Goal: Transaction & Acquisition: Subscribe to service/newsletter

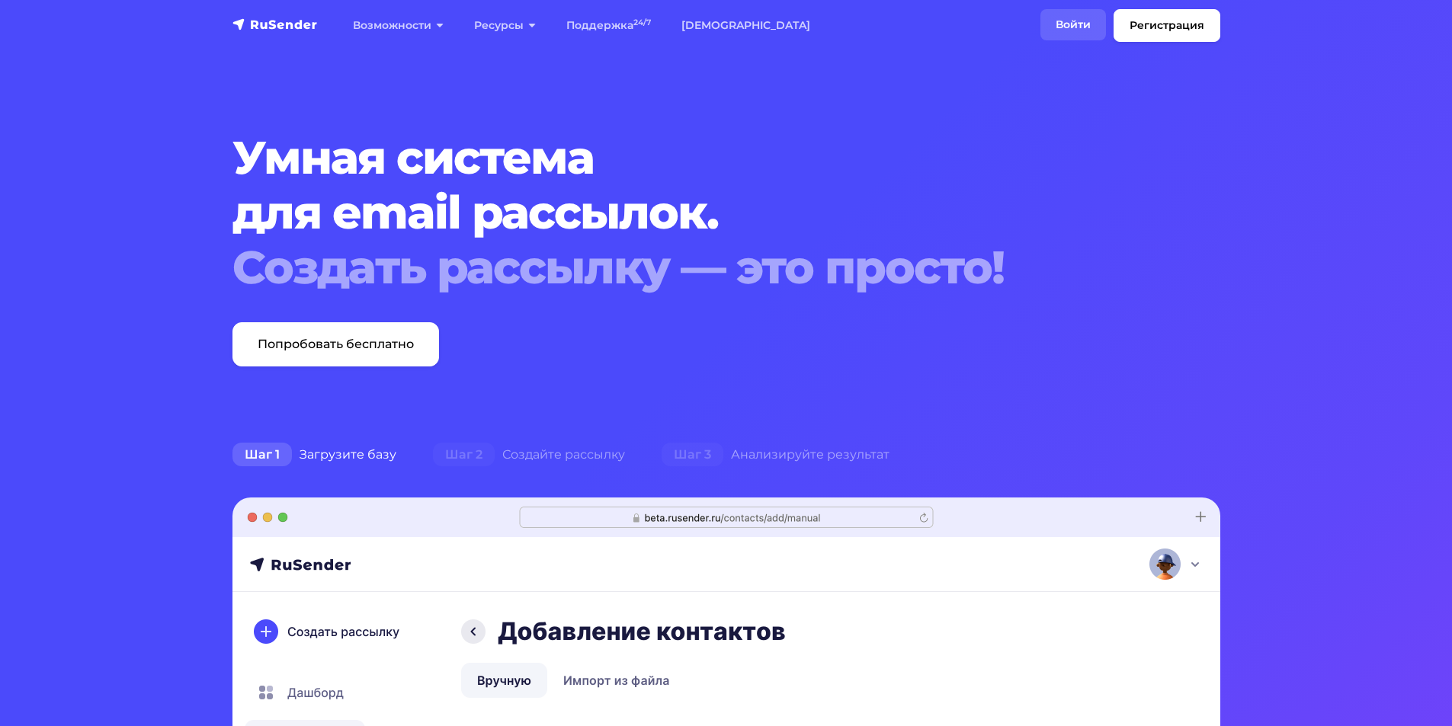
click at [1040, 40] on link "Войти" at bounding box center [1073, 24] width 66 height 31
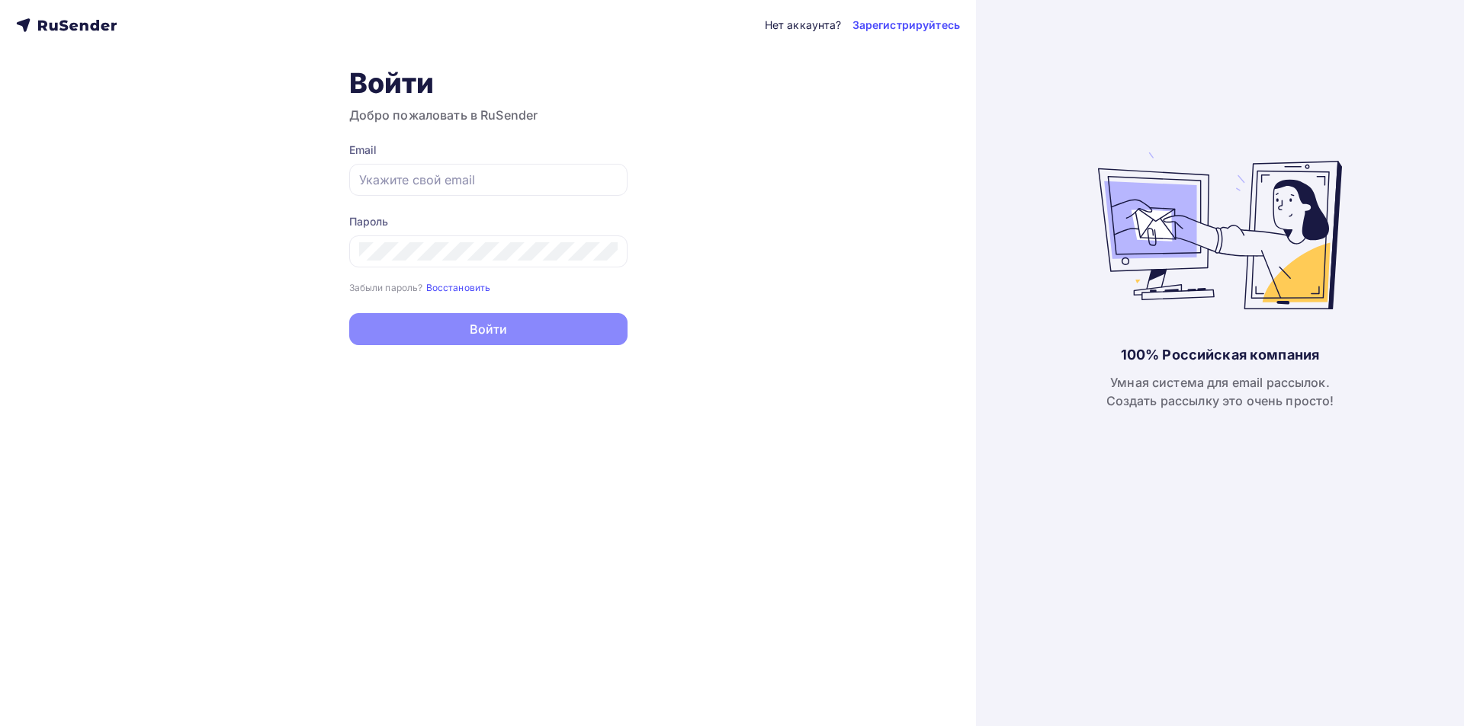
type input "[EMAIL_ADDRESS][DOMAIN_NAME]"
click at [536, 329] on button "Войти" at bounding box center [488, 329] width 278 height 32
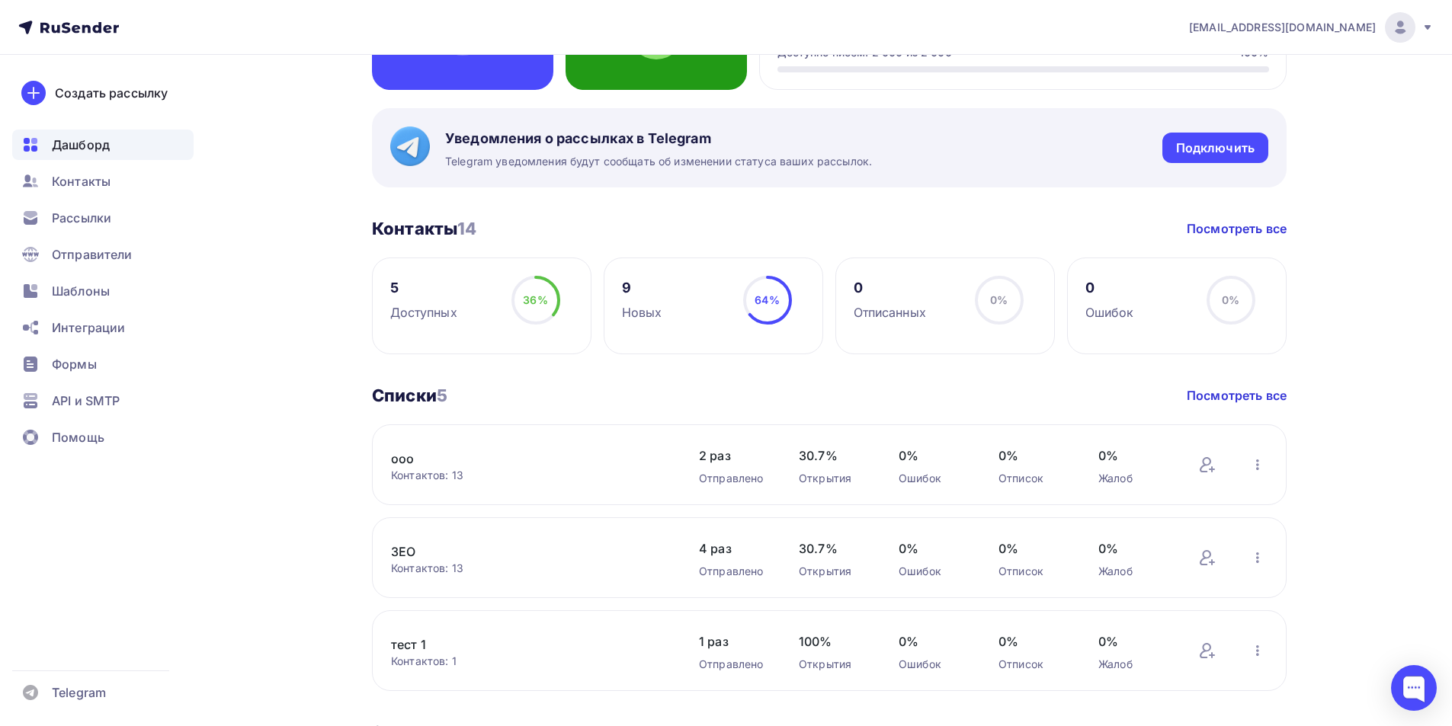
scroll to position [229, 0]
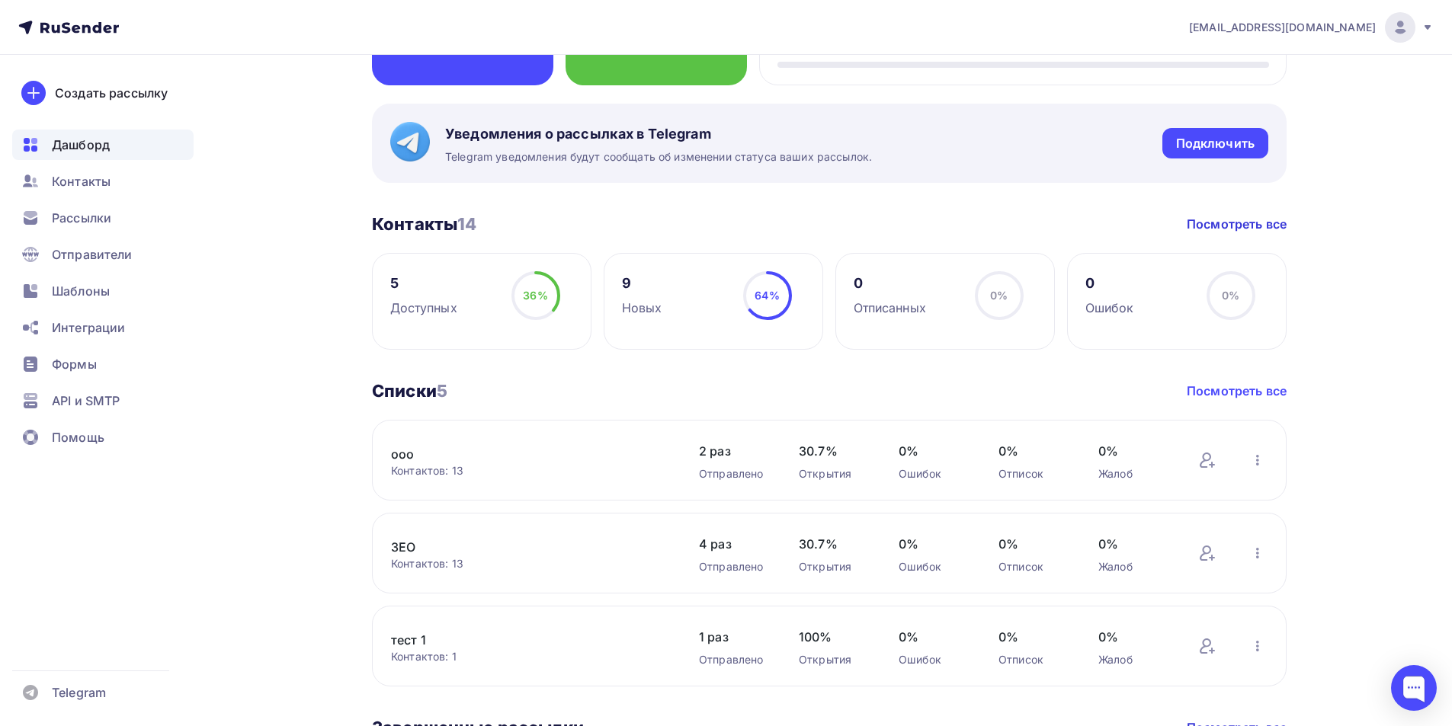
click at [1266, 399] on link "Посмотреть все" at bounding box center [1237, 391] width 100 height 18
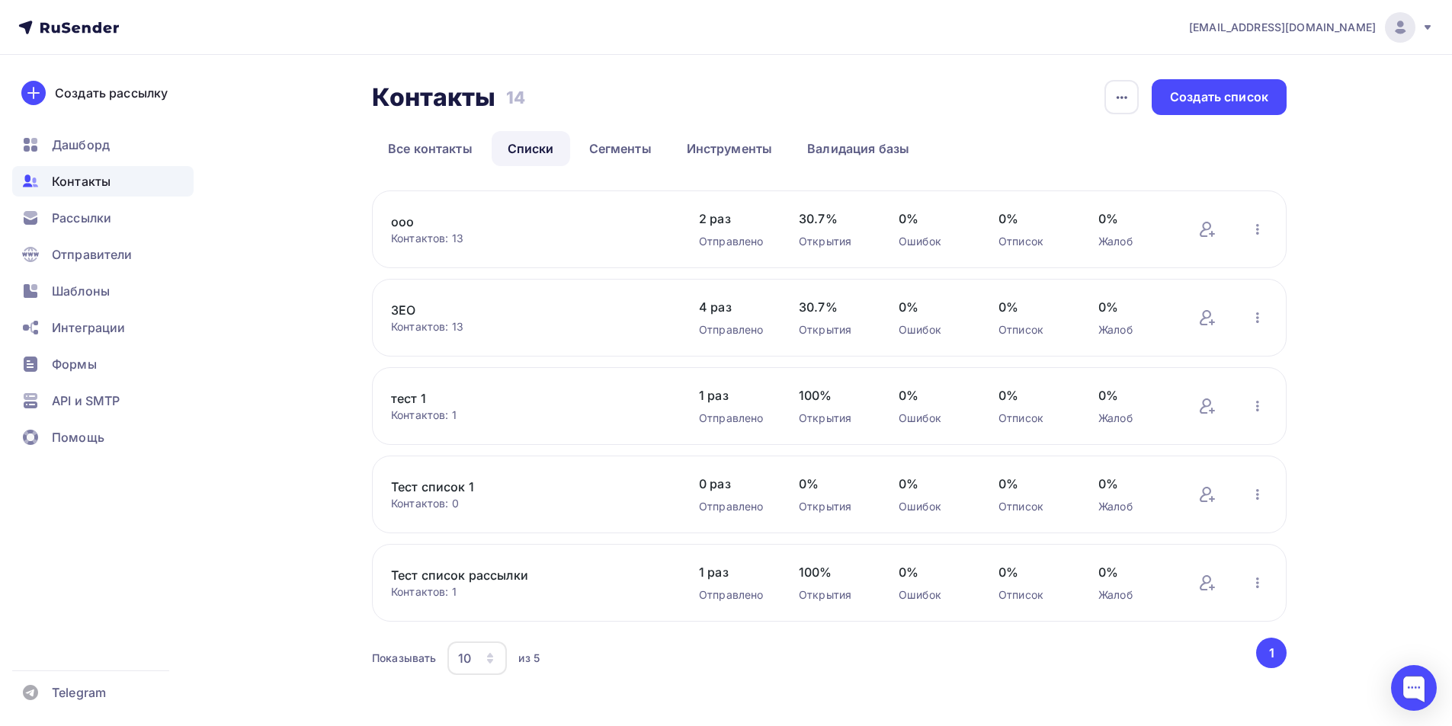
click at [724, 229] on div "2 раз Отправлено" at bounding box center [733, 230] width 69 height 40
click at [386, 239] on div "ооо Контактов: 13 Добавить контакты Переименовать список Скачать список Отписат…" at bounding box center [829, 230] width 915 height 78
click at [393, 227] on link "ооо" at bounding box center [520, 222] width 259 height 18
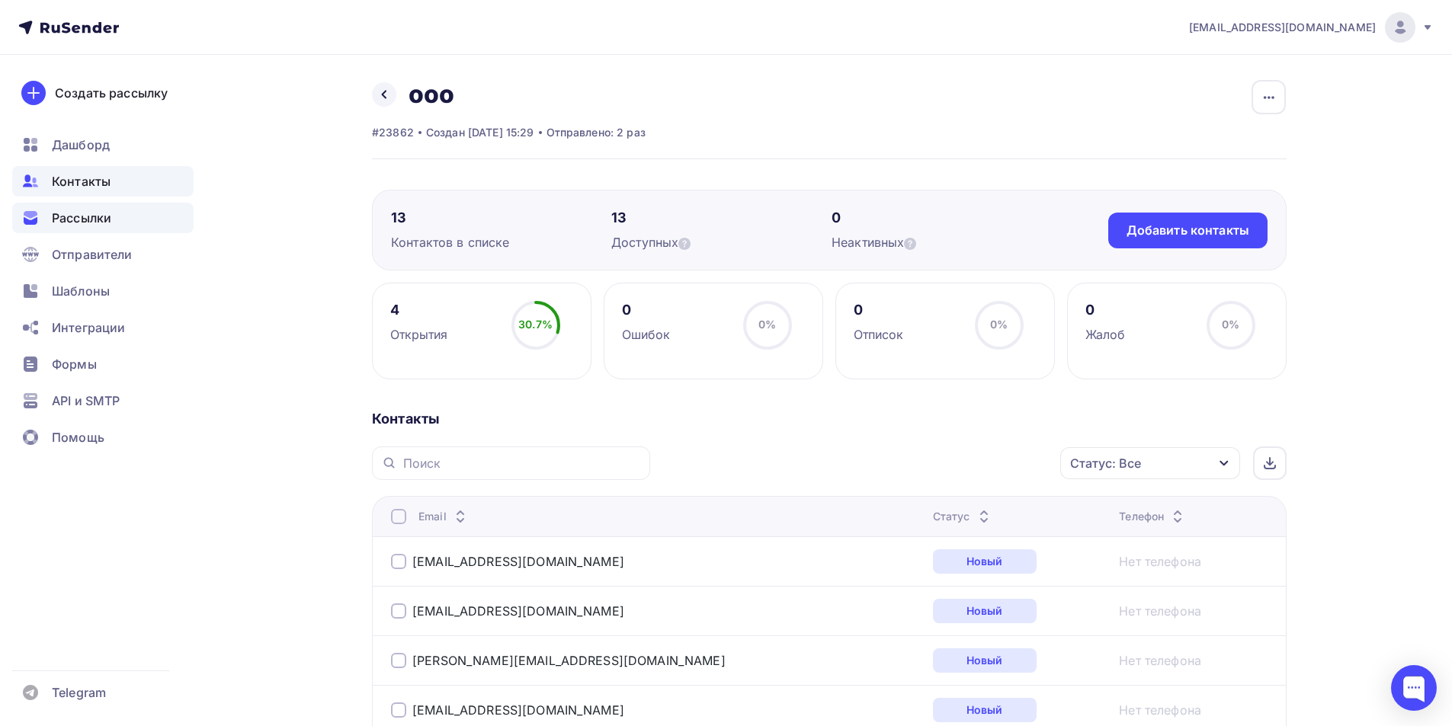
click at [79, 216] on span "Рассылки" at bounding box center [81, 218] width 59 height 18
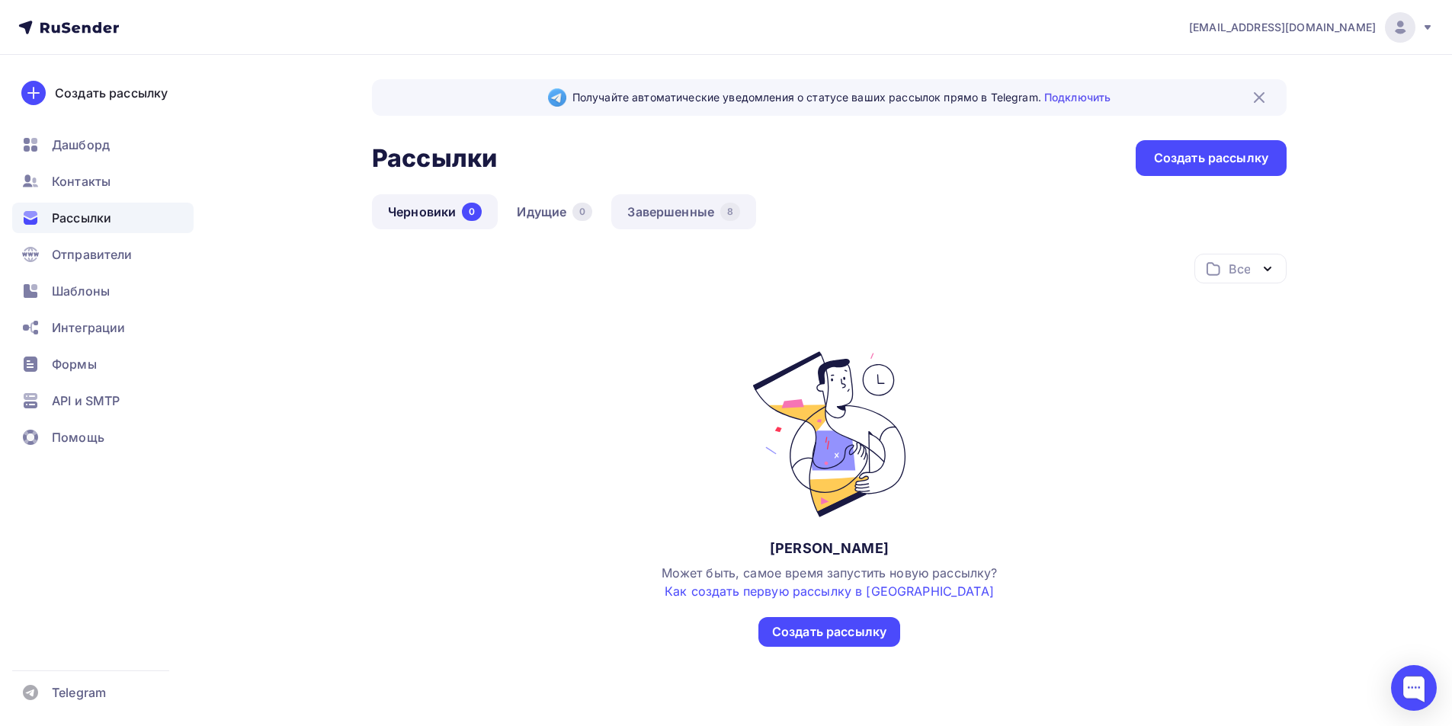
click at [701, 209] on link "Завершенные 8" at bounding box center [683, 211] width 145 height 35
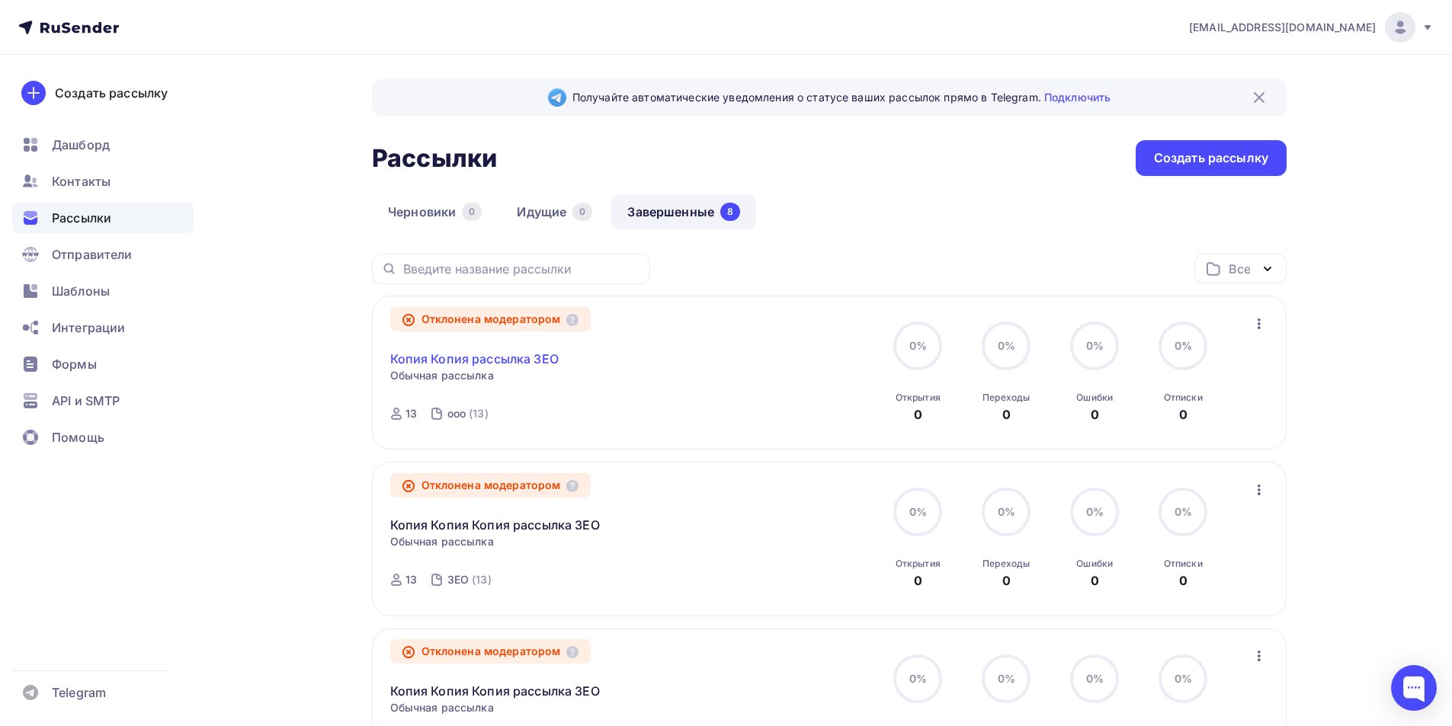
click at [468, 357] on link "Копия Копия рассылка ЗЕО" at bounding box center [474, 359] width 168 height 18
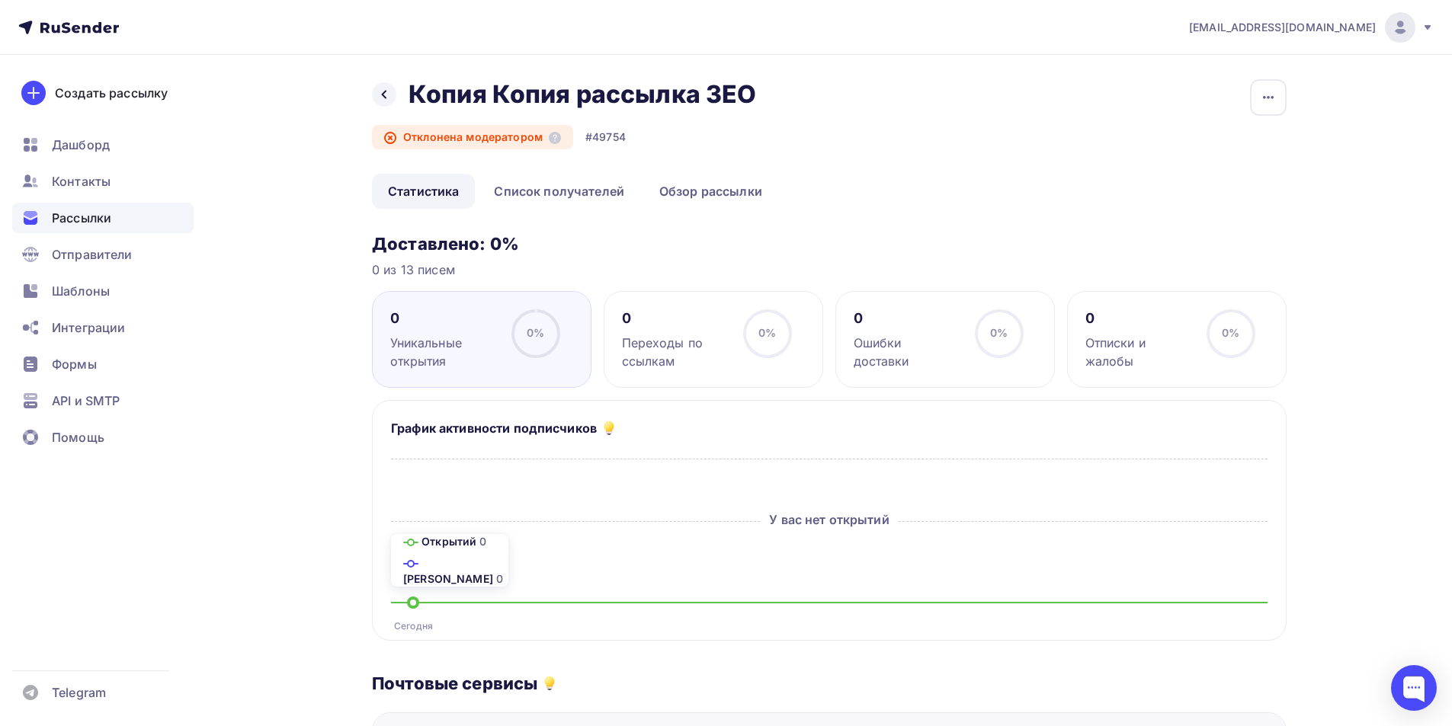
click at [101, 228] on div "Рассылки" at bounding box center [102, 218] width 181 height 30
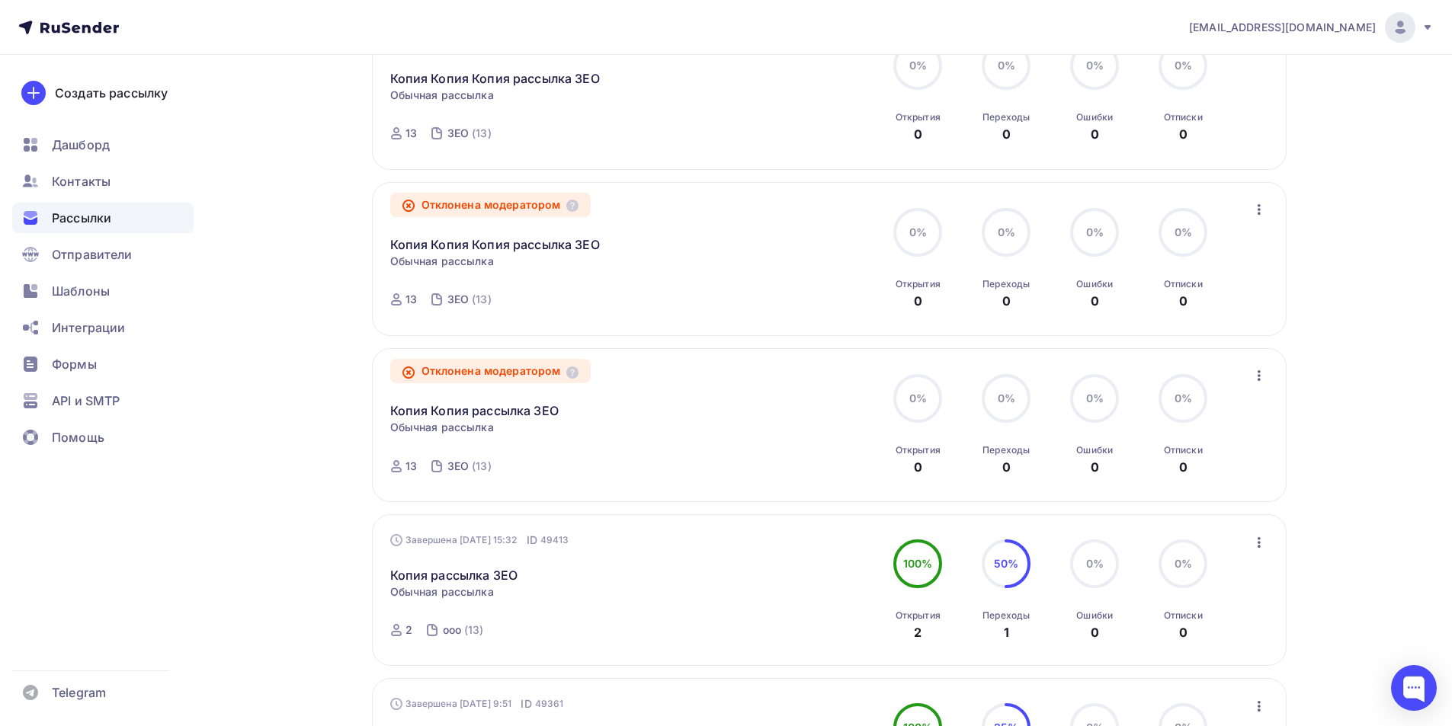
scroll to position [534, 0]
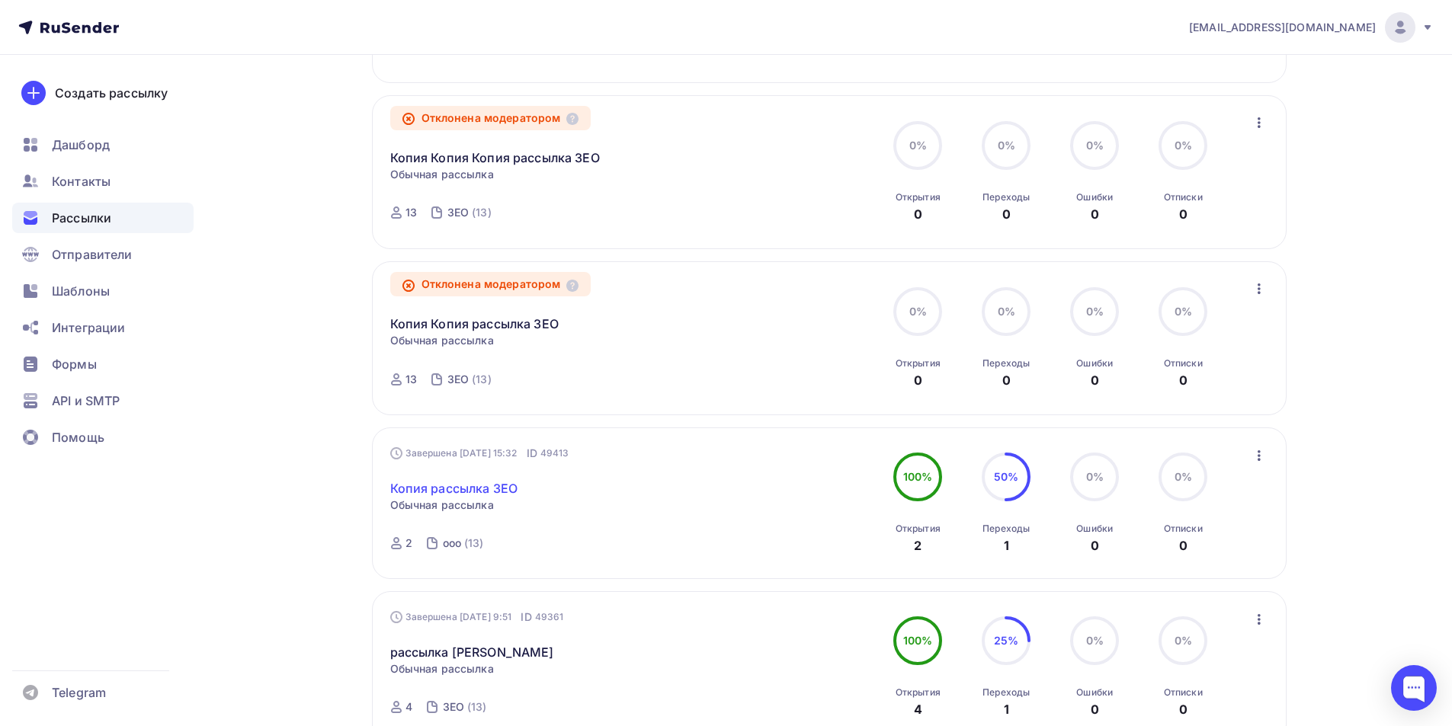
click at [489, 495] on link "Копия рассылка ЗЕО" at bounding box center [454, 488] width 128 height 18
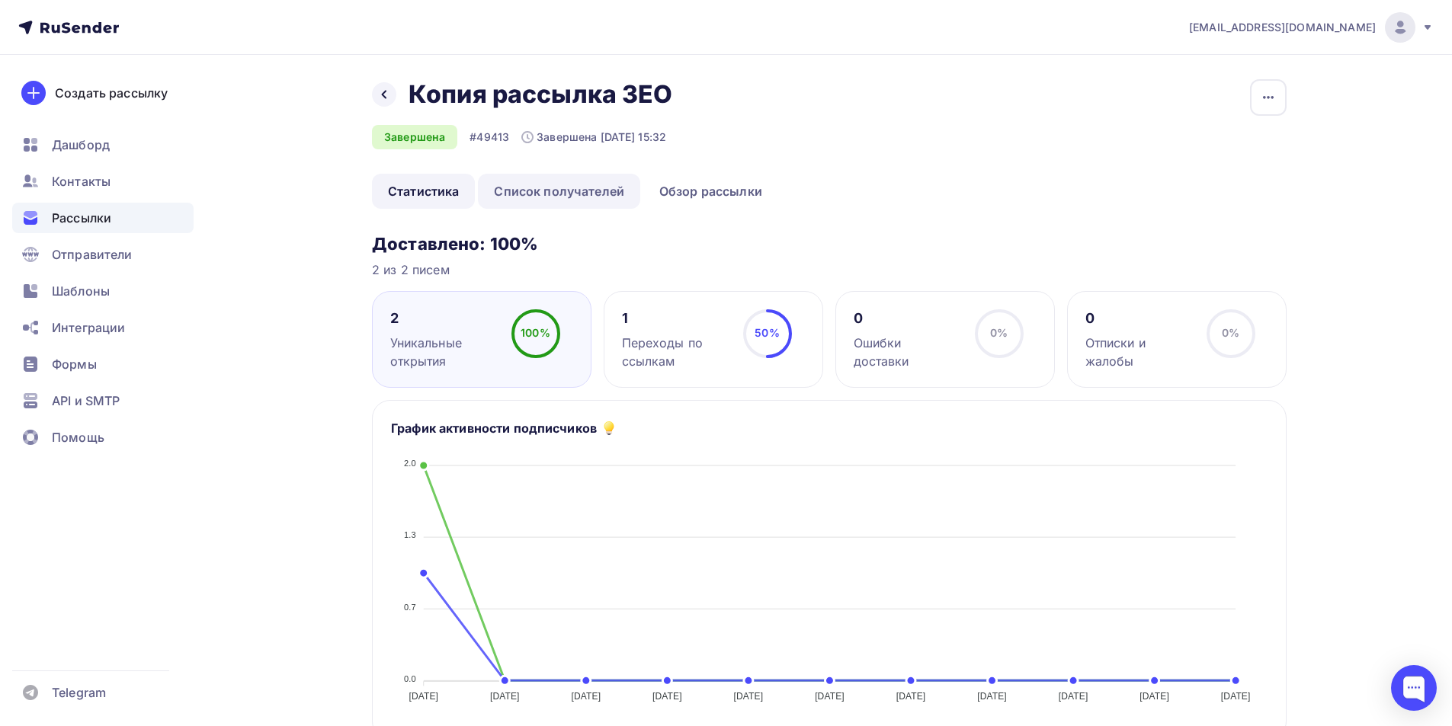
click at [590, 201] on link "Список получателей" at bounding box center [559, 191] width 162 height 35
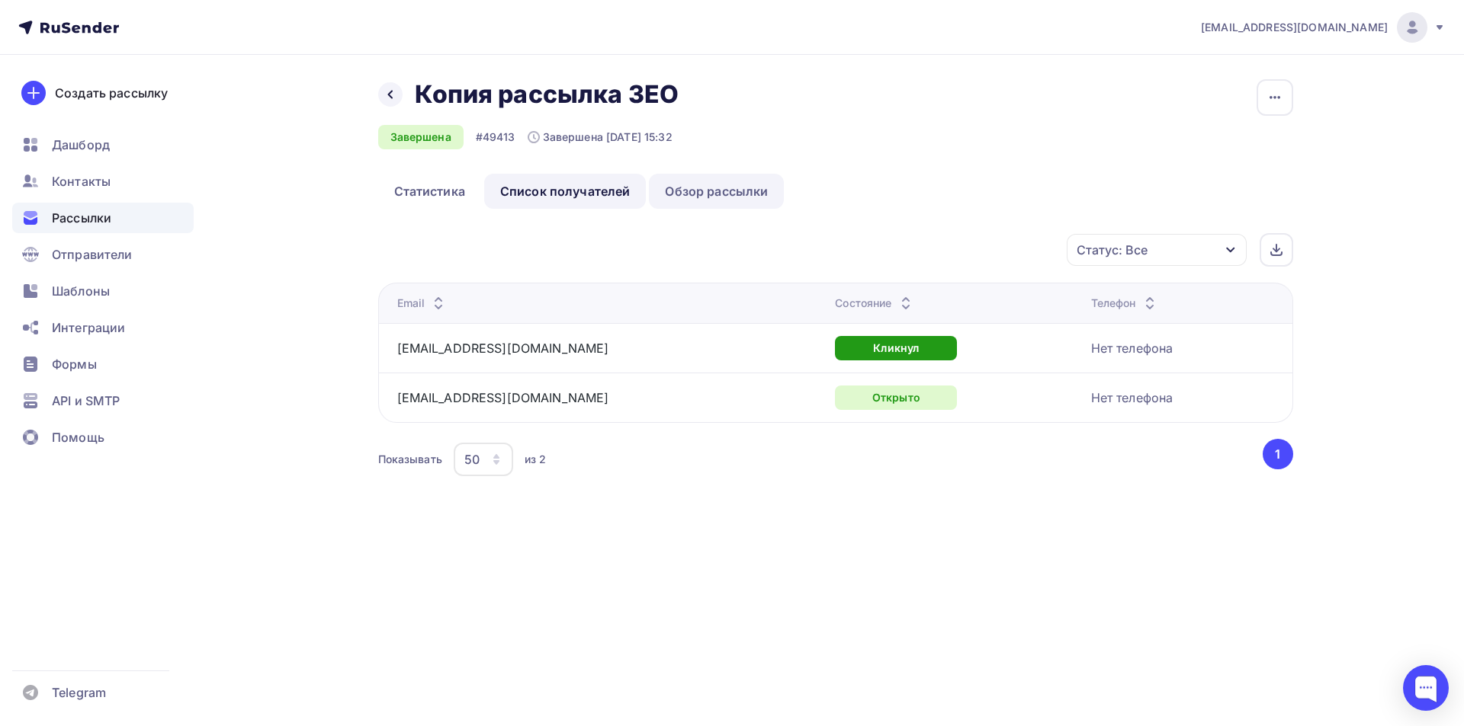
click at [745, 186] on link "Обзор рассылки" at bounding box center [716, 191] width 135 height 35
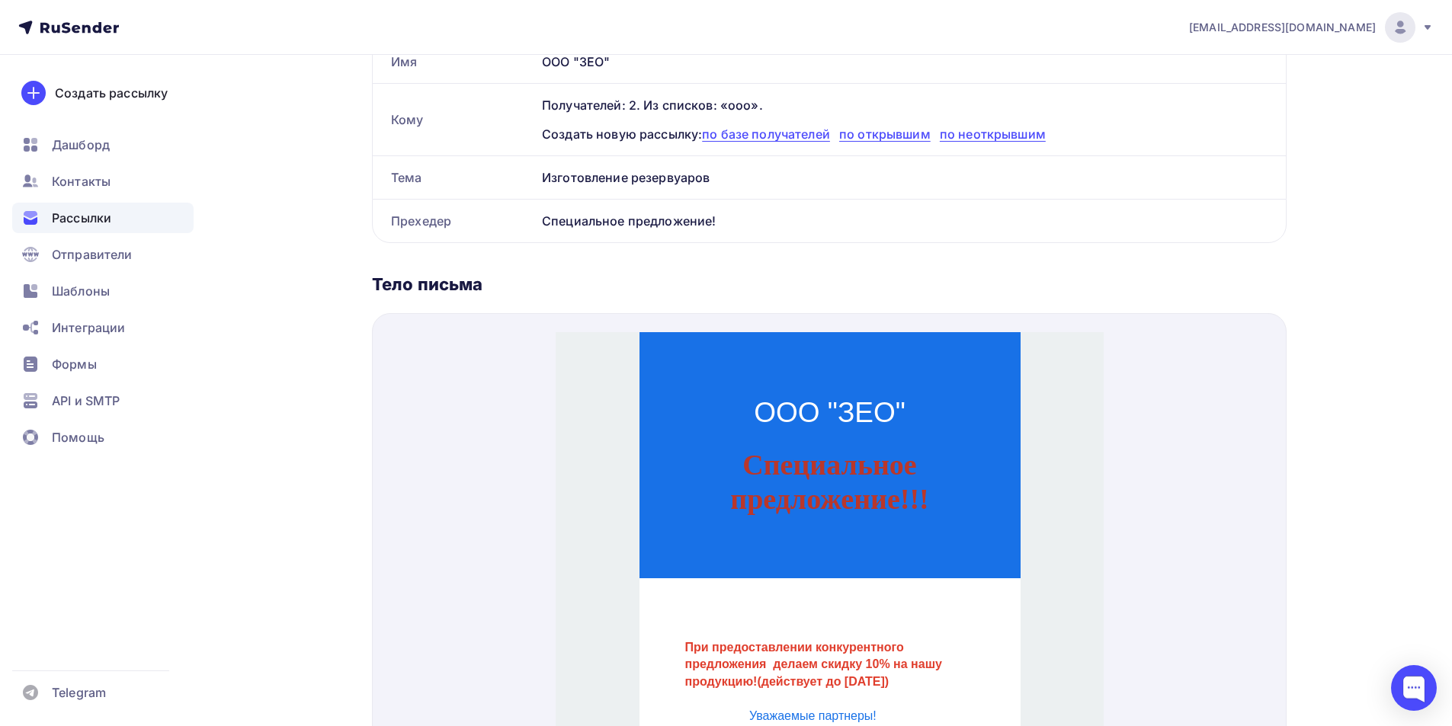
scroll to position [381, 0]
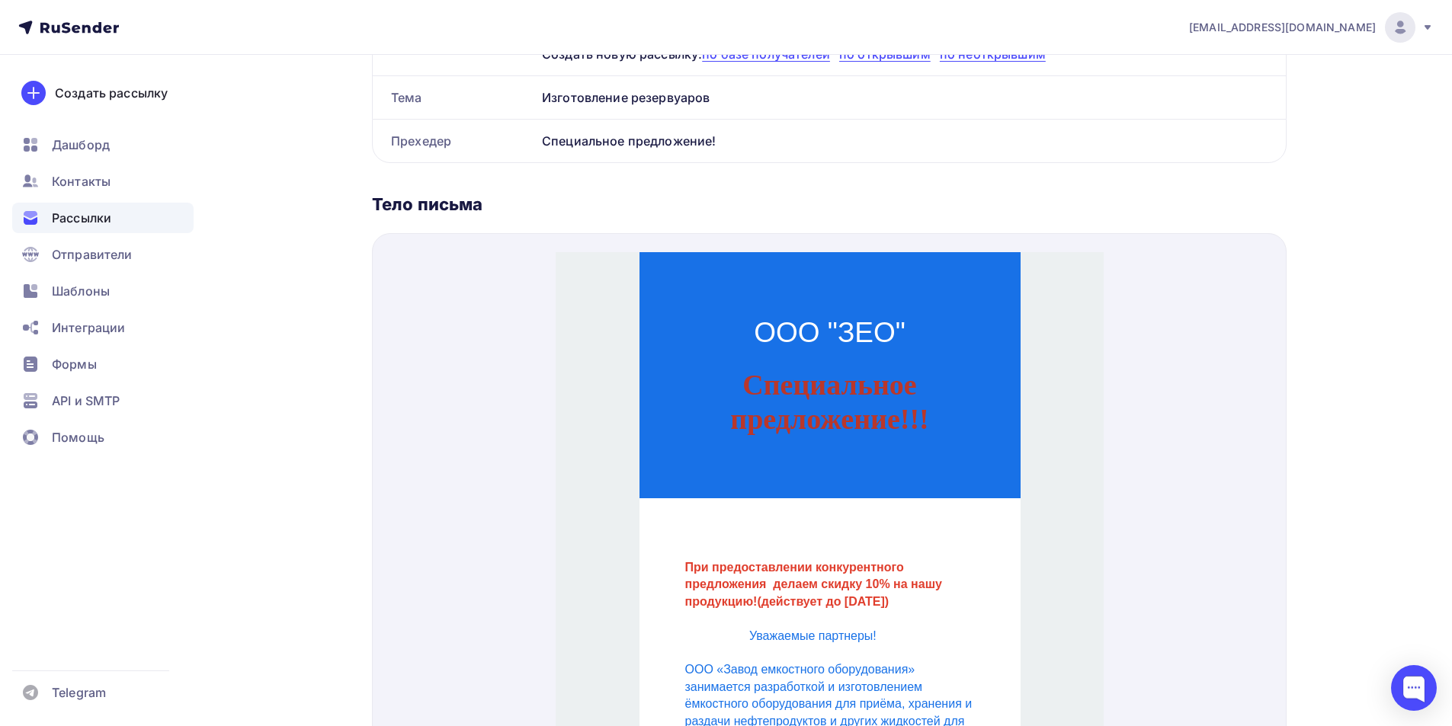
drag, startPoint x: 760, startPoint y: 341, endPoint x: 720, endPoint y: 299, distance: 57.7
click at [760, 340] on td "ООО "ЗЕО"" at bounding box center [829, 314] width 381 height 55
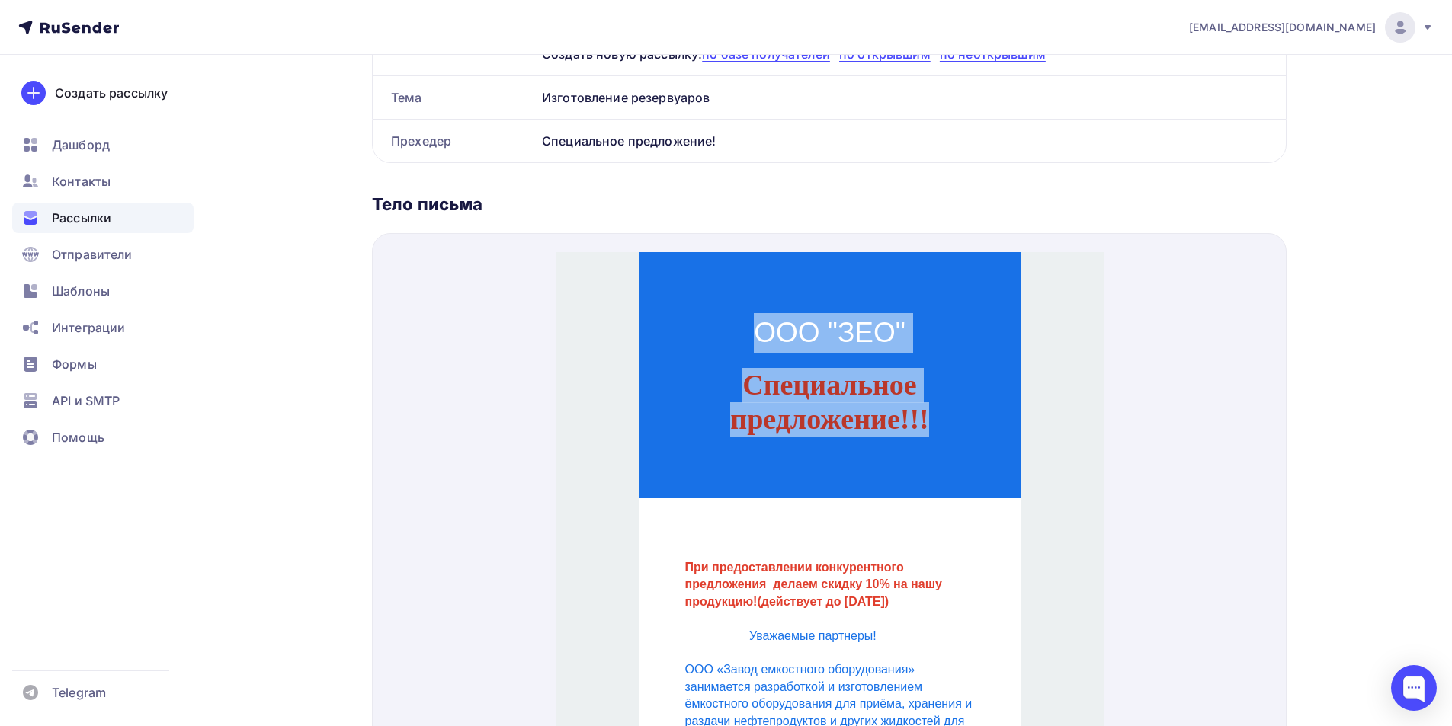
drag, startPoint x: 708, startPoint y: 286, endPoint x: 1001, endPoint y: 406, distance: 316.5
click at [1001, 406] on div "ООО "ЗЕО" Специальное предложение!!!" at bounding box center [829, 357] width 381 height 246
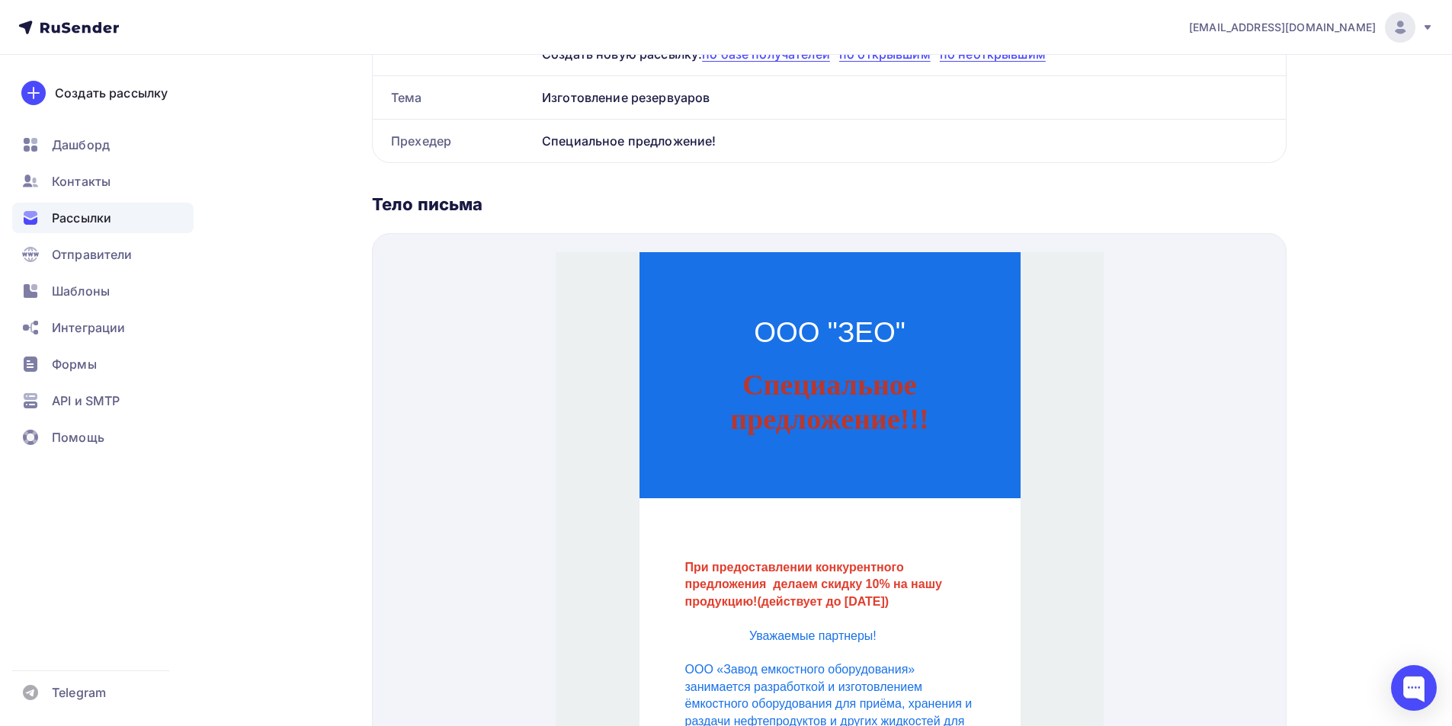
click at [933, 547] on div "При предоставлении конкурентного предложения делаем скидку 10% на нашу продукци…" at bounding box center [830, 566] width 290 height 51
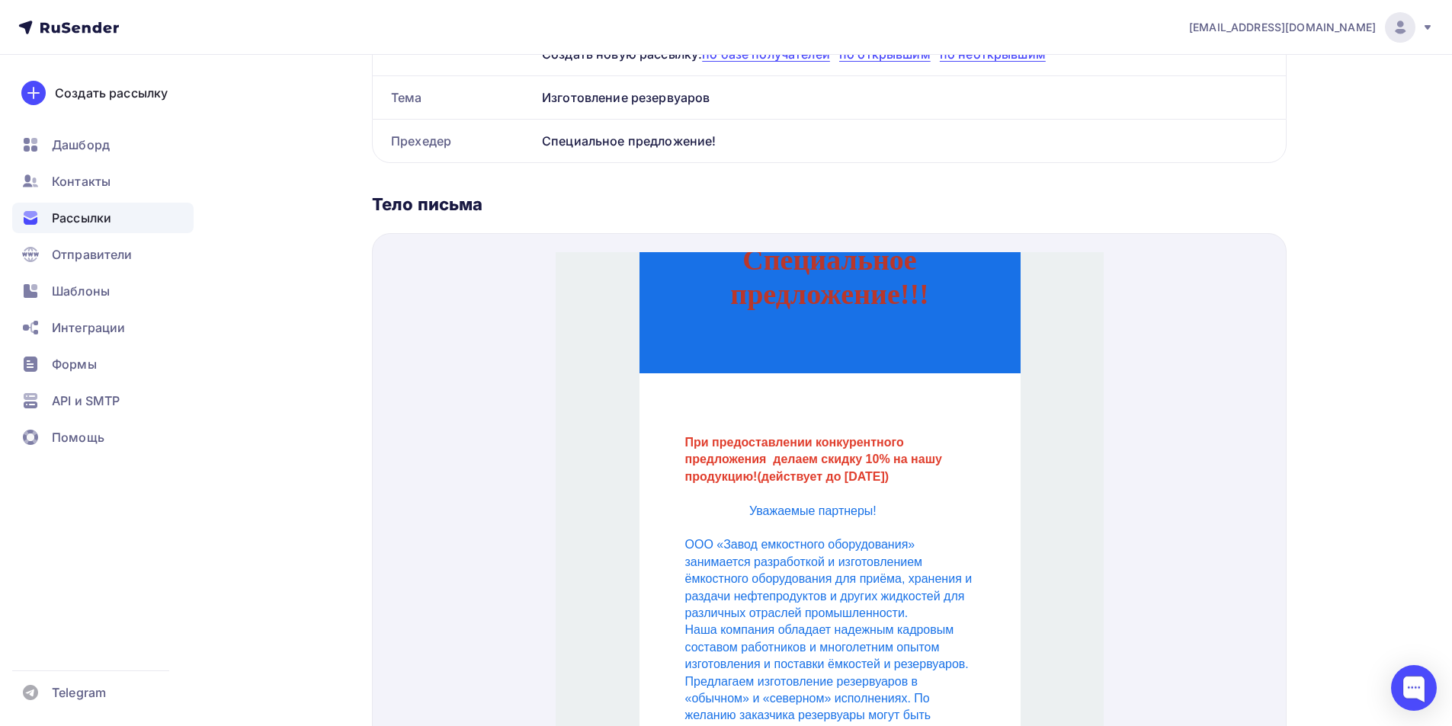
scroll to position [76, 0]
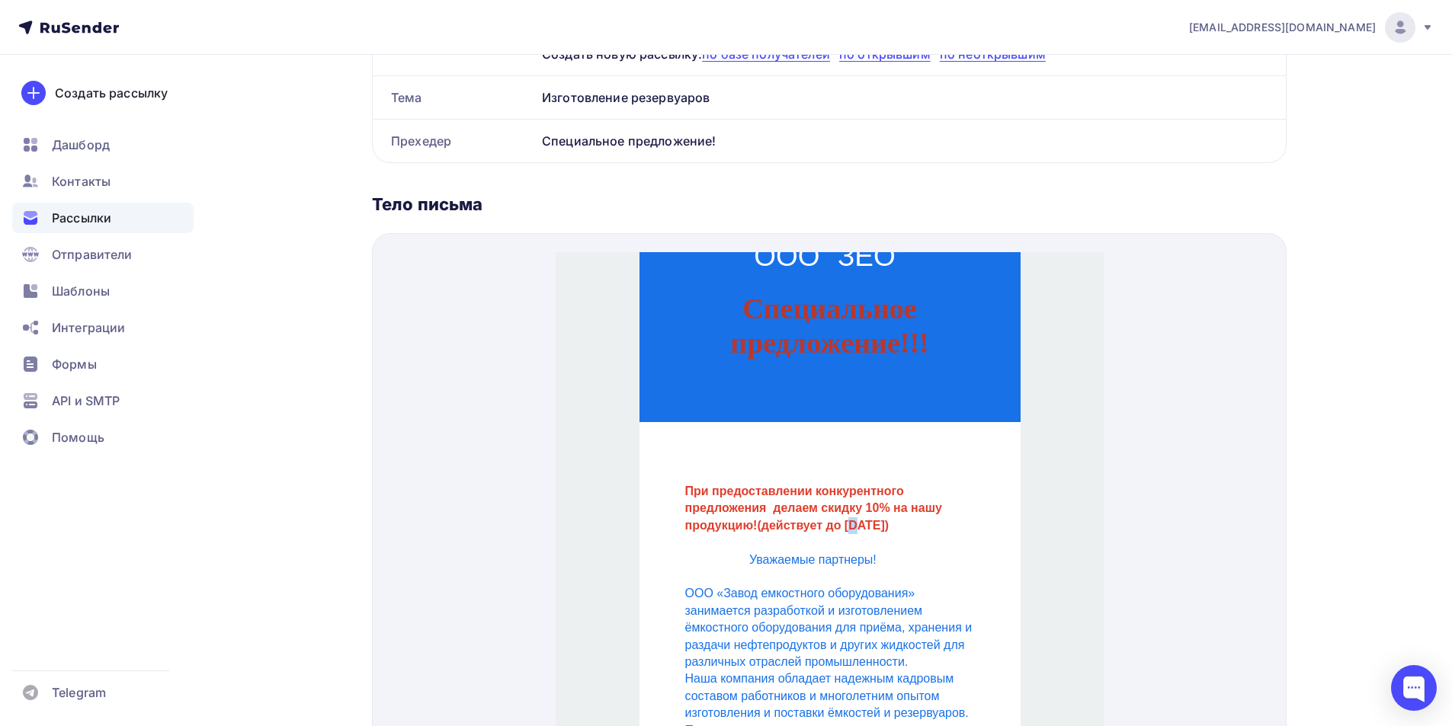
drag, startPoint x: 856, startPoint y: 505, endPoint x: 845, endPoint y: 506, distance: 11.5
click at [845, 506] on strong "(действует до 31.07.2025 г.)" at bounding box center [822, 507] width 132 height 13
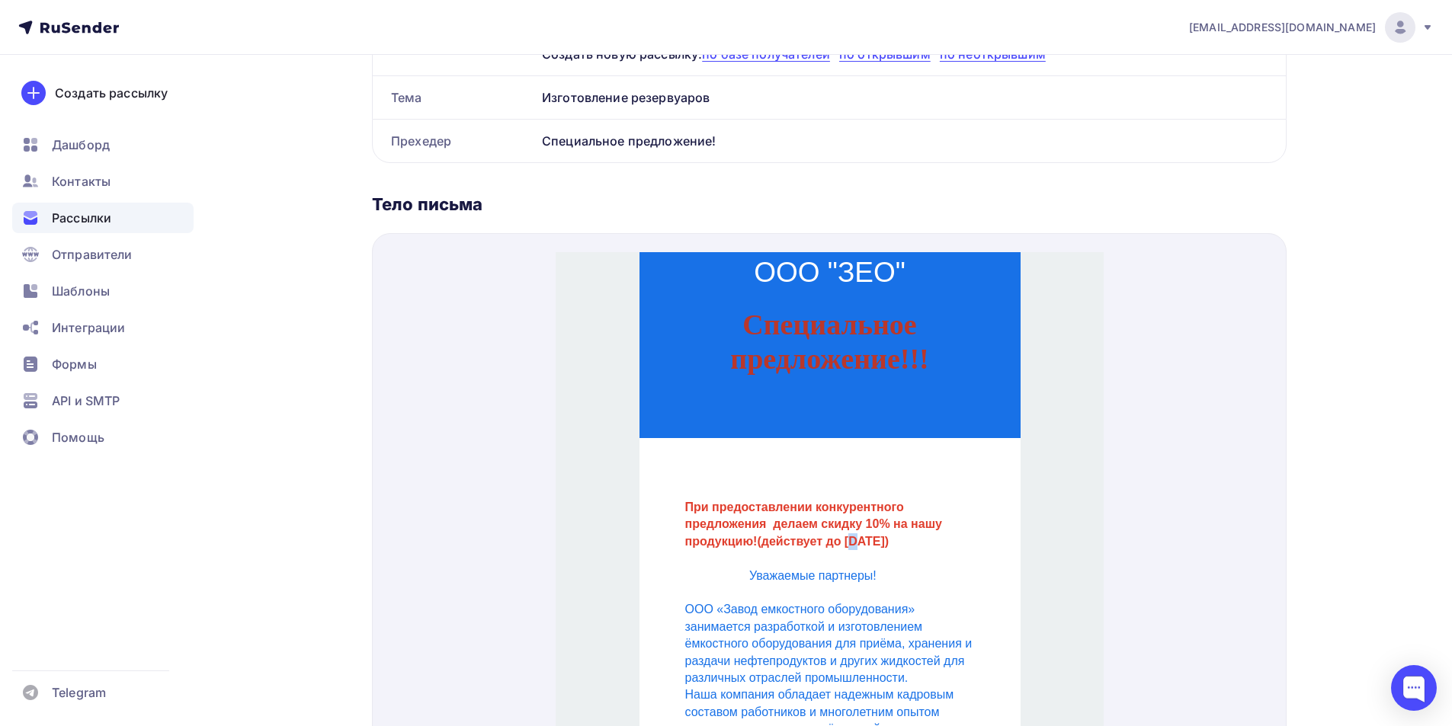
scroll to position [0, 0]
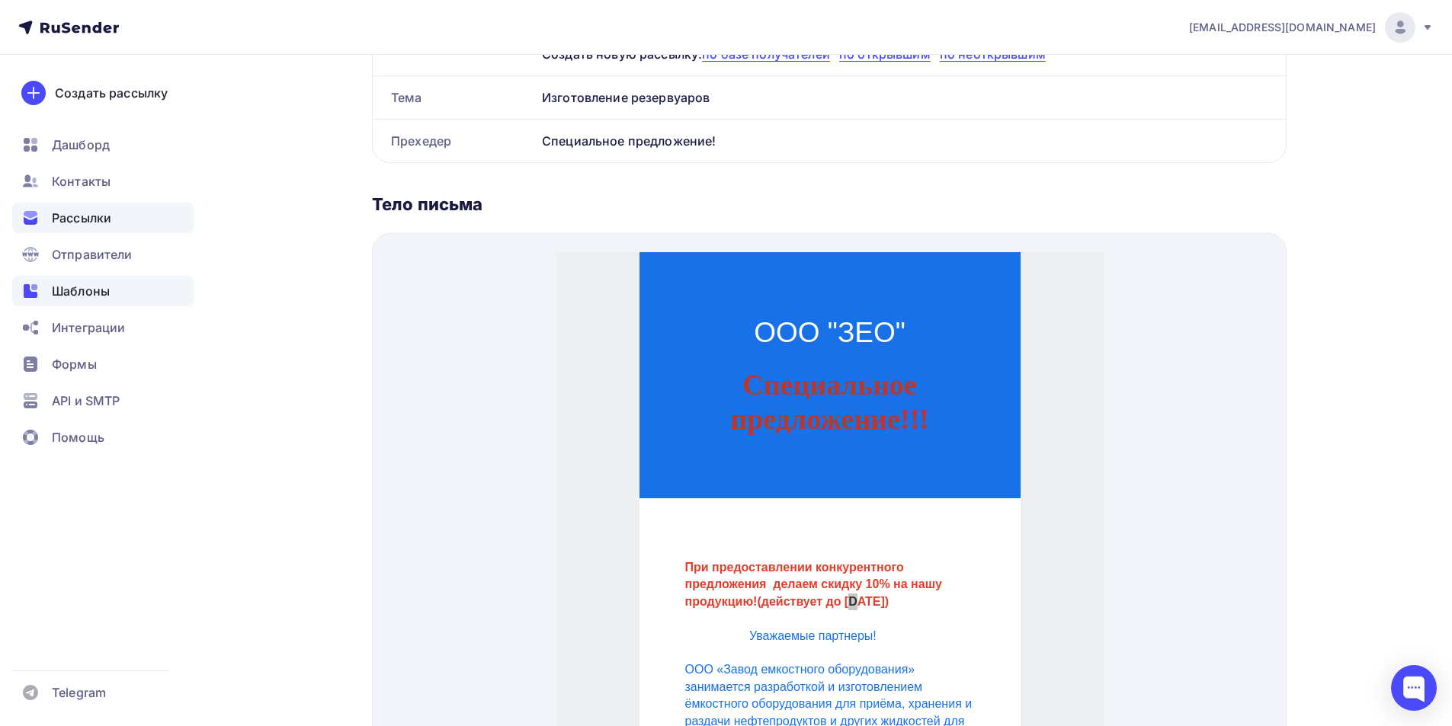
click at [94, 288] on span "Шаблоны" at bounding box center [81, 291] width 58 height 18
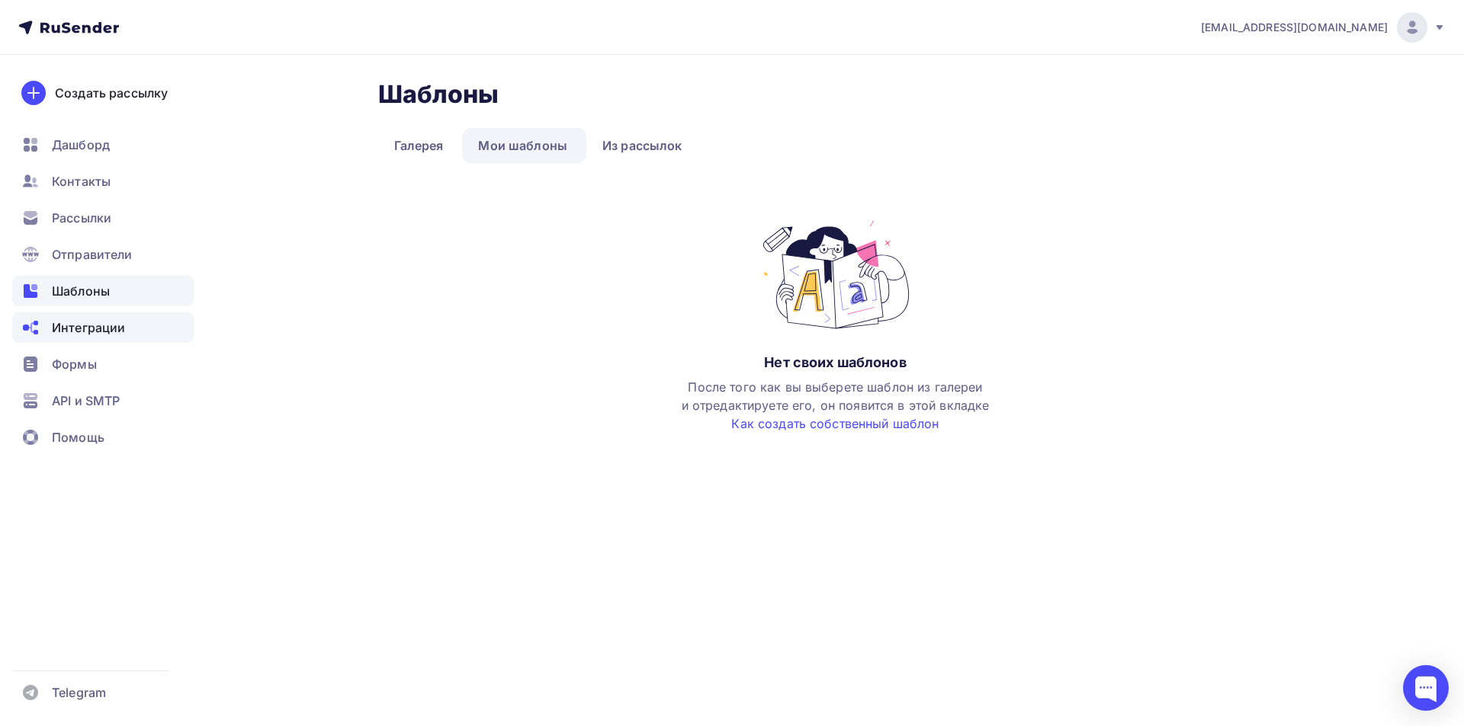
click at [76, 332] on span "Интеграции" at bounding box center [88, 328] width 73 height 18
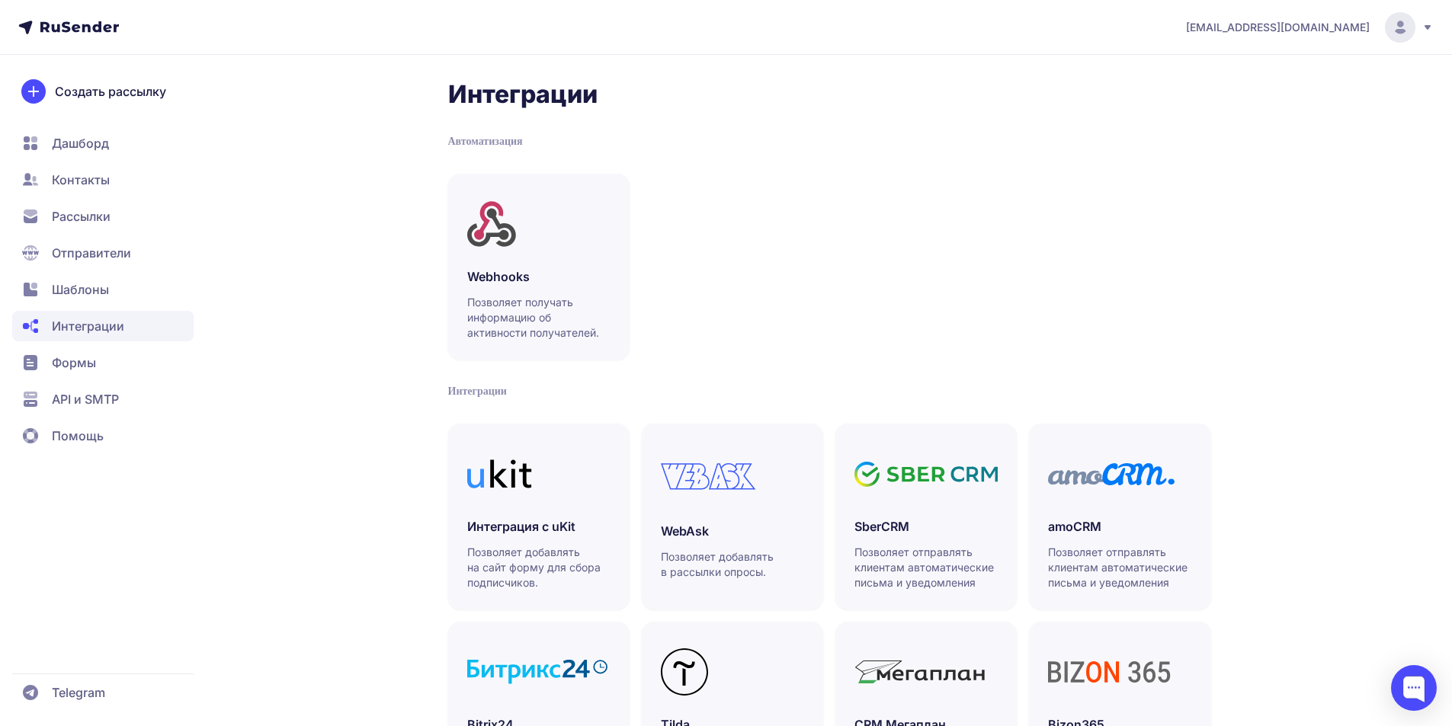
click at [98, 252] on span "Отправители" at bounding box center [91, 253] width 79 height 18
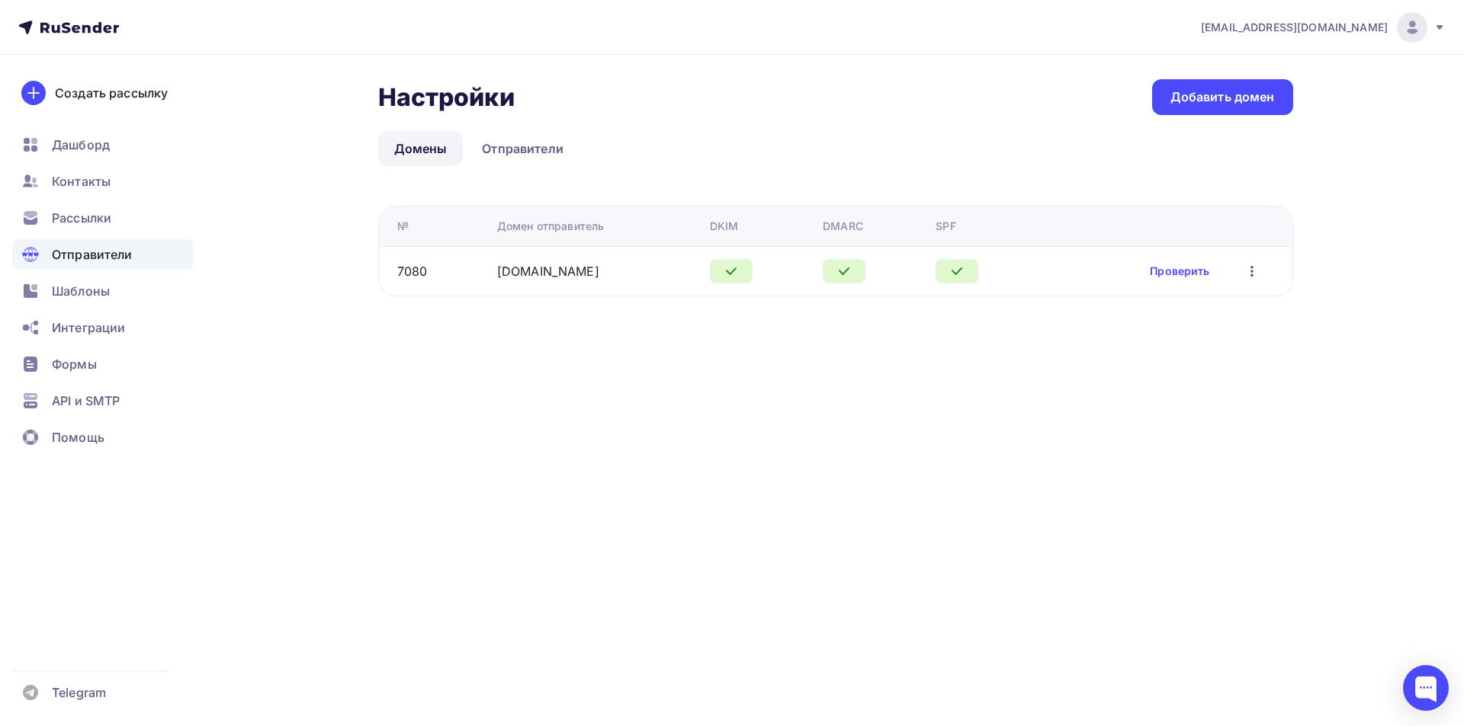
click at [103, 216] on span "Рассылки" at bounding box center [81, 218] width 59 height 18
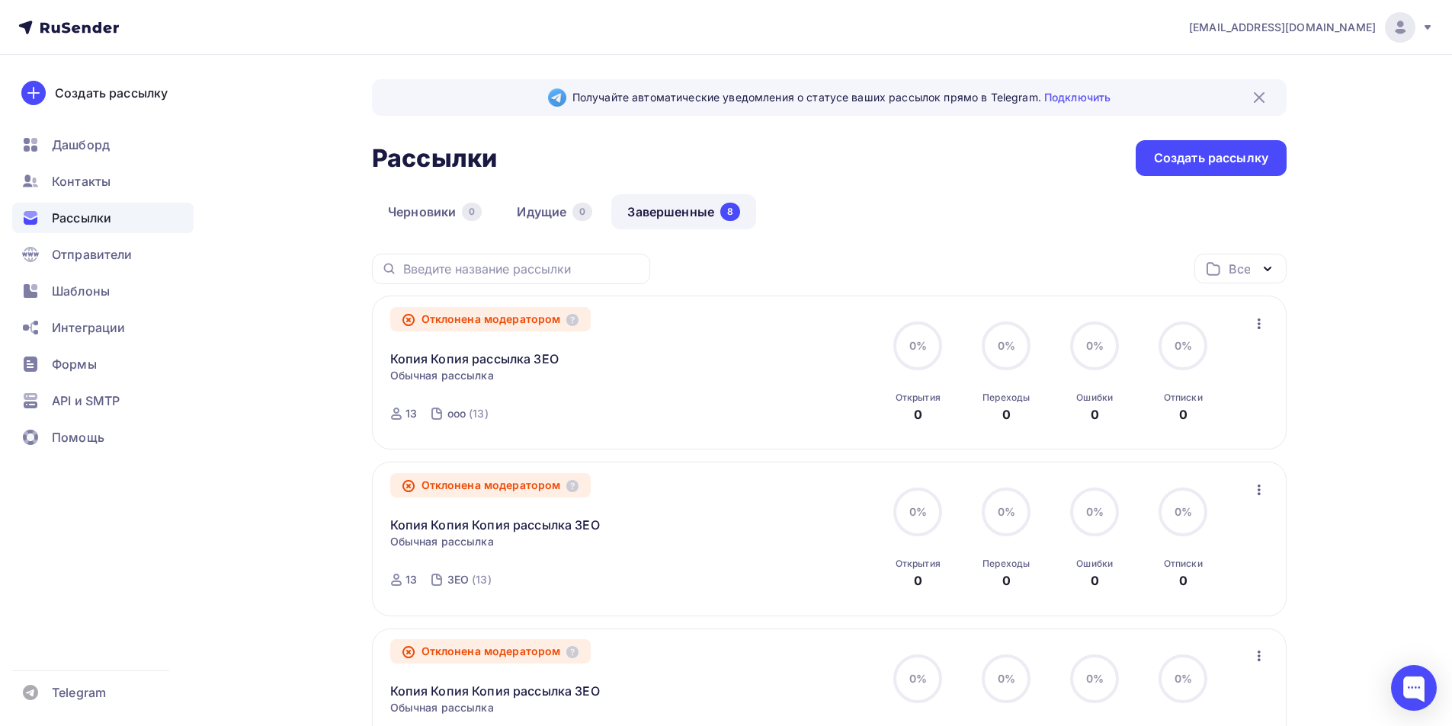
click at [467, 376] on span "Обычная рассылка" at bounding box center [442, 375] width 104 height 15
click at [1262, 324] on icon "button" at bounding box center [1259, 324] width 18 height 18
click at [1221, 424] on div "Копировать в новую" at bounding box center [1189, 424] width 156 height 18
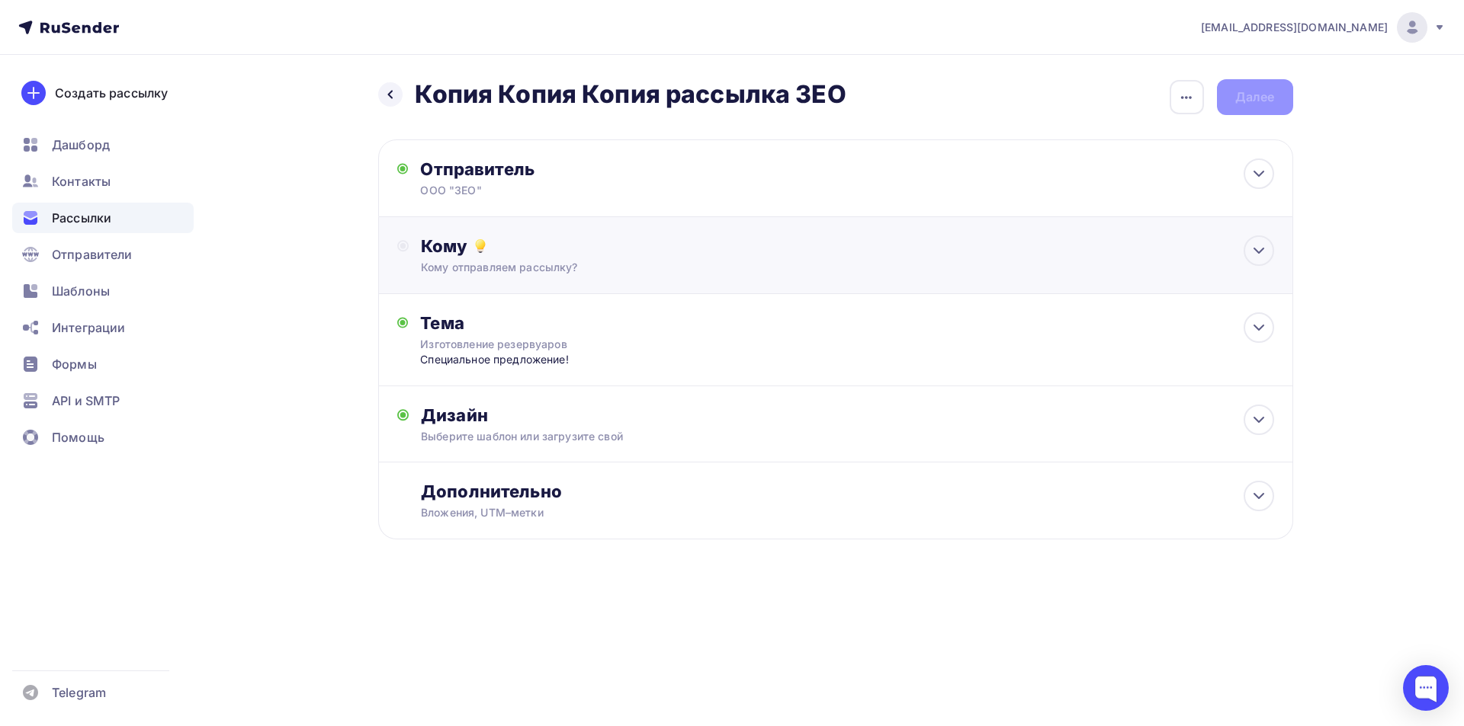
click at [507, 266] on div "Кому отправляем рассылку?" at bounding box center [805, 267] width 768 height 15
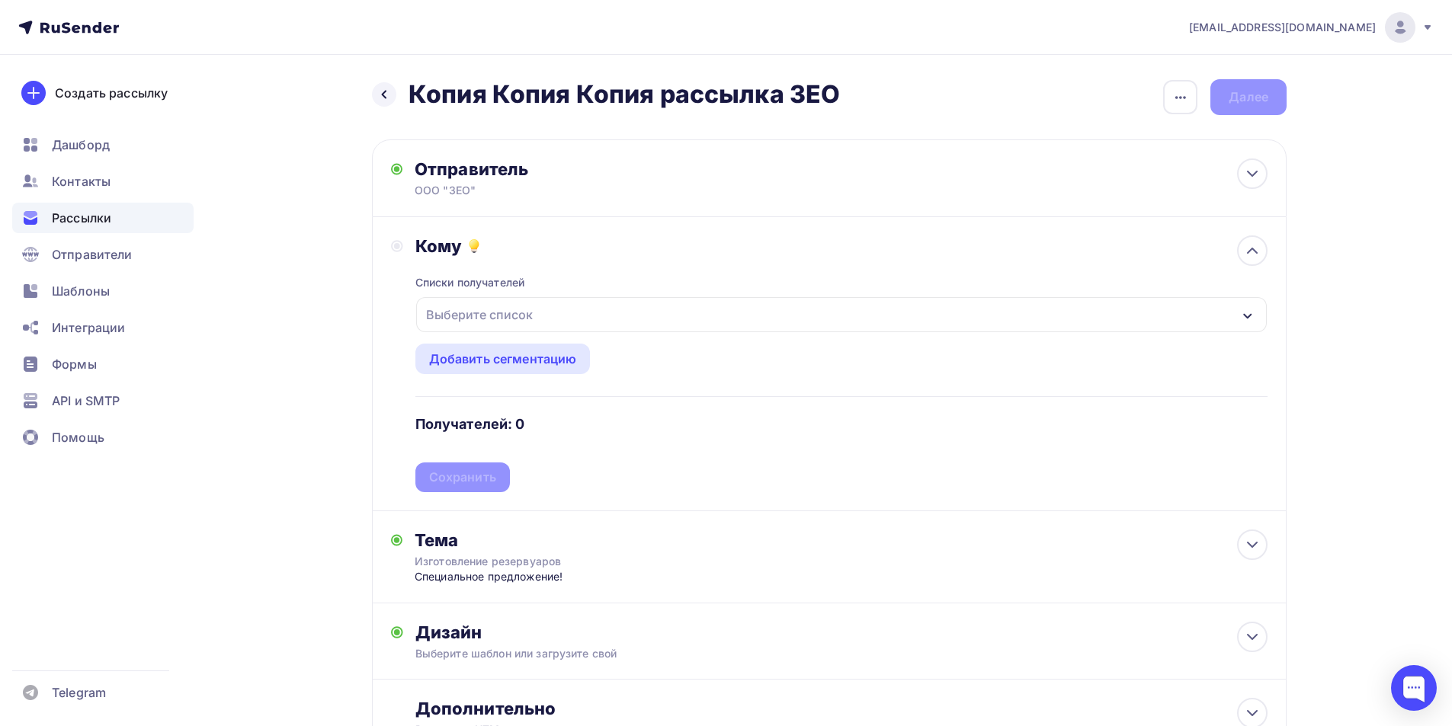
click at [514, 318] on div "Выберите список" at bounding box center [479, 314] width 119 height 27
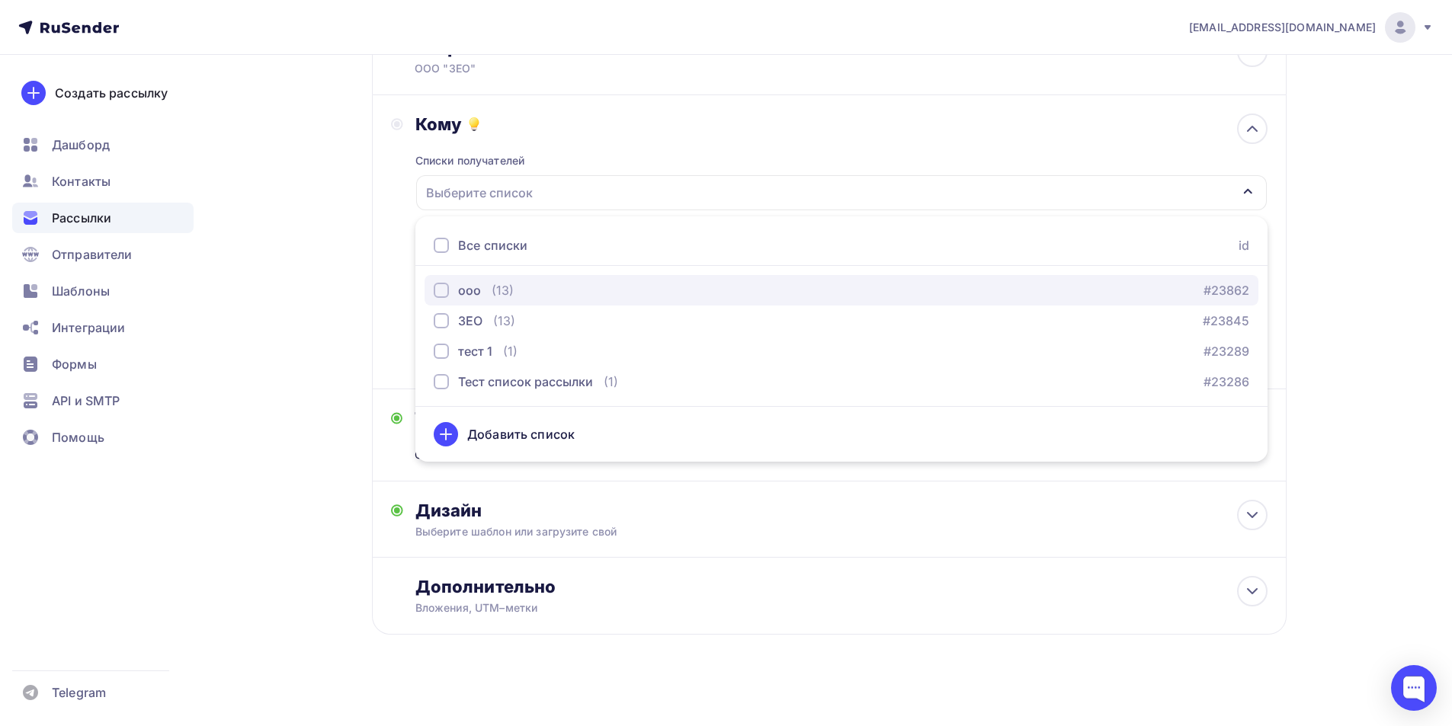
scroll to position [129, 0]
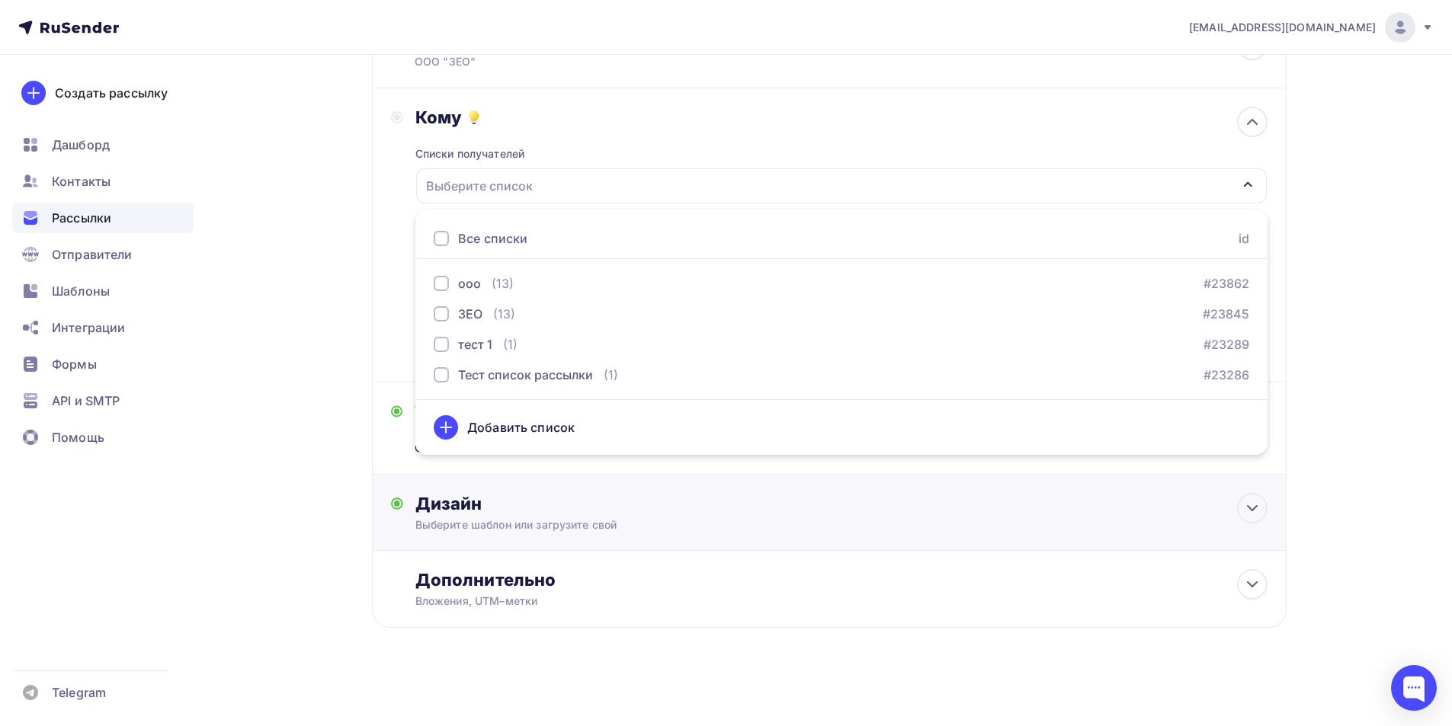
click at [783, 501] on div "Дизайн" at bounding box center [841, 503] width 852 height 21
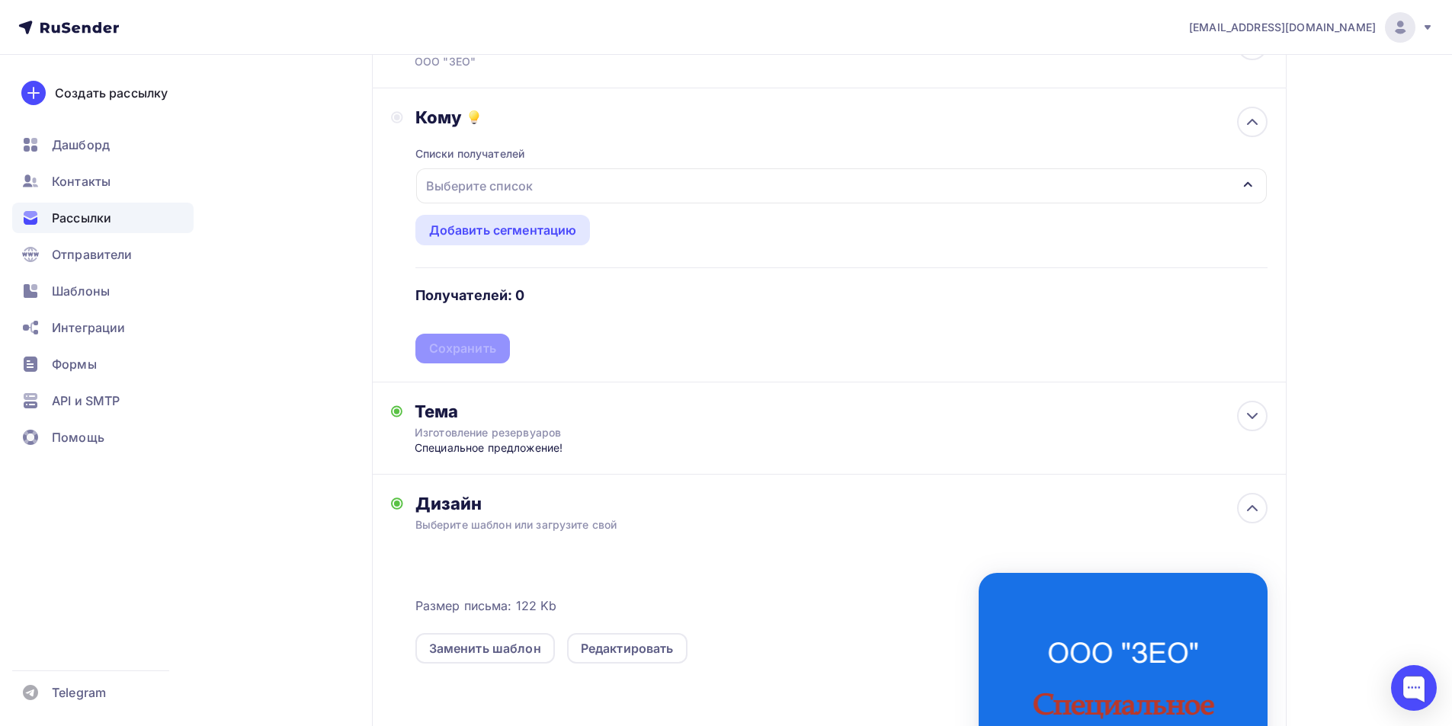
click at [520, 184] on div "Выберите список" at bounding box center [479, 185] width 119 height 27
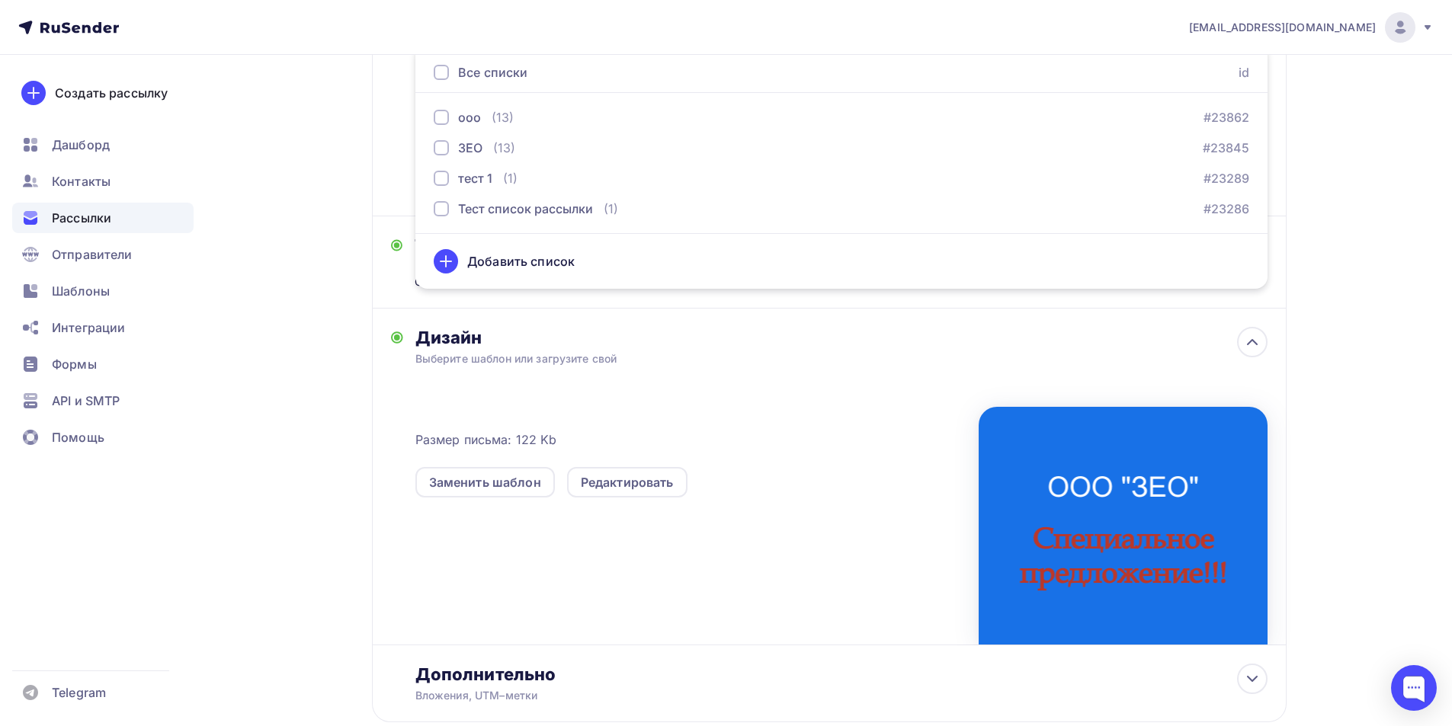
scroll to position [357, 0]
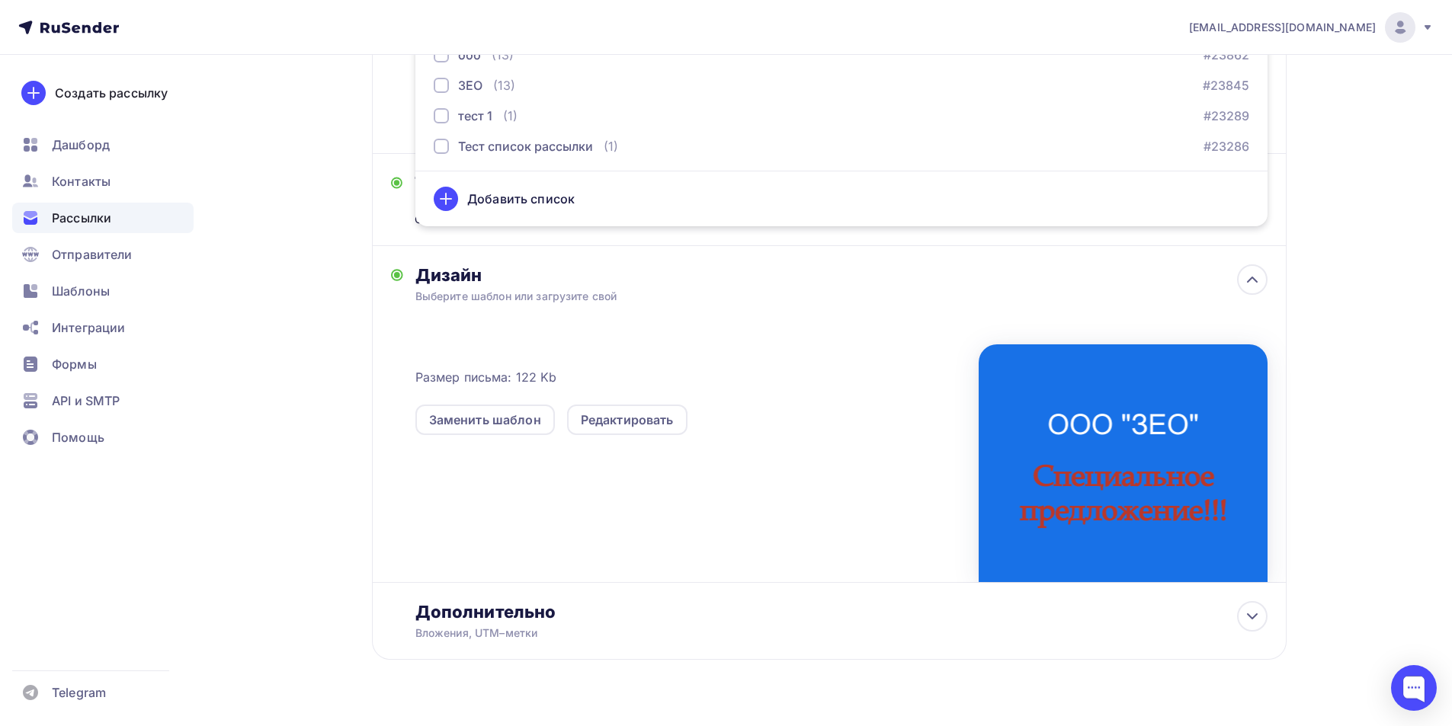
click at [540, 194] on div "Добавить список" at bounding box center [520, 199] width 107 height 18
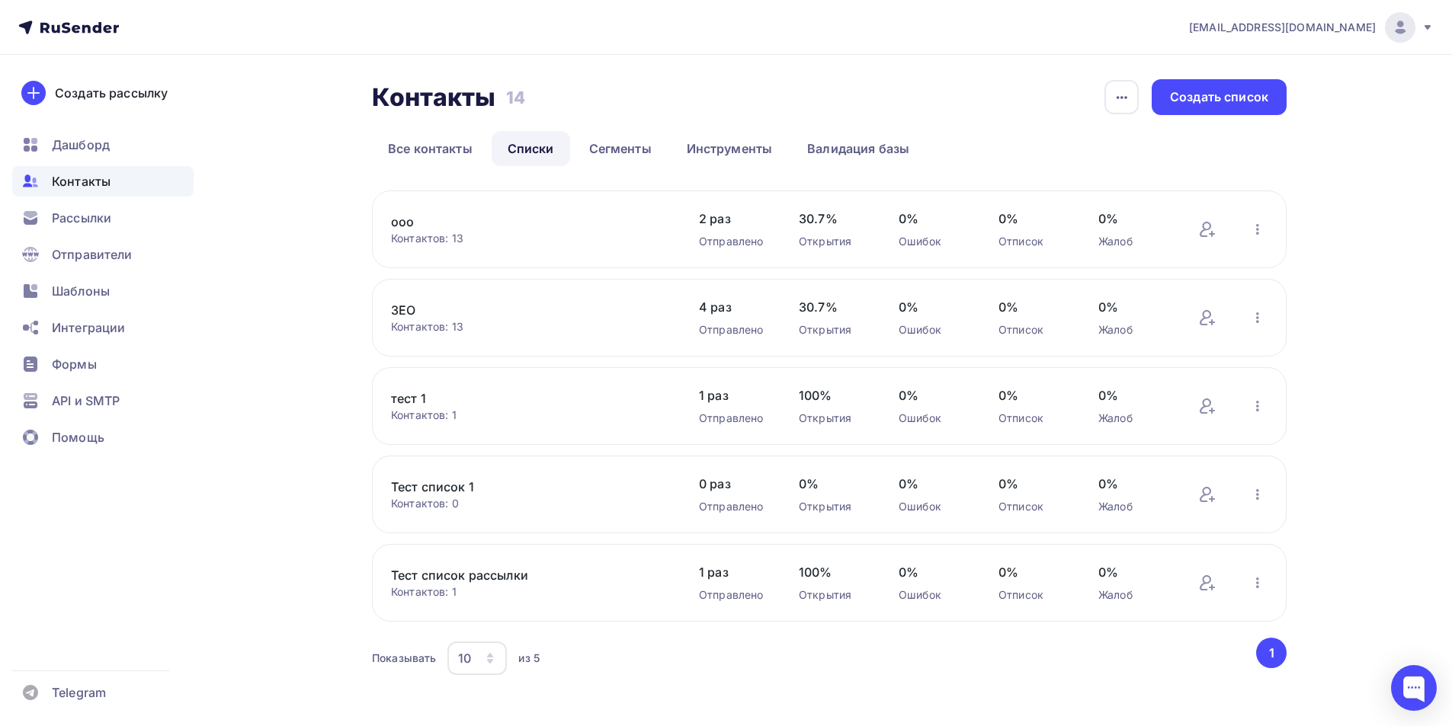
click at [444, 404] on link "тест 1" at bounding box center [520, 399] width 259 height 18
click at [1209, 99] on div "Создать список" at bounding box center [1219, 97] width 98 height 18
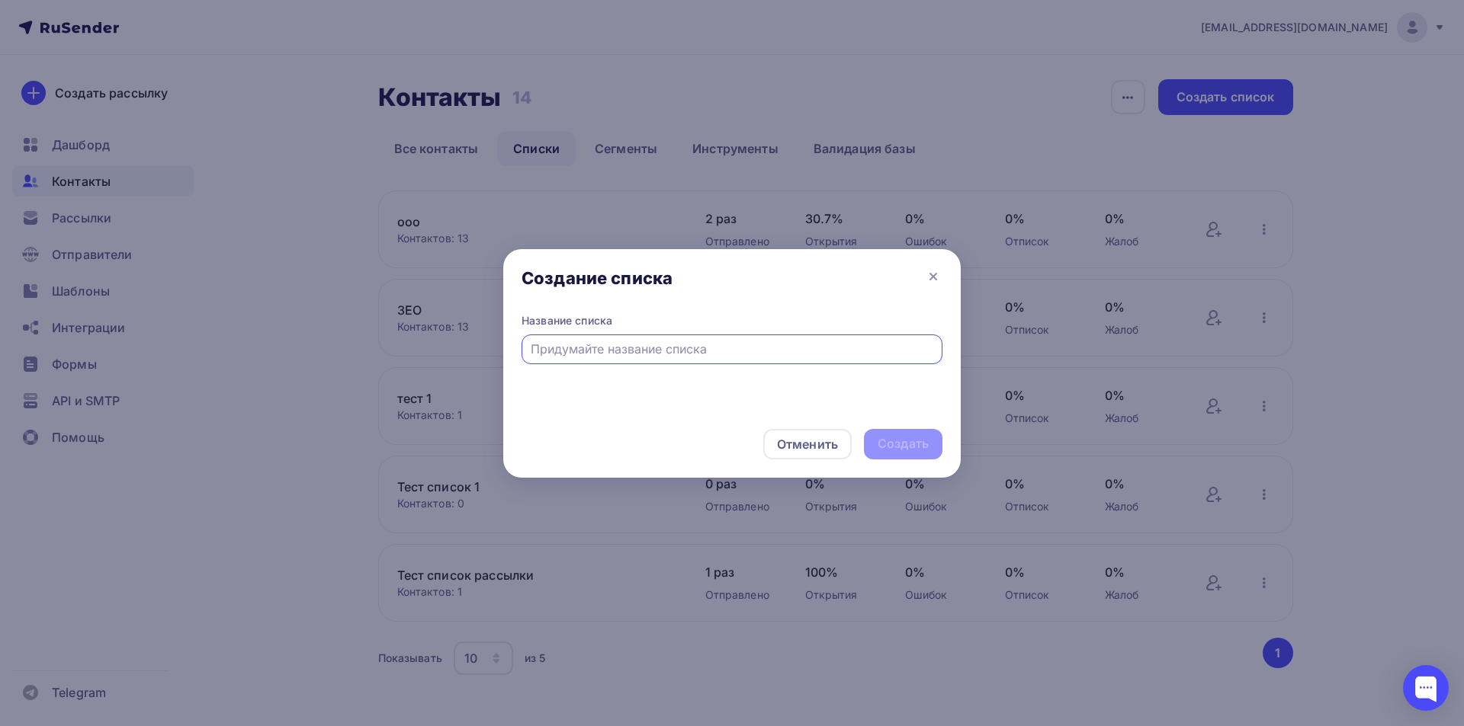
click at [666, 344] on input "text" at bounding box center [732, 349] width 403 height 18
type input "рассылка"
click at [915, 441] on div "Создать" at bounding box center [902, 444] width 51 height 18
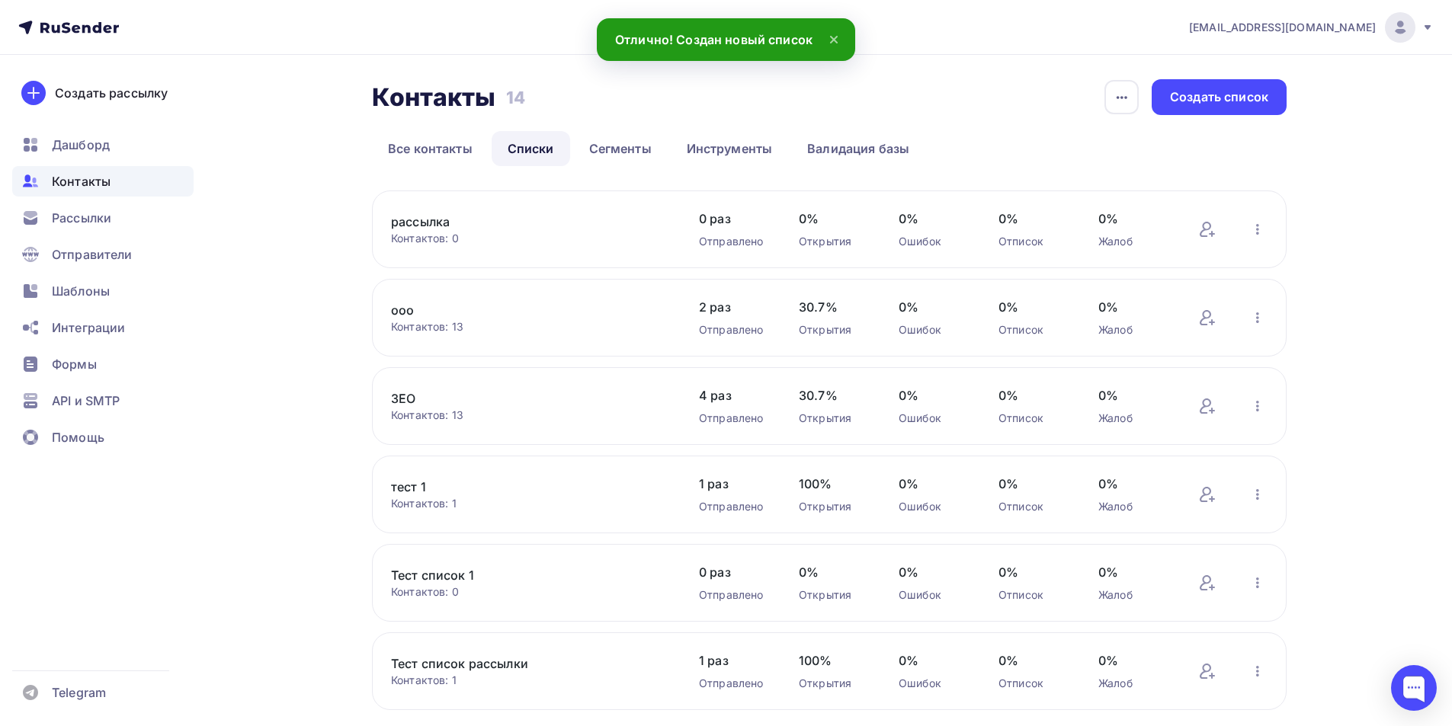
click at [476, 238] on div "Контактов: 0" at bounding box center [529, 238] width 277 height 15
click at [432, 225] on link "рассылка" at bounding box center [520, 222] width 259 height 18
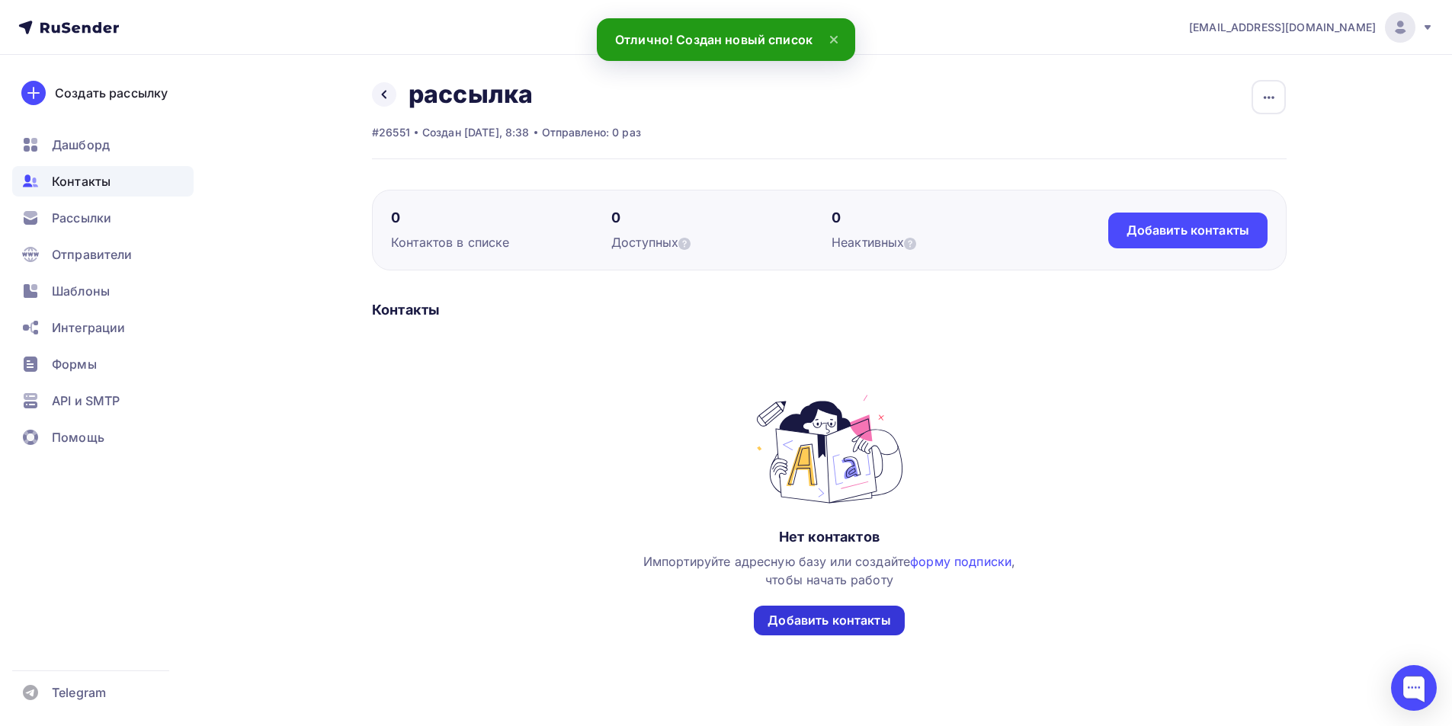
click at [830, 626] on div "Добавить контакты" at bounding box center [829, 621] width 123 height 18
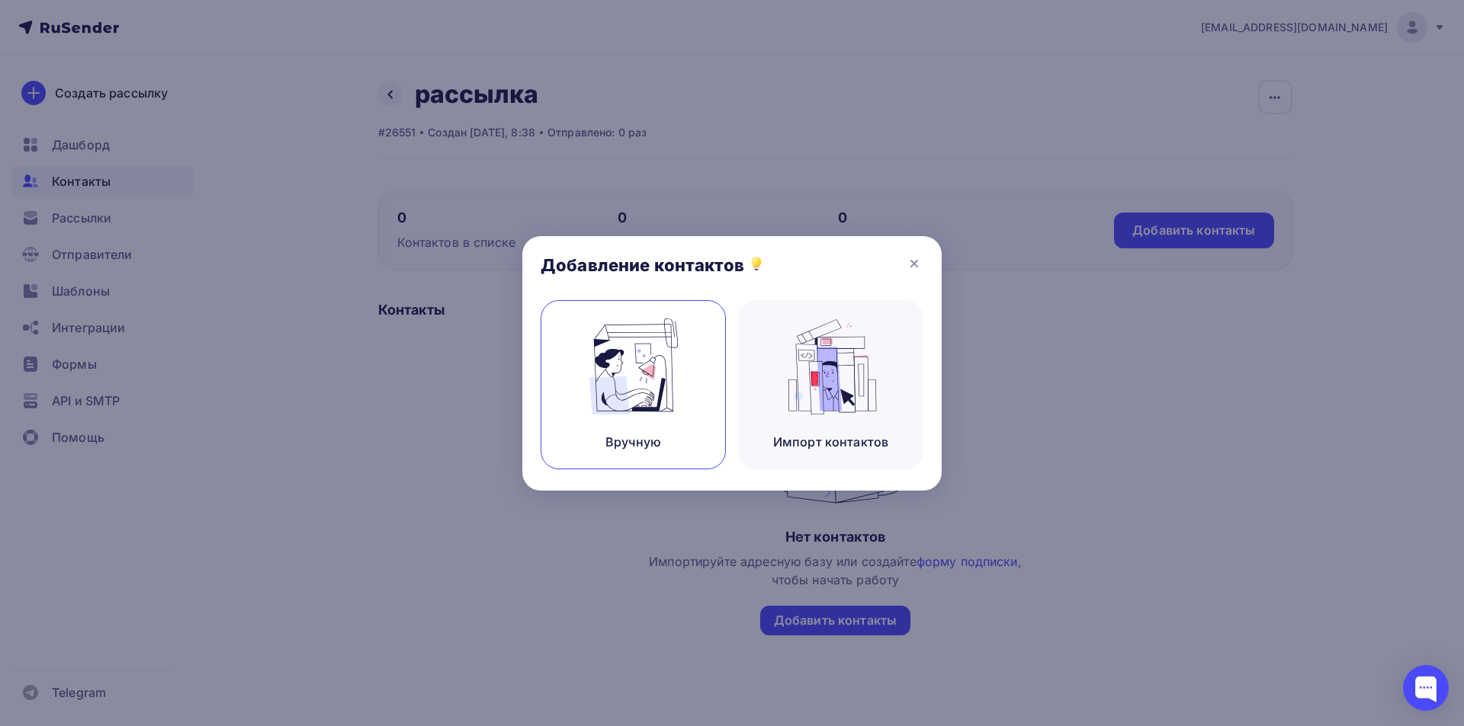
click at [667, 442] on div "Вручную" at bounding box center [632, 384] width 185 height 169
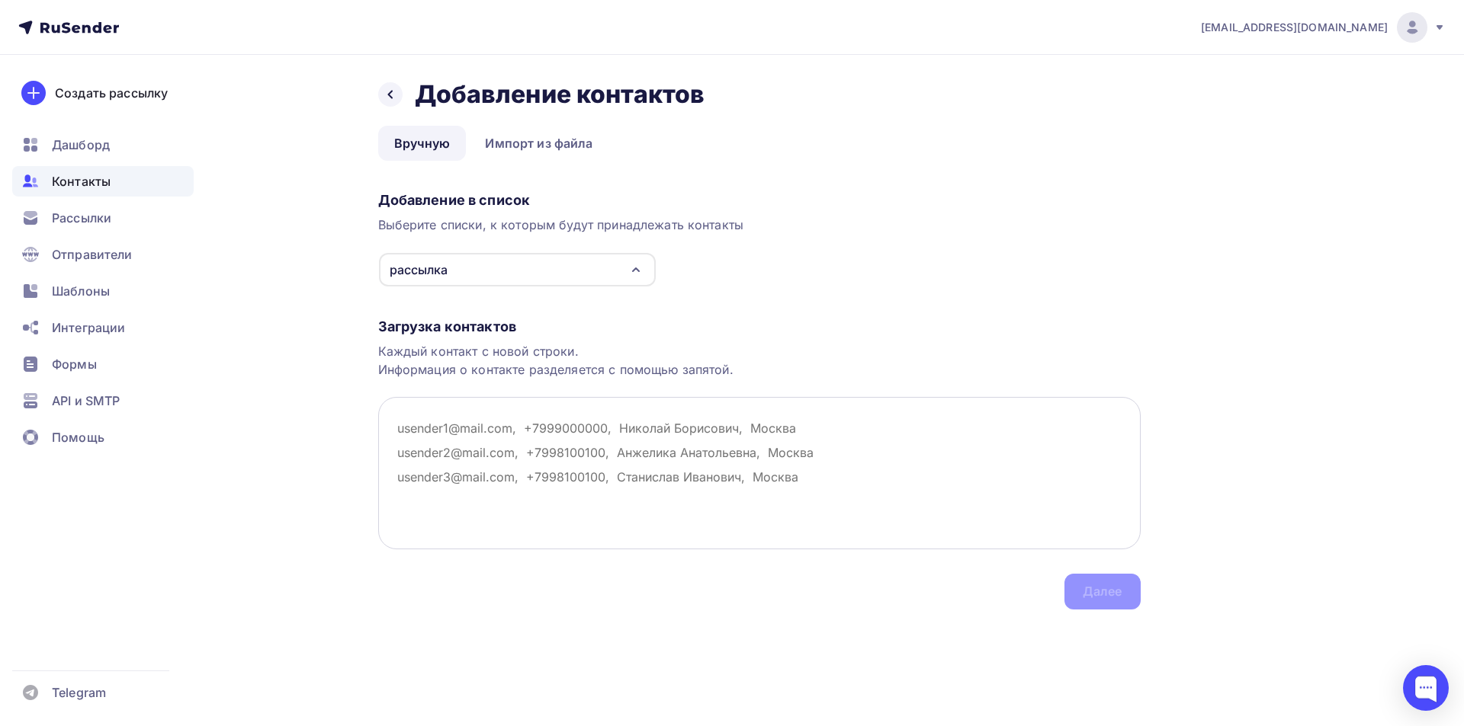
paste textarea "[EMAIL_ADDRESS][DOMAIN_NAME]"
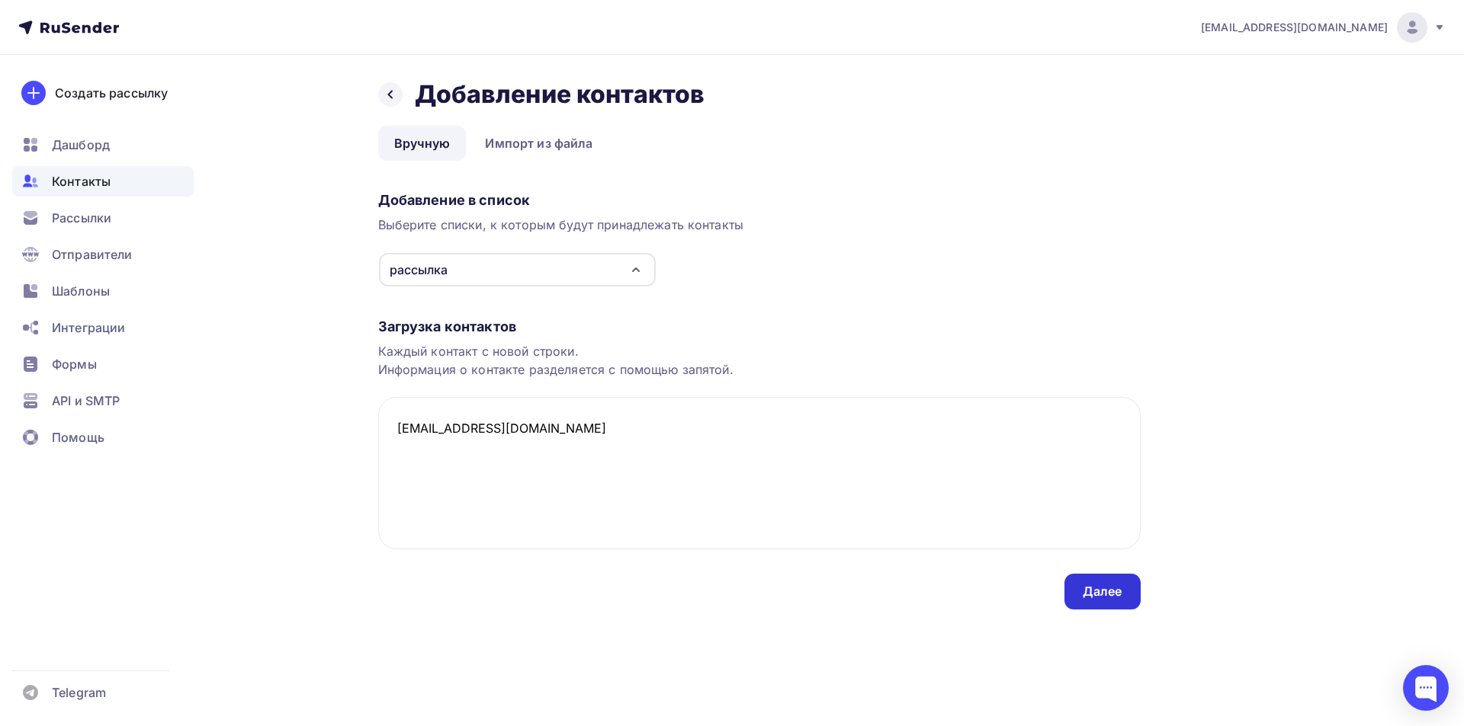
type textarea "[EMAIL_ADDRESS][DOMAIN_NAME]"
click at [1121, 598] on div "Далее" at bounding box center [1102, 592] width 40 height 18
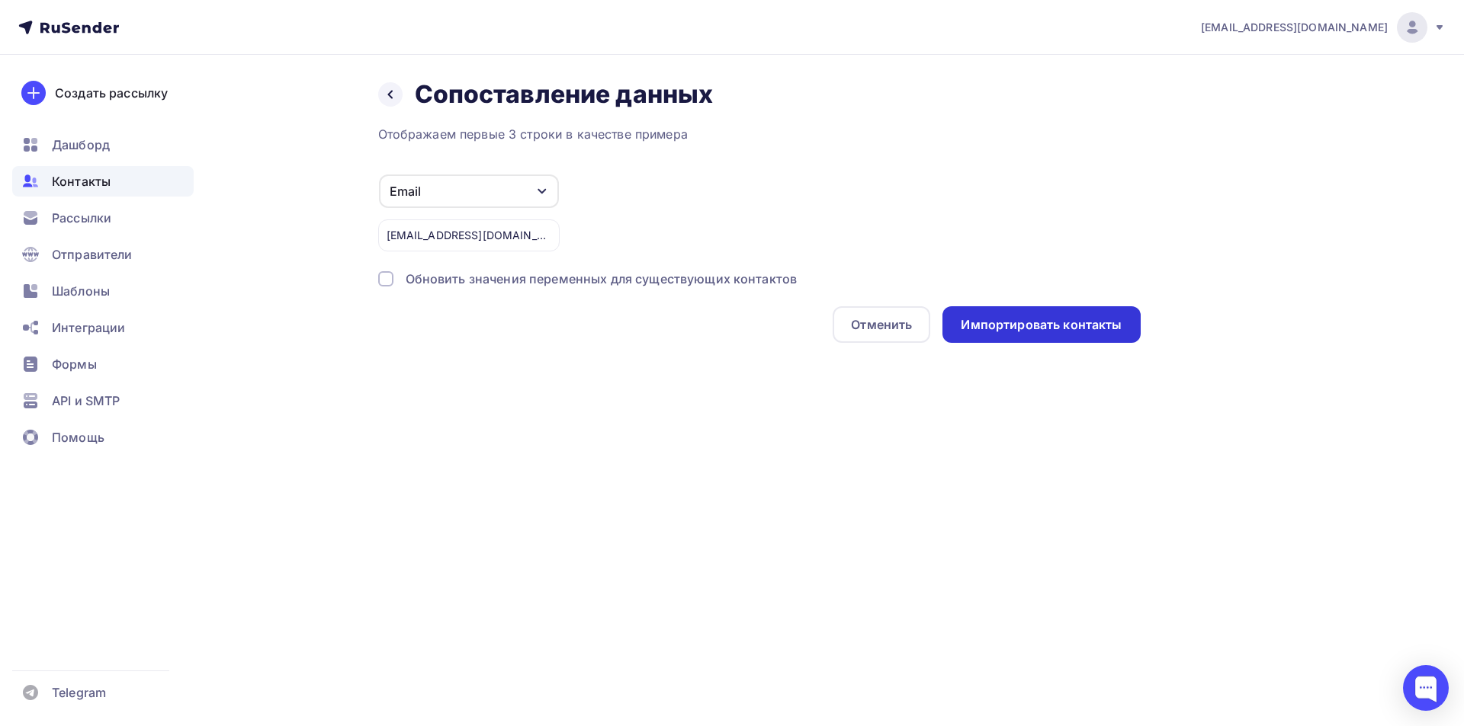
click at [1078, 325] on div "Импортировать контакты" at bounding box center [1040, 325] width 161 height 18
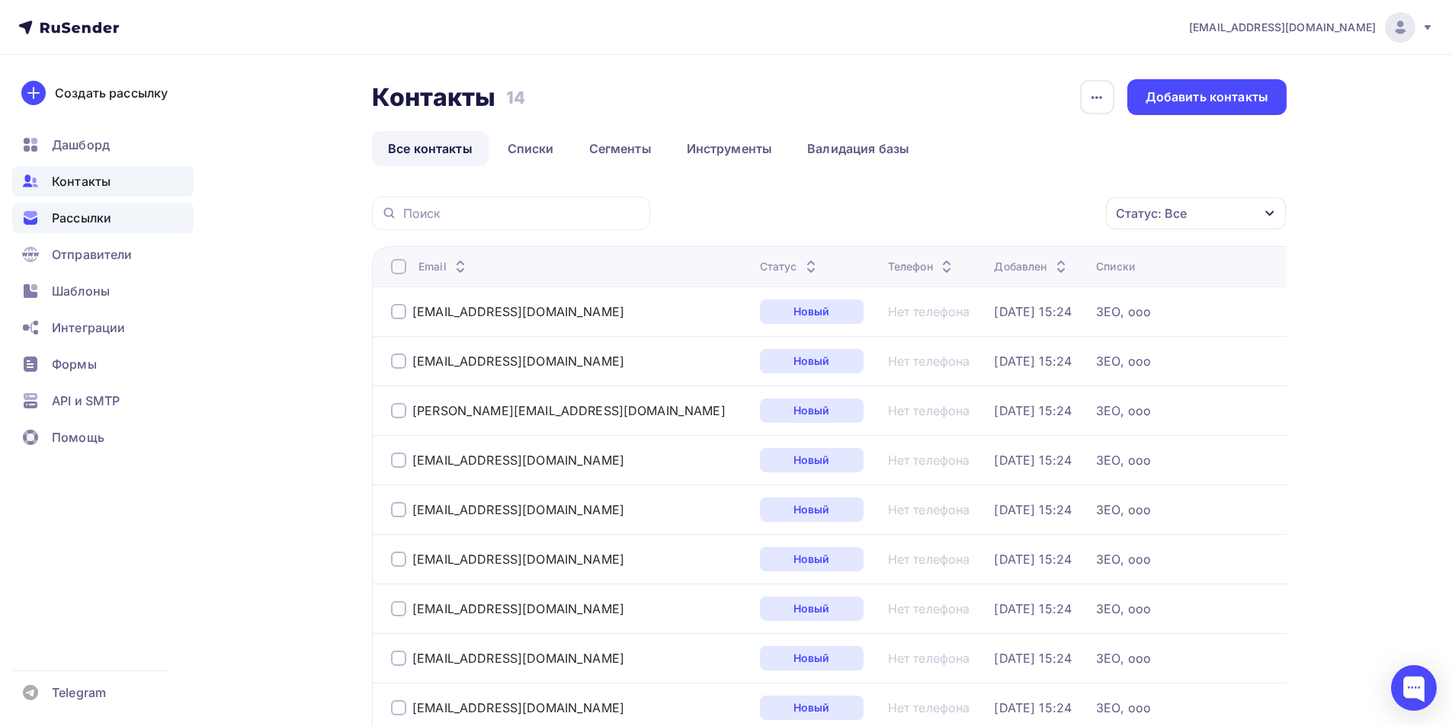
click at [67, 218] on span "Рассылки" at bounding box center [81, 218] width 59 height 18
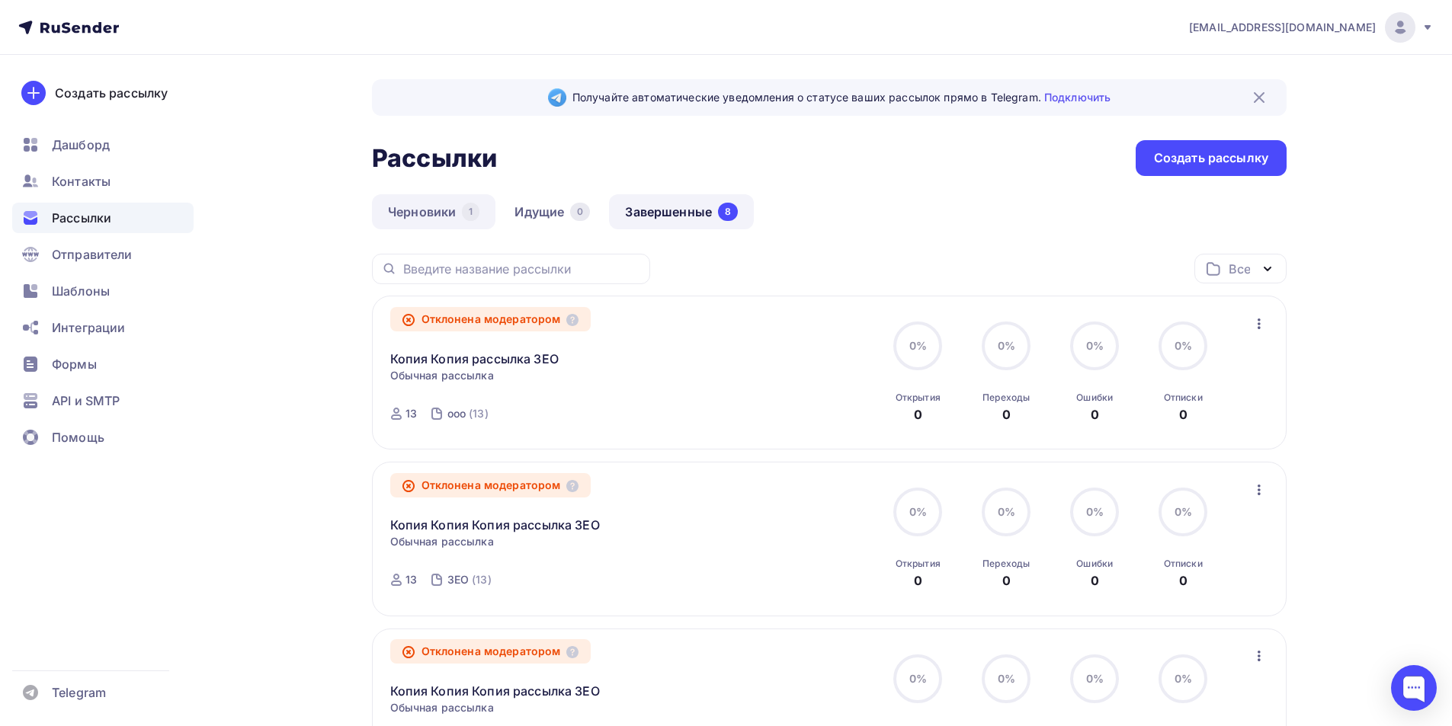
click at [399, 214] on link "Черновики 1" at bounding box center [433, 211] width 123 height 35
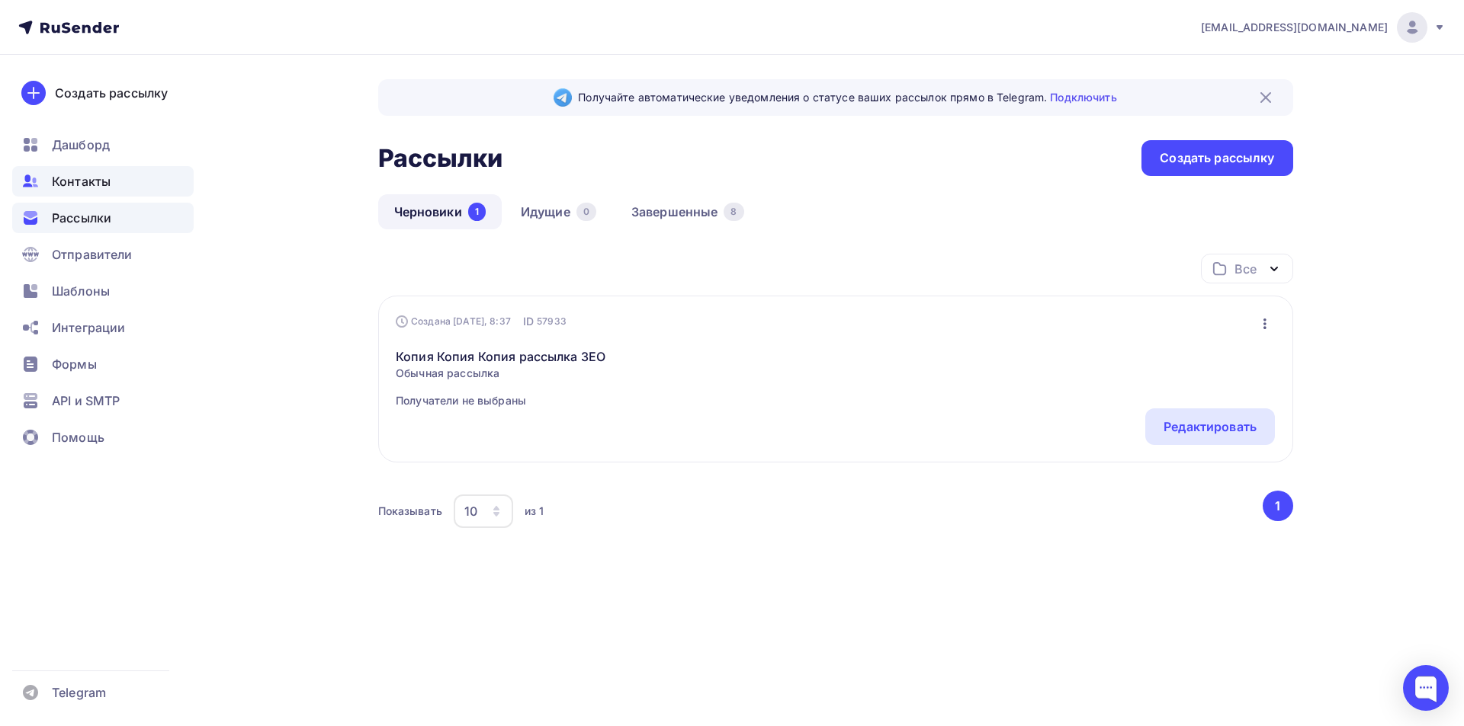
click at [80, 188] on span "Контакты" at bounding box center [81, 181] width 59 height 18
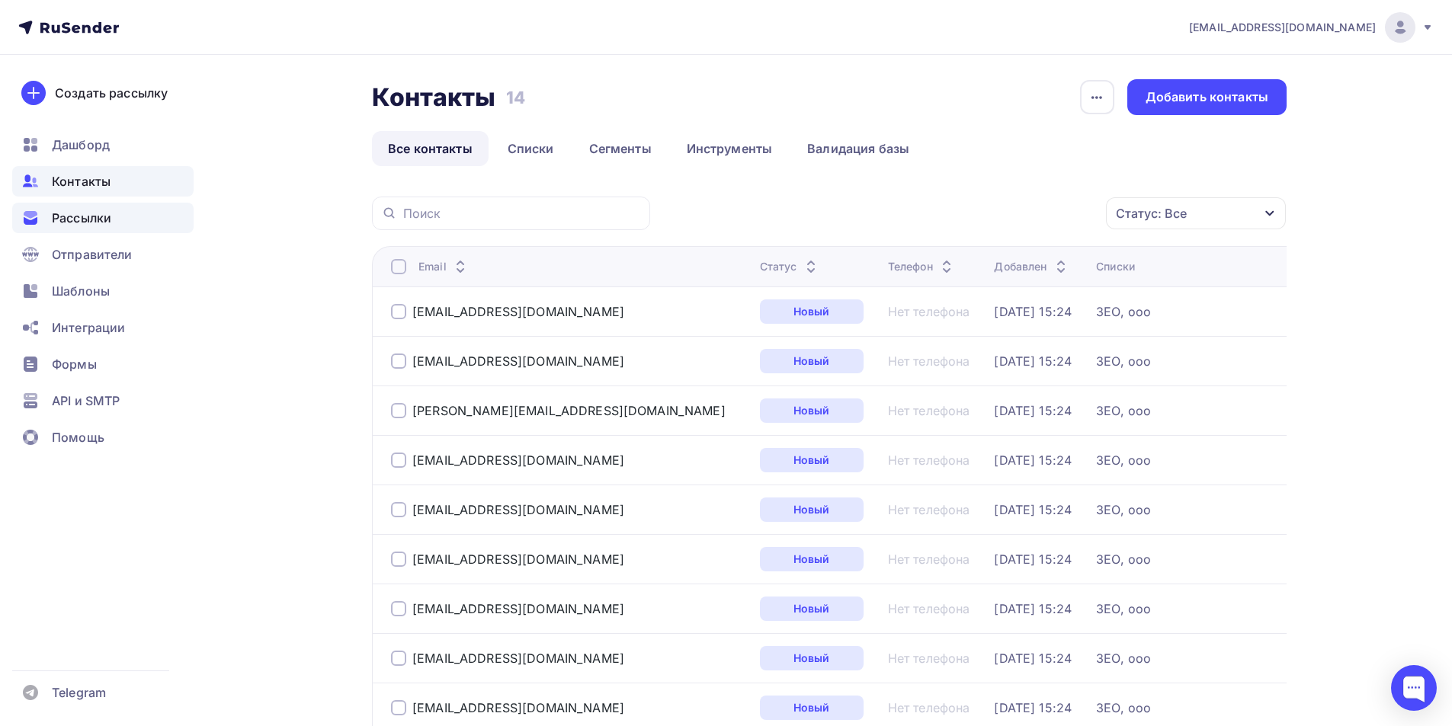
click at [112, 222] on div "Рассылки" at bounding box center [102, 218] width 181 height 30
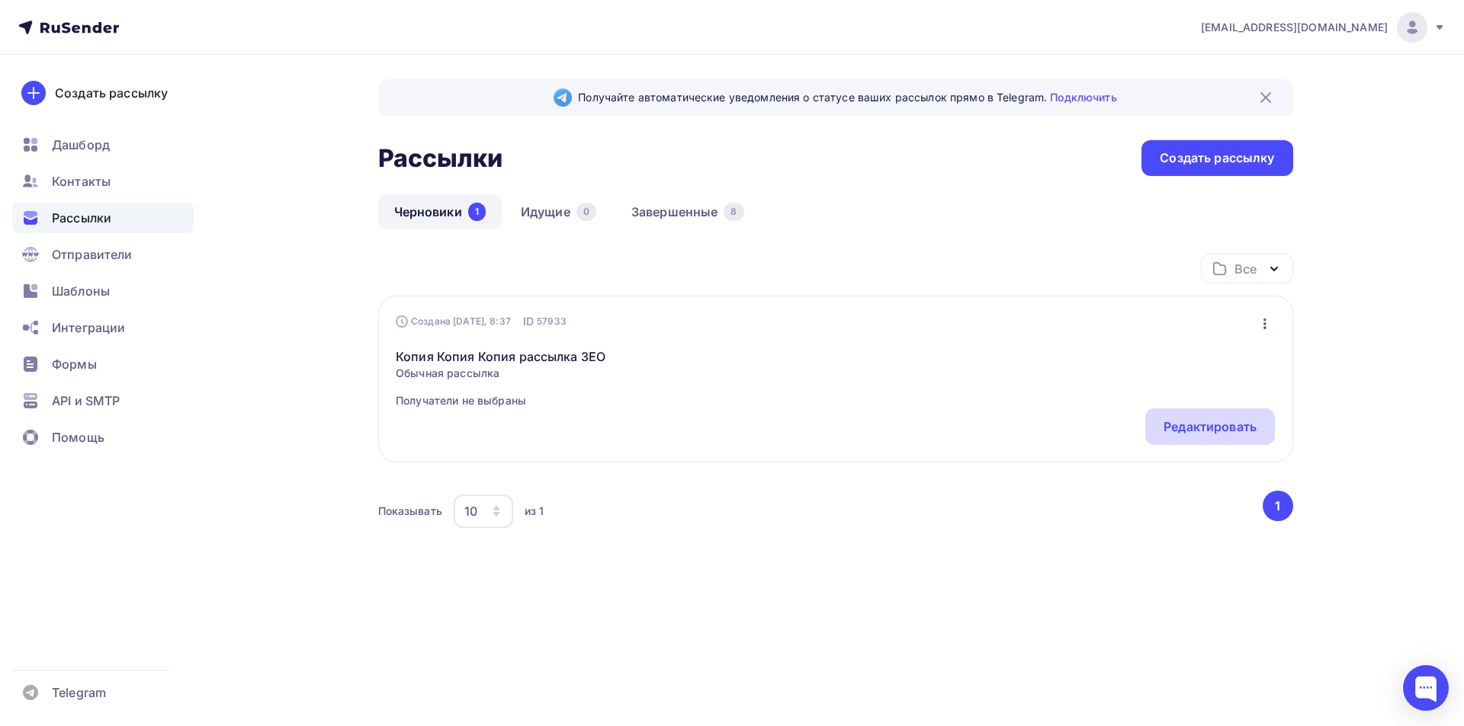
click at [1246, 429] on div "Редактировать" at bounding box center [1209, 427] width 93 height 18
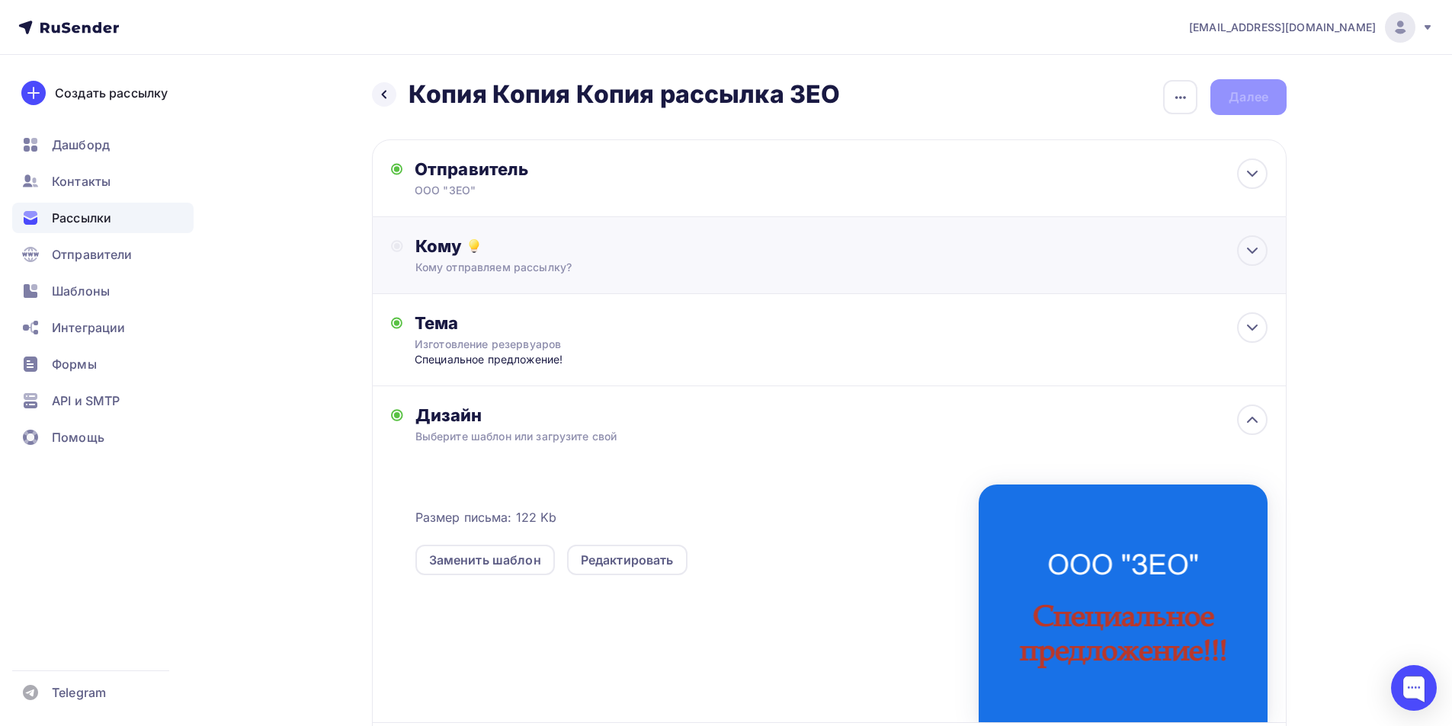
click at [459, 256] on div "Кому" at bounding box center [841, 246] width 852 height 21
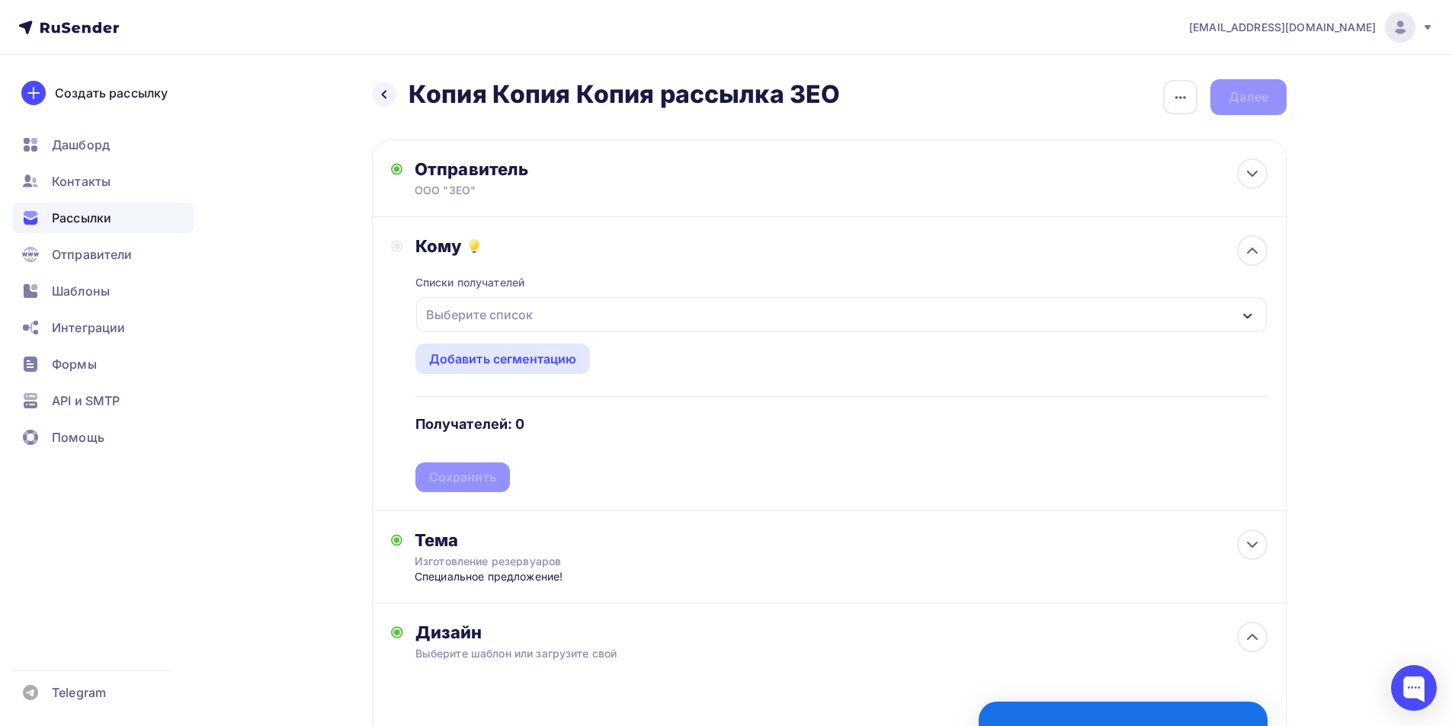
click at [486, 323] on div "Выберите список" at bounding box center [479, 314] width 119 height 27
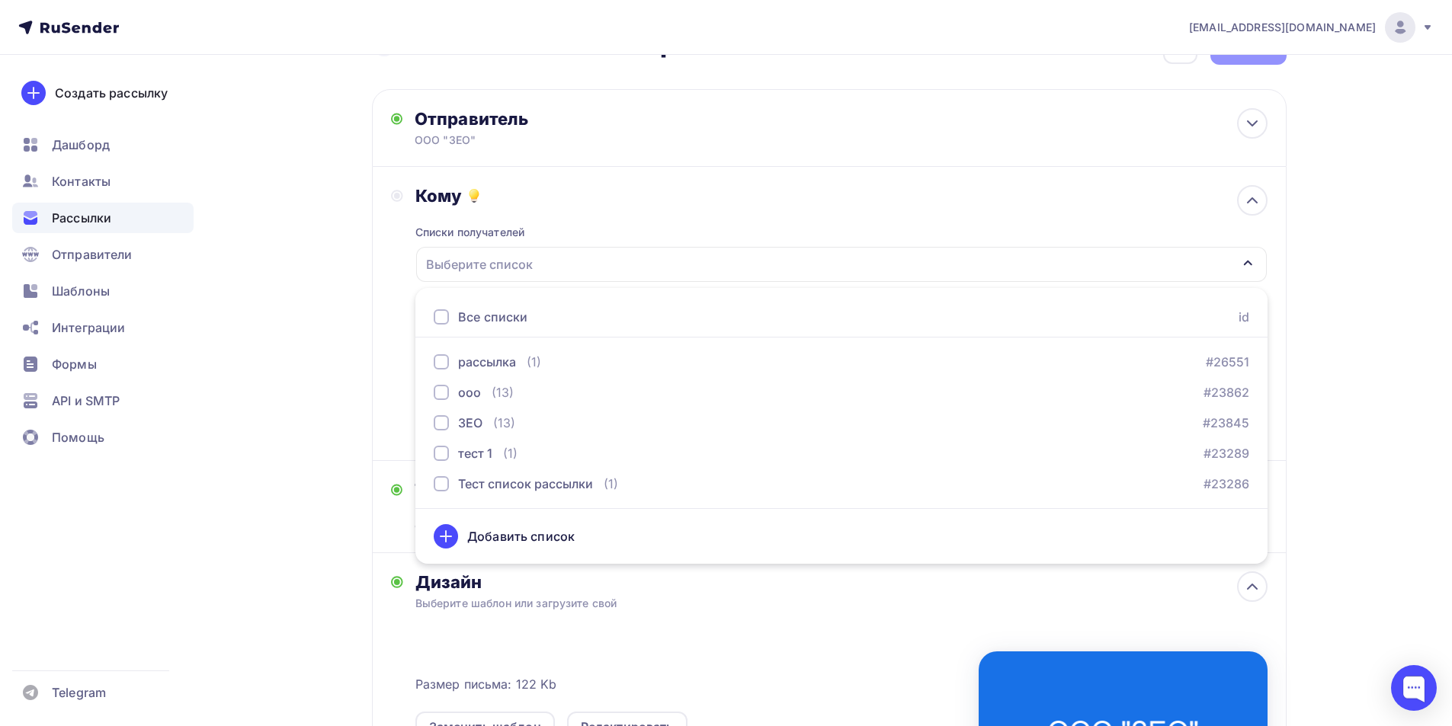
scroll to position [76, 0]
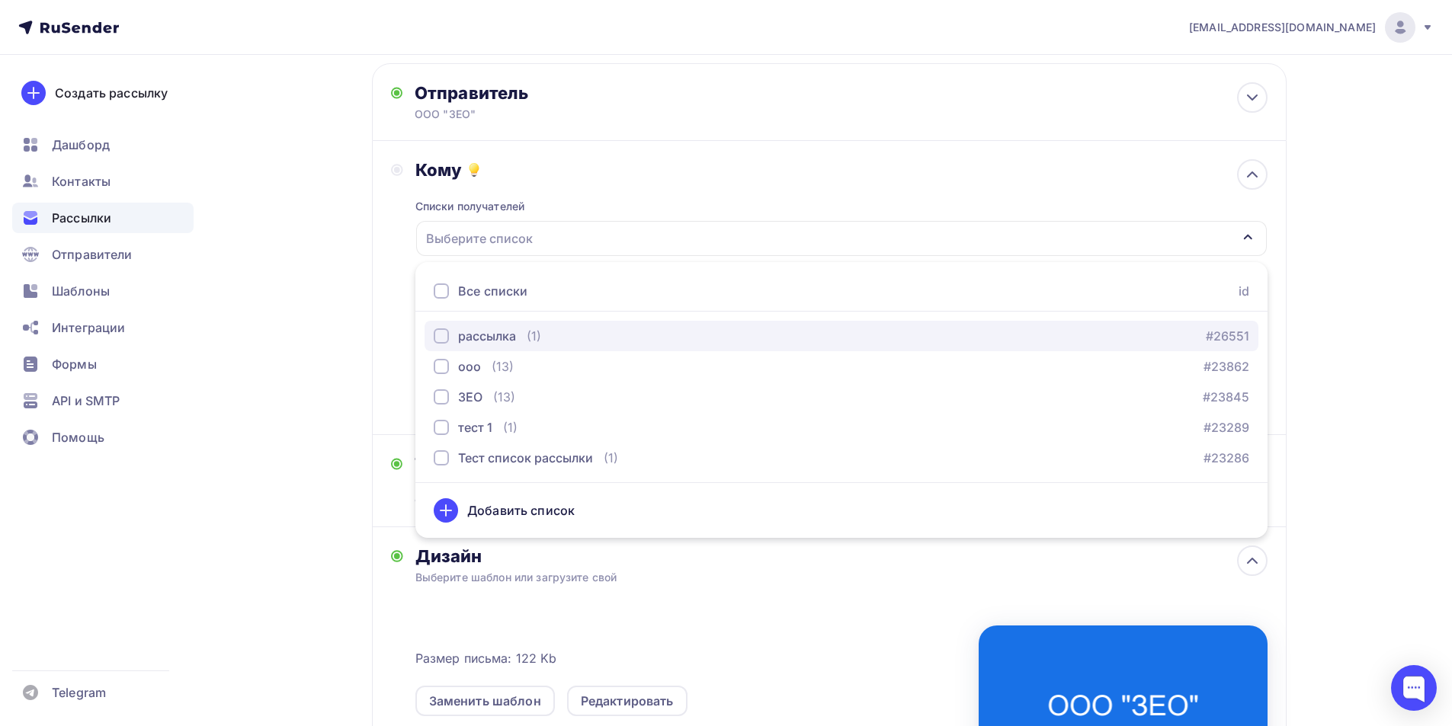
click at [491, 337] on div "рассылка" at bounding box center [487, 336] width 58 height 18
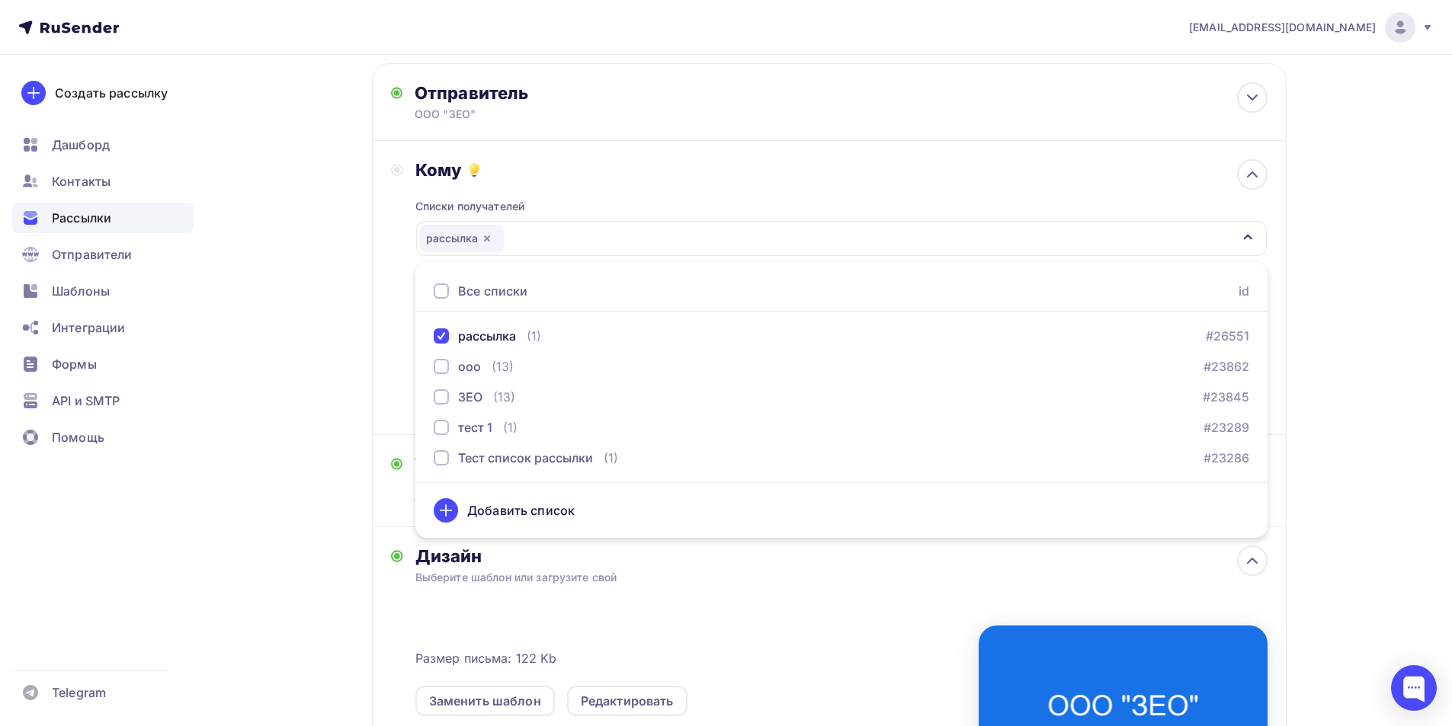
click at [739, 598] on div "Размер письма: 122 Kb Заменить шаблон Редактировать" at bounding box center [841, 724] width 852 height 278
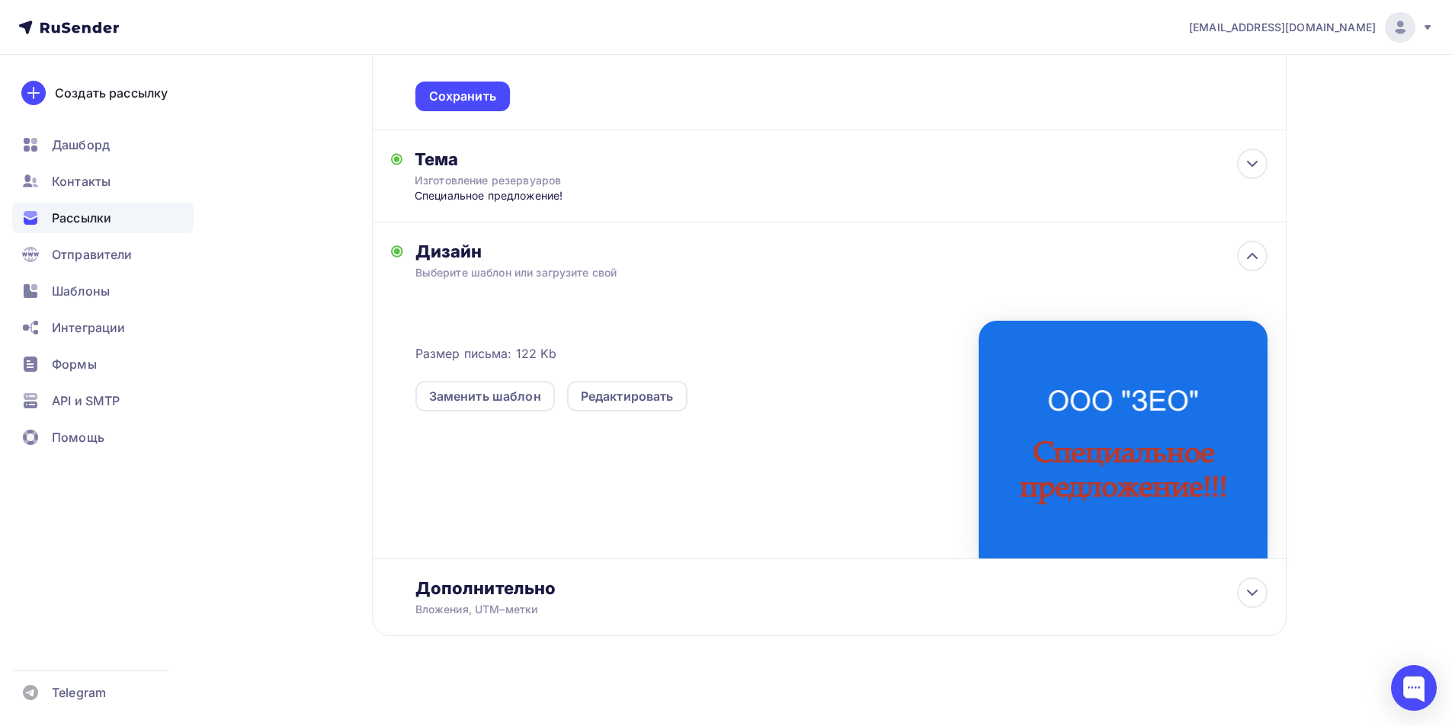
scroll to position [390, 0]
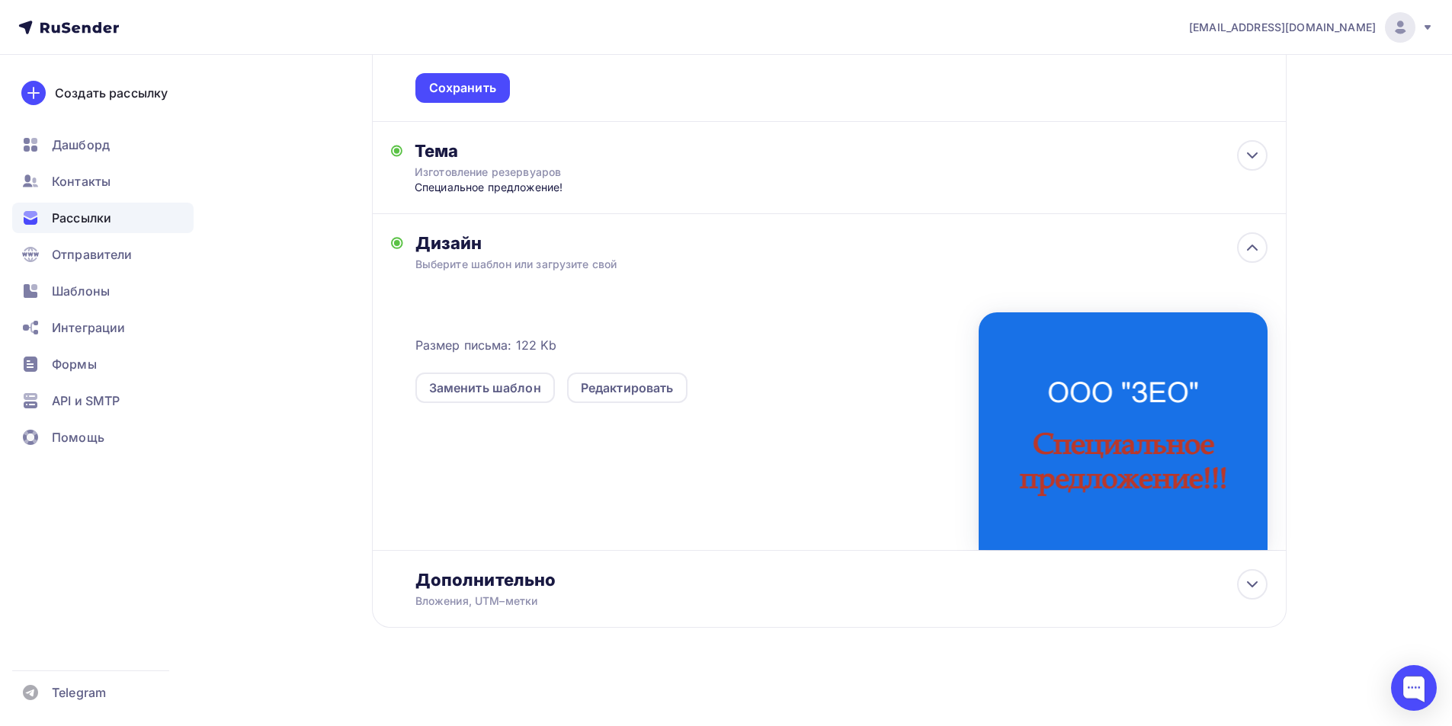
click at [909, 389] on div "Заменить шаблон Редактировать" at bounding box center [696, 378] width 563 height 49
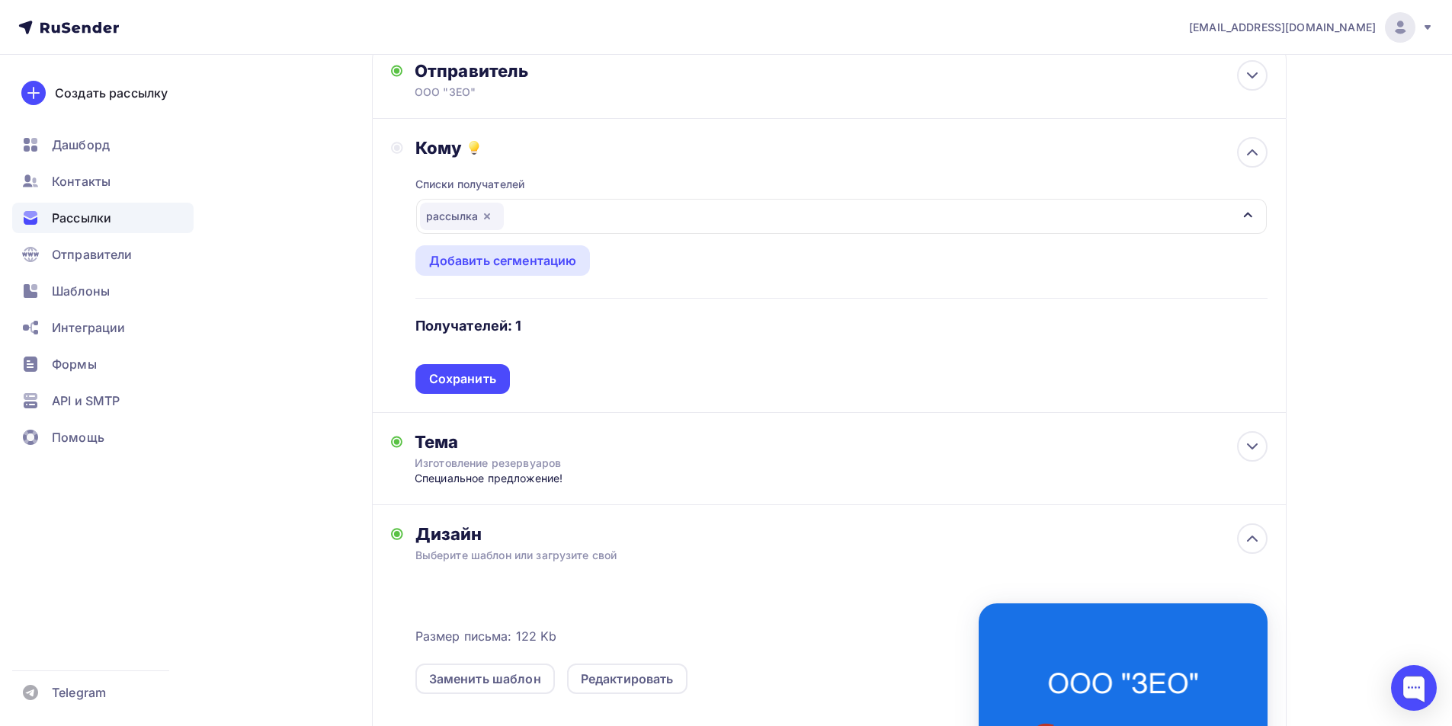
scroll to position [313, 0]
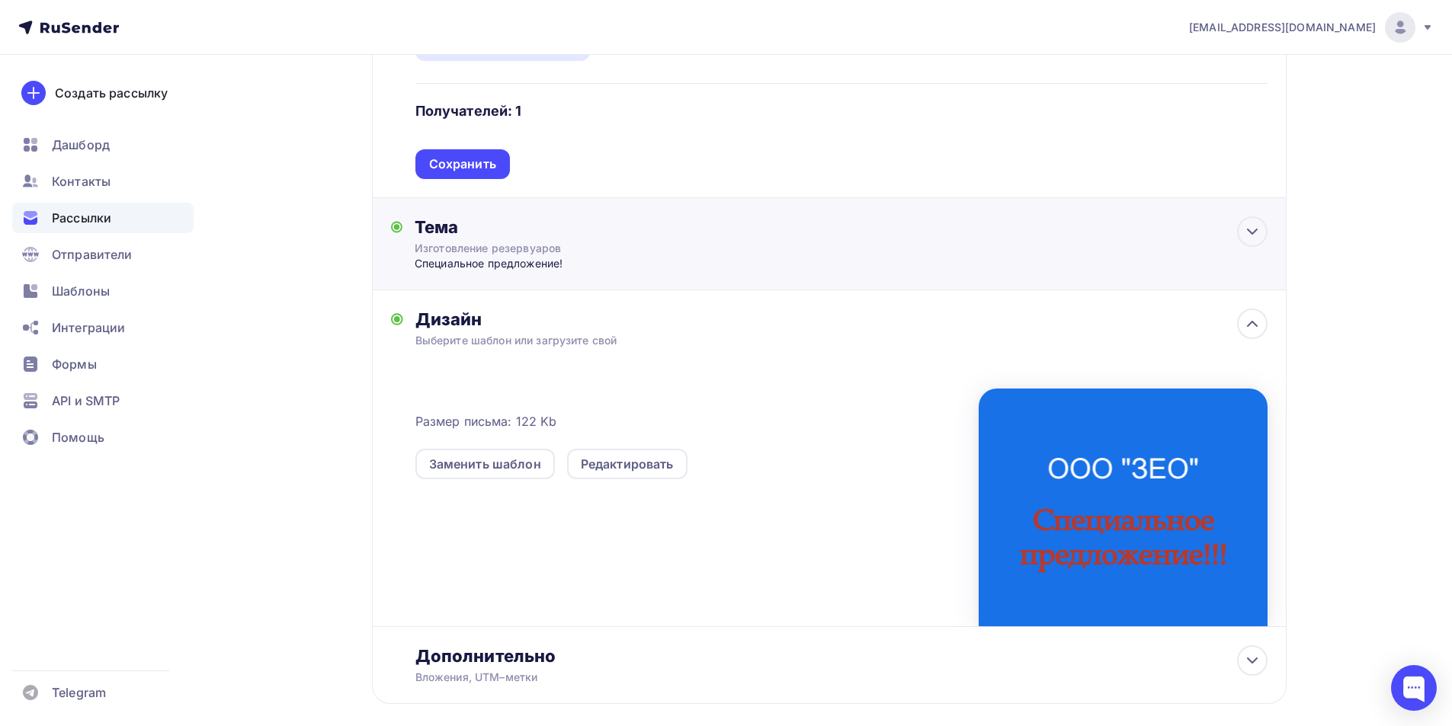
click at [1231, 231] on div "Тема Изготовление резервуаров Специальное предложение! Тема * Изготовление резе…" at bounding box center [829, 244] width 915 height 92
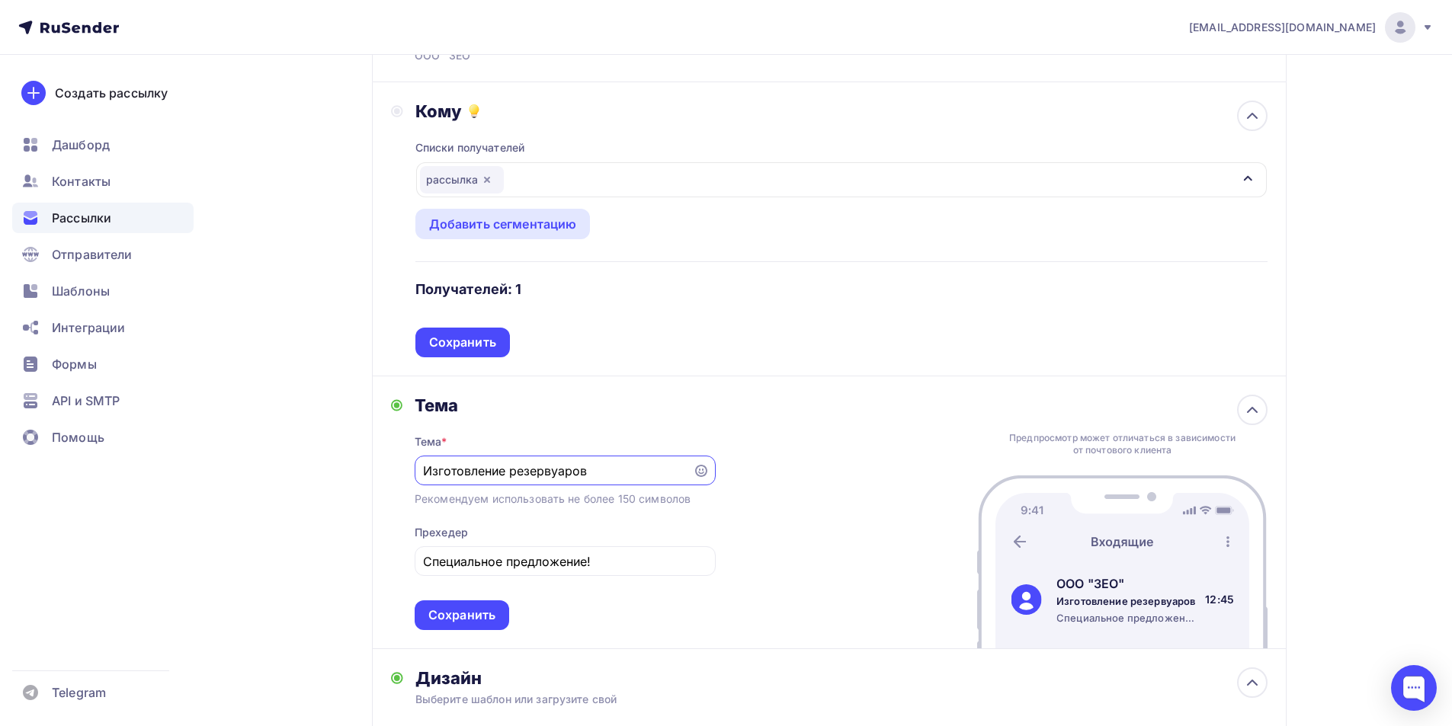
scroll to position [113, 0]
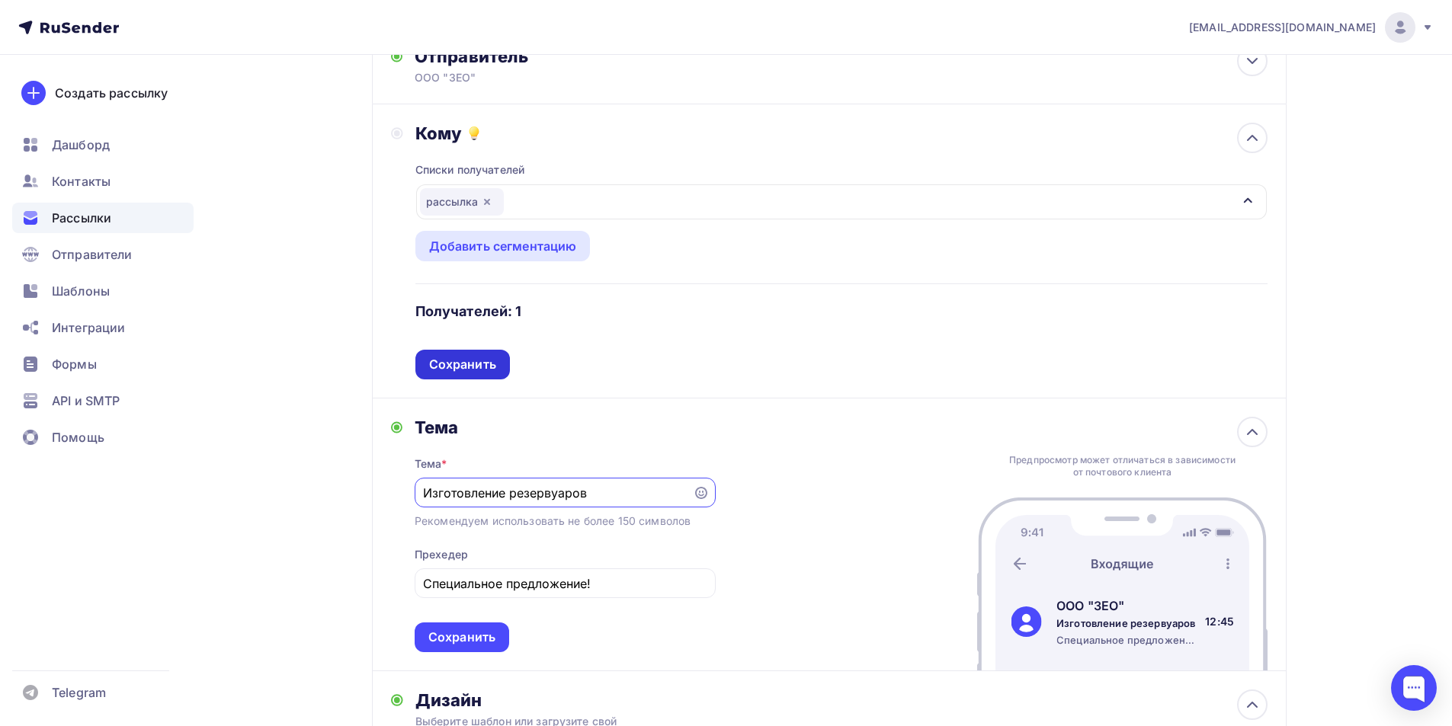
click at [469, 360] on div "Сохранить" at bounding box center [462, 365] width 67 height 18
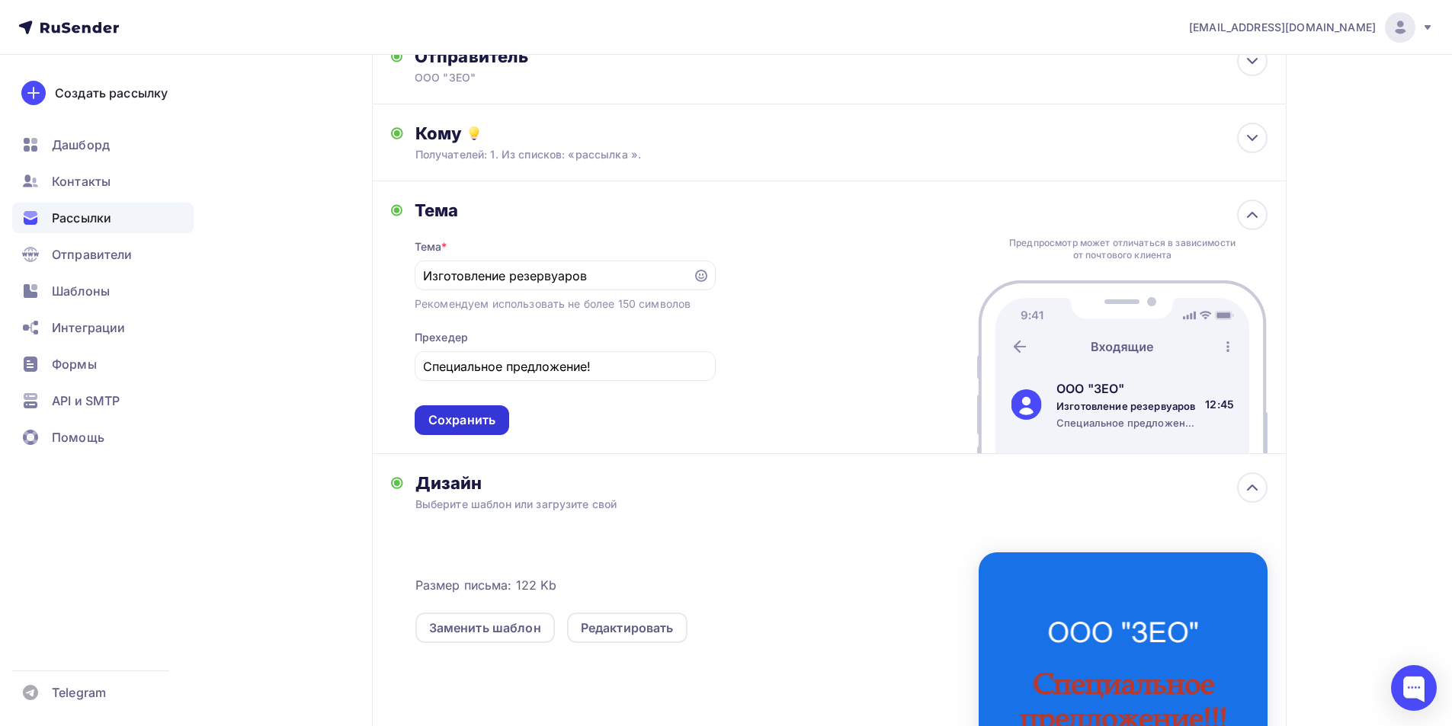
click at [476, 418] on div "Сохранить" at bounding box center [461, 421] width 67 height 18
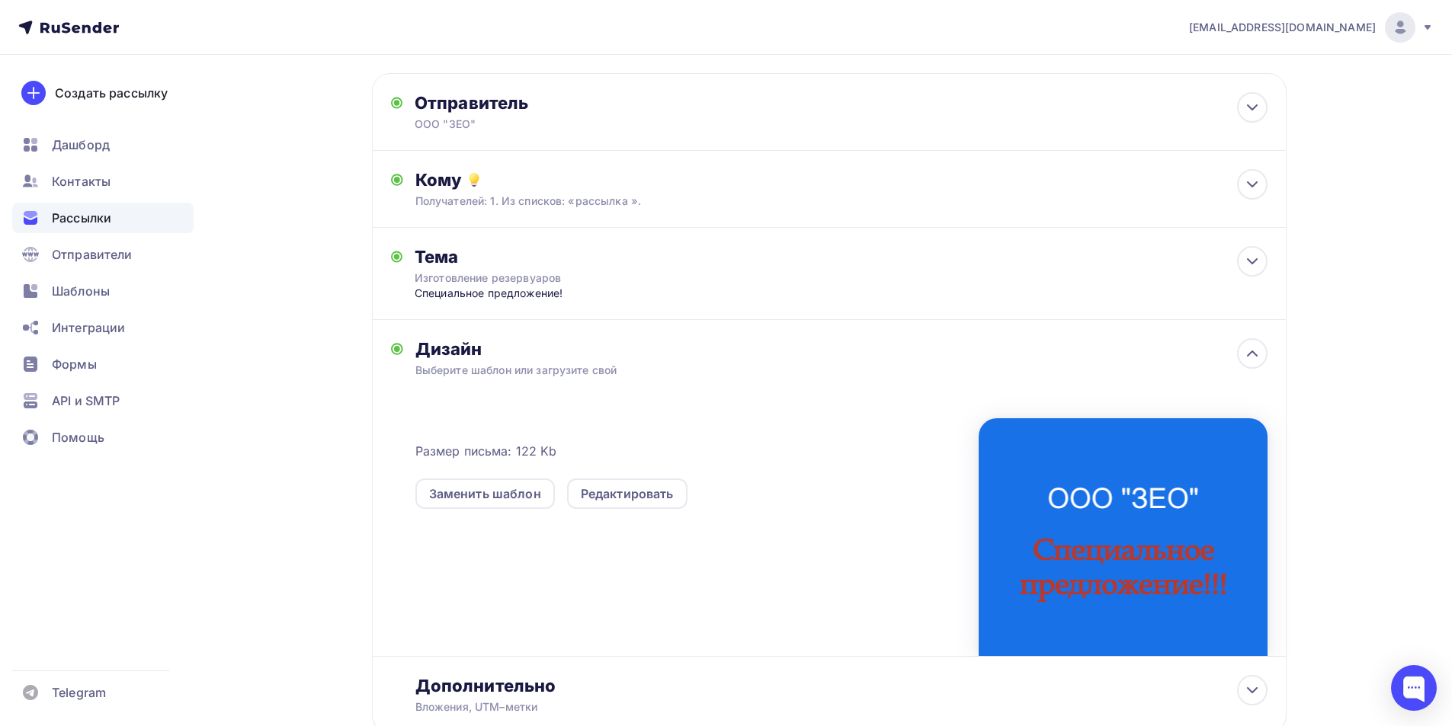
scroll to position [0, 0]
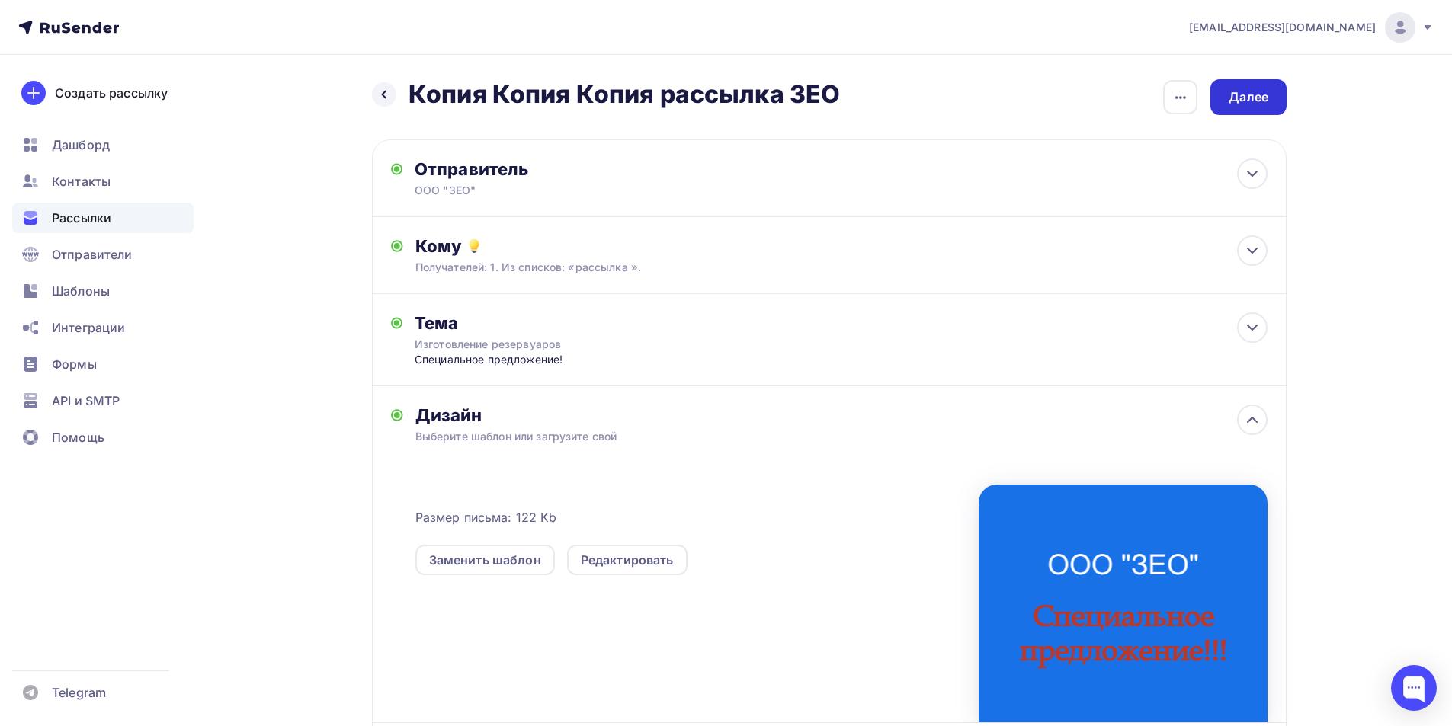
click at [1274, 99] on div "Далее" at bounding box center [1248, 97] width 76 height 36
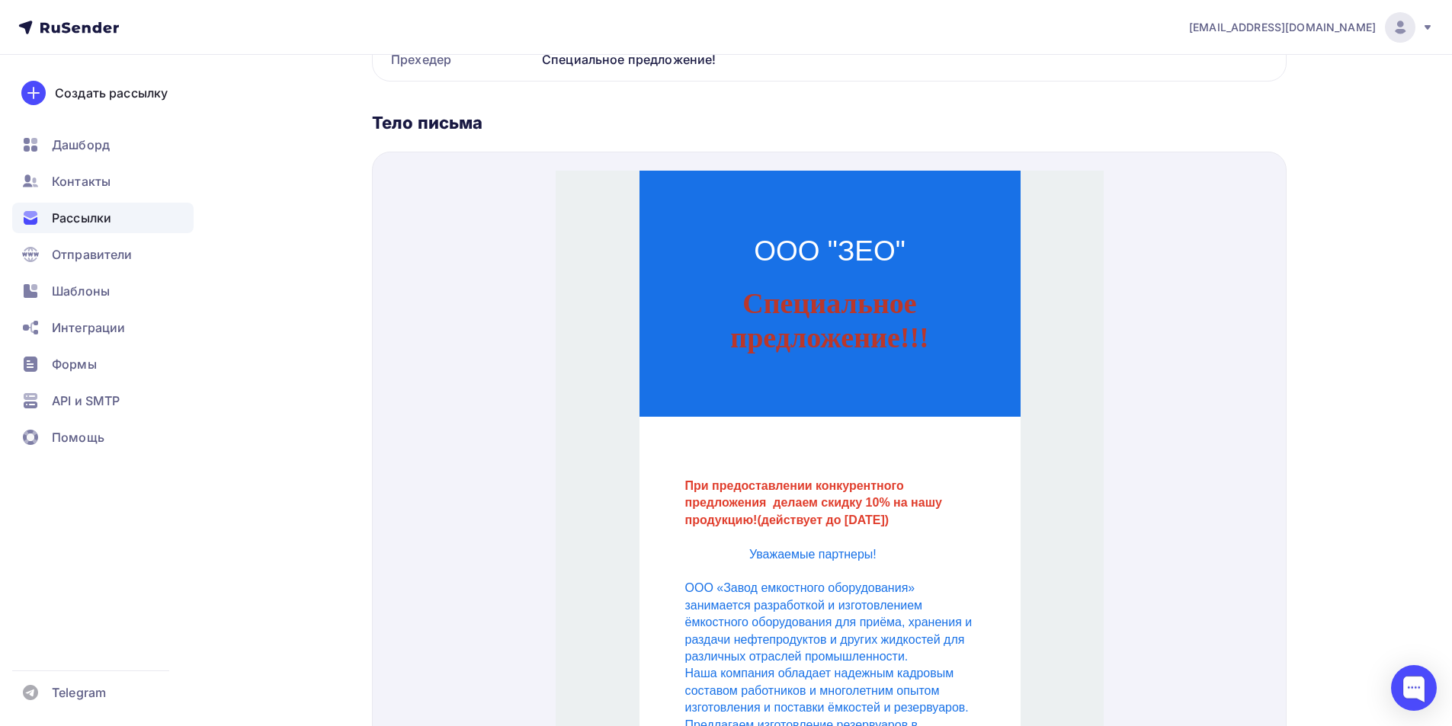
scroll to position [683, 0]
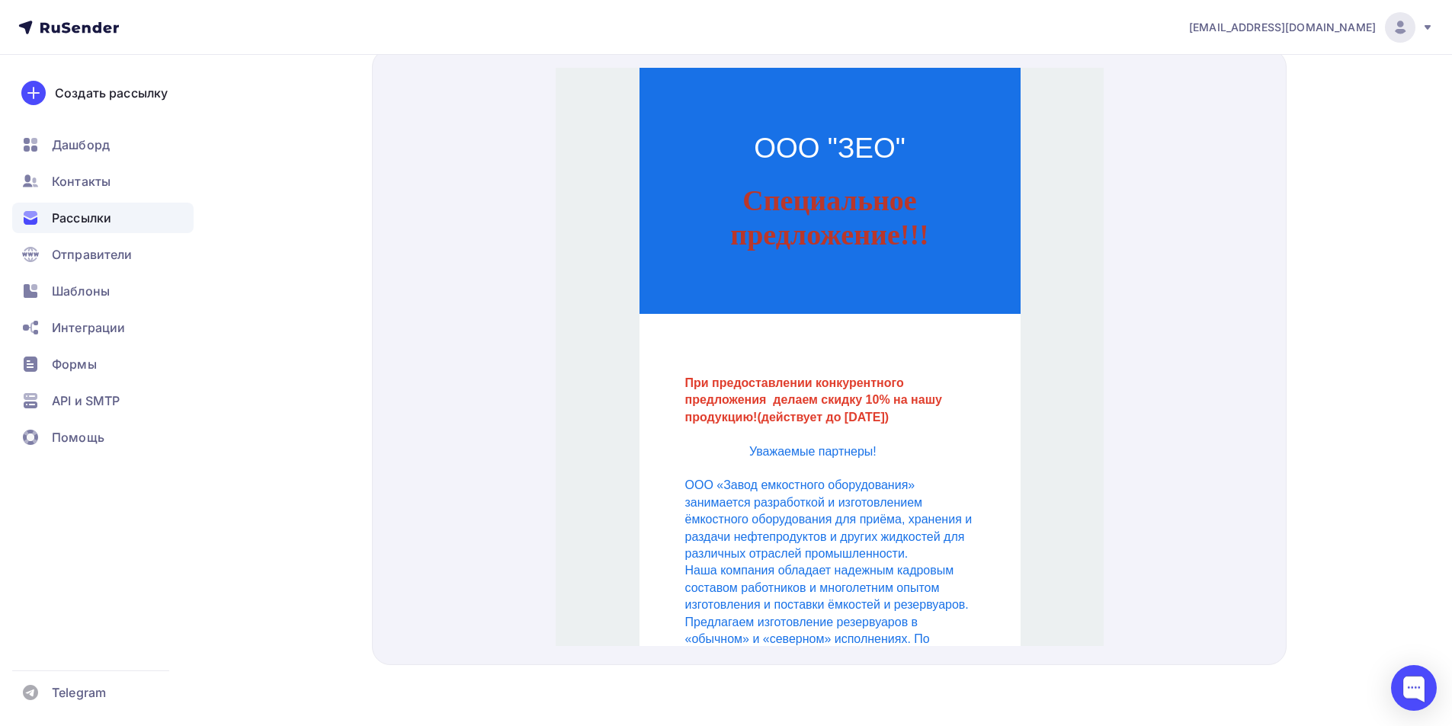
click at [885, 362] on strong "При предоставлении конкурентного предложения делаем скидку 10% на нашу продукци…" at bounding box center [815, 381] width 261 height 47
click at [875, 373] on div "При предоставлении конкурентного предложения делаем скидку 10% на нашу продукци…" at bounding box center [830, 382] width 290 height 51
click at [882, 381] on strong "При предоставлении конкурентного предложения делаем скидку 10% на нашу продукци…" at bounding box center [815, 381] width 261 height 47
click at [845, 400] on strong "(действует до 31.07.2025 г.)" at bounding box center [822, 399] width 132 height 13
click at [871, 396] on strong "(действует до 31.07.2025 г.)" at bounding box center [822, 399] width 132 height 13
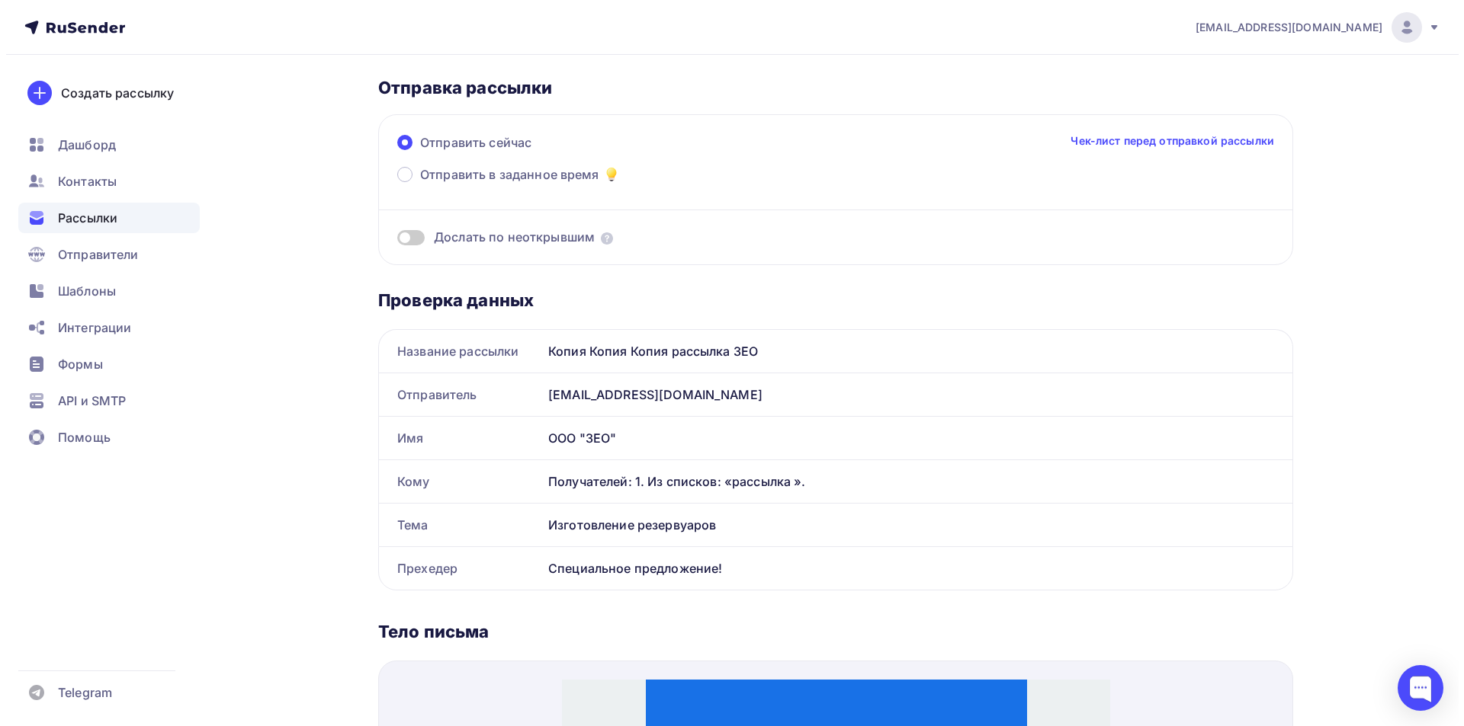
scroll to position [0, 0]
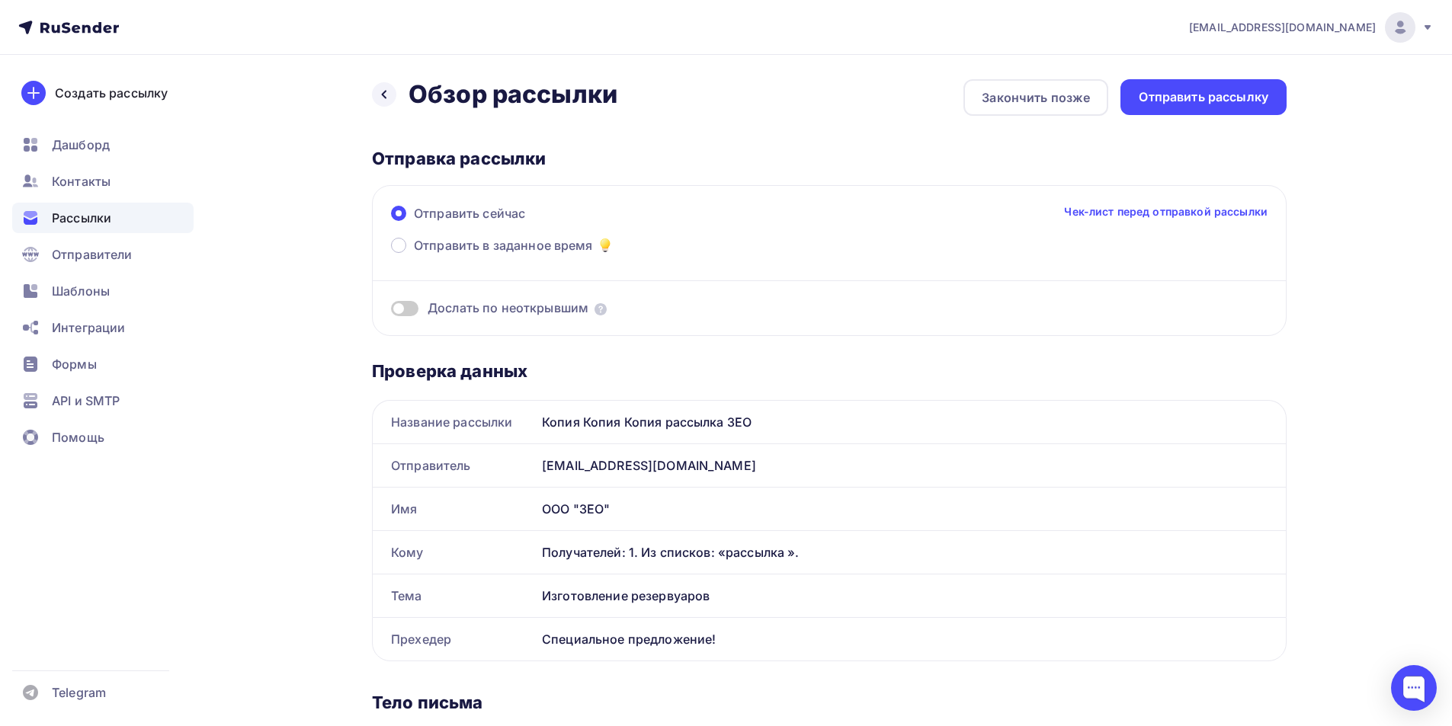
click at [401, 98] on div "Назад Обзор рассылки Обзор рассылки" at bounding box center [494, 94] width 245 height 30
click at [393, 92] on div at bounding box center [384, 94] width 24 height 24
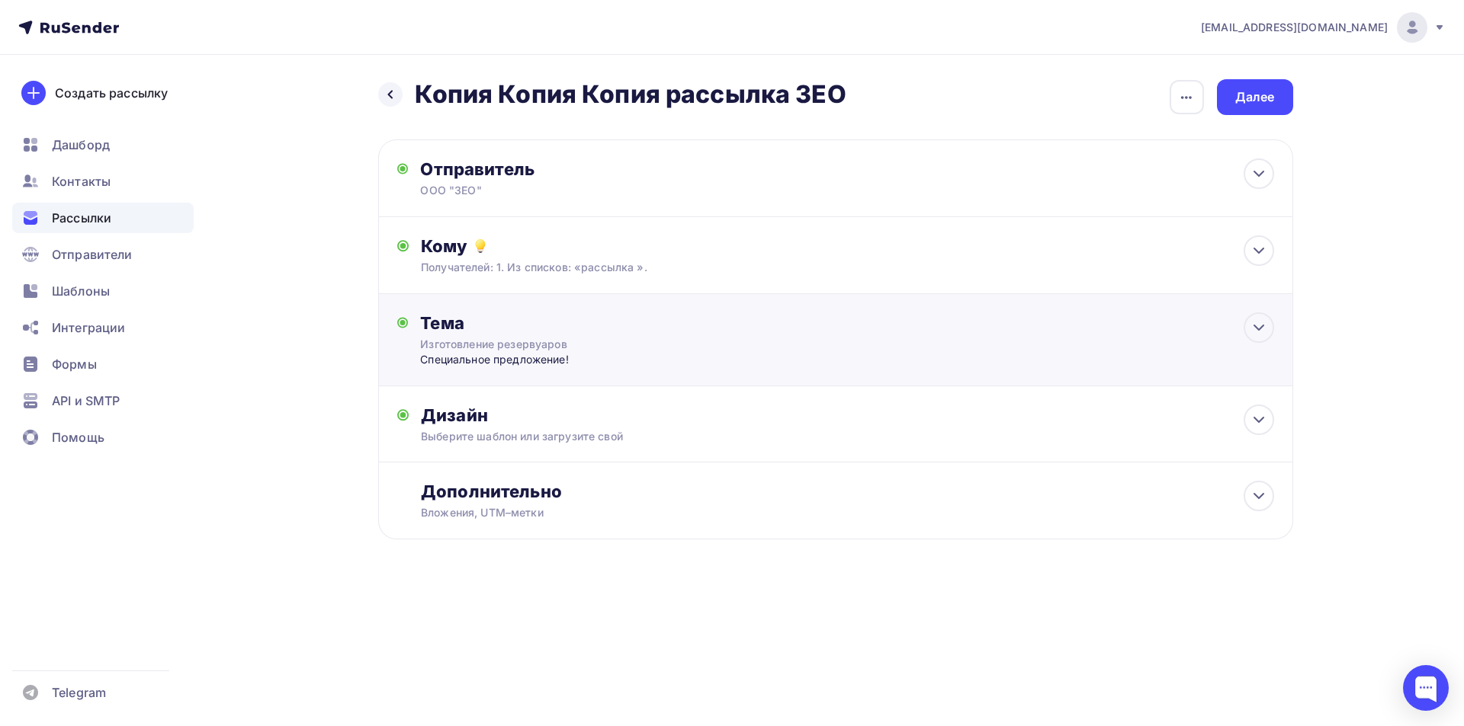
click at [445, 366] on div "Специальное предложение!" at bounding box center [570, 359] width 301 height 15
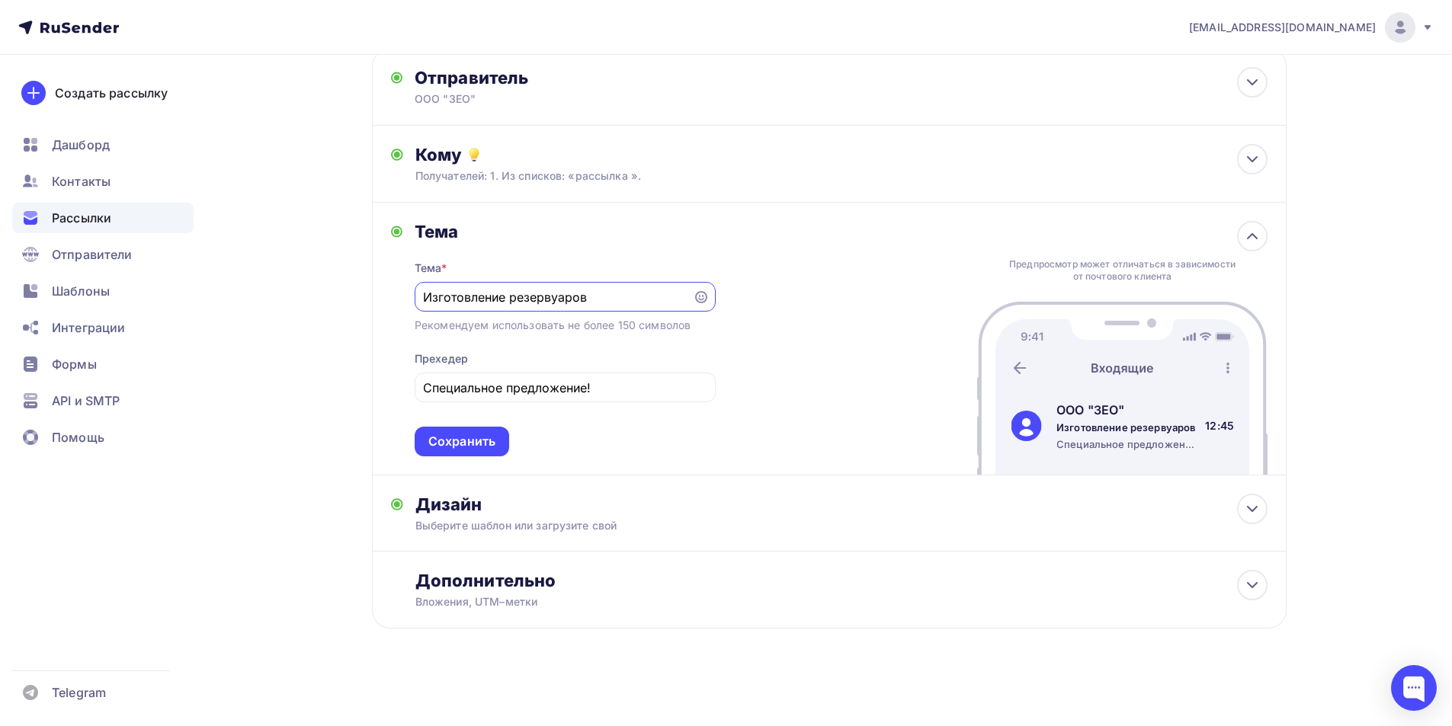
scroll to position [92, 0]
click at [652, 393] on input "Специальное предложение!" at bounding box center [565, 387] width 284 height 18
click at [605, 477] on div "Дизайн Выберите шаблон или загрузите свой Размер письма: 122 Kb Заменить шаблон…" at bounding box center [829, 513] width 915 height 76
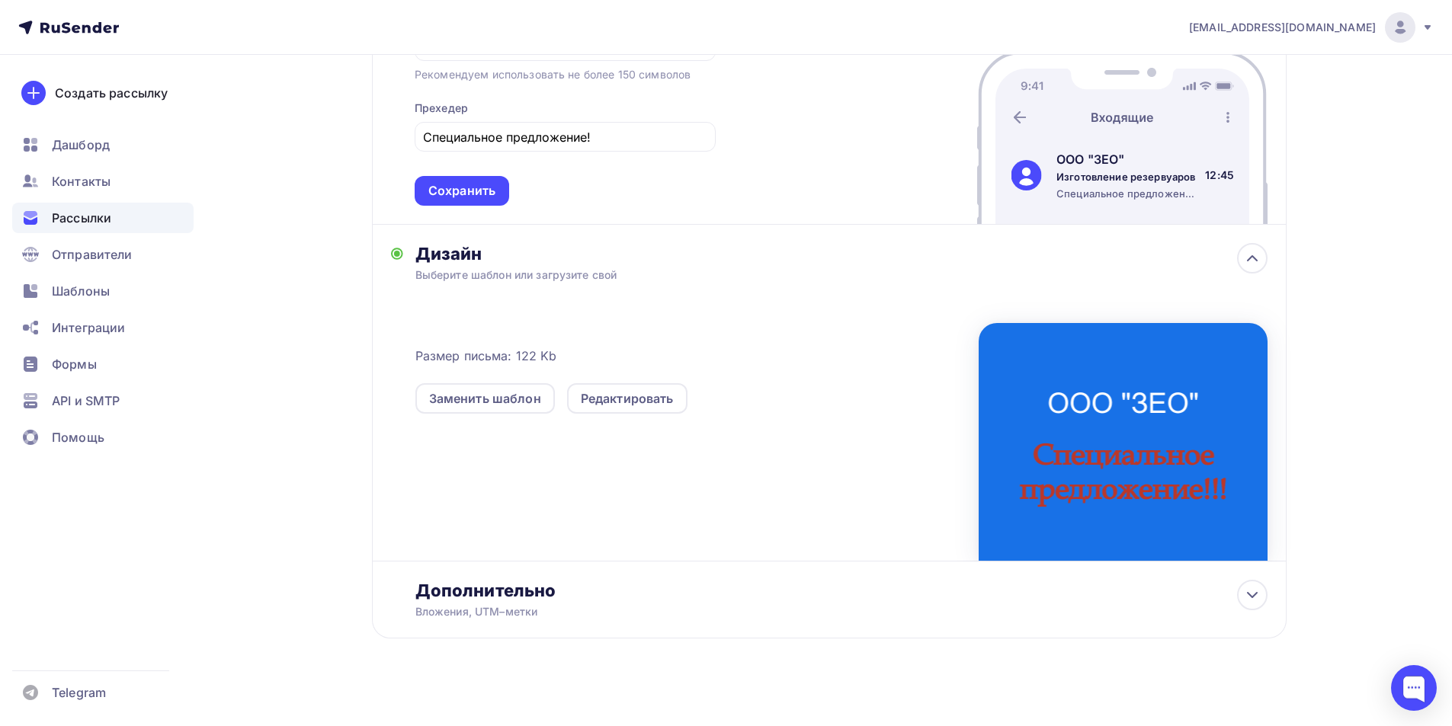
scroll to position [353, 0]
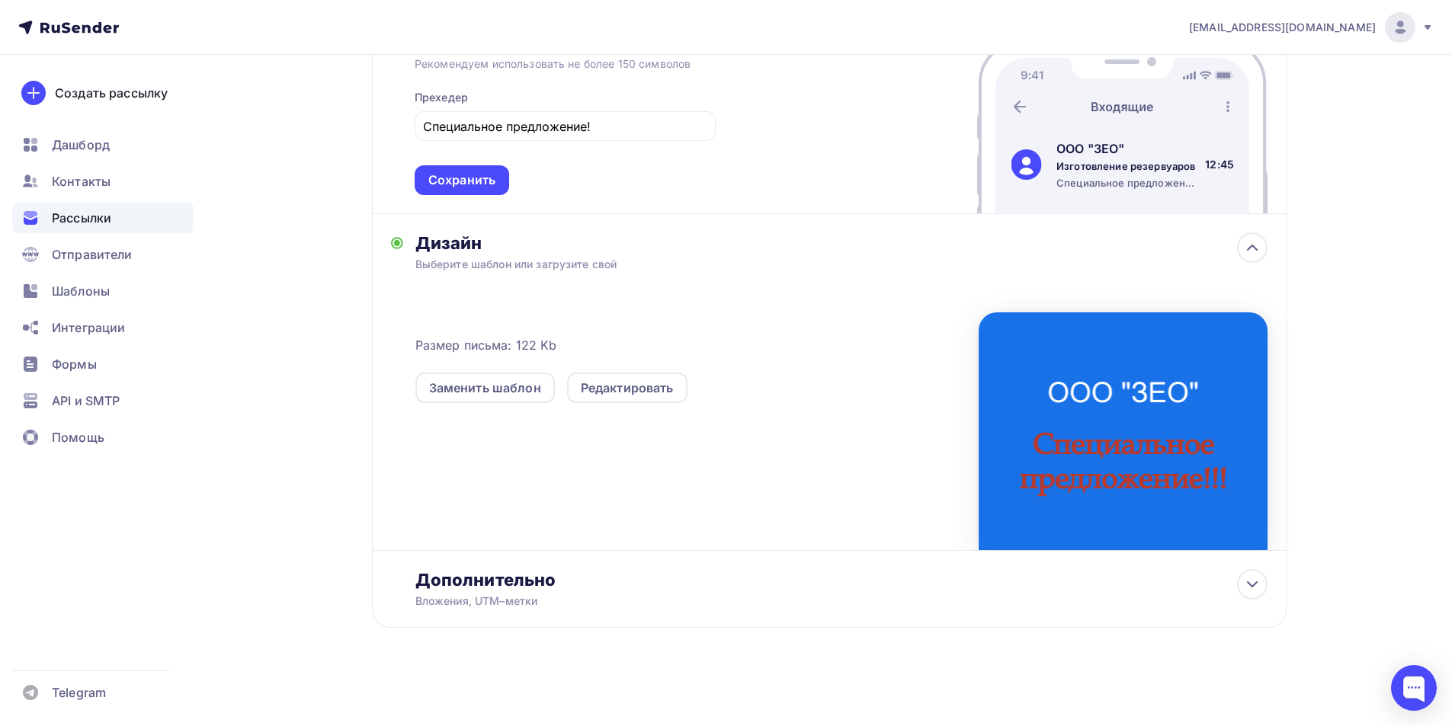
click at [563, 539] on div "Размер письма: 122 Kb Заменить шаблон Редактировать" at bounding box center [841, 424] width 852 height 254
click at [575, 582] on div "Дополнительно" at bounding box center [841, 579] width 852 height 21
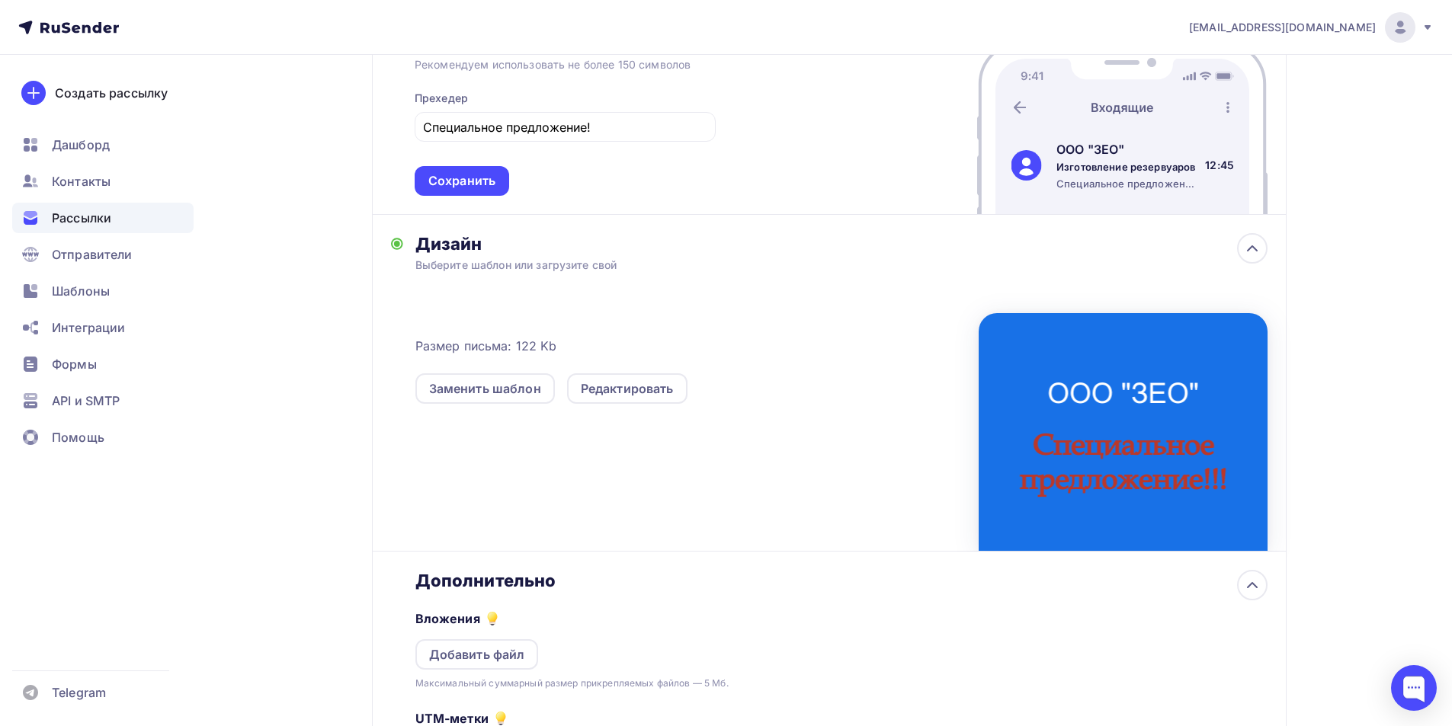
drag, startPoint x: 508, startPoint y: 592, endPoint x: 531, endPoint y: 587, distance: 23.3
click at [509, 592] on div "Вложения Добавить файл Максимальный суммарный размер прикрепляемых файлов — 5 М…" at bounding box center [841, 721] width 852 height 259
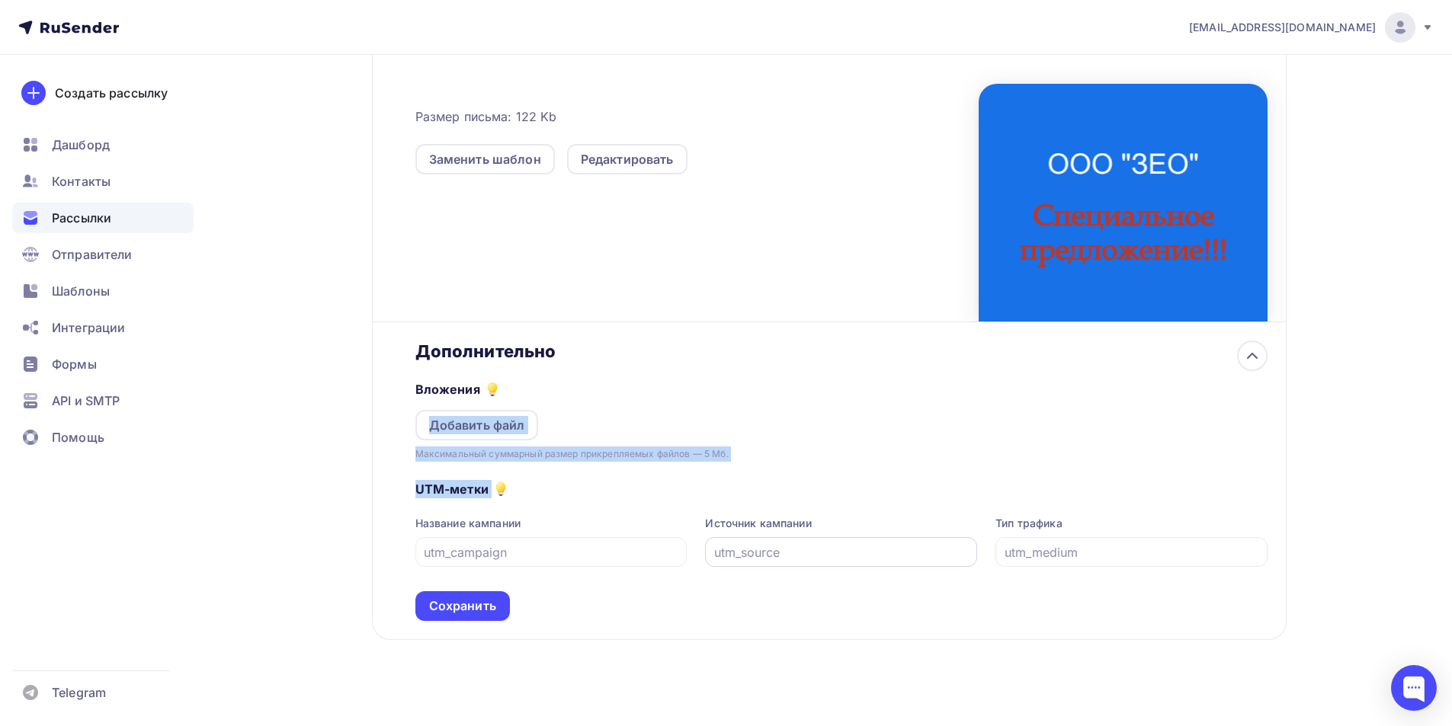
scroll to position [594, 0]
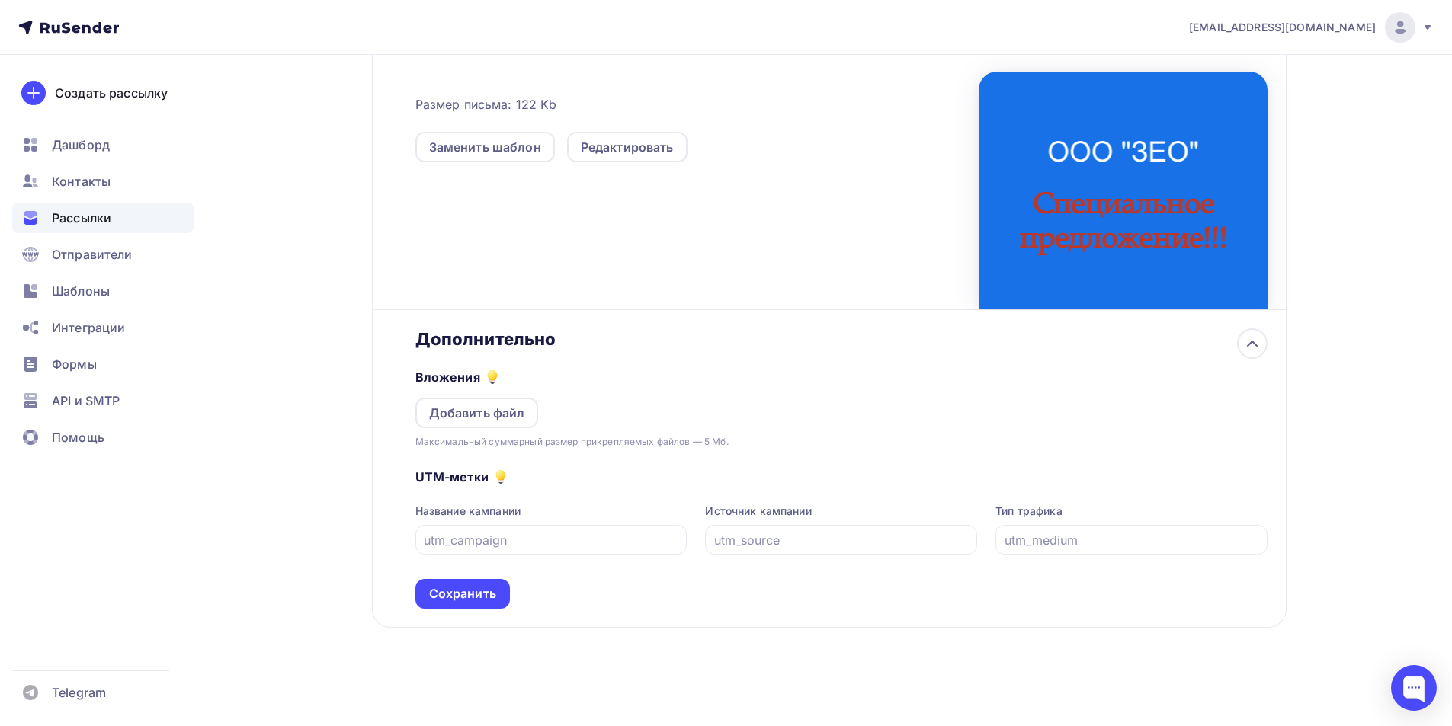
click at [925, 636] on div "Назад Копия Копия Копия рассылка ЗЕО Копия Копия Копия рассылка ЗЕО Закончить п…" at bounding box center [829, 75] width 915 height 1180
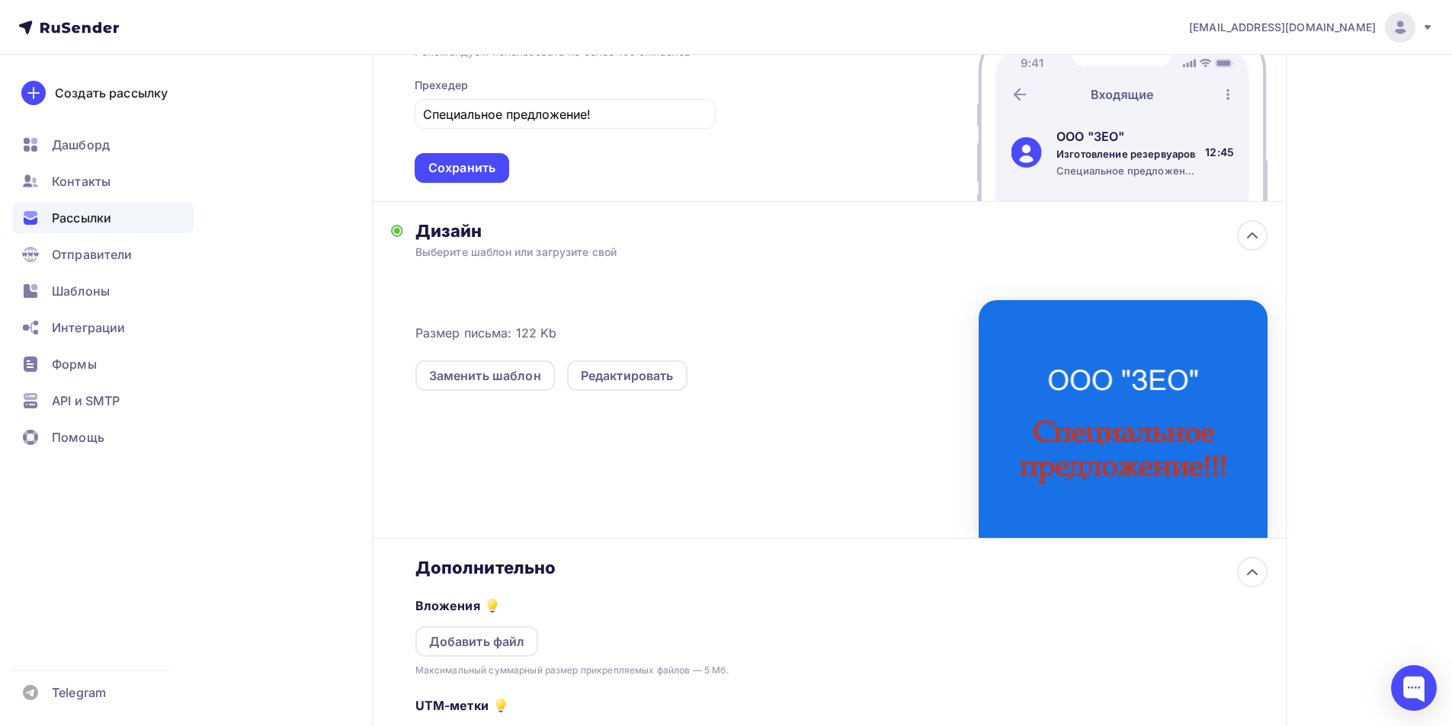
scroll to position [136, 0]
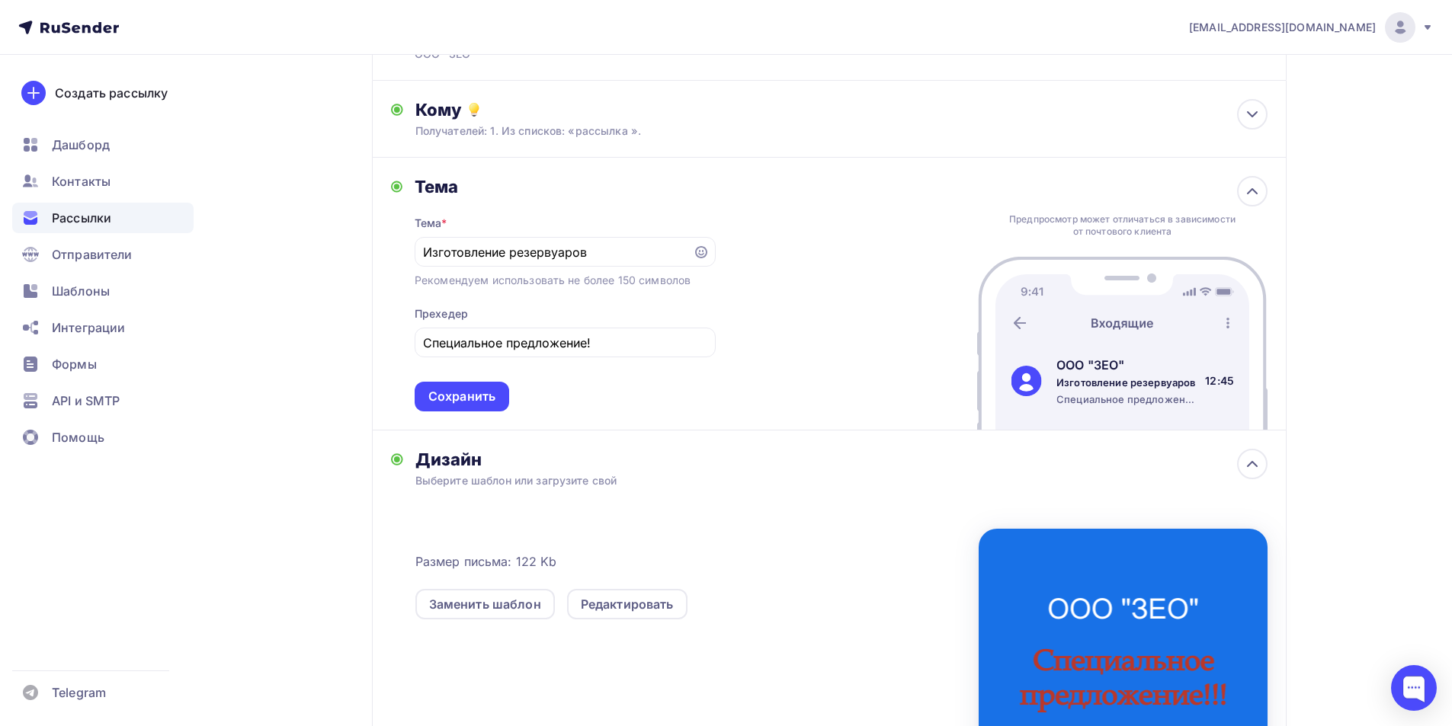
click at [1151, 312] on img at bounding box center [1122, 343] width 290 height 173
click at [1263, 206] on div "Предпросмотр может отличаться в зависимости от почтового клиента ООО "ЗЕО" Изго…" at bounding box center [1122, 294] width 290 height 272
click at [1254, 196] on icon at bounding box center [1252, 191] width 18 height 18
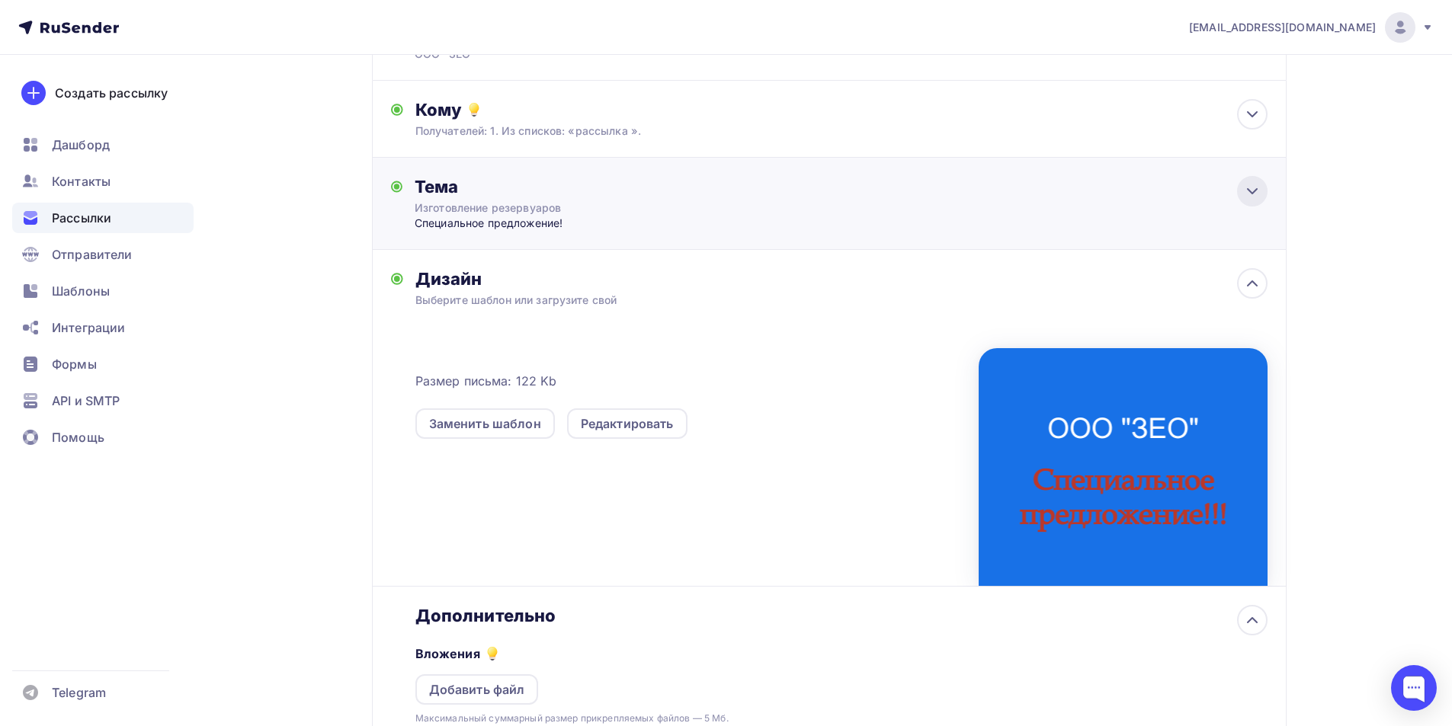
click at [1254, 196] on icon at bounding box center [1252, 191] width 18 height 18
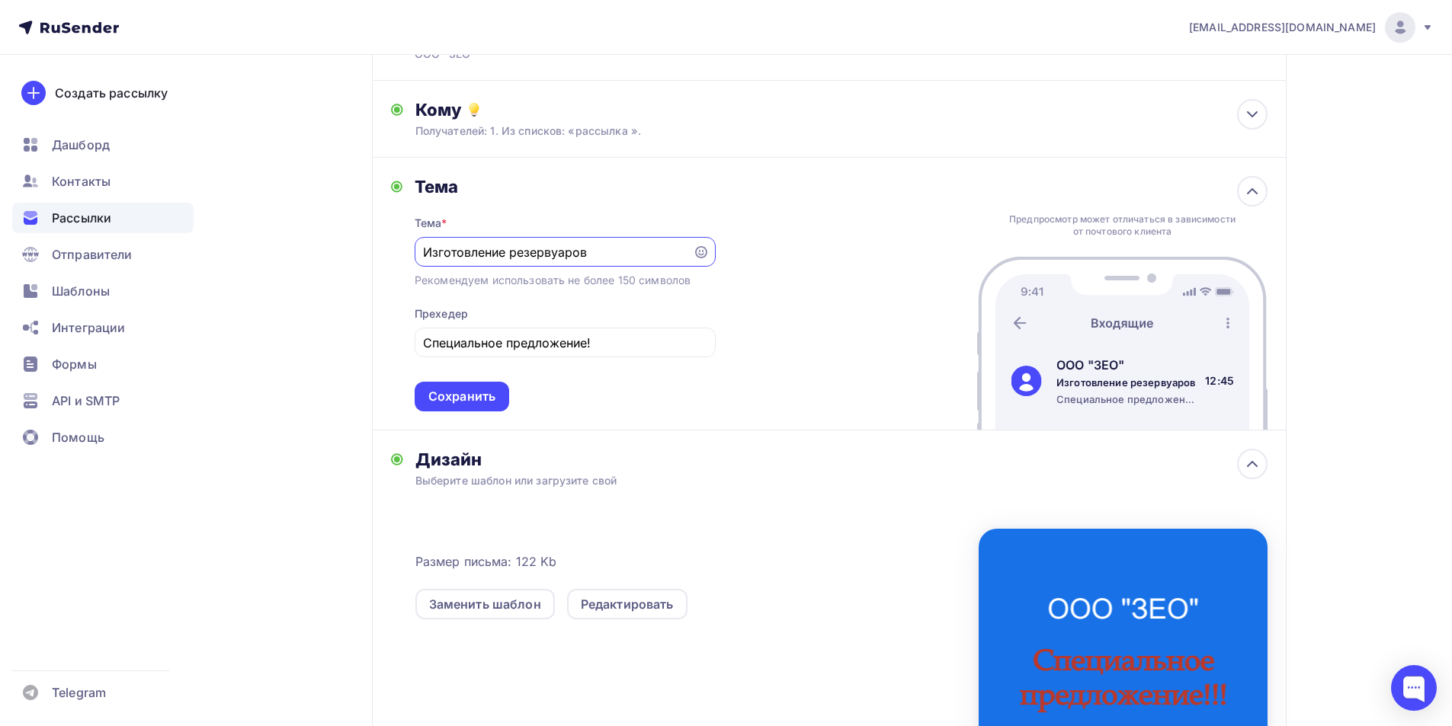
scroll to position [0, 0]
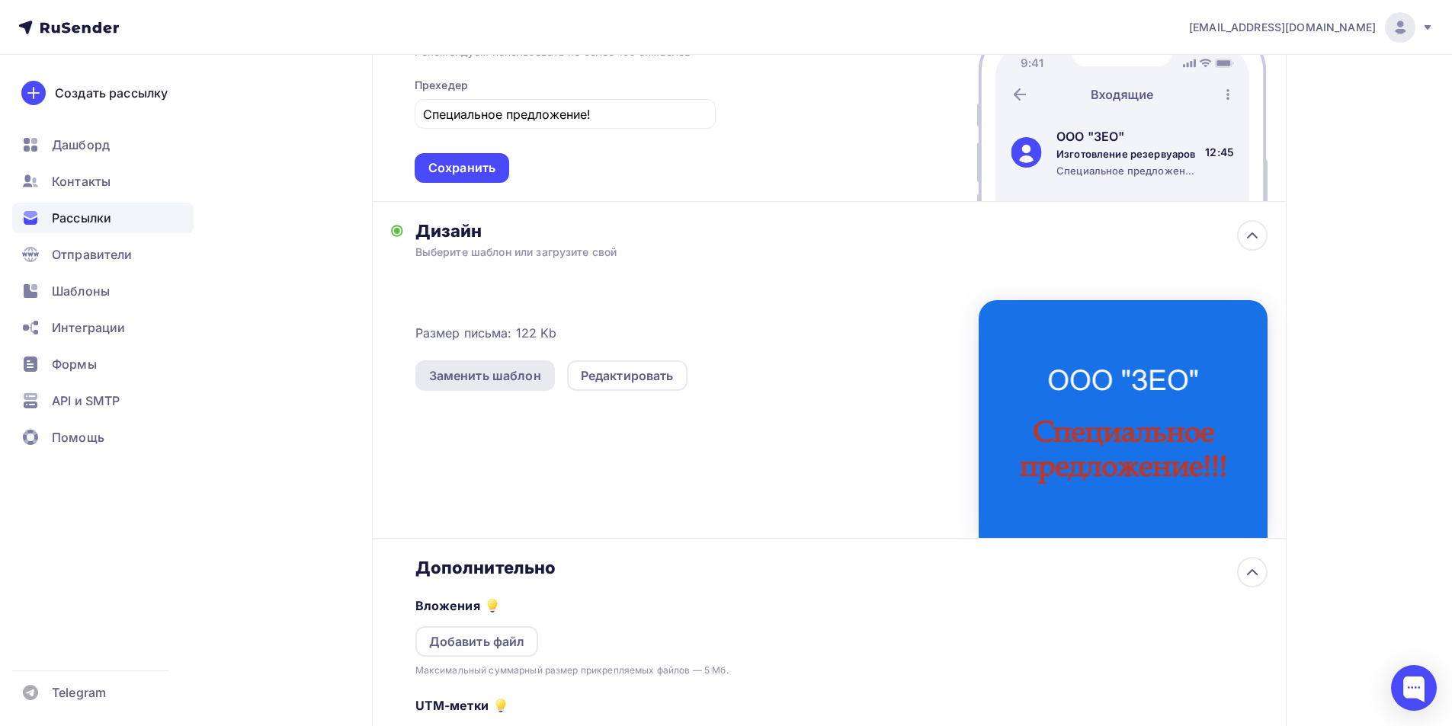
click at [482, 380] on div "Заменить шаблон" at bounding box center [485, 376] width 112 height 18
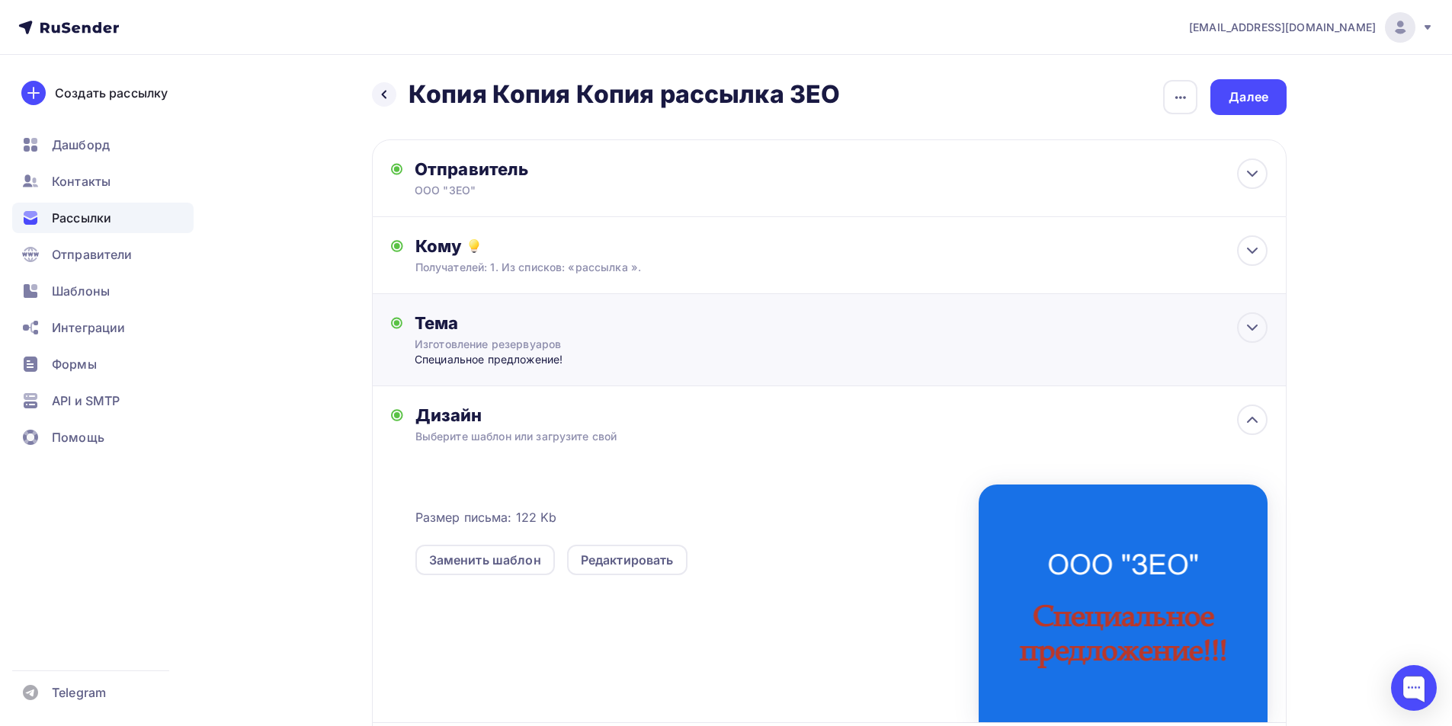
click at [659, 330] on div "Тема" at bounding box center [565, 323] width 301 height 21
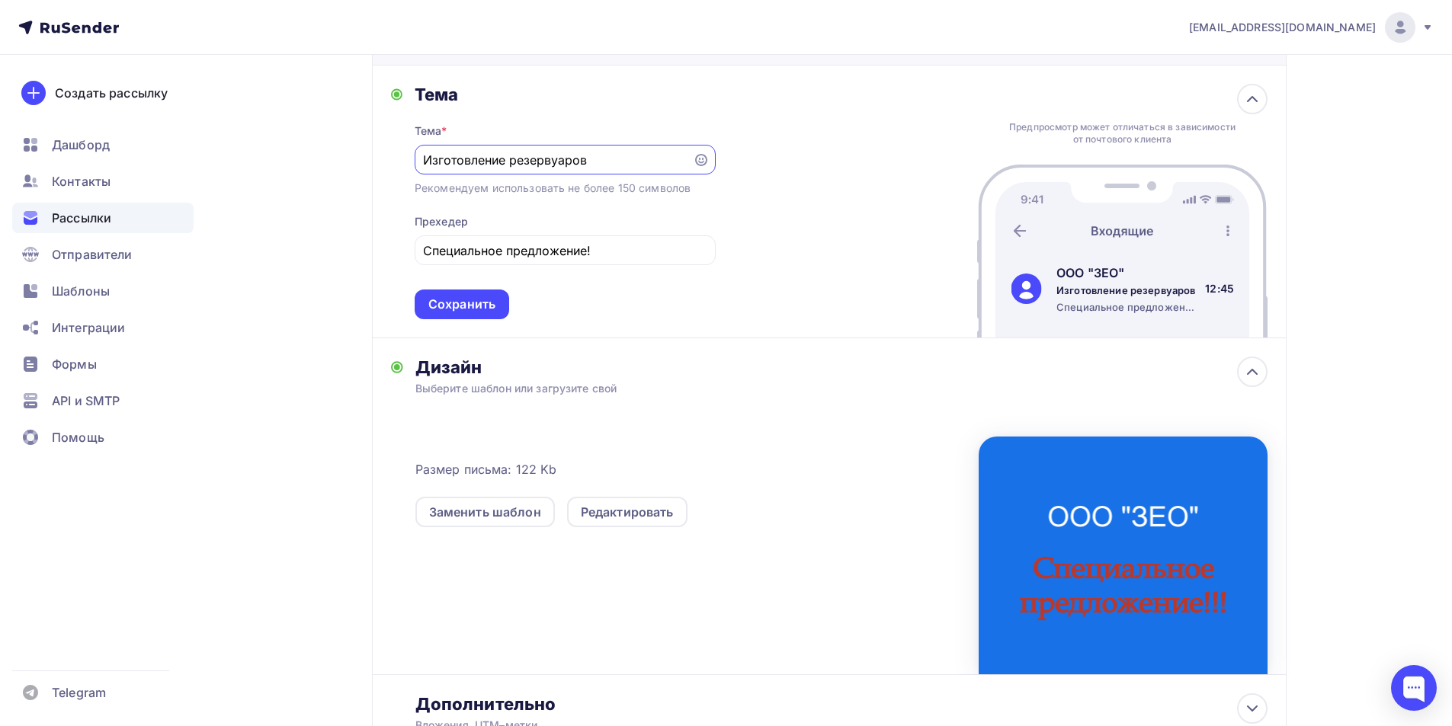
scroll to position [353, 0]
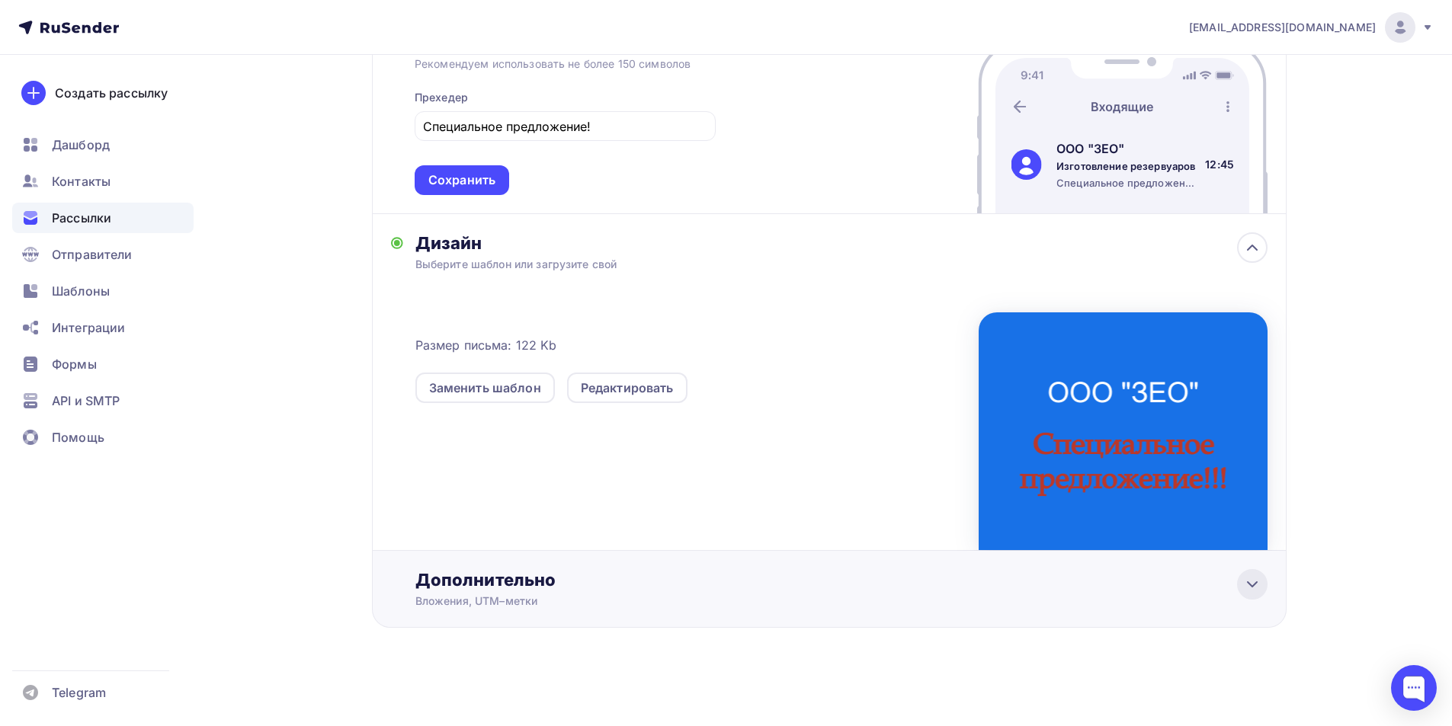
click at [1261, 580] on div at bounding box center [1252, 584] width 30 height 30
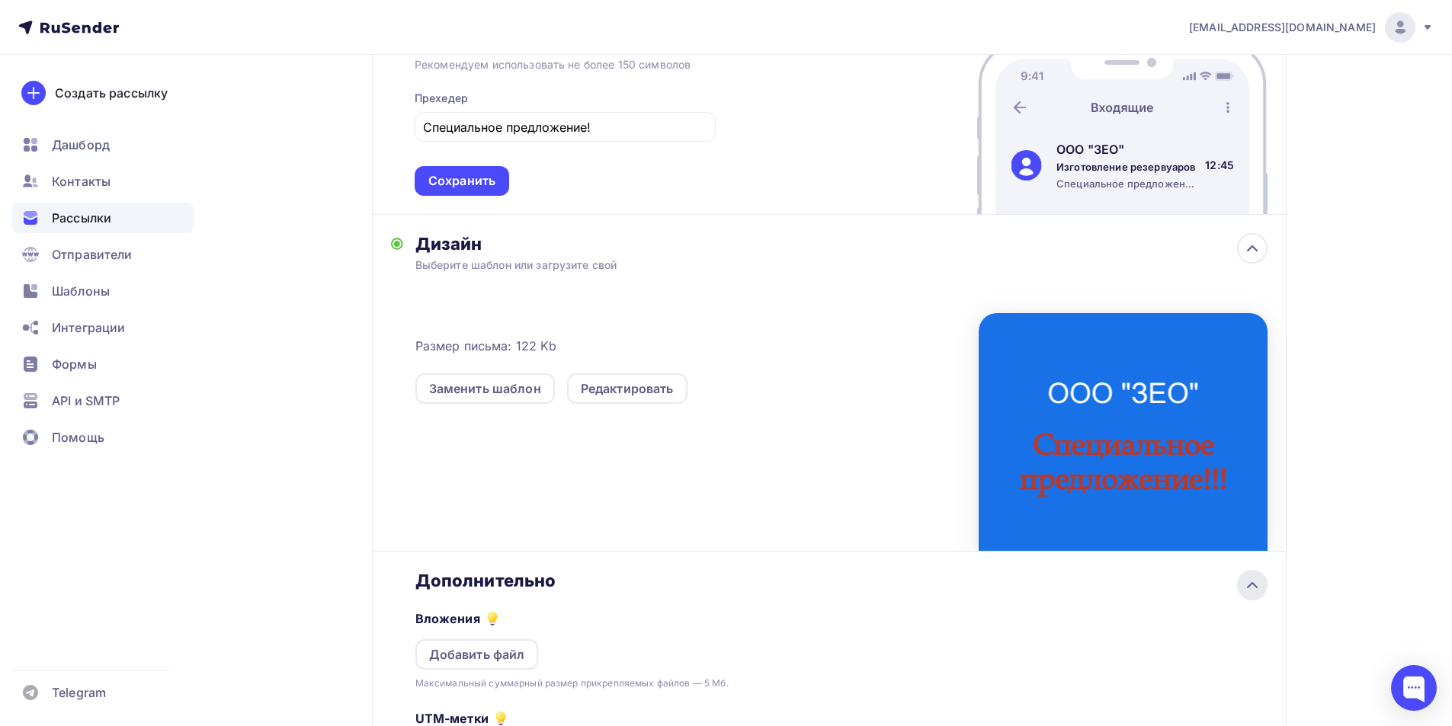
scroll to position [35, 0]
click at [1259, 580] on icon at bounding box center [1252, 585] width 18 height 18
click at [1156, 428] on div at bounding box center [1123, 432] width 289 height 238
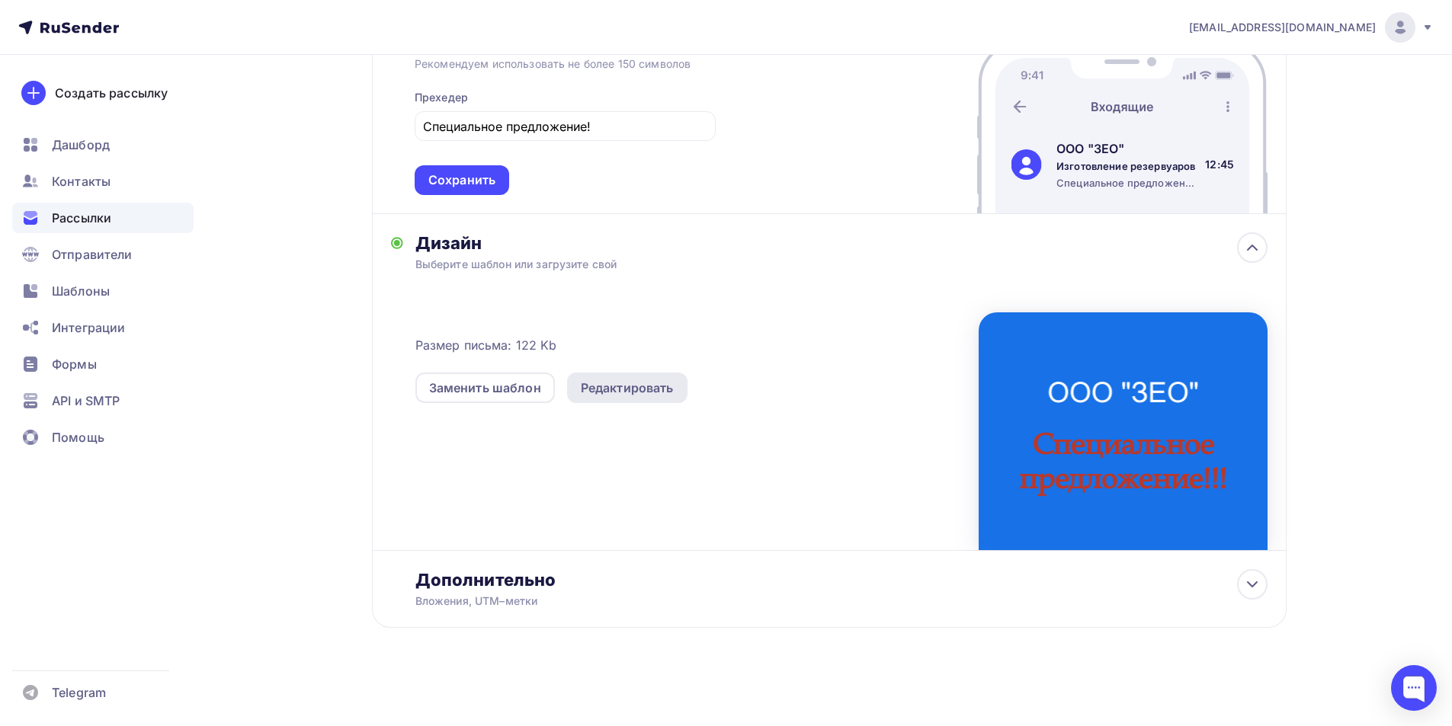
click at [633, 391] on div "Редактировать" at bounding box center [627, 388] width 93 height 18
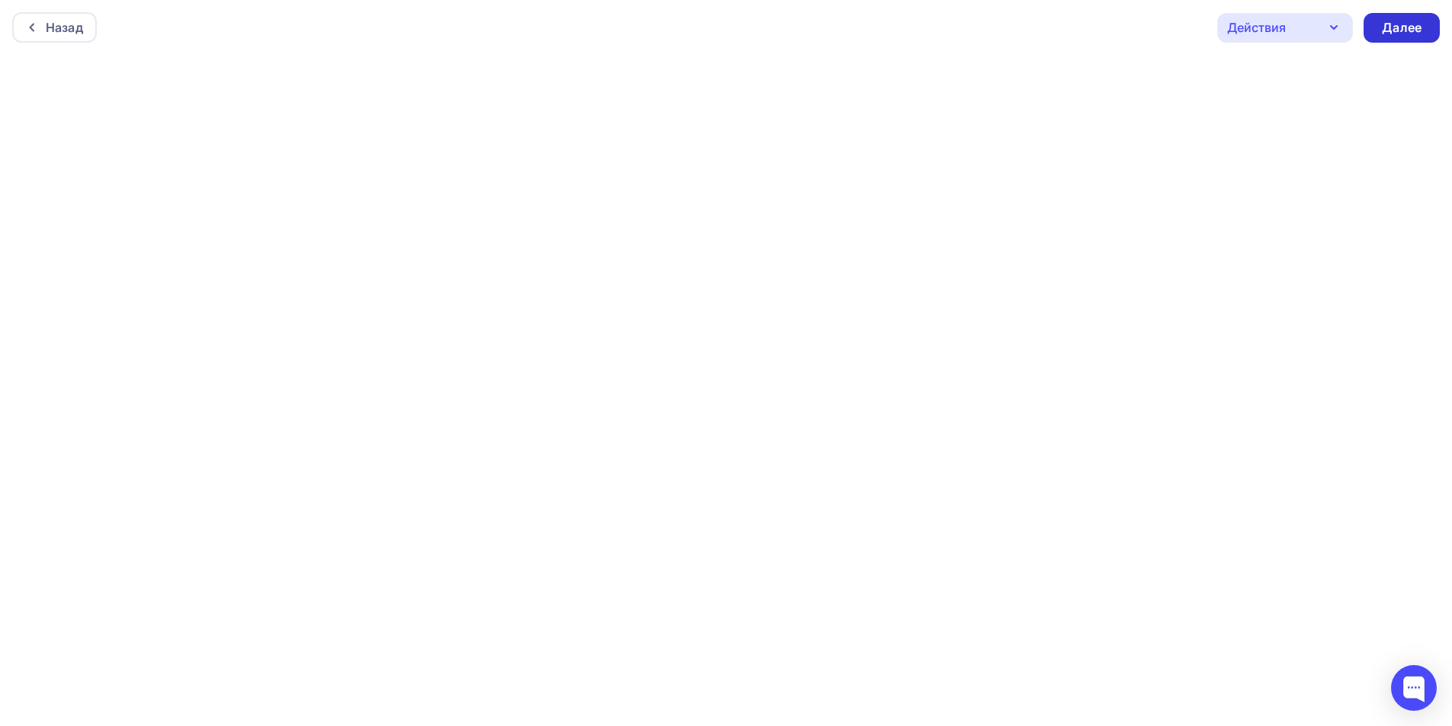
click at [1413, 30] on div "Далее" at bounding box center [1402, 28] width 40 height 18
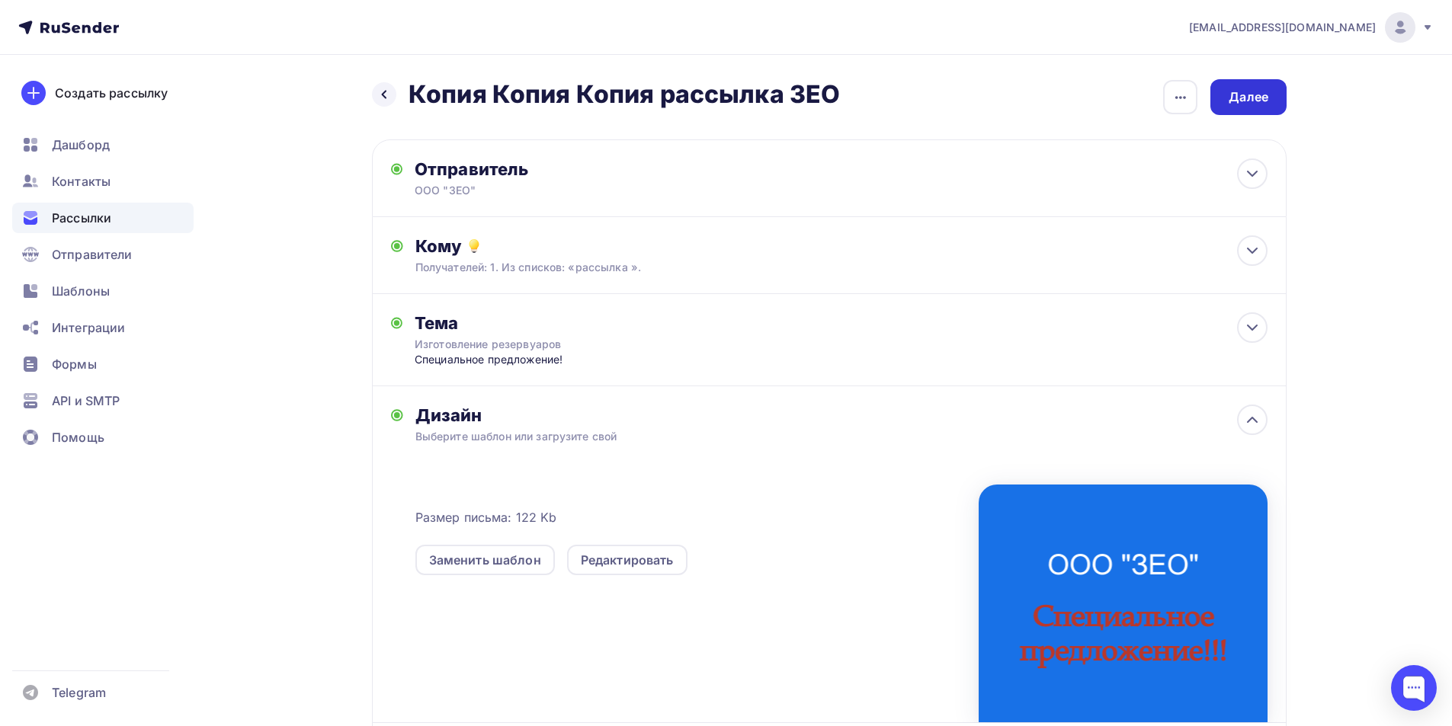
click at [1246, 101] on div "Далее" at bounding box center [1249, 97] width 40 height 18
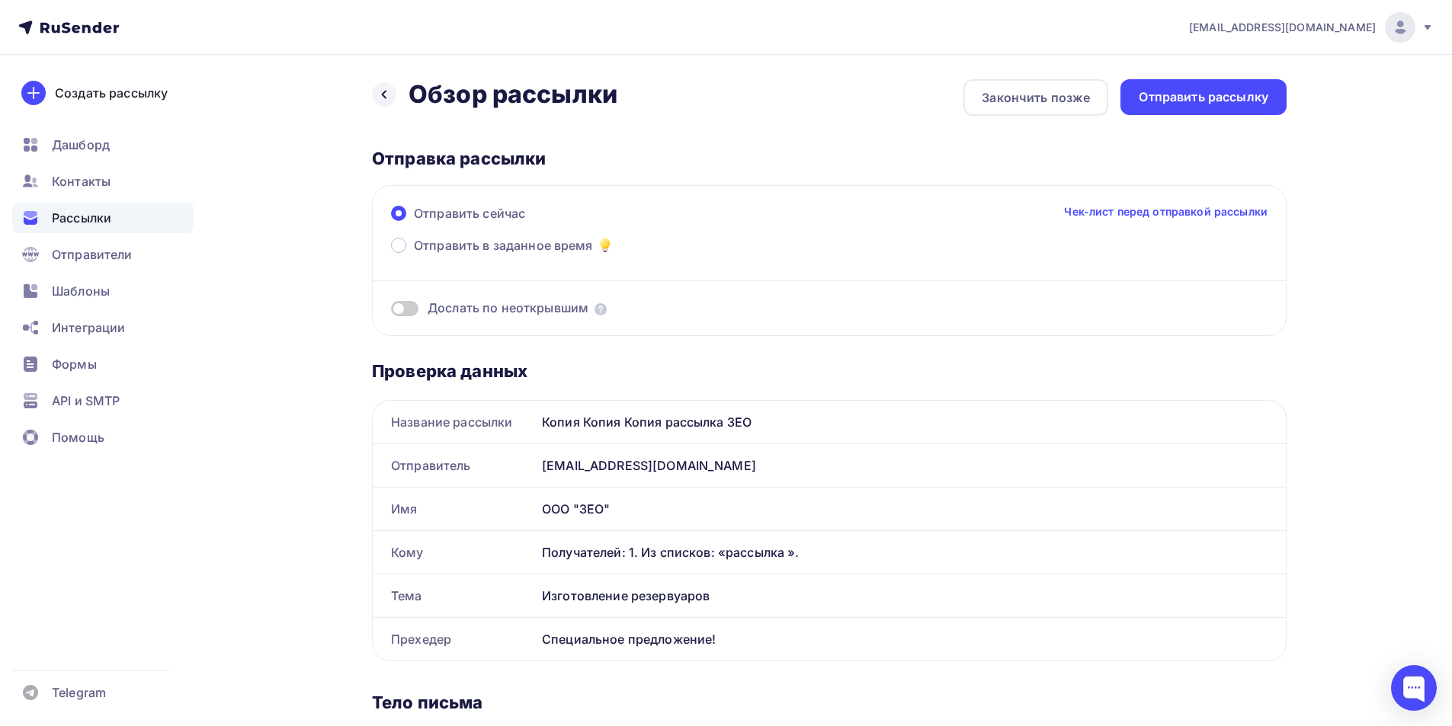
click at [70, 228] on div "Рассылки" at bounding box center [102, 218] width 181 height 30
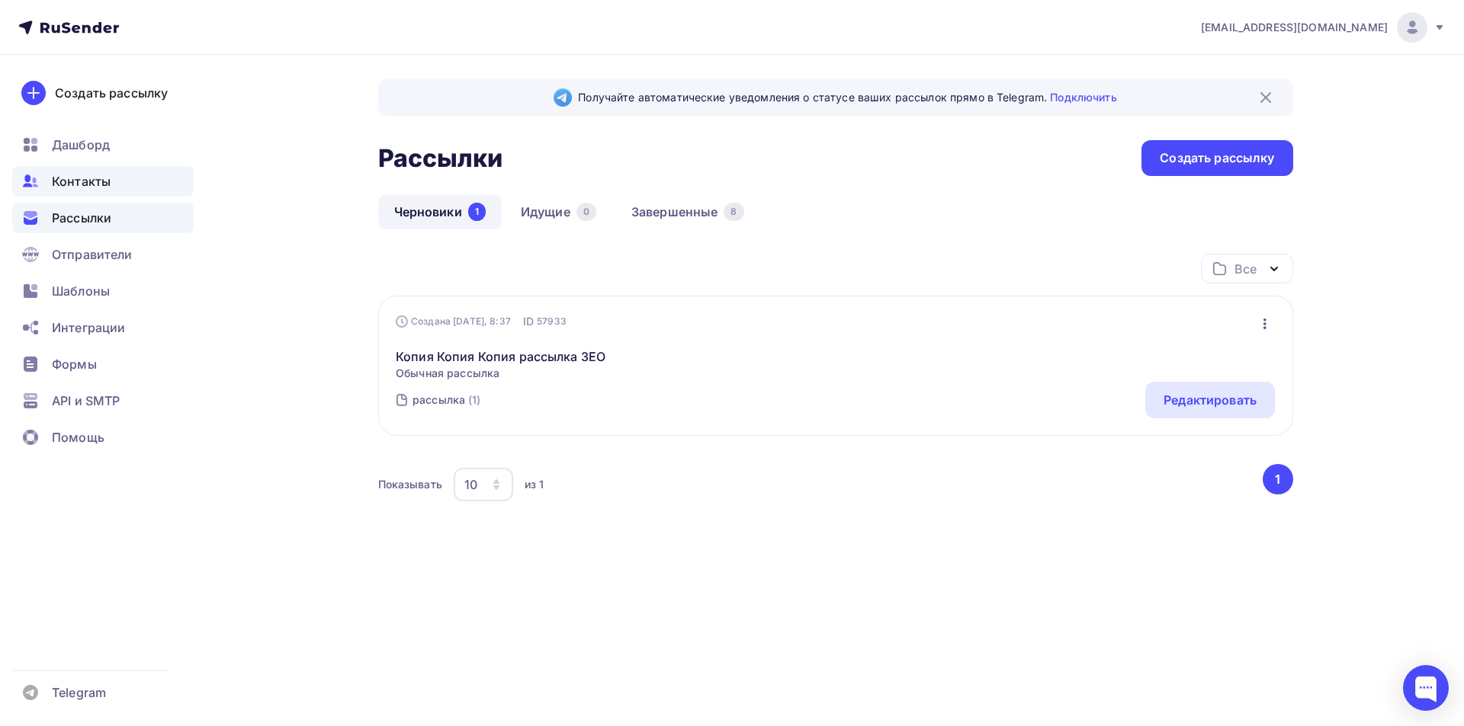
click at [79, 176] on span "Контакты" at bounding box center [81, 181] width 59 height 18
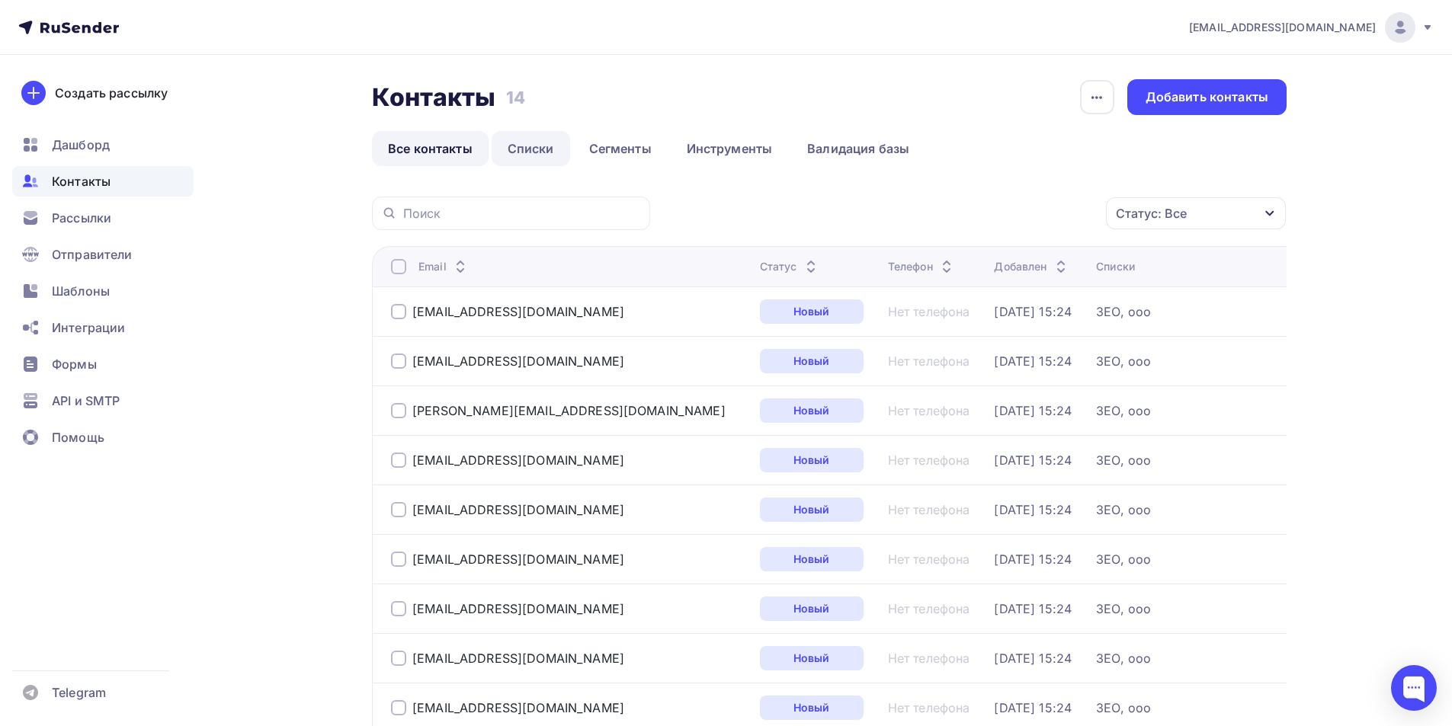
click at [536, 151] on link "Списки" at bounding box center [531, 148] width 79 height 35
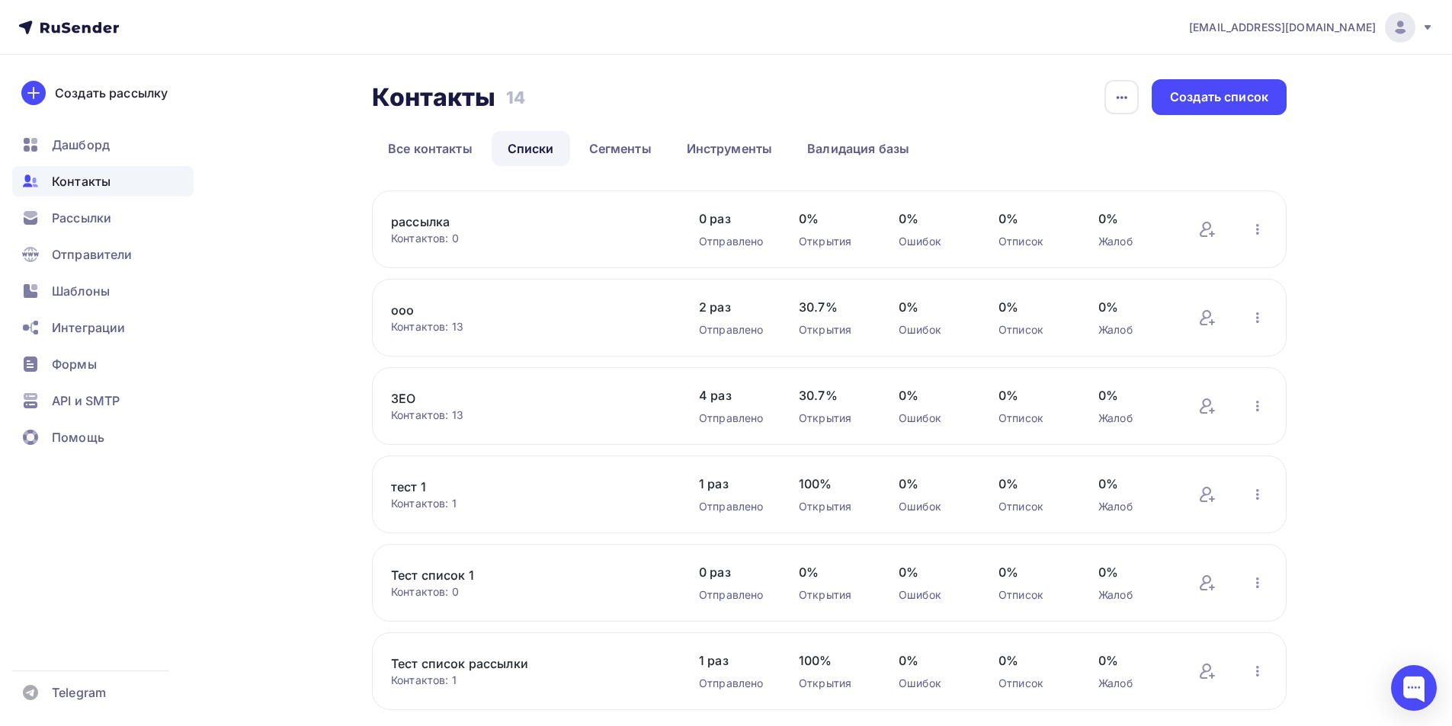
click at [442, 220] on link "рассылка" at bounding box center [520, 222] width 259 height 18
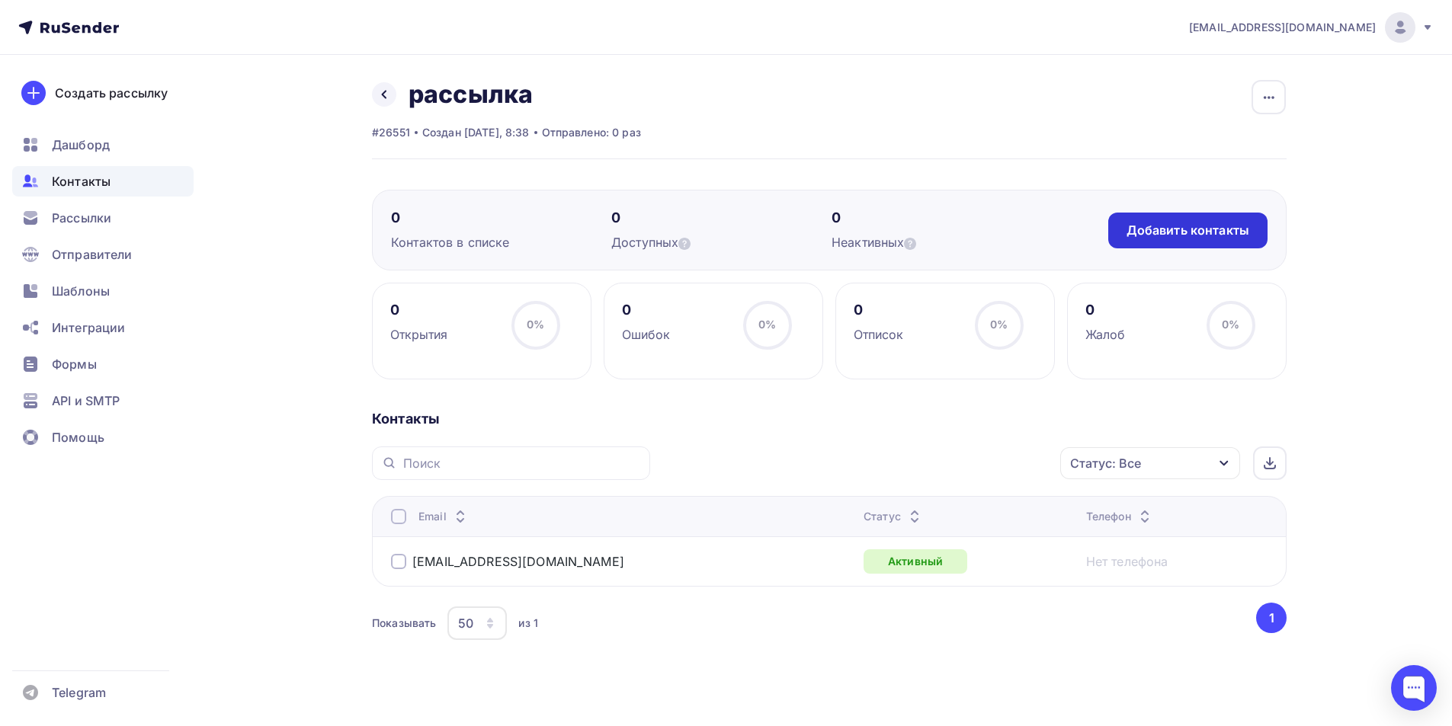
click at [1180, 235] on div "Добавить контакты" at bounding box center [1188, 231] width 123 height 18
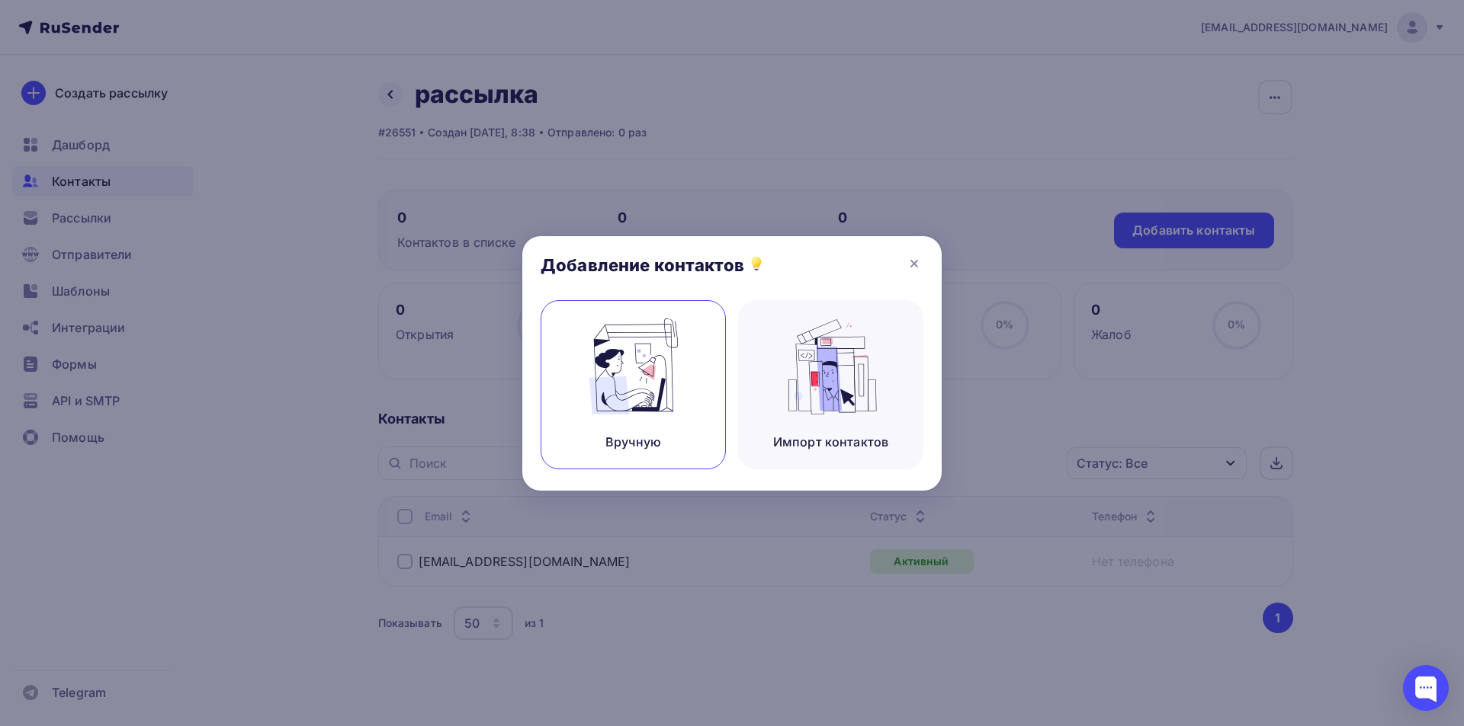
click at [611, 431] on div "Вручную" at bounding box center [632, 384] width 185 height 169
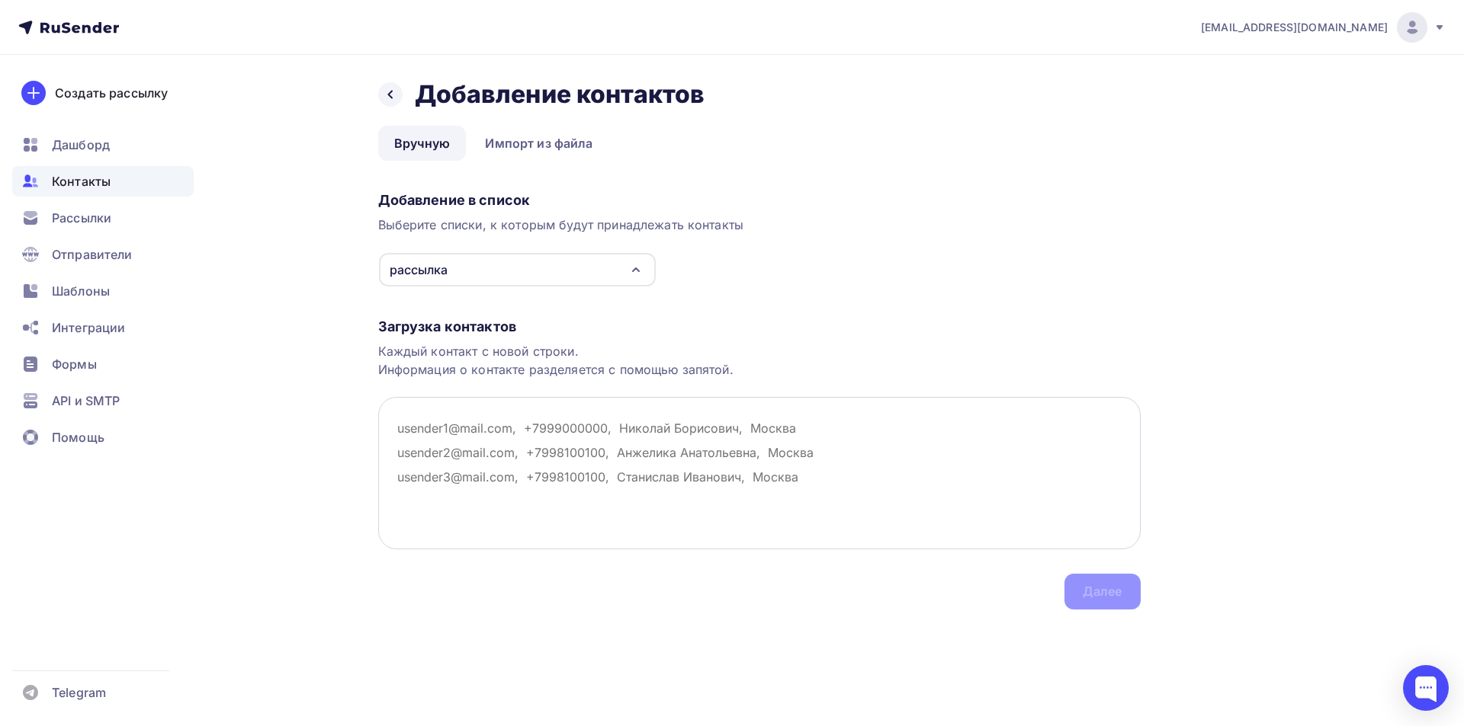
paste textarea "[EMAIL_ADDRESS][DOMAIN_NAME]"
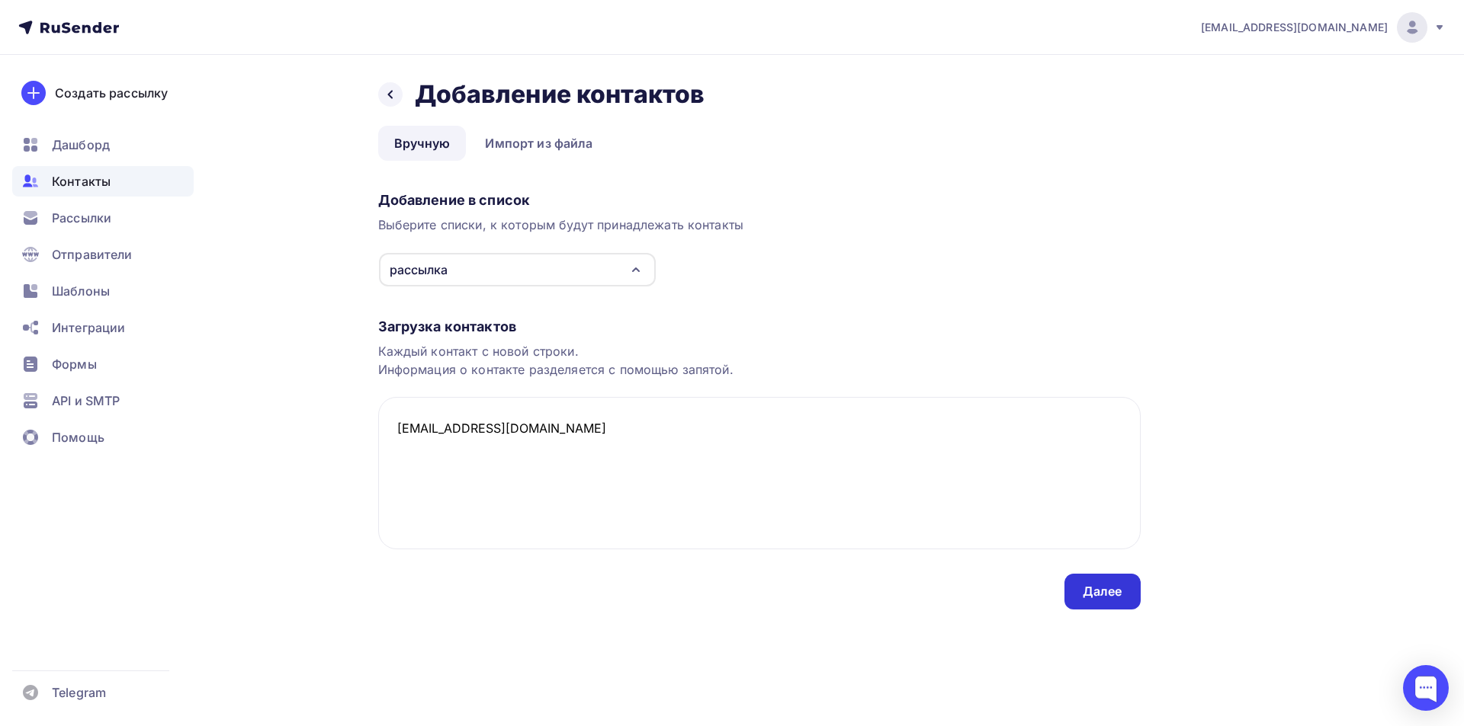
type textarea "[EMAIL_ADDRESS][DOMAIN_NAME]"
click at [1109, 595] on div "Далее" at bounding box center [1102, 592] width 40 height 18
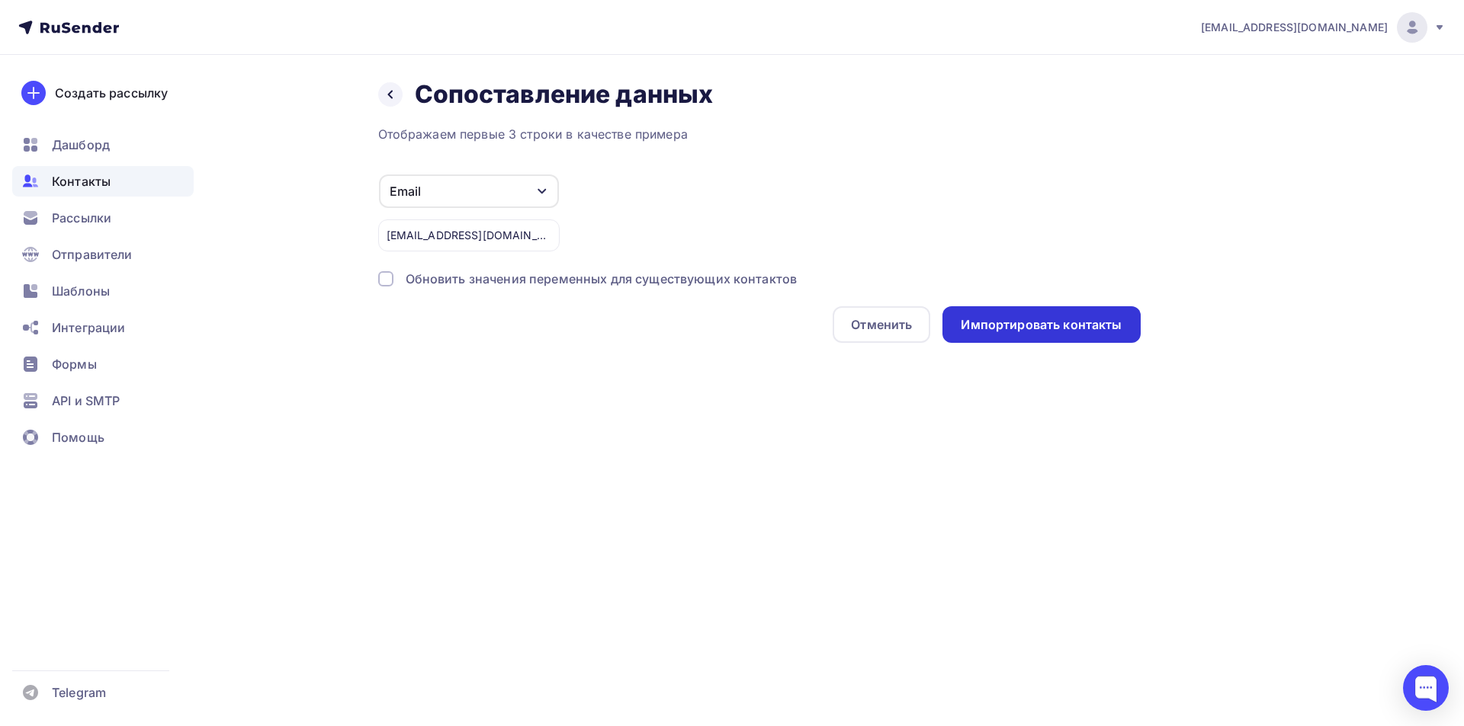
click at [1086, 319] on div "Импортировать контакты" at bounding box center [1040, 325] width 161 height 18
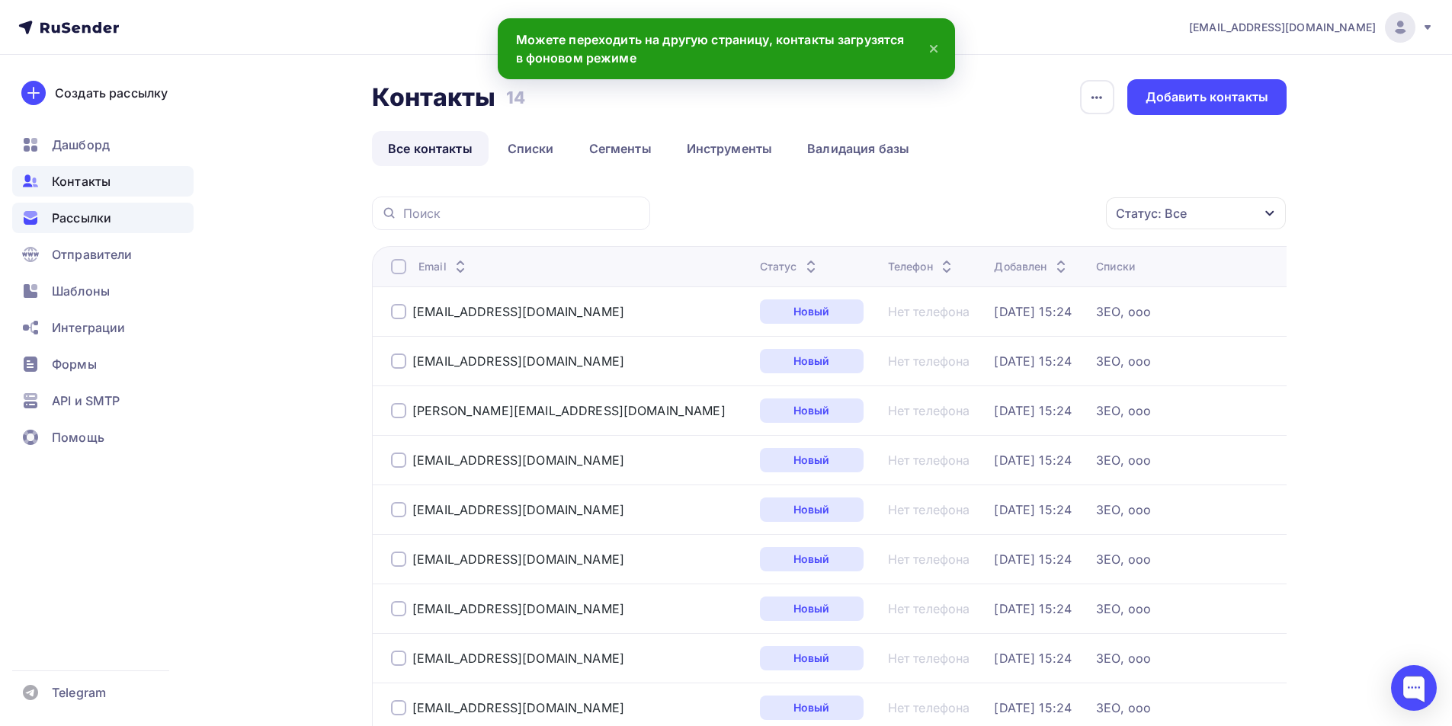
click at [64, 220] on span "Рассылки" at bounding box center [81, 218] width 59 height 18
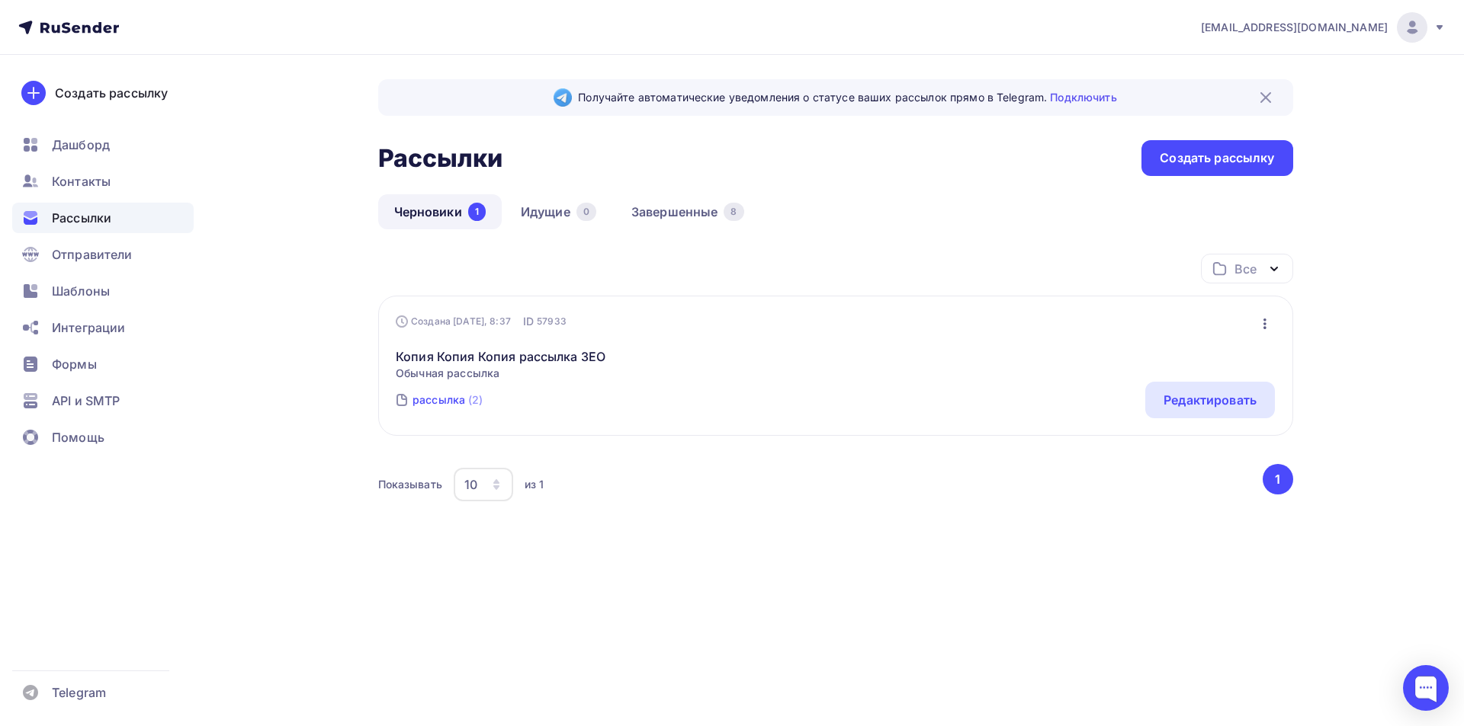
click at [417, 390] on link "рассылка (2)" at bounding box center [448, 400] width 74 height 24
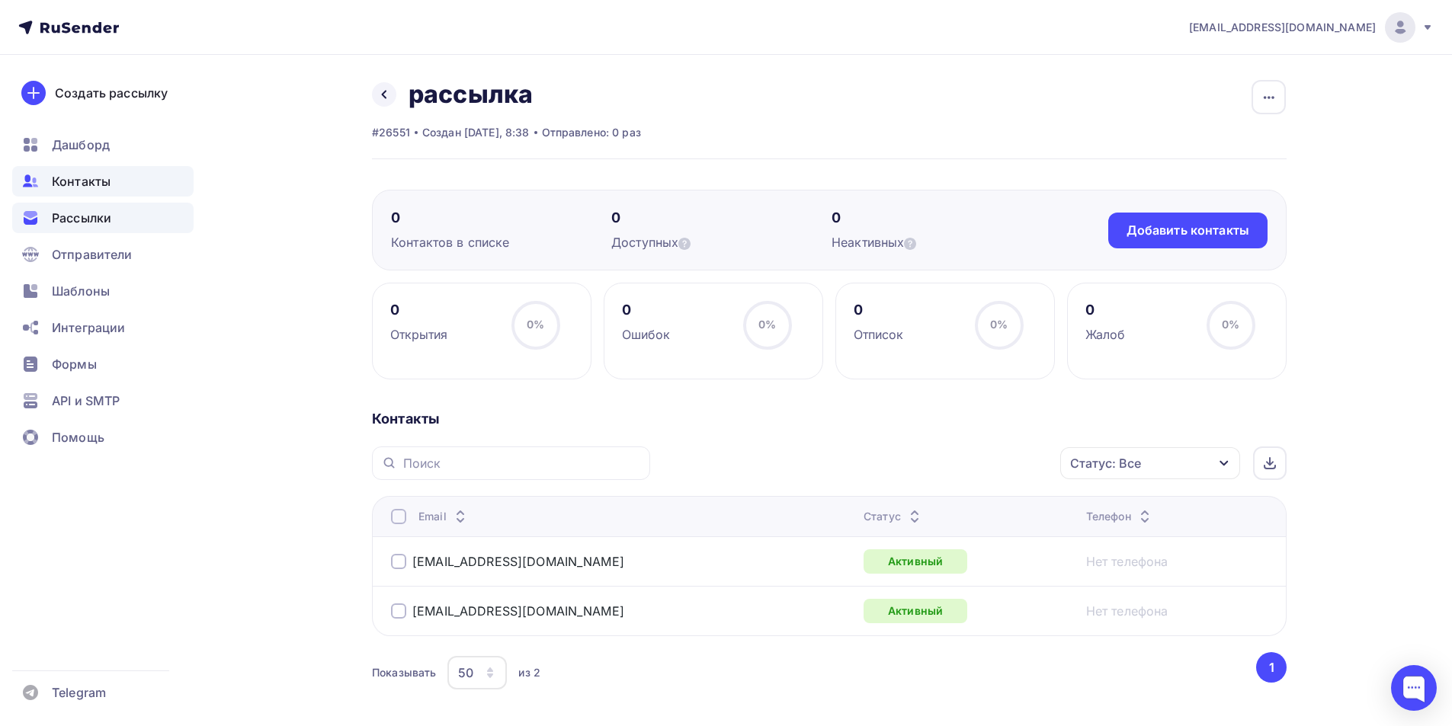
click at [75, 219] on span "Рассылки" at bounding box center [81, 218] width 59 height 18
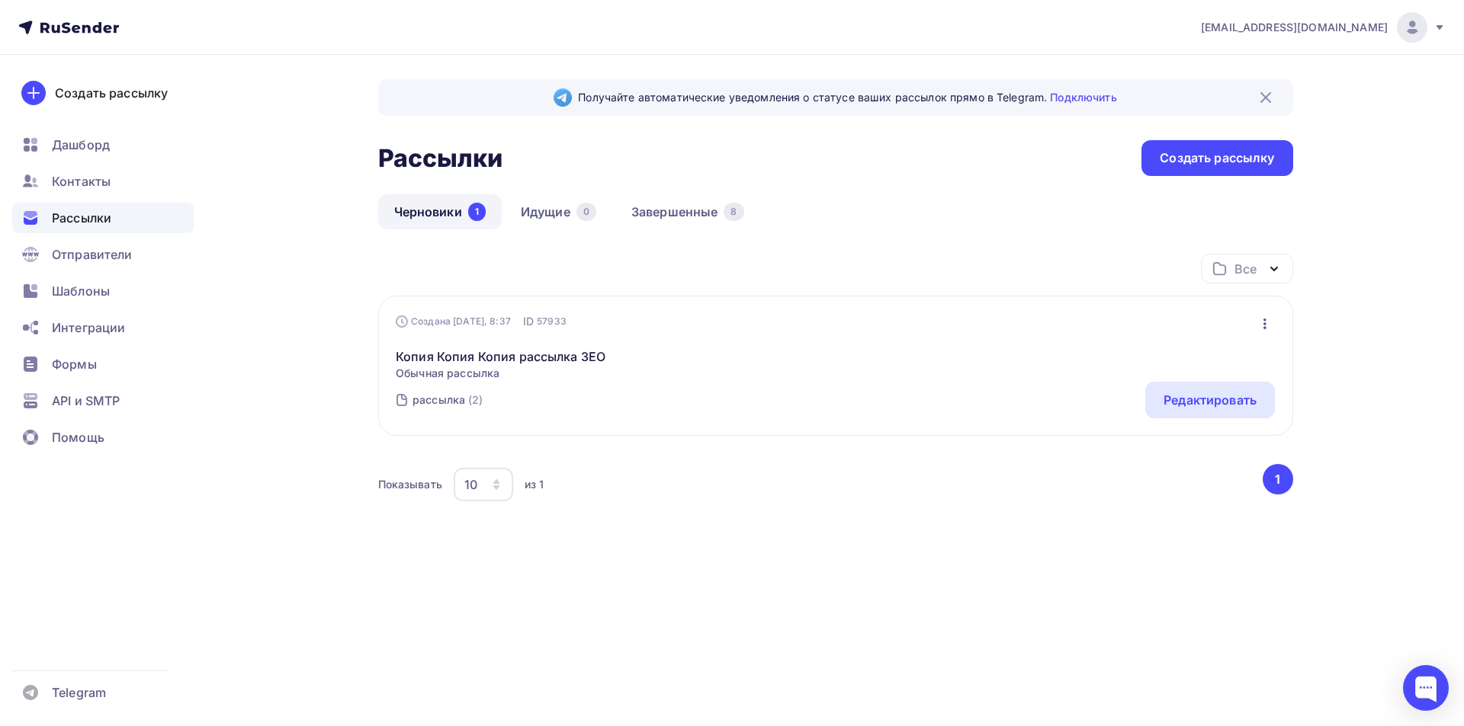
click at [1267, 322] on icon "button" at bounding box center [1264, 324] width 18 height 18
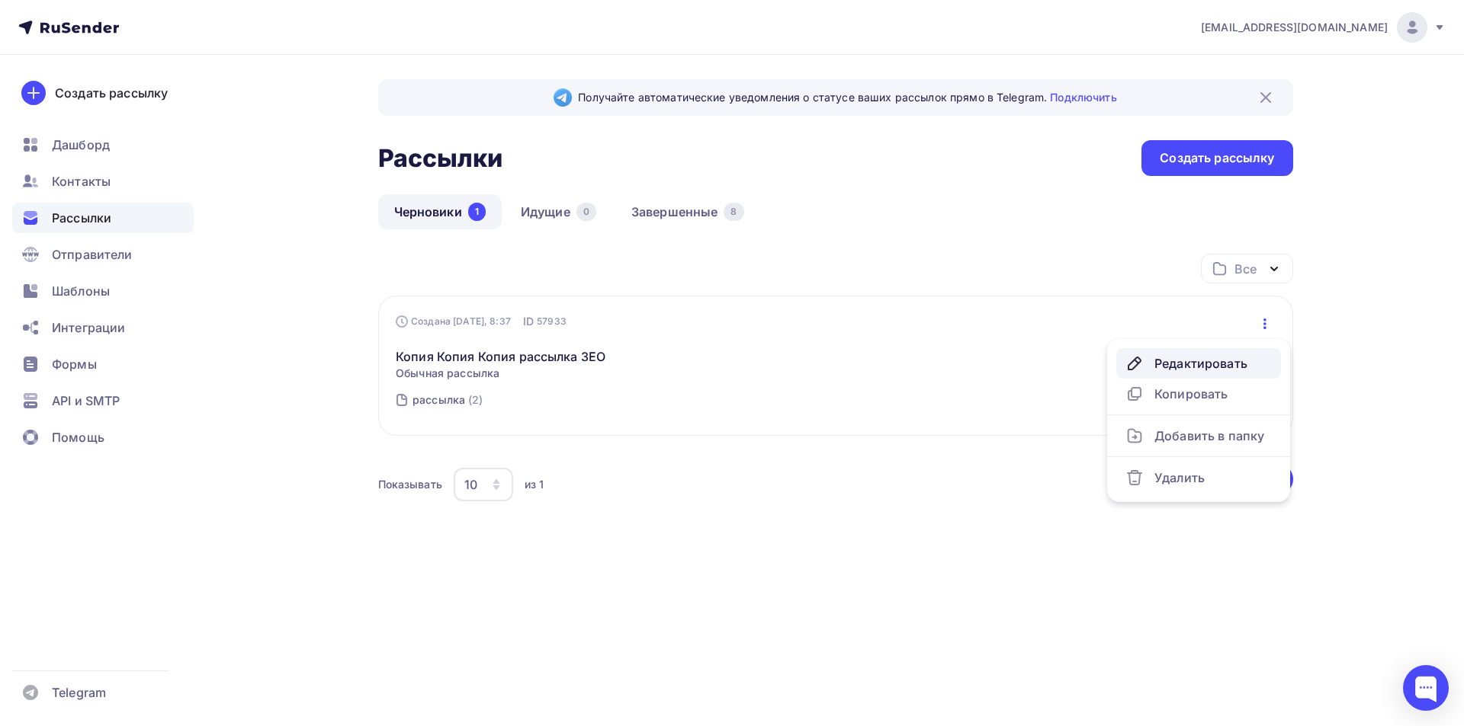
click at [1159, 367] on div "Редактировать" at bounding box center [1198, 363] width 146 height 18
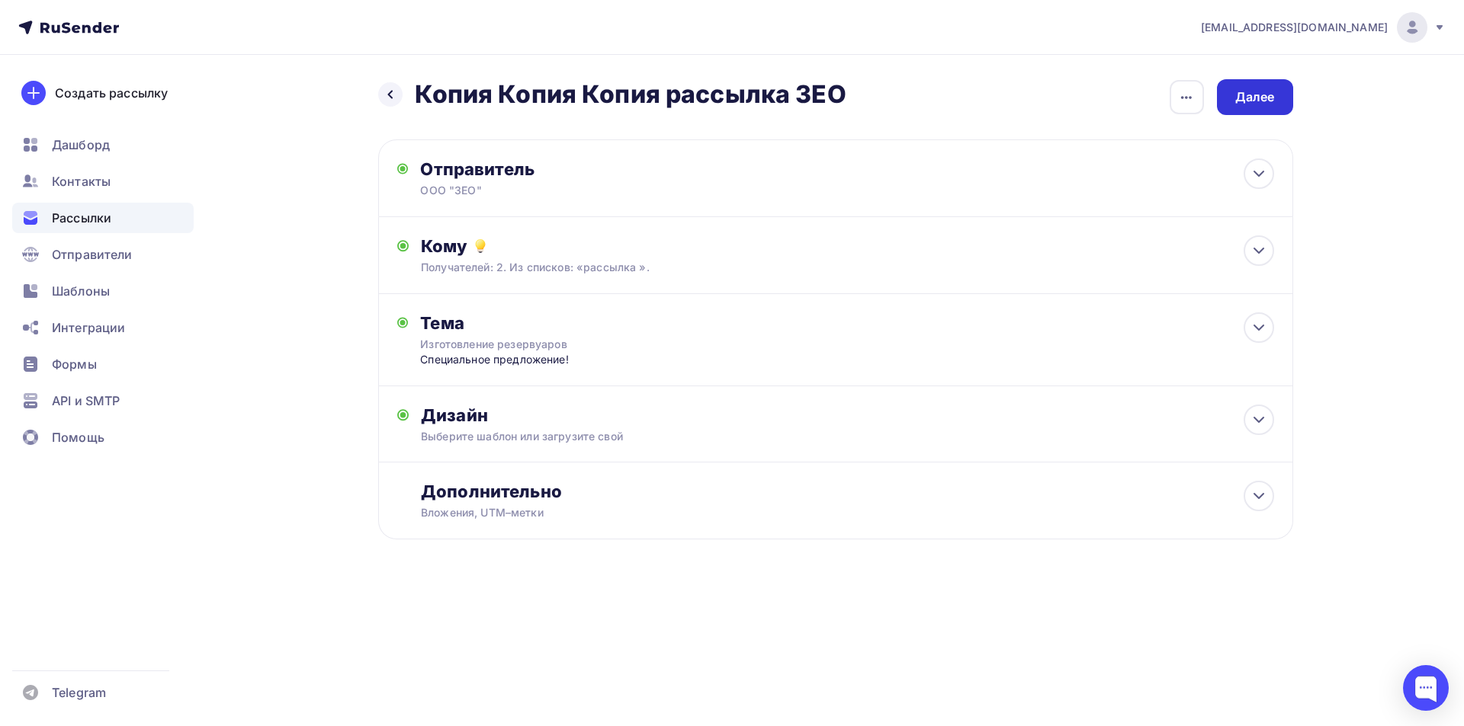
click at [1253, 96] on div "Далее" at bounding box center [1255, 97] width 40 height 18
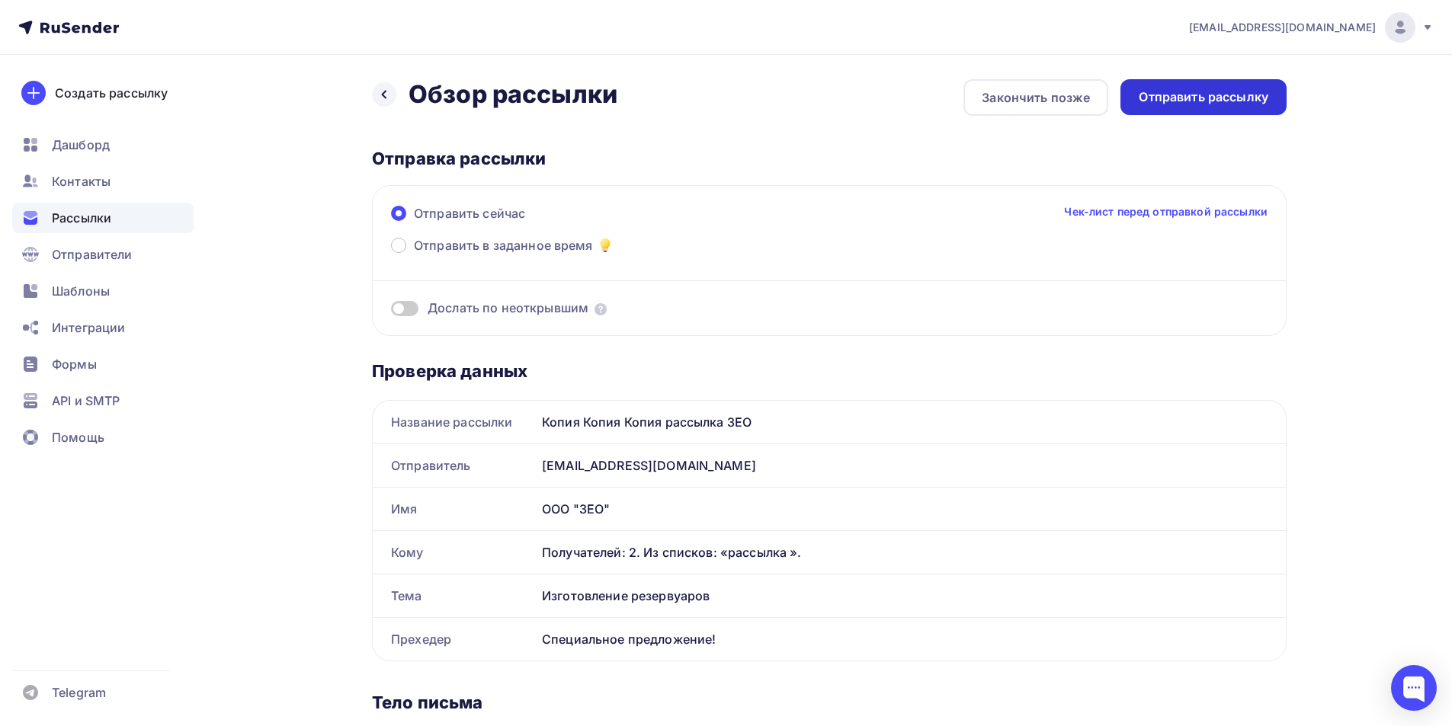
click at [1239, 92] on div "Отправить рассылку" at bounding box center [1204, 97] width 130 height 18
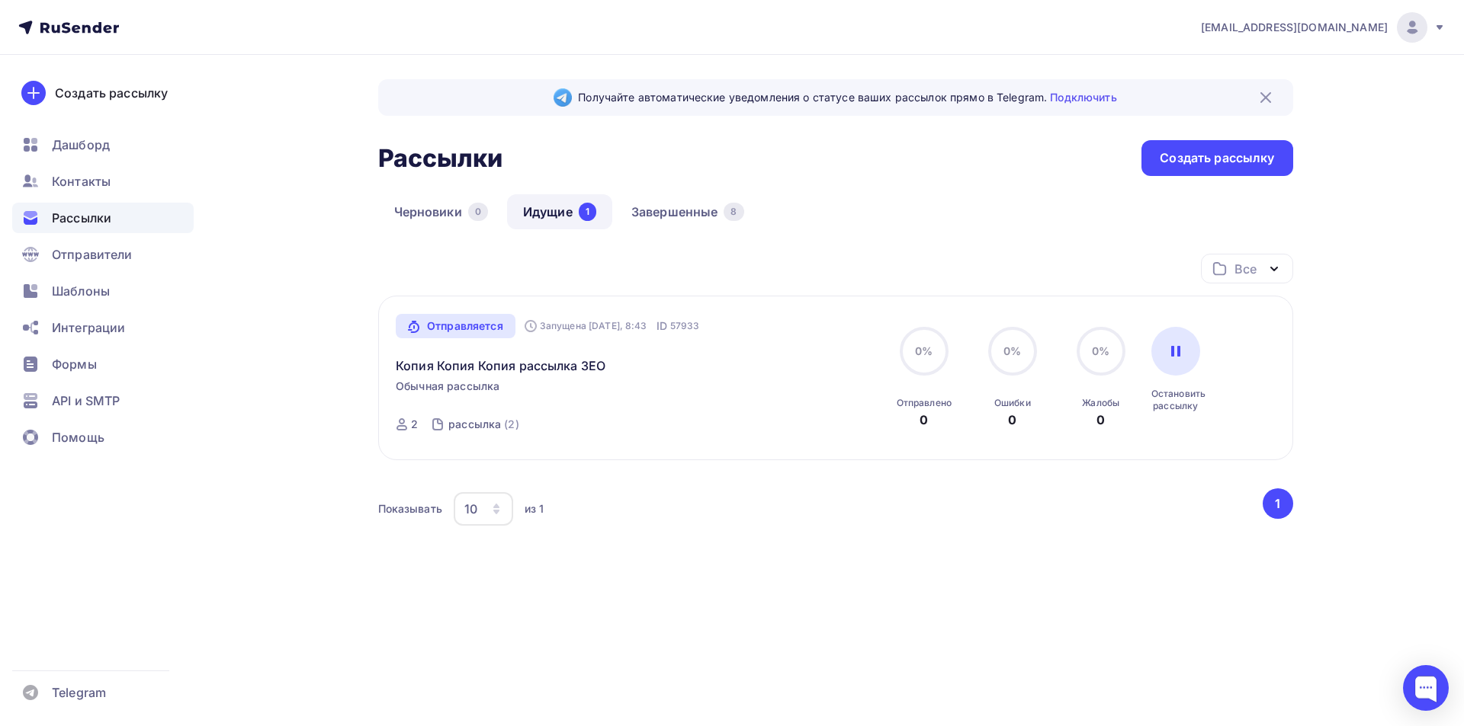
click at [91, 226] on span "Рассылки" at bounding box center [81, 218] width 59 height 18
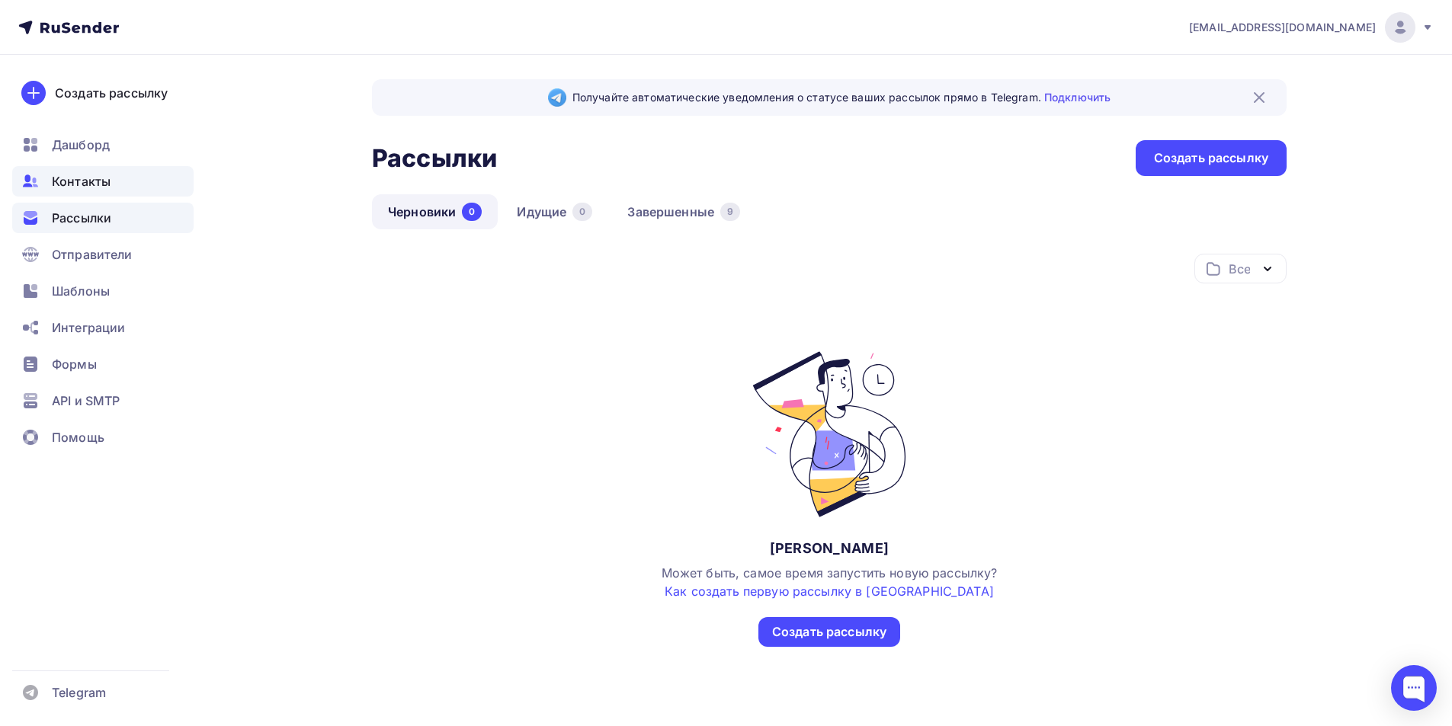
click at [66, 190] on span "Контакты" at bounding box center [81, 181] width 59 height 18
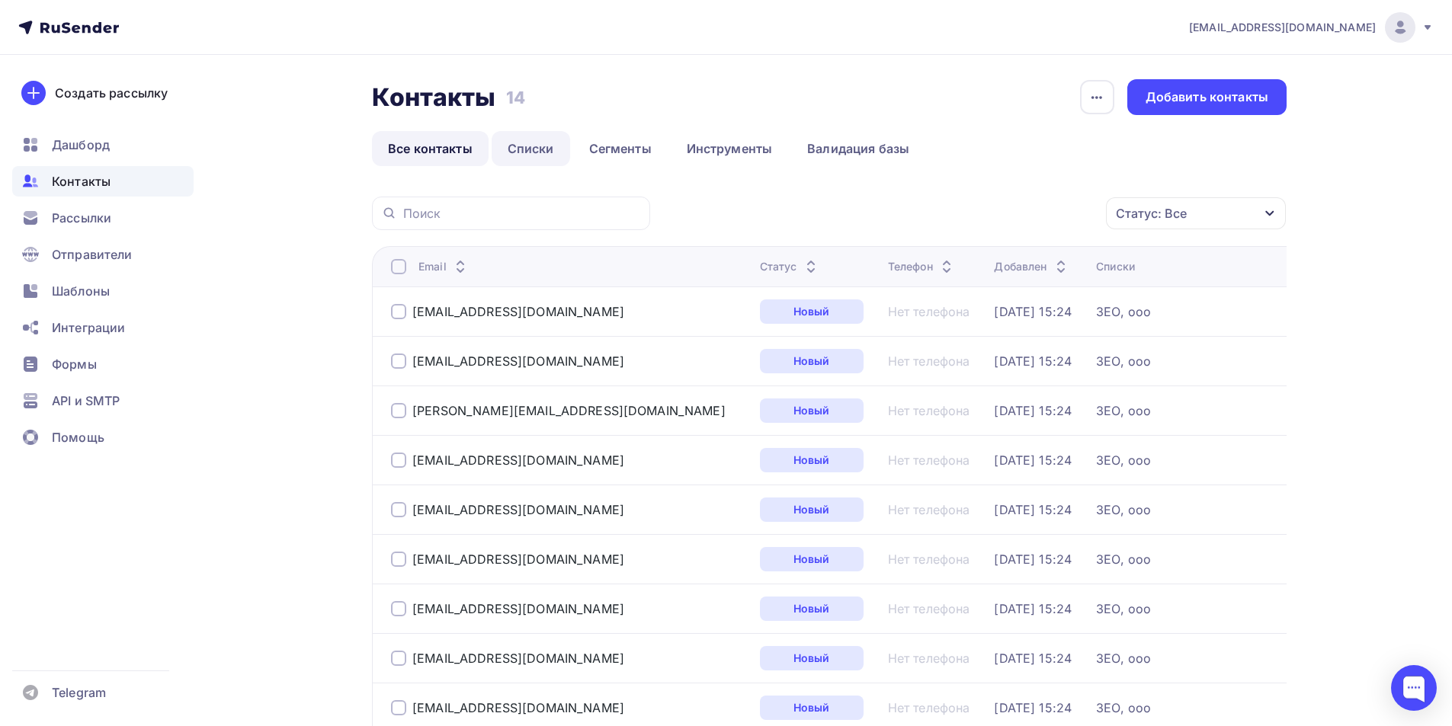
click at [534, 148] on link "Списки" at bounding box center [531, 148] width 79 height 35
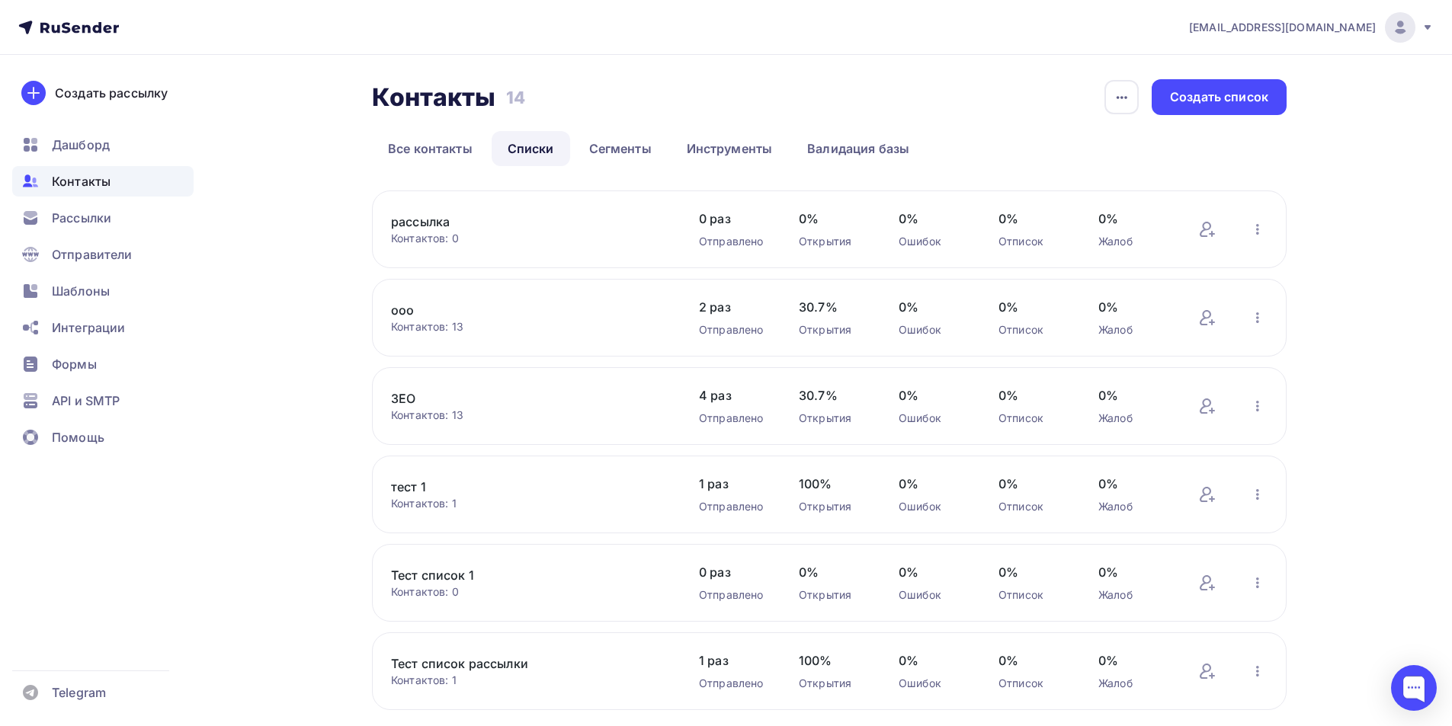
click at [433, 216] on link "рассылка" at bounding box center [520, 222] width 259 height 18
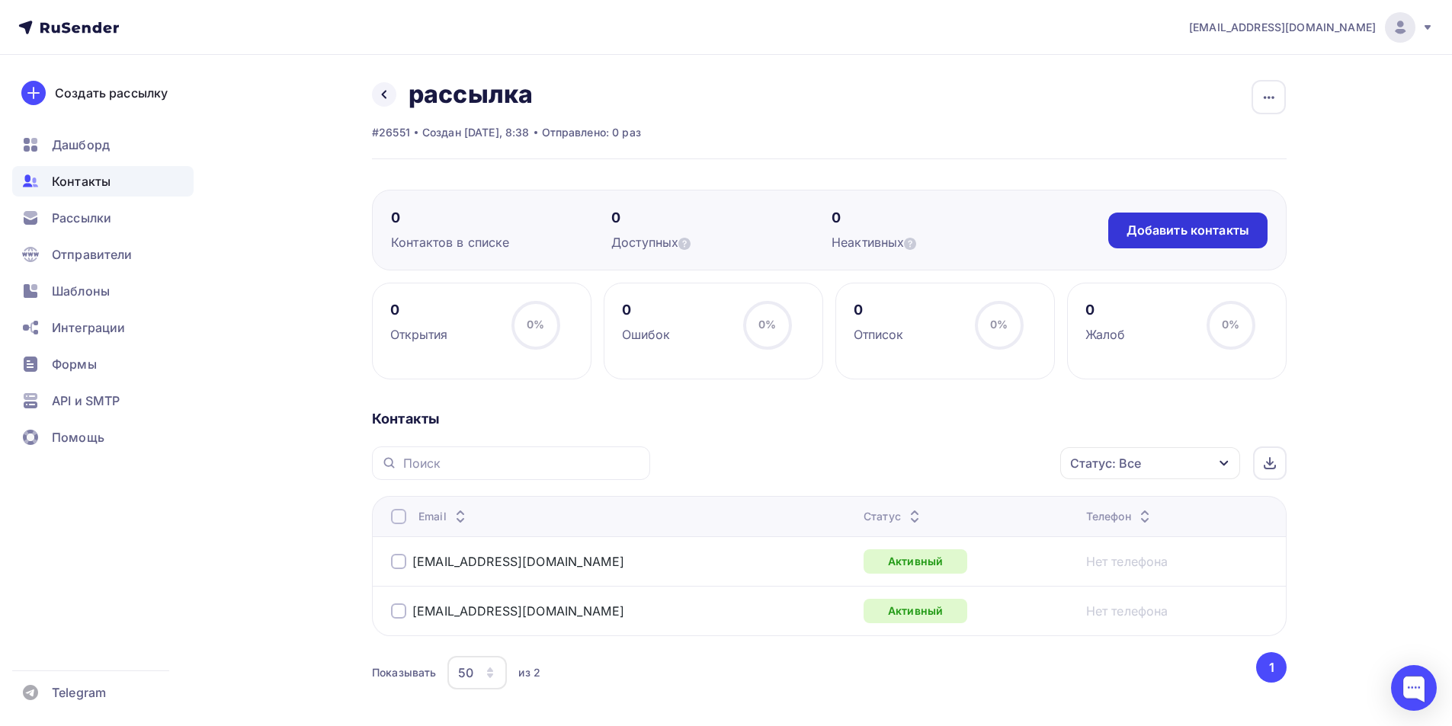
click at [1236, 229] on div "Добавить контакты" at bounding box center [1188, 231] width 123 height 18
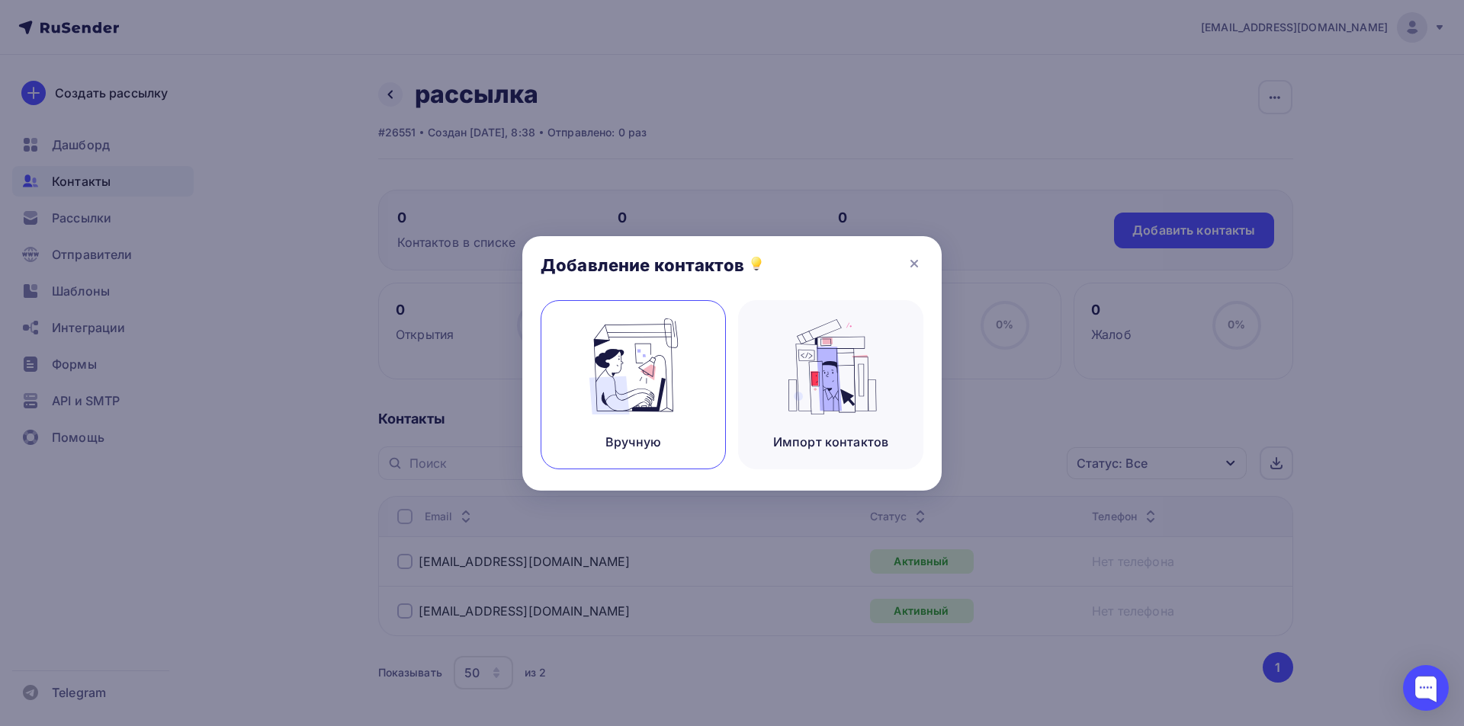
click at [583, 409] on img at bounding box center [633, 367] width 102 height 96
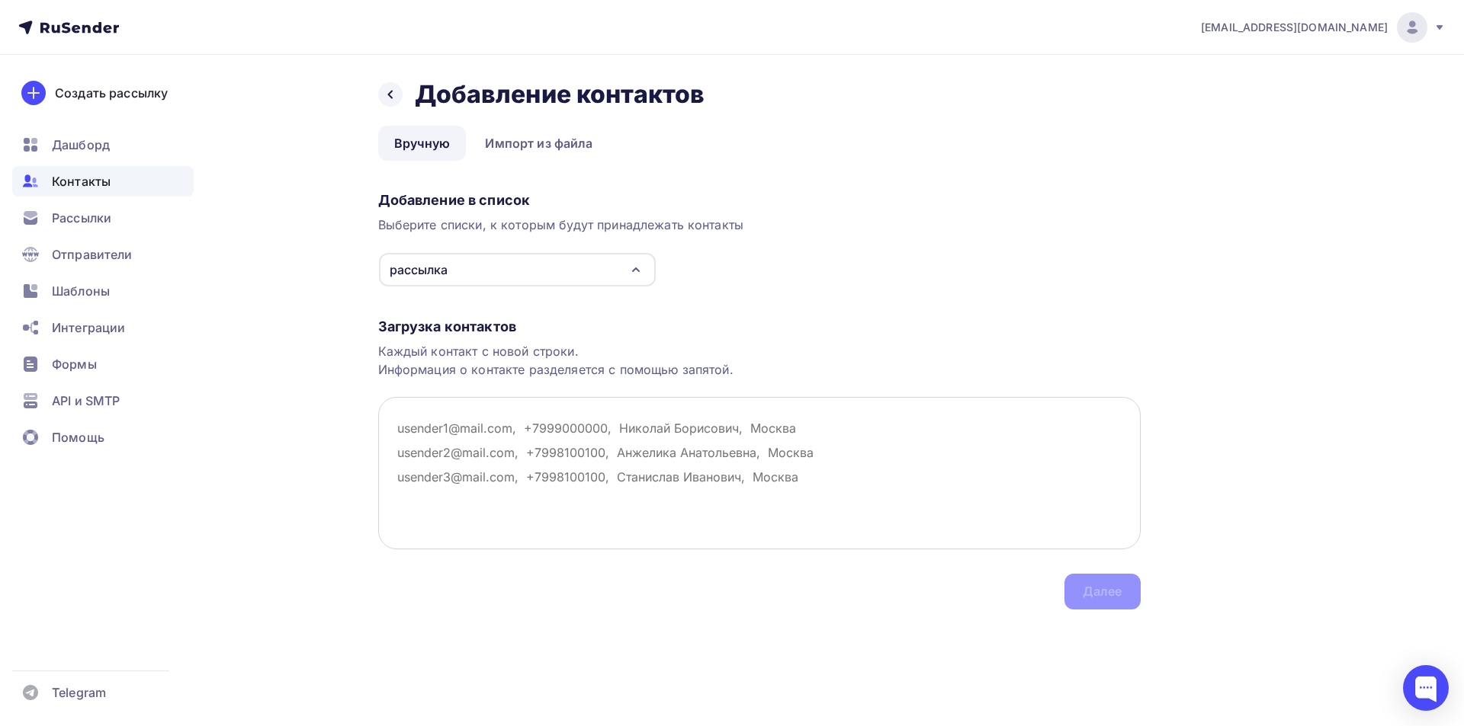
paste textarea "z.zavod@inbox.ru"
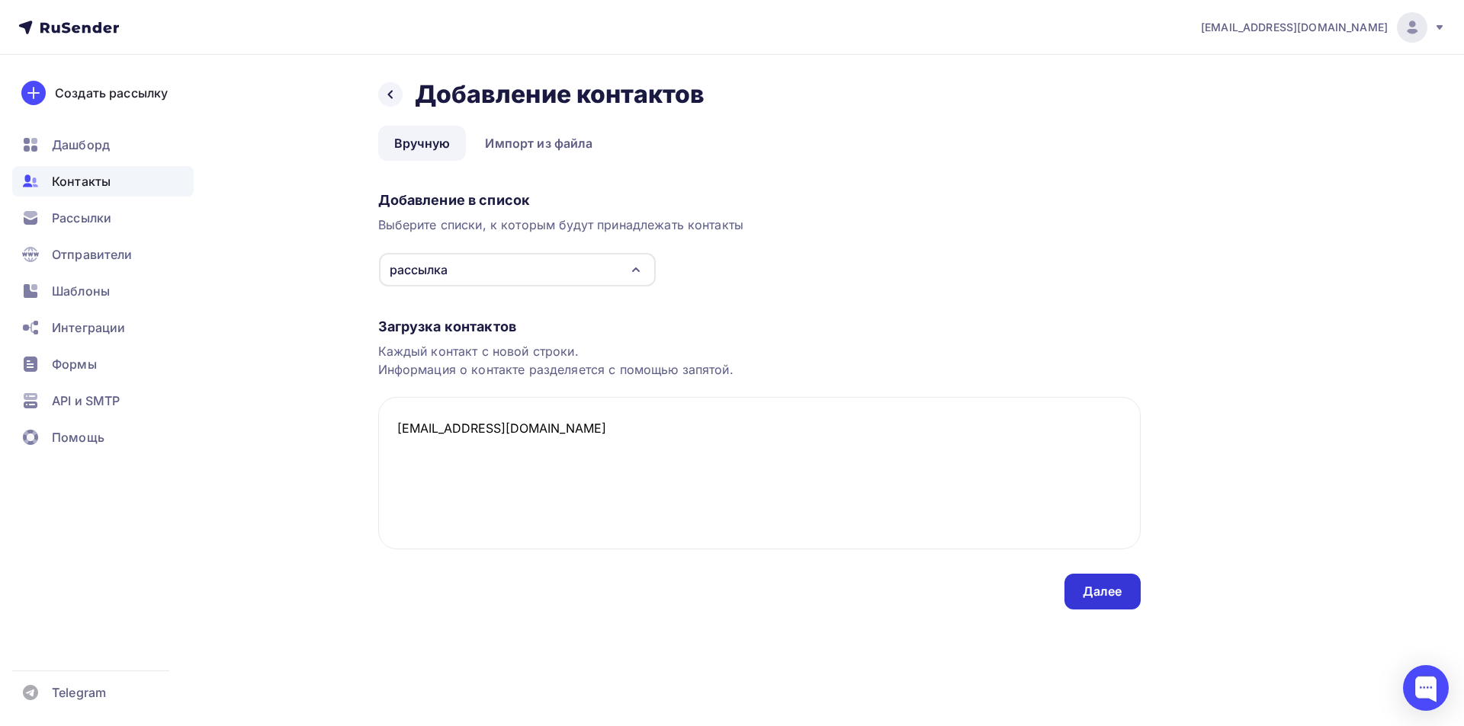
type textarea "z.zavod@inbox.ru"
click at [1074, 586] on div "Далее" at bounding box center [1102, 592] width 76 height 36
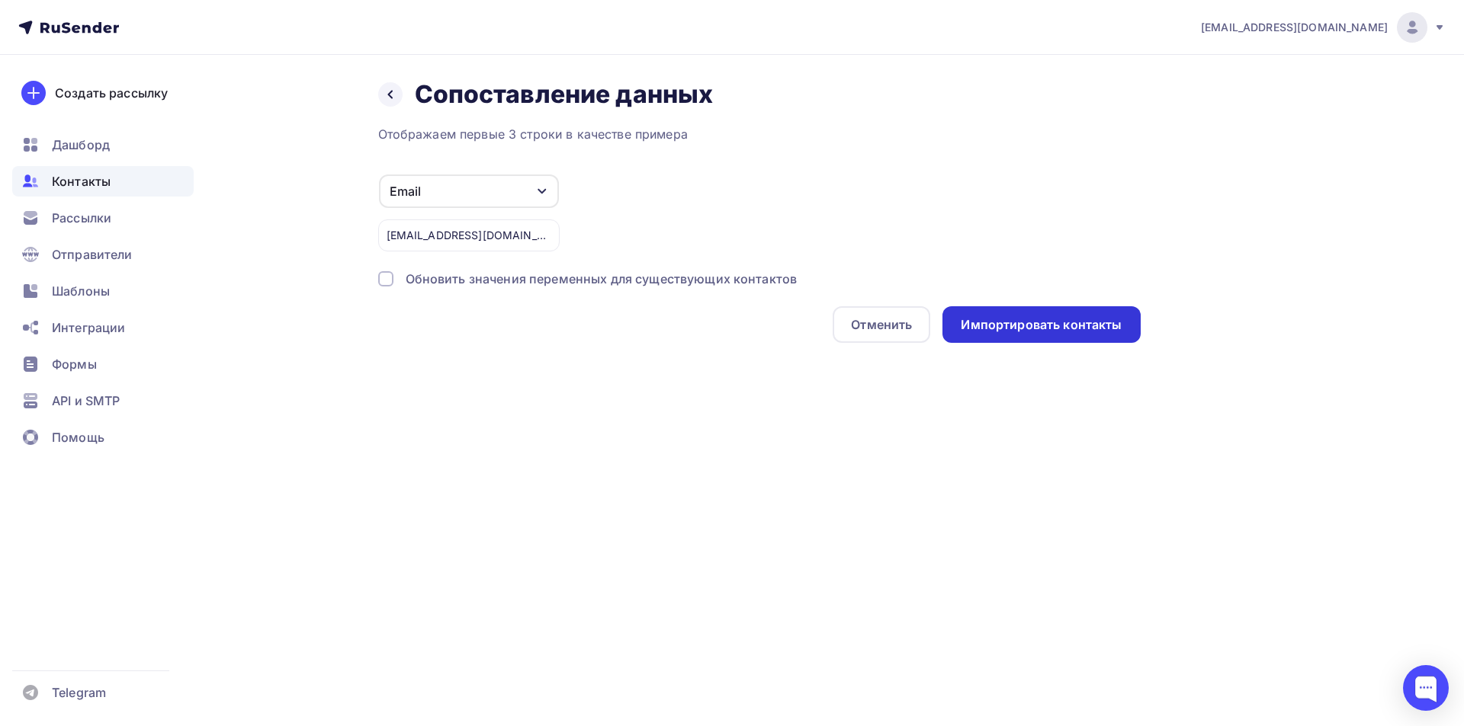
click at [1069, 329] on div "Импортировать контакты" at bounding box center [1040, 325] width 161 height 18
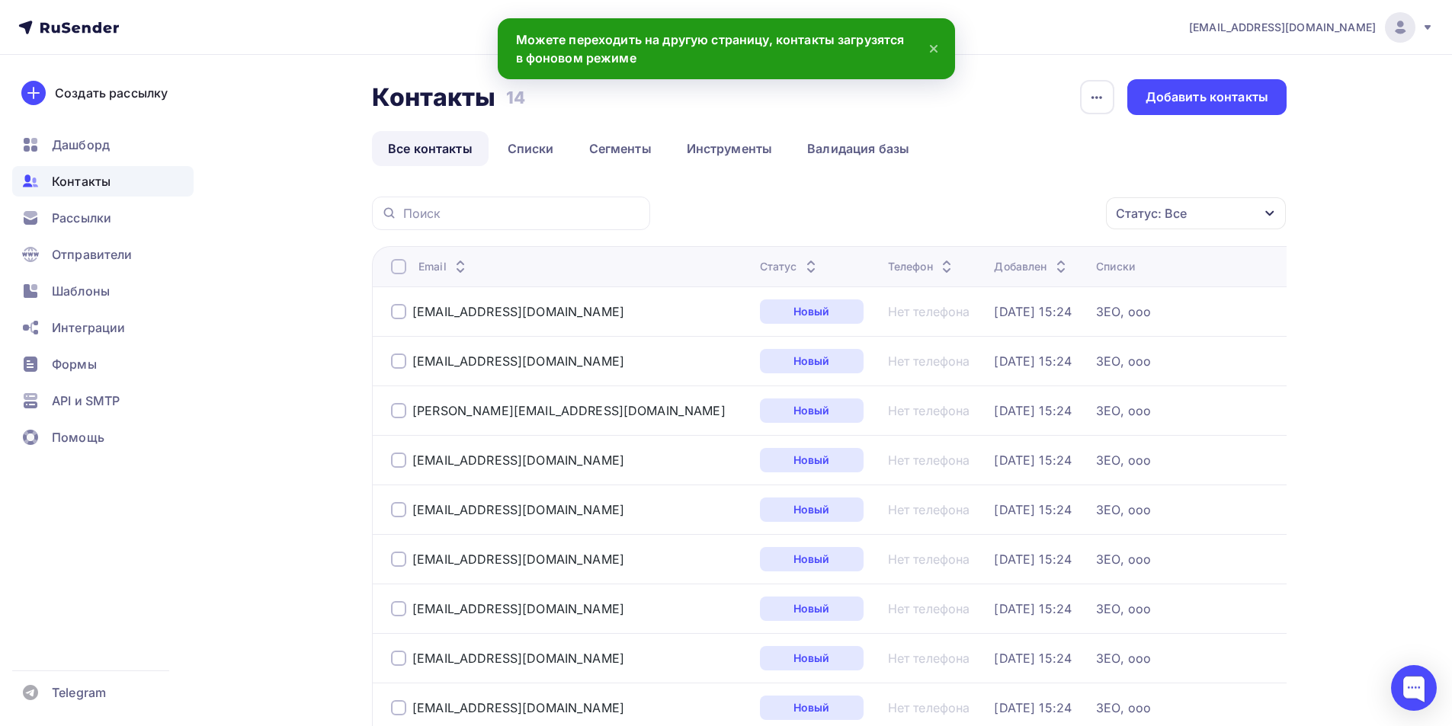
click at [933, 44] on icon at bounding box center [934, 49] width 18 height 18
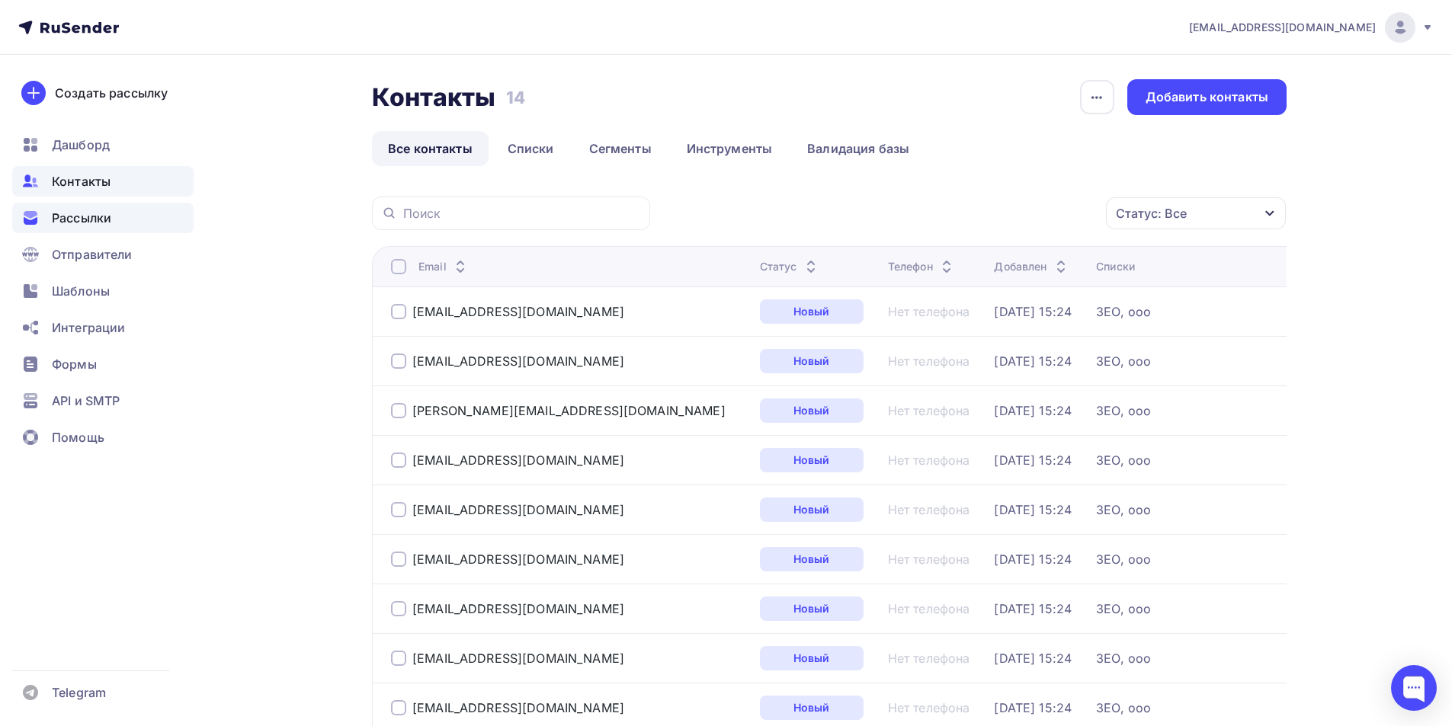
click at [91, 231] on div "Рассылки" at bounding box center [102, 218] width 181 height 30
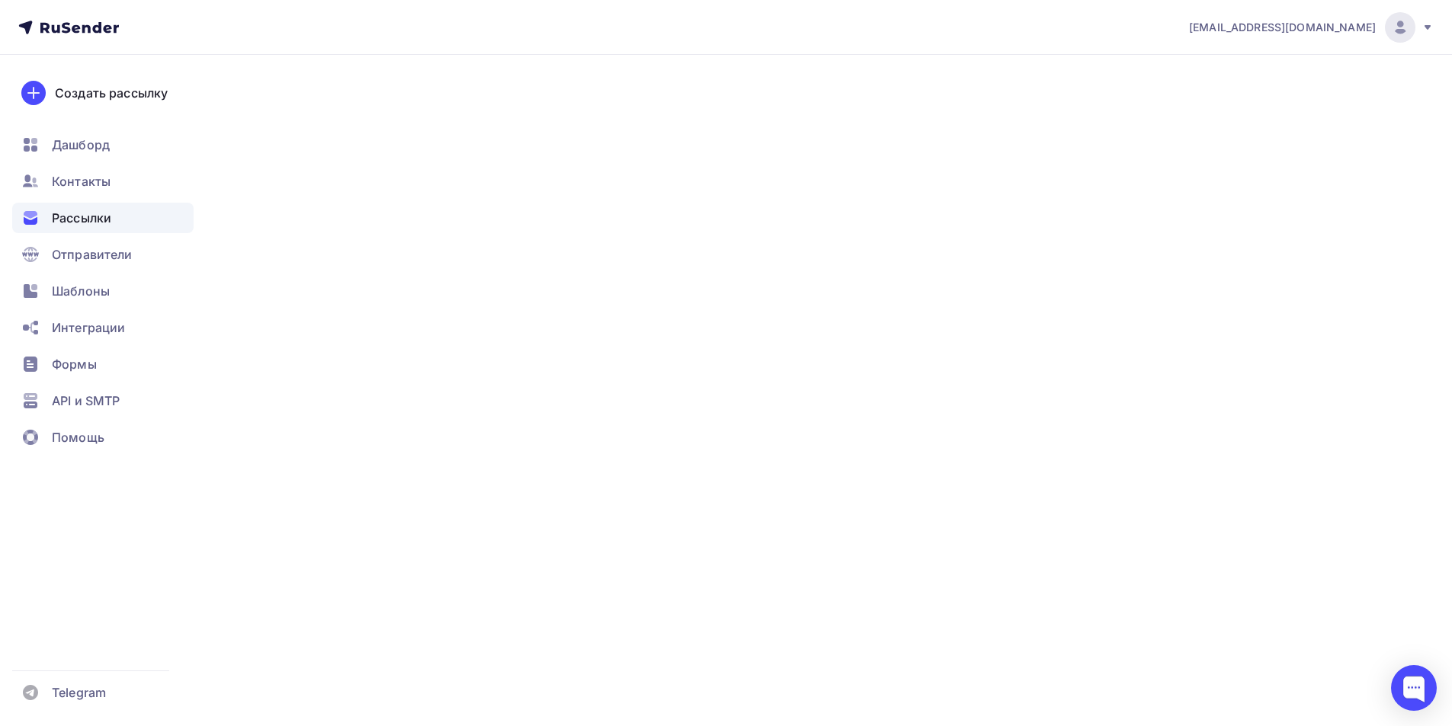
click at [90, 219] on span "Рассылки" at bounding box center [81, 218] width 59 height 18
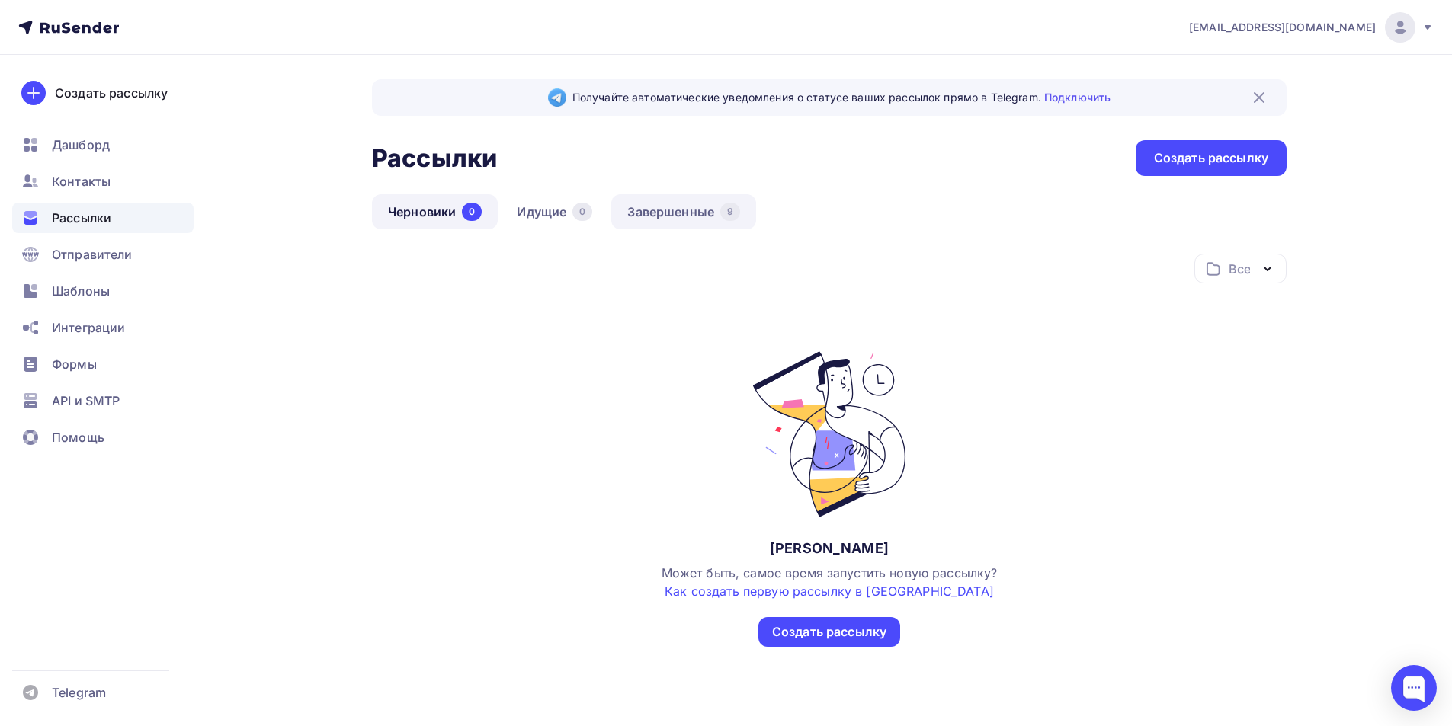
click at [695, 199] on link "Завершенные 9" at bounding box center [683, 211] width 145 height 35
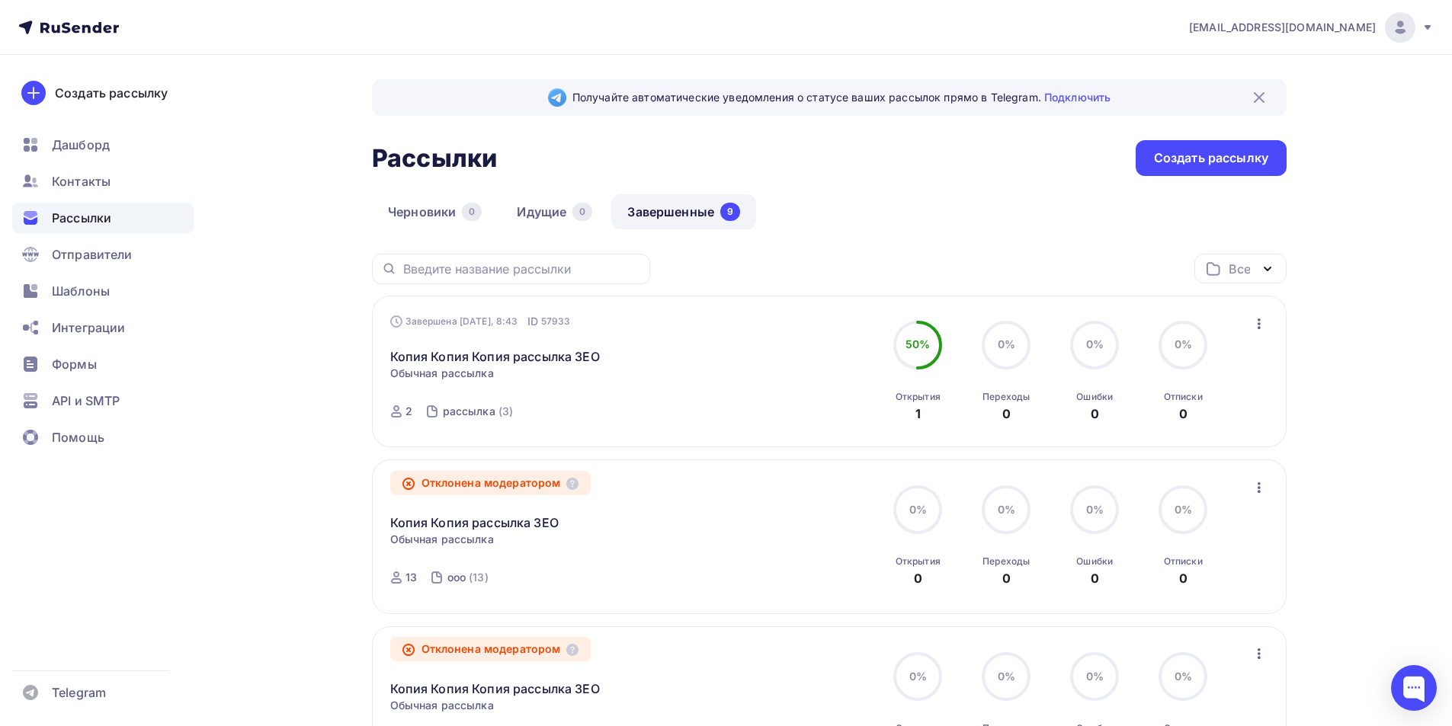
click at [1265, 315] on icon "button" at bounding box center [1259, 324] width 18 height 18
click at [1203, 422] on div "Копировать в новую" at bounding box center [1189, 424] width 156 height 18
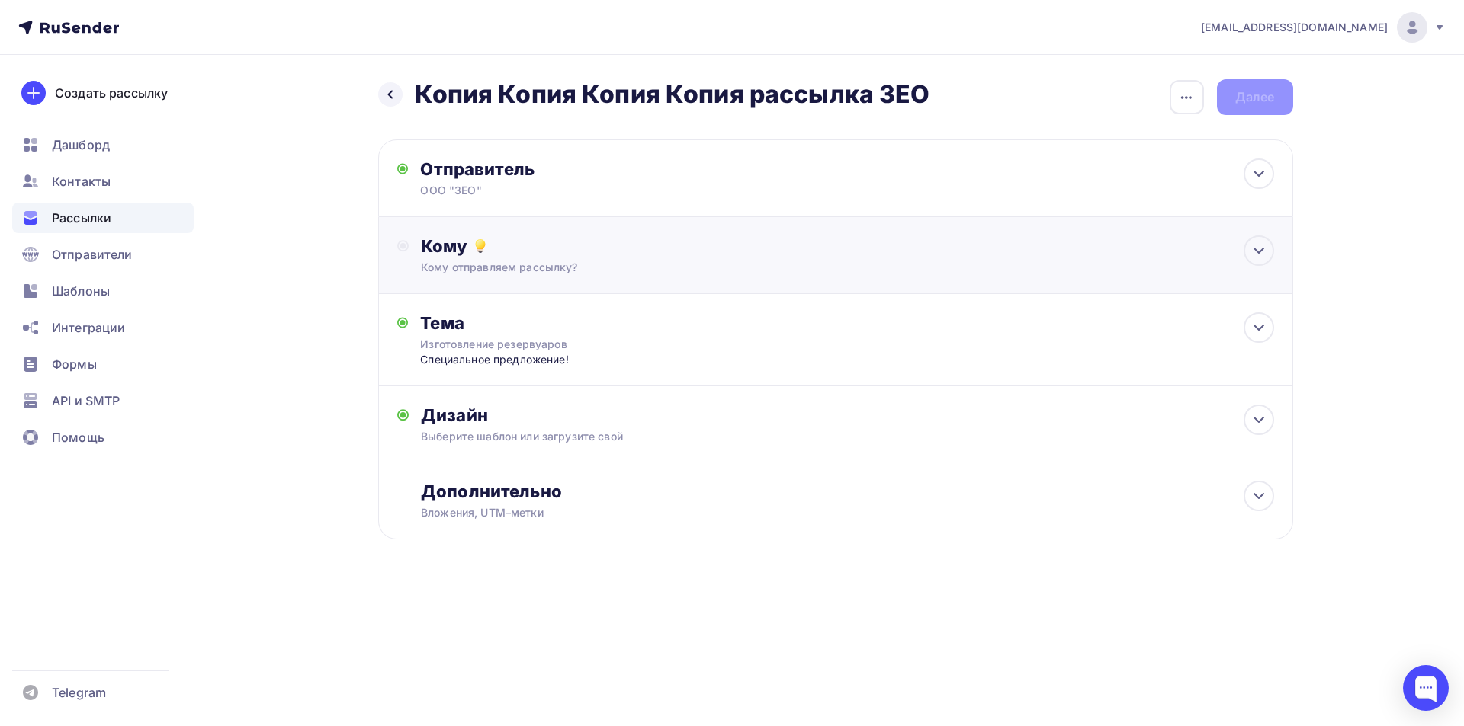
click at [465, 252] on div "Кому" at bounding box center [847, 246] width 852 height 21
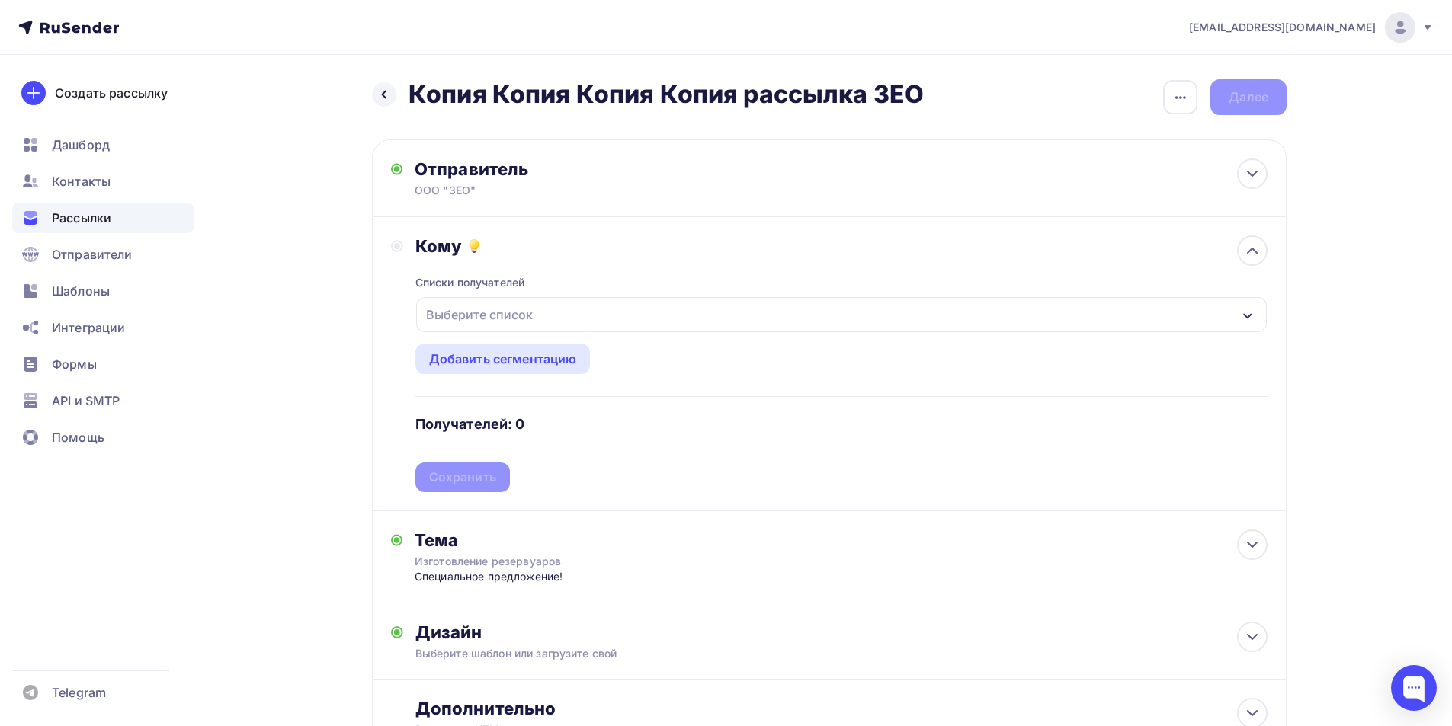
click at [497, 322] on div "Выберите список" at bounding box center [479, 314] width 119 height 27
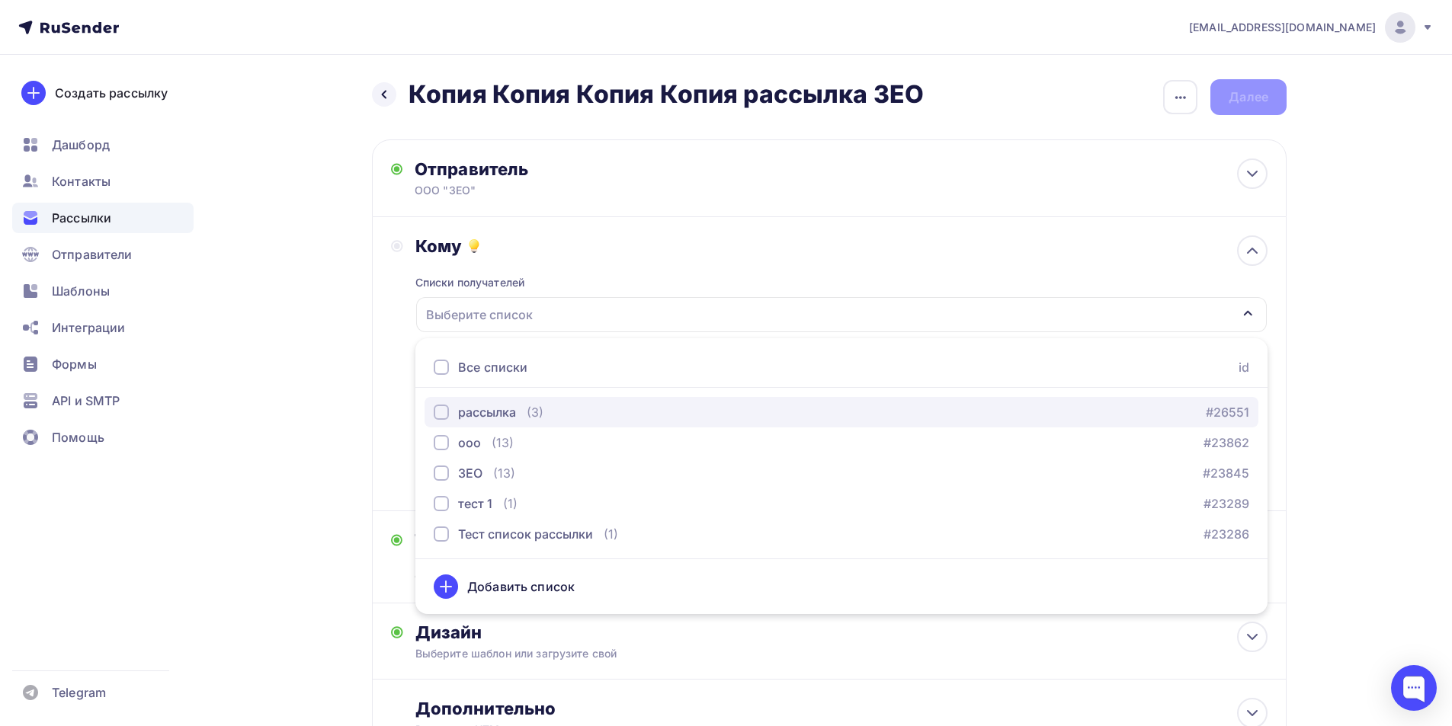
click at [489, 403] on div "рассылка" at bounding box center [487, 412] width 58 height 18
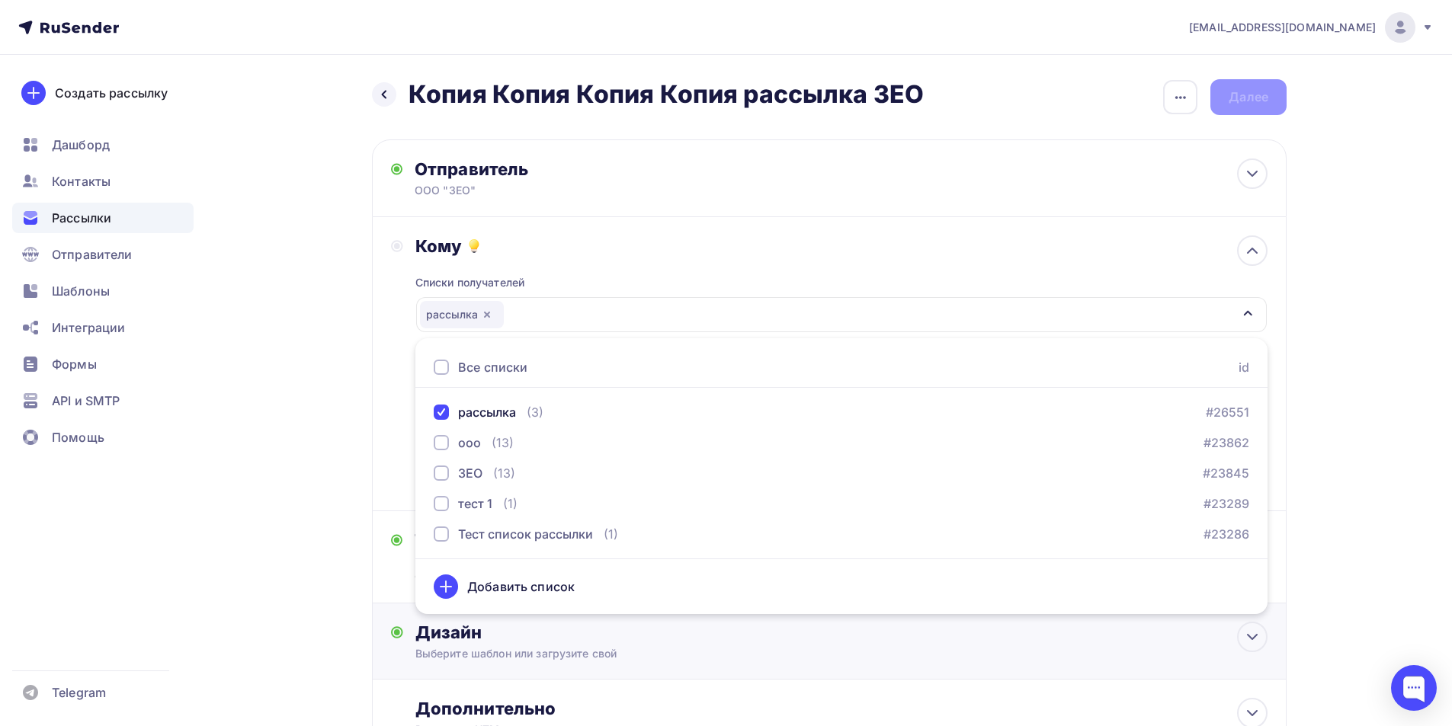
click at [787, 668] on div "Дизайн Выберите шаблон или загрузите свой Размер письма: 122 Kb Заменить шаблон…" at bounding box center [829, 650] width 877 height 57
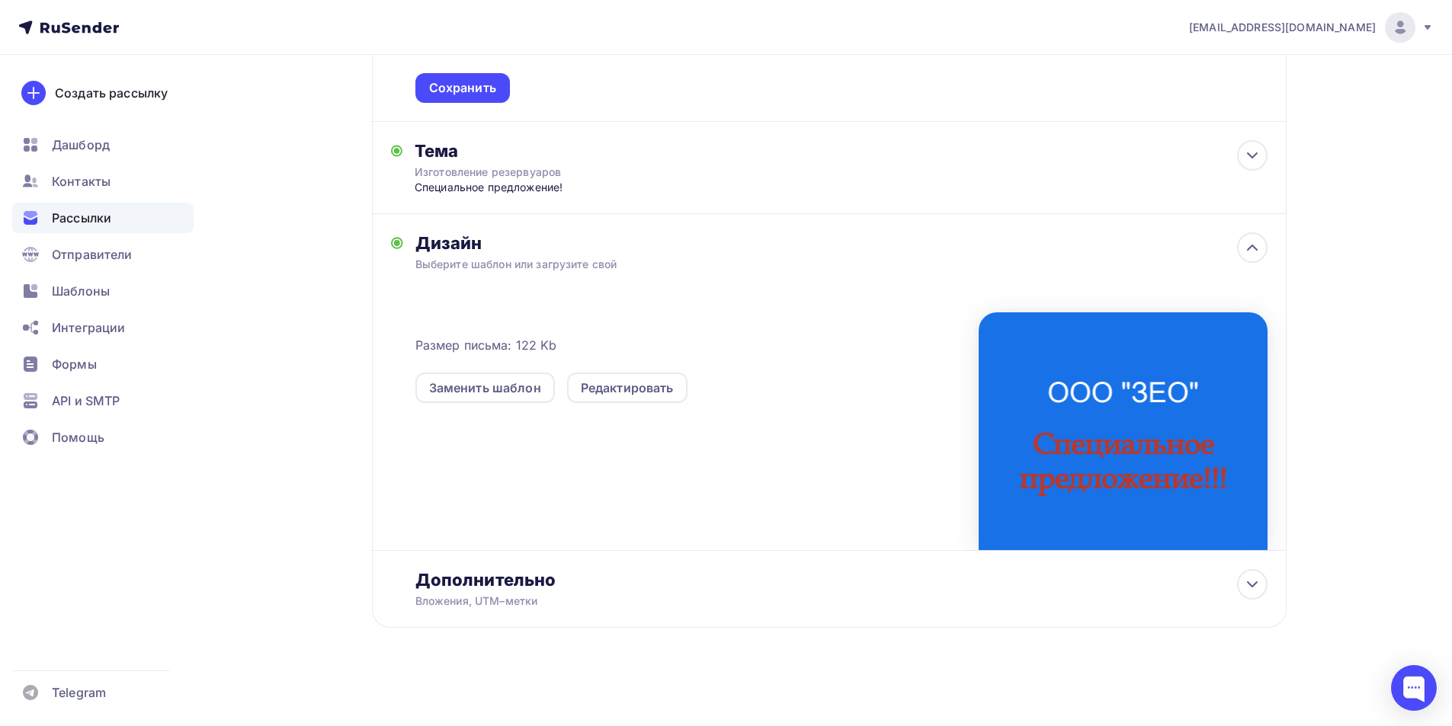
scroll to position [8, 0]
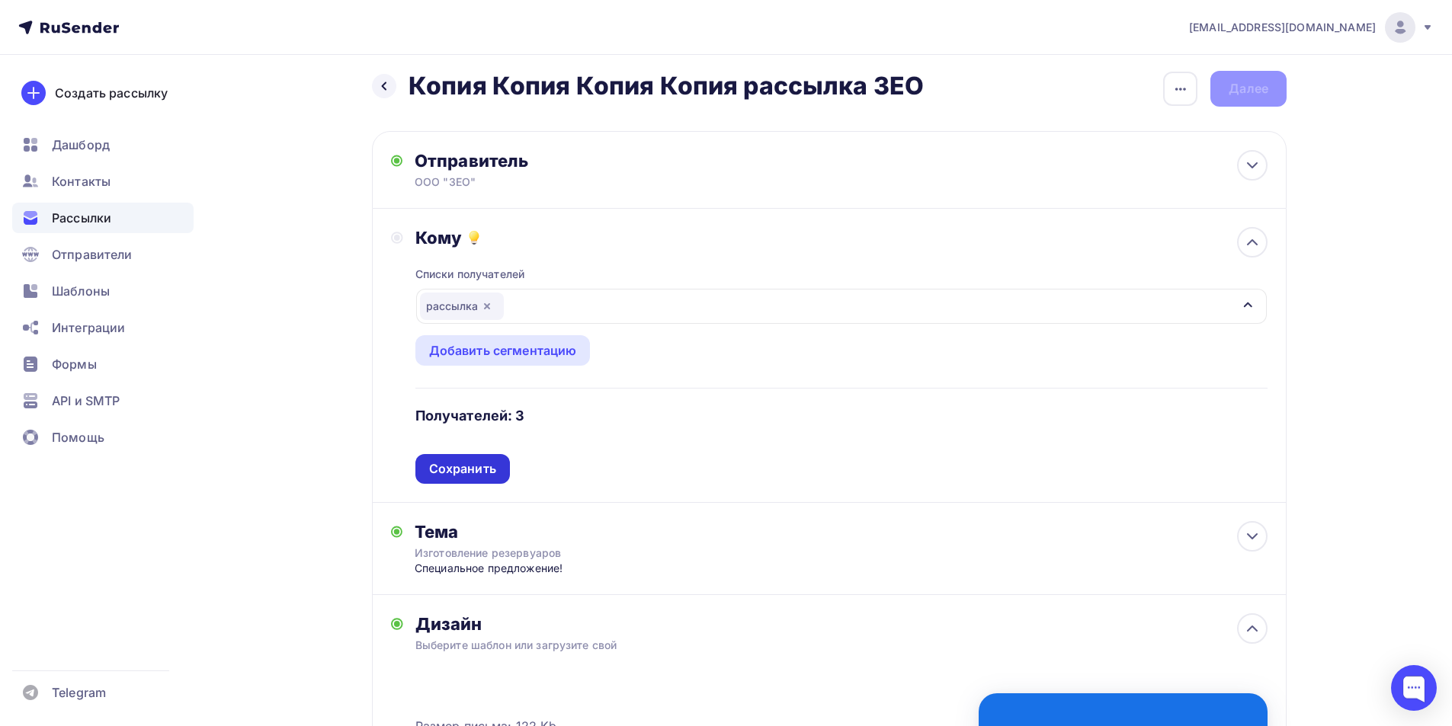
click at [463, 474] on div "Сохранить" at bounding box center [462, 469] width 67 height 18
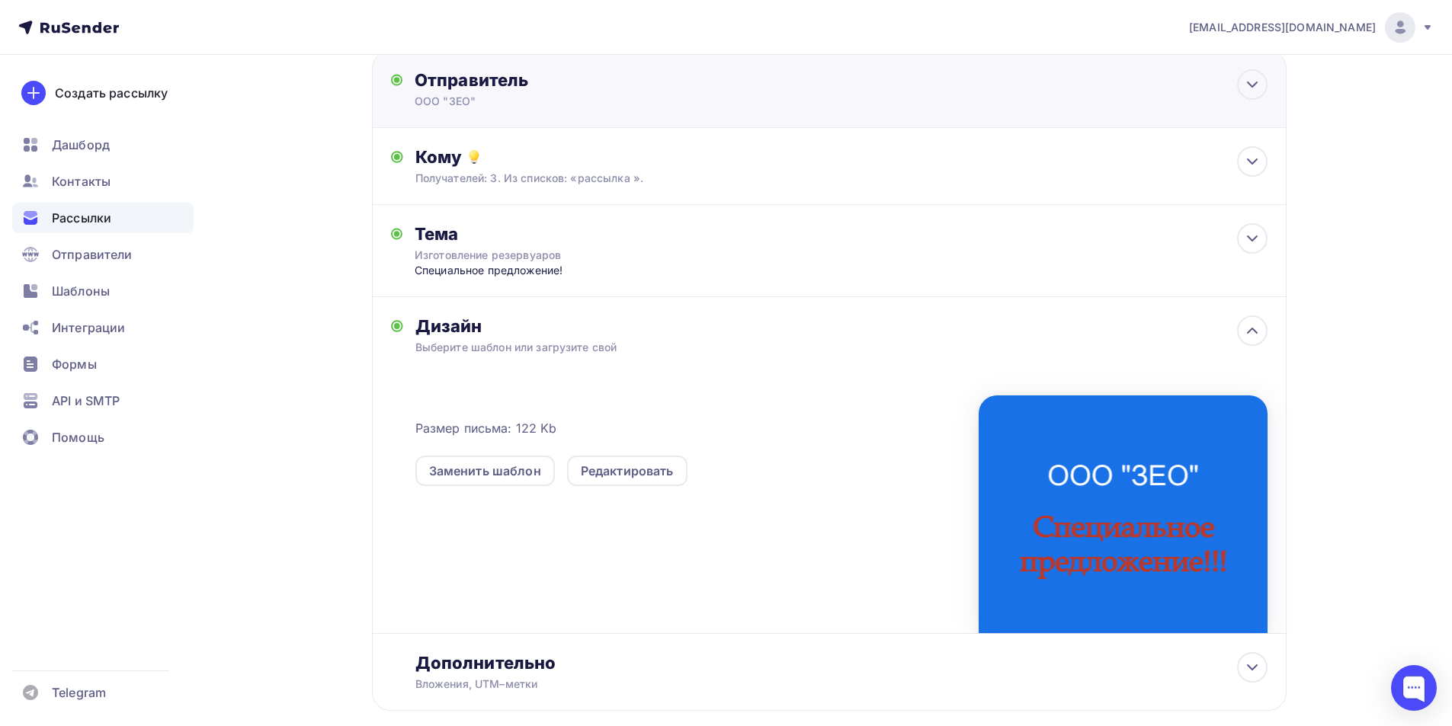
scroll to position [0, 0]
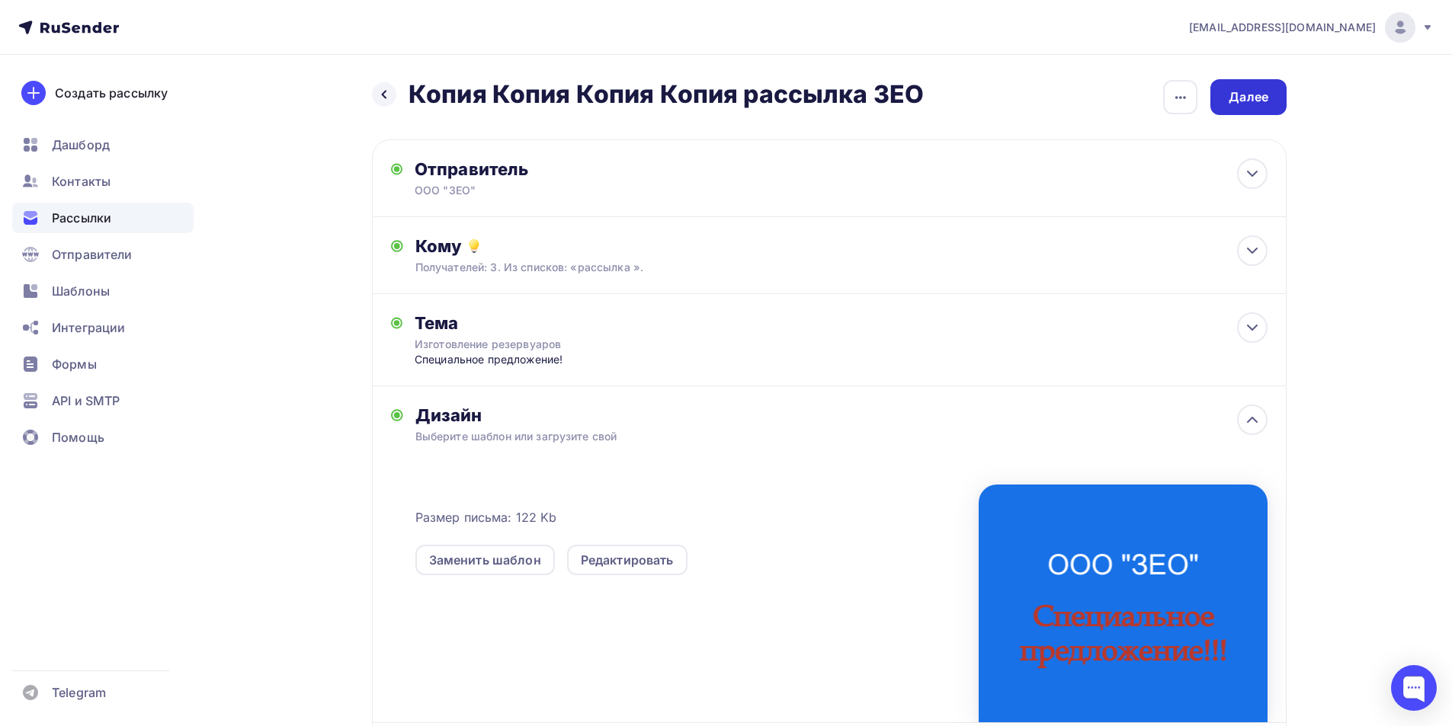
click at [1250, 103] on div "Далее" at bounding box center [1249, 97] width 40 height 18
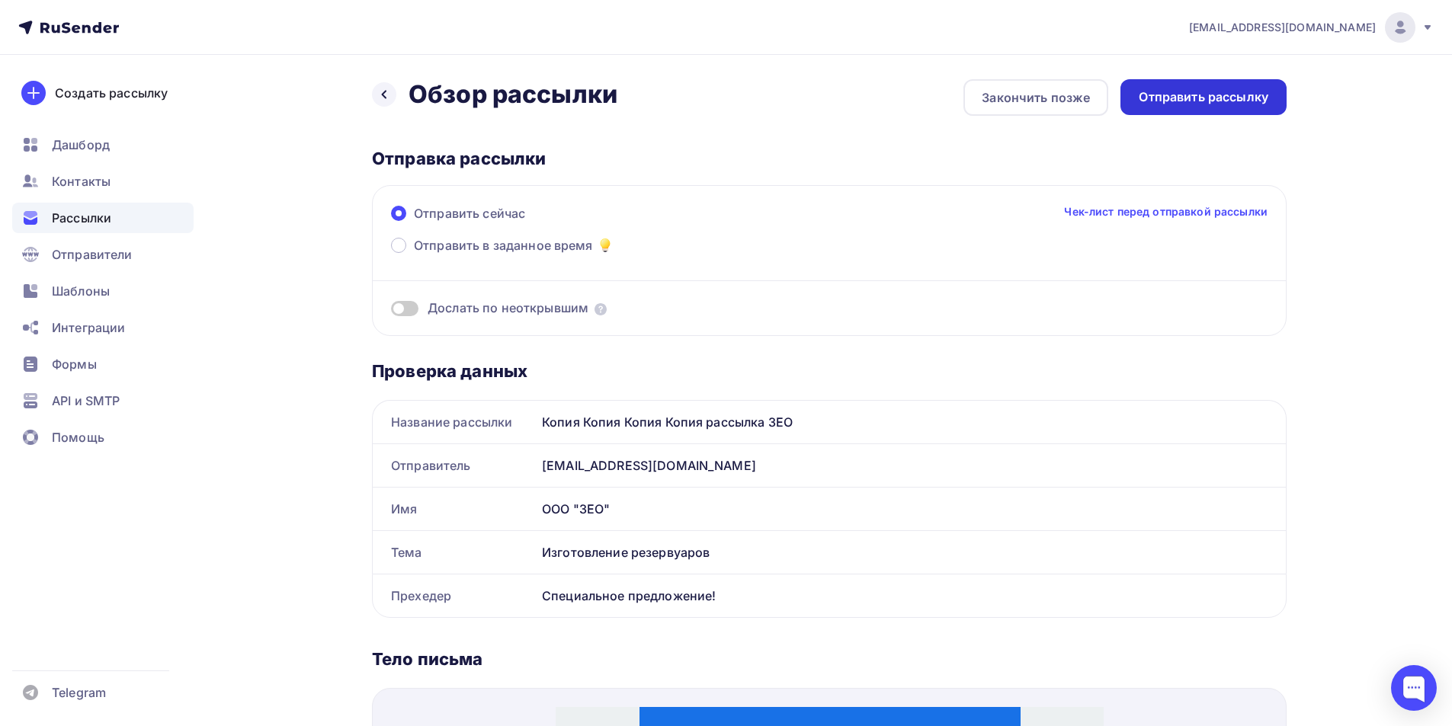
click at [1198, 91] on div "Отправить рассылку" at bounding box center [1204, 97] width 130 height 18
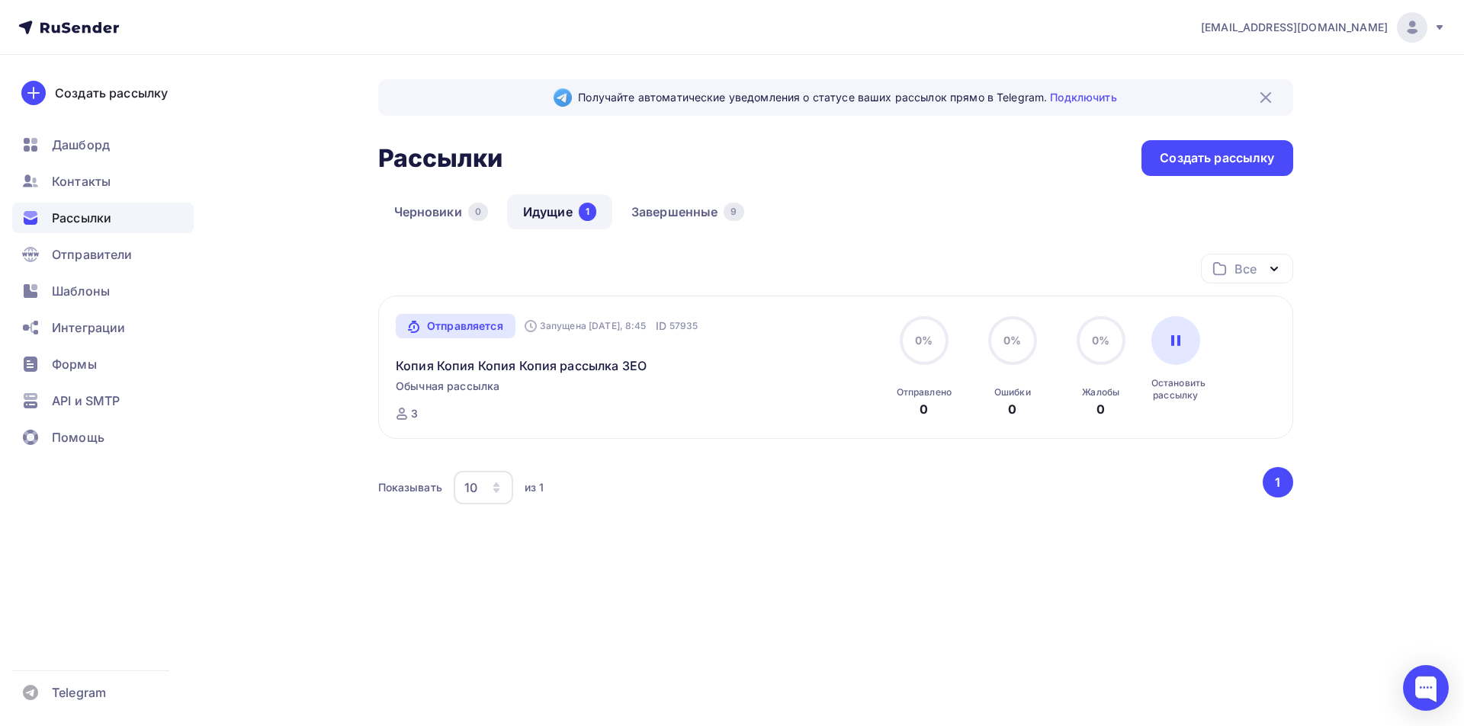
click at [95, 210] on span "Рассылки" at bounding box center [81, 218] width 59 height 18
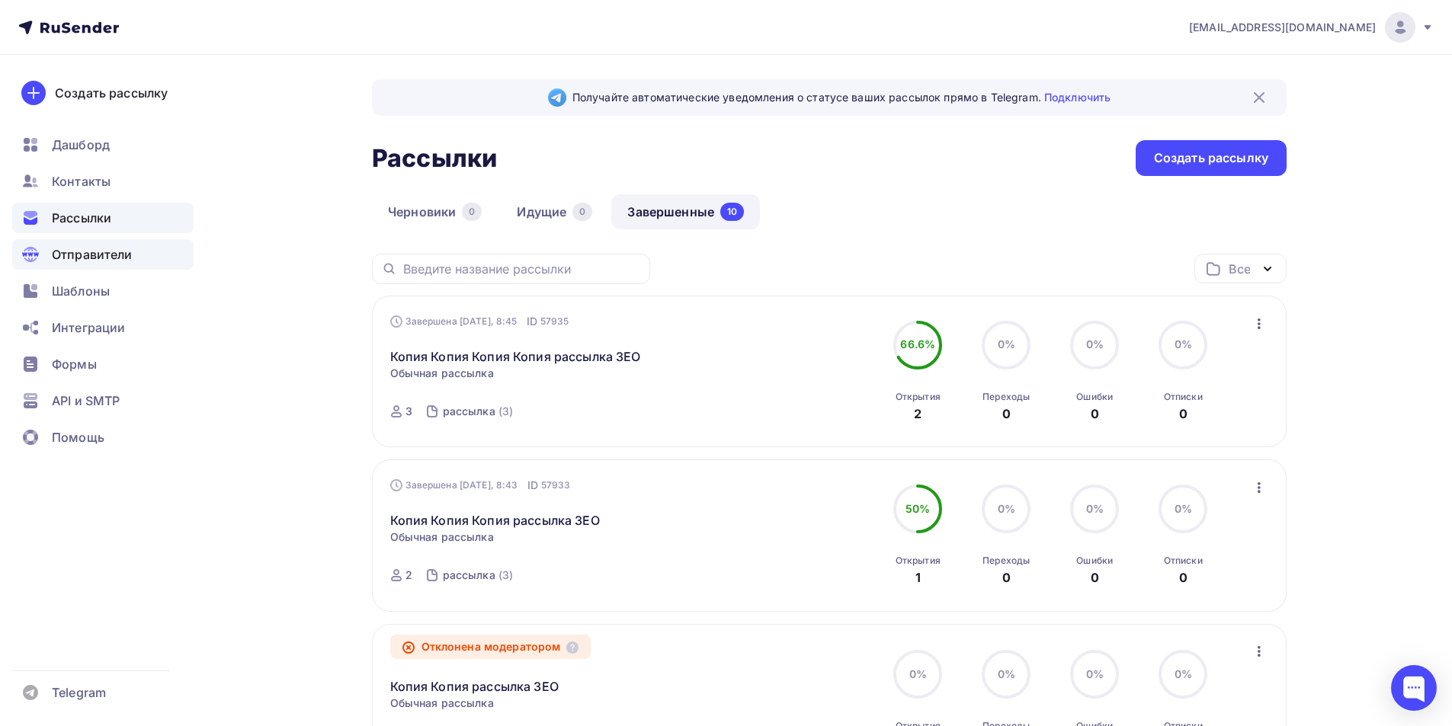
click at [94, 253] on span "Отправители" at bounding box center [92, 254] width 81 height 18
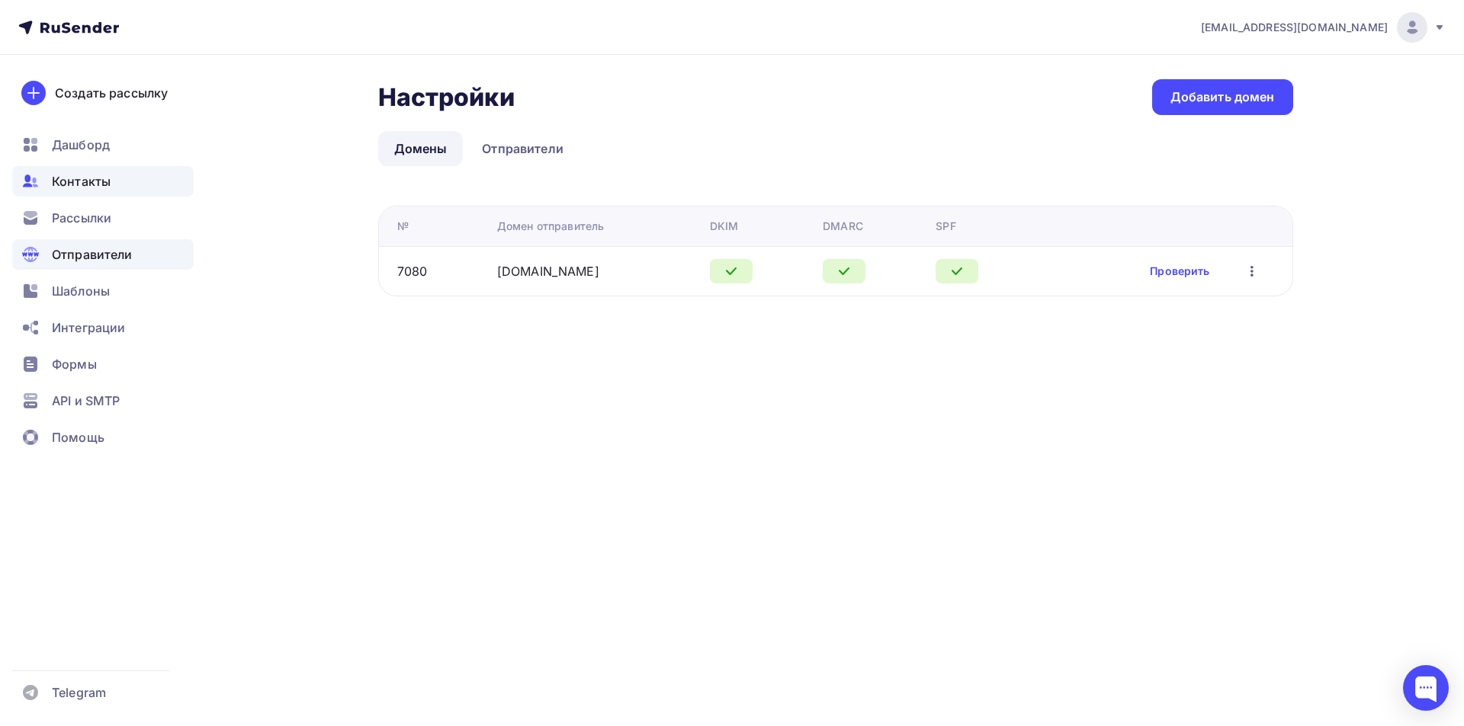
click at [74, 185] on span "Контакты" at bounding box center [81, 181] width 59 height 18
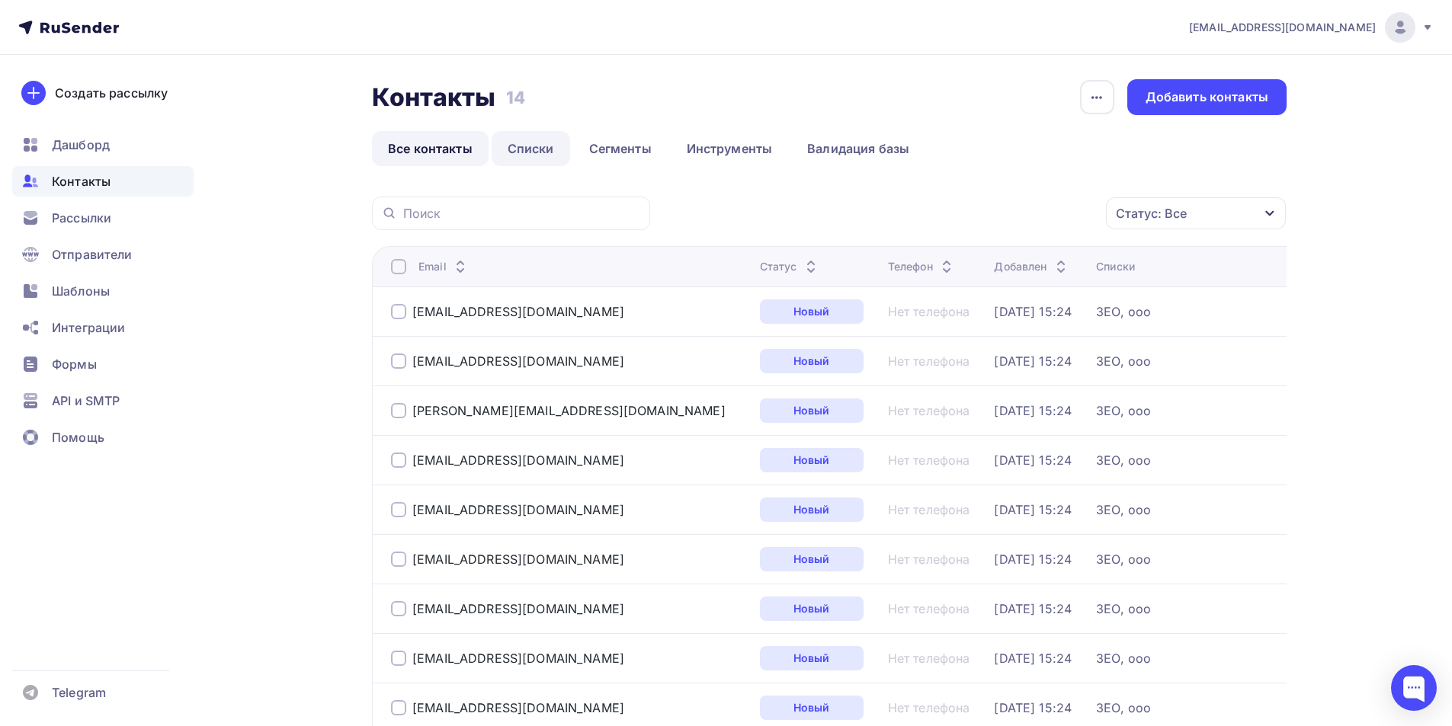
click at [524, 148] on link "Списки" at bounding box center [531, 148] width 79 height 35
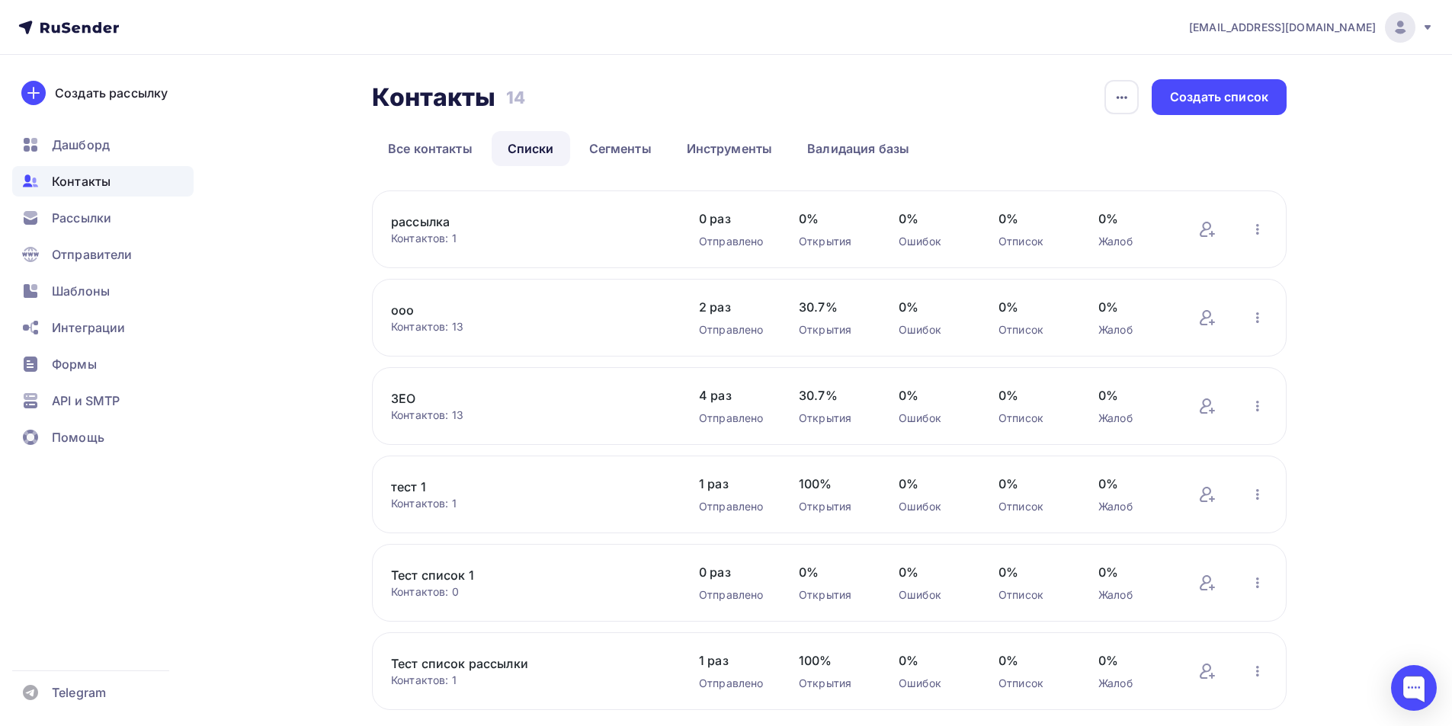
click at [400, 308] on link "ооо" at bounding box center [520, 310] width 259 height 18
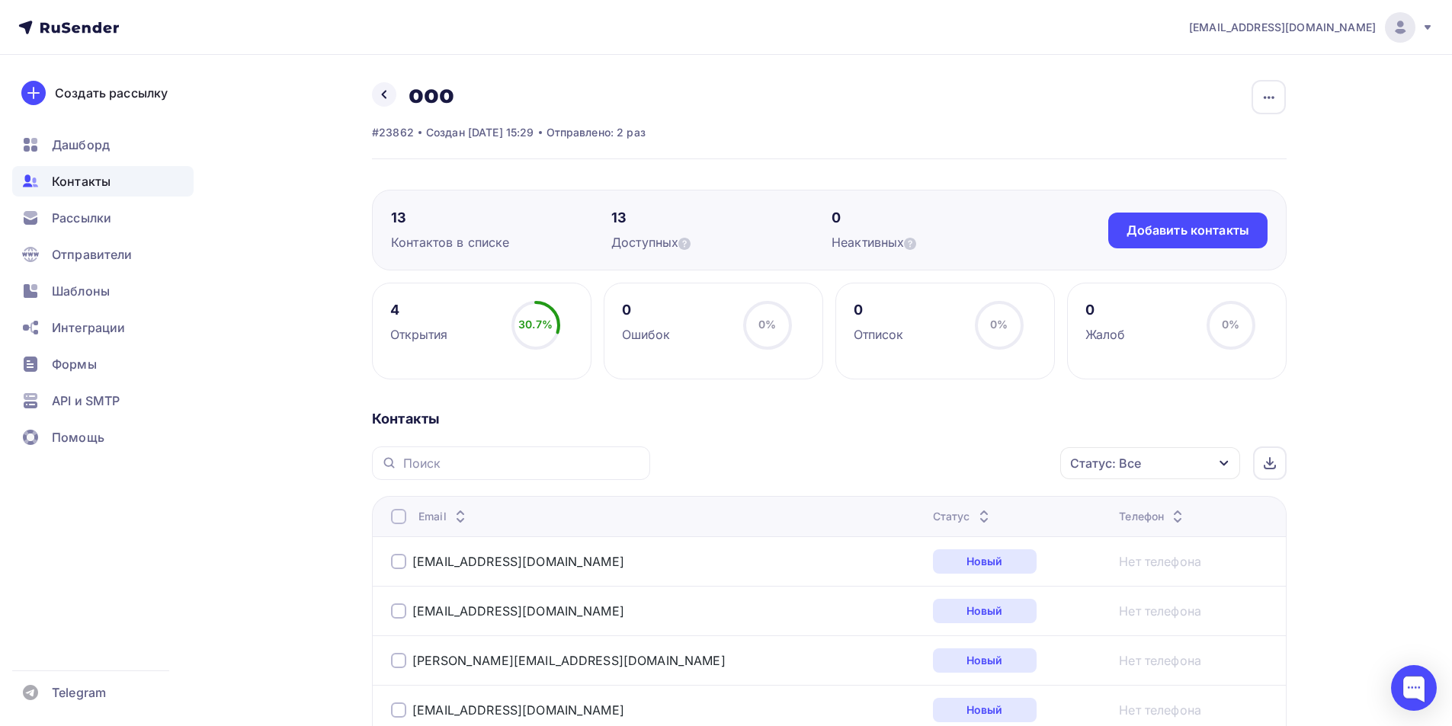
click at [100, 184] on span "Контакты" at bounding box center [81, 181] width 59 height 18
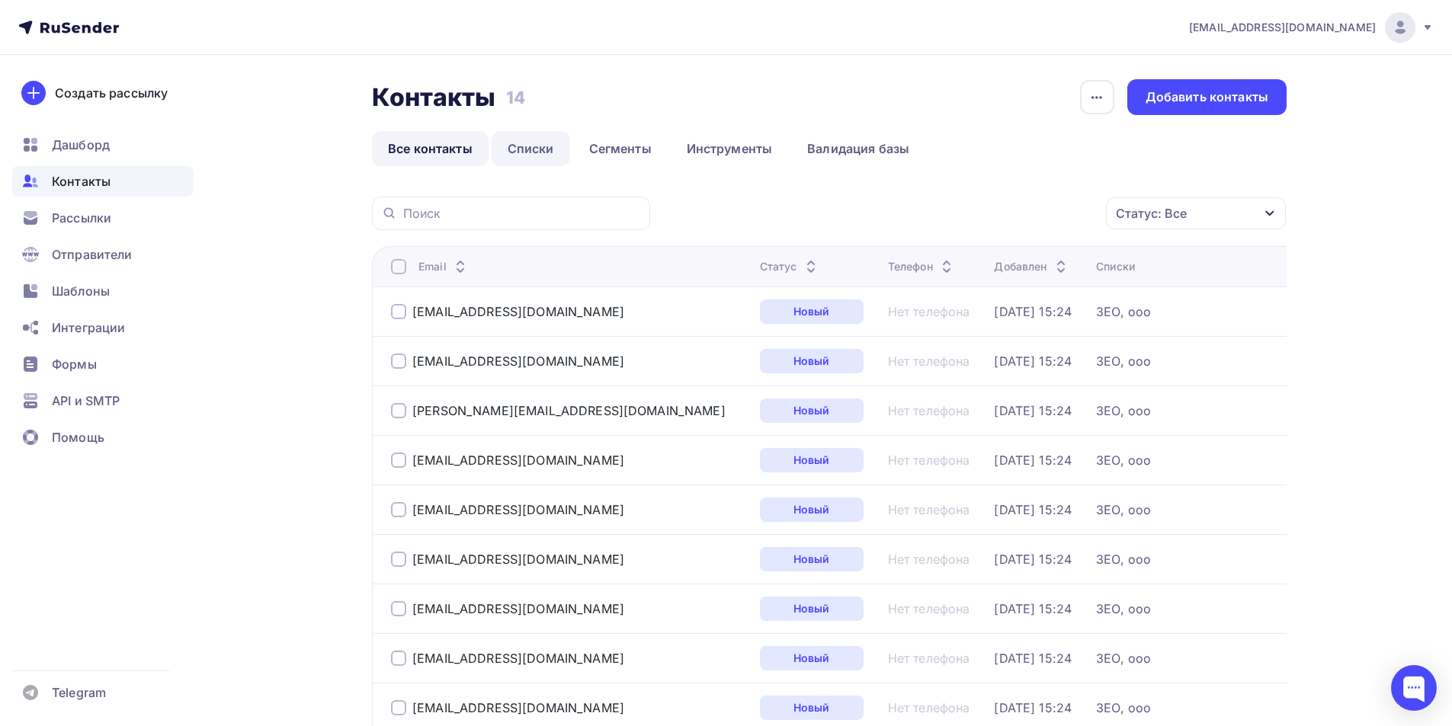
click at [526, 144] on link "Списки" at bounding box center [531, 148] width 79 height 35
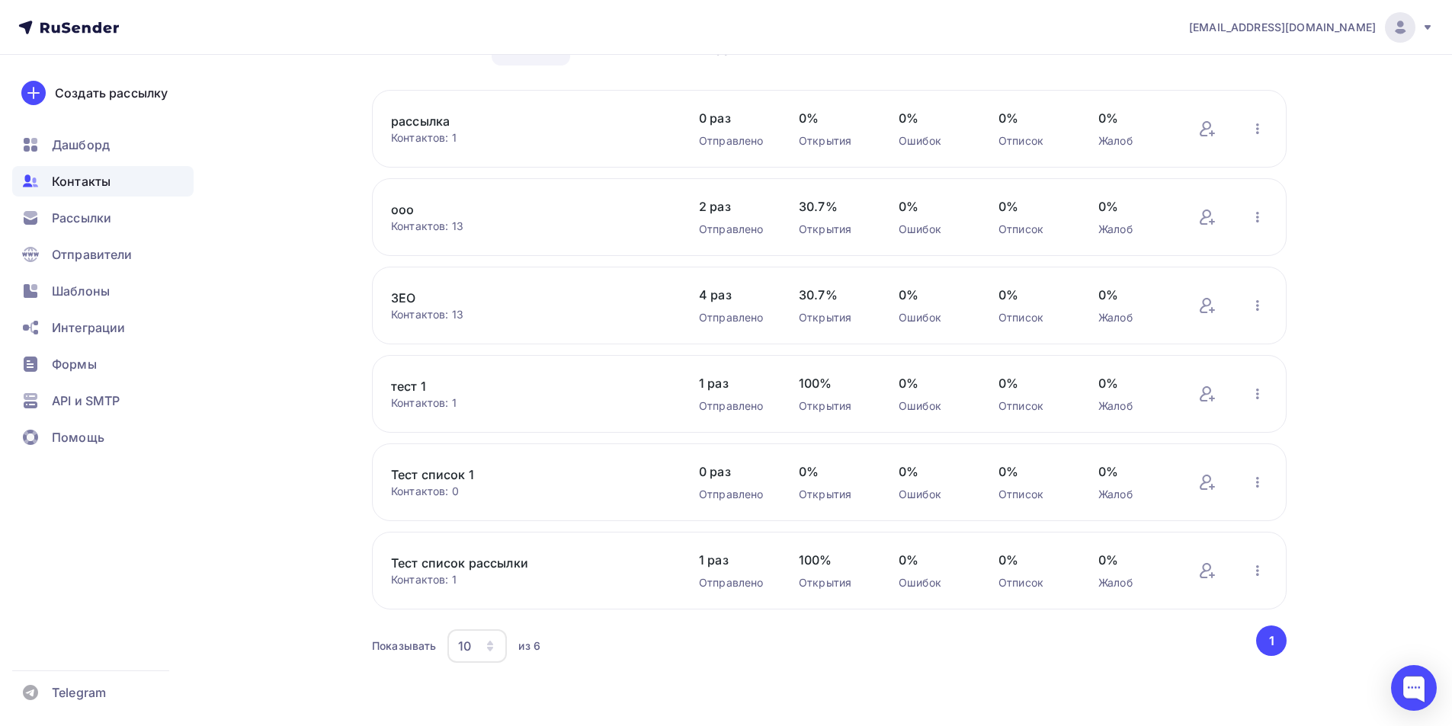
scroll to position [102, 0]
click at [411, 306] on div "Контактов: 13" at bounding box center [529, 313] width 277 height 15
click at [406, 302] on link "ЗЕО" at bounding box center [520, 296] width 259 height 18
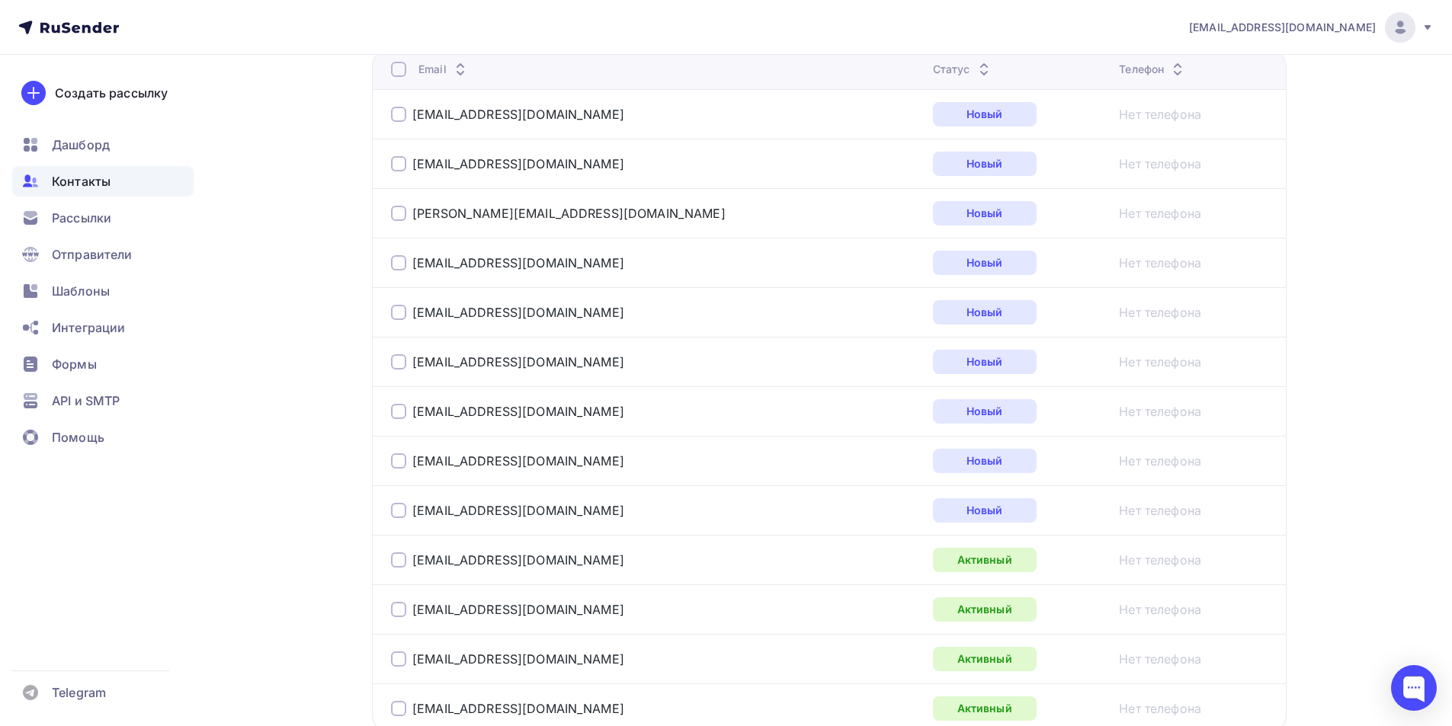
scroll to position [611, 0]
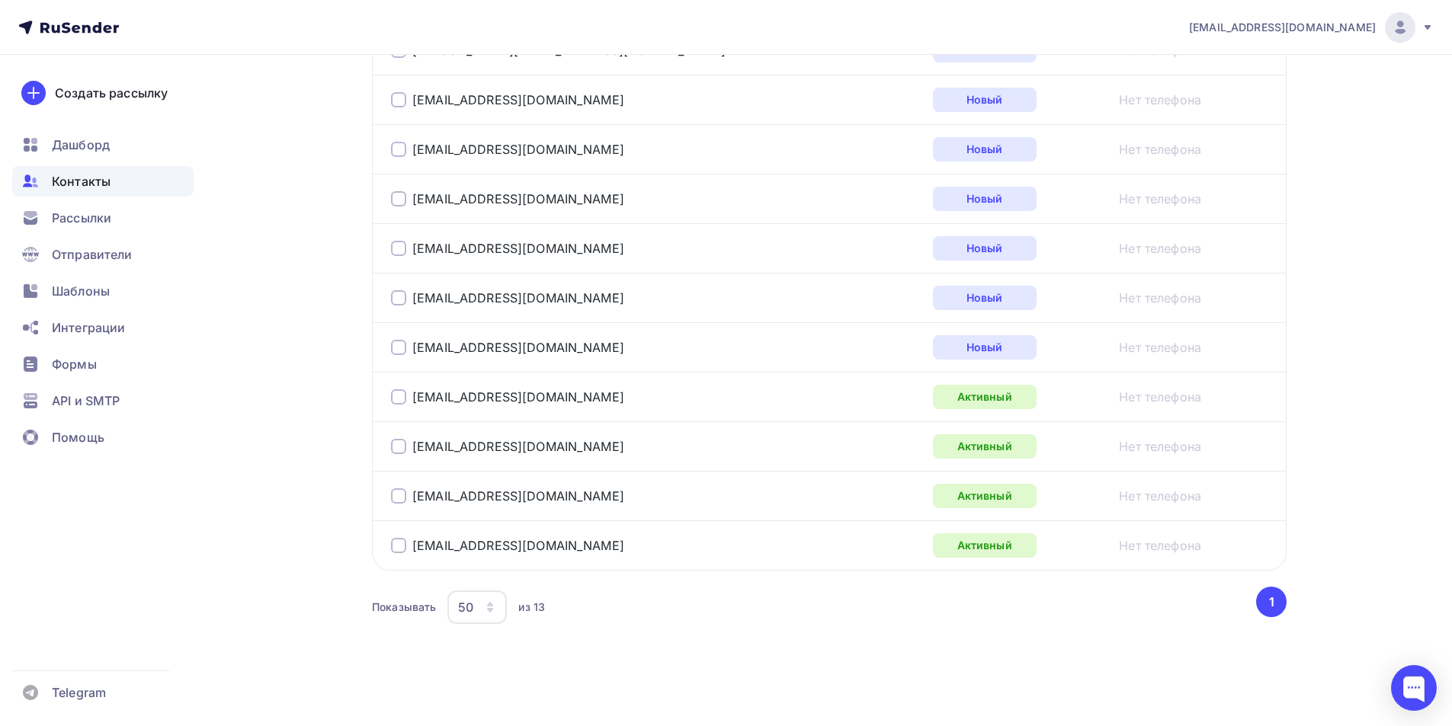
click at [399, 396] on div at bounding box center [398, 397] width 15 height 15
click at [390, 447] on td "z.zavod@inbox.ru" at bounding box center [649, 447] width 555 height 50
click at [395, 450] on div at bounding box center [398, 446] width 15 height 15
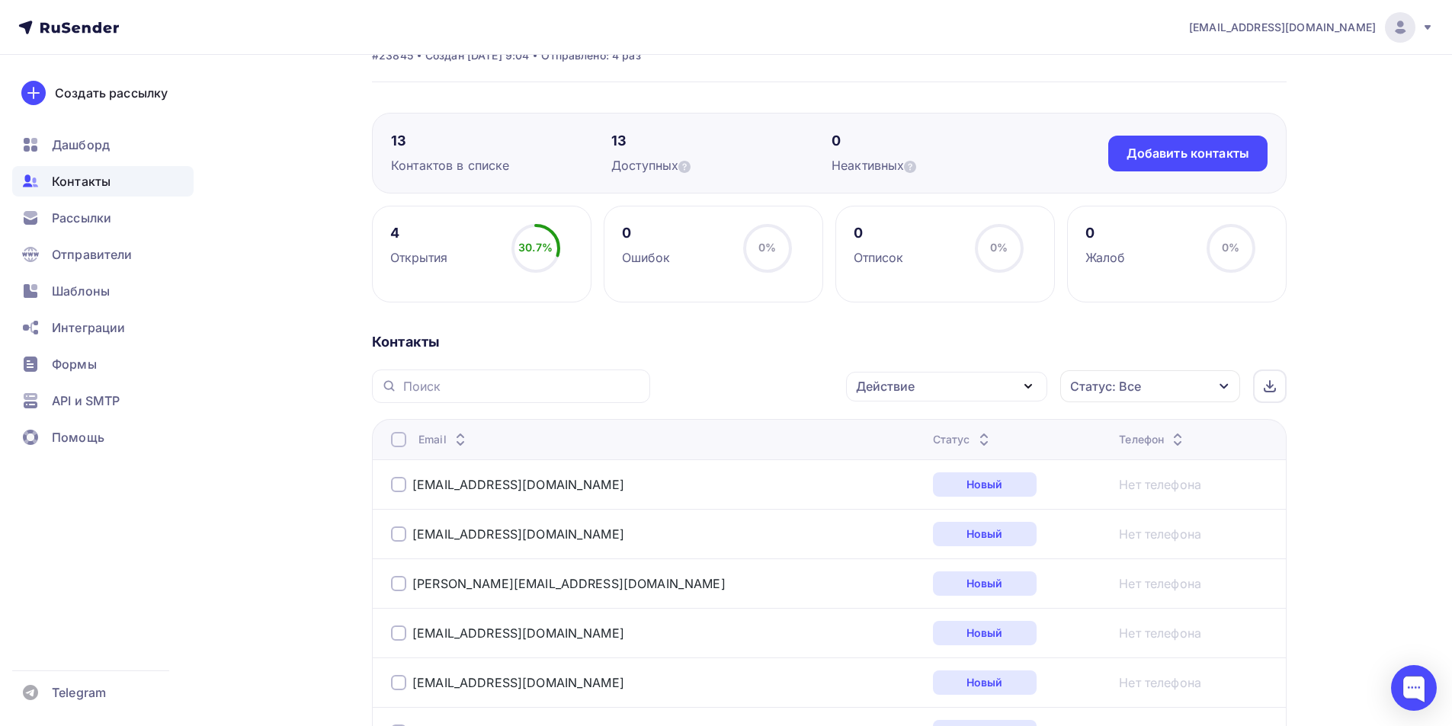
click at [1002, 386] on div "Действие" at bounding box center [946, 387] width 201 height 30
click at [929, 489] on div "Удалить" at bounding box center [946, 492] width 165 height 18
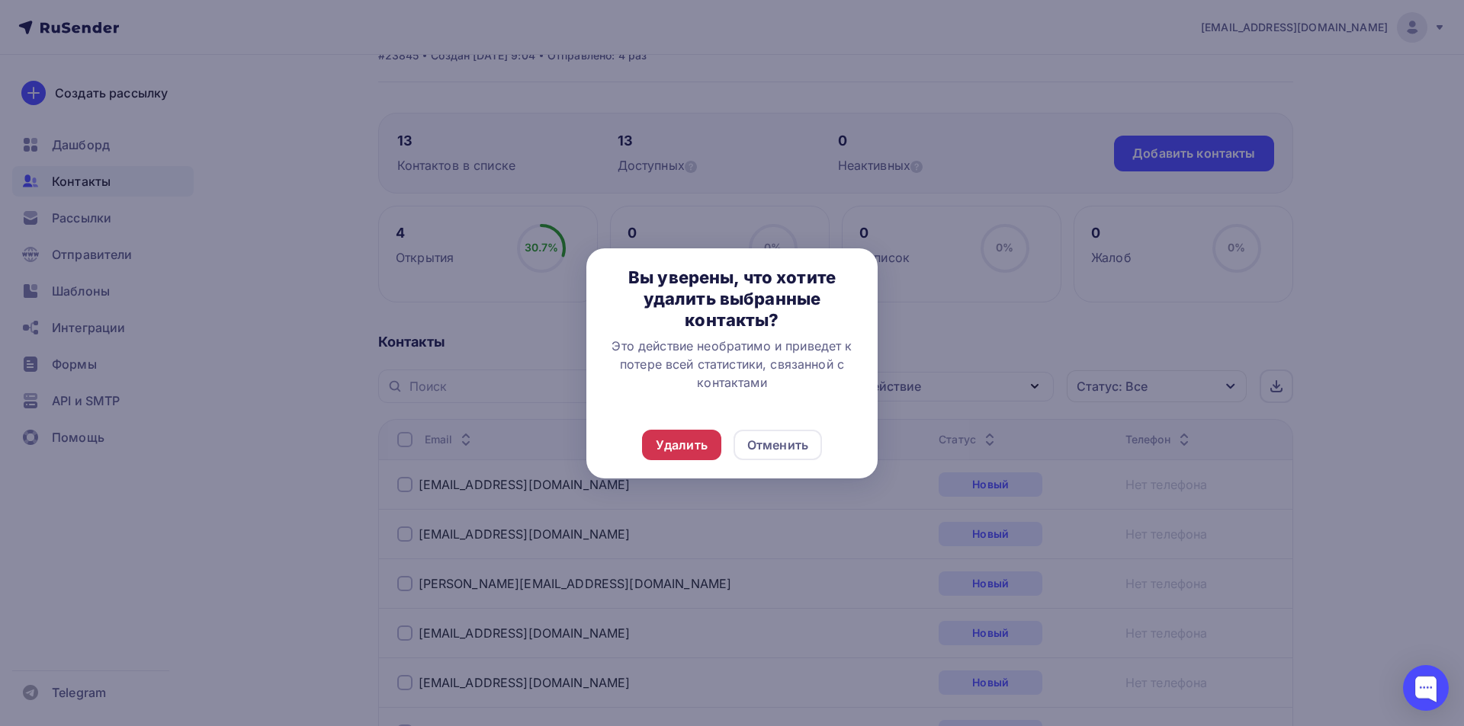
click at [682, 438] on div "Удалить" at bounding box center [682, 445] width 52 height 18
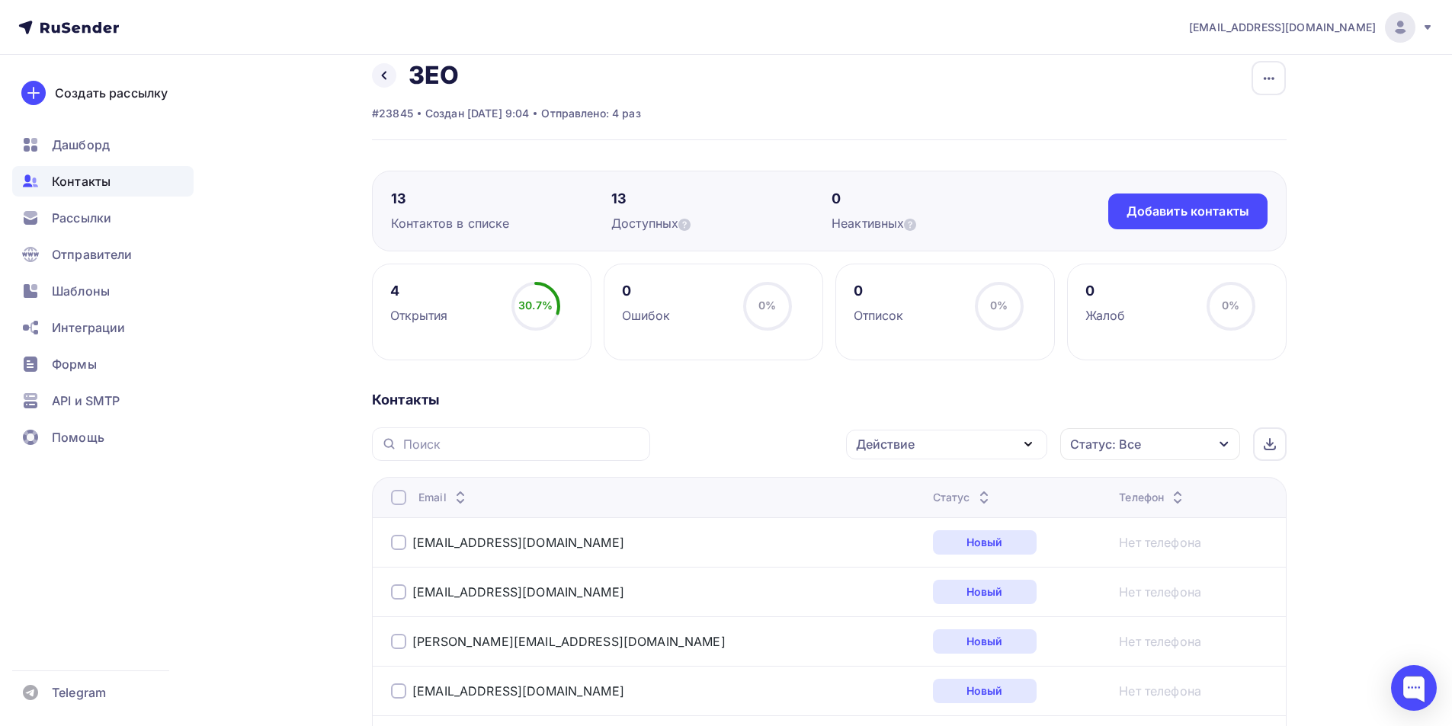
scroll to position [0, 0]
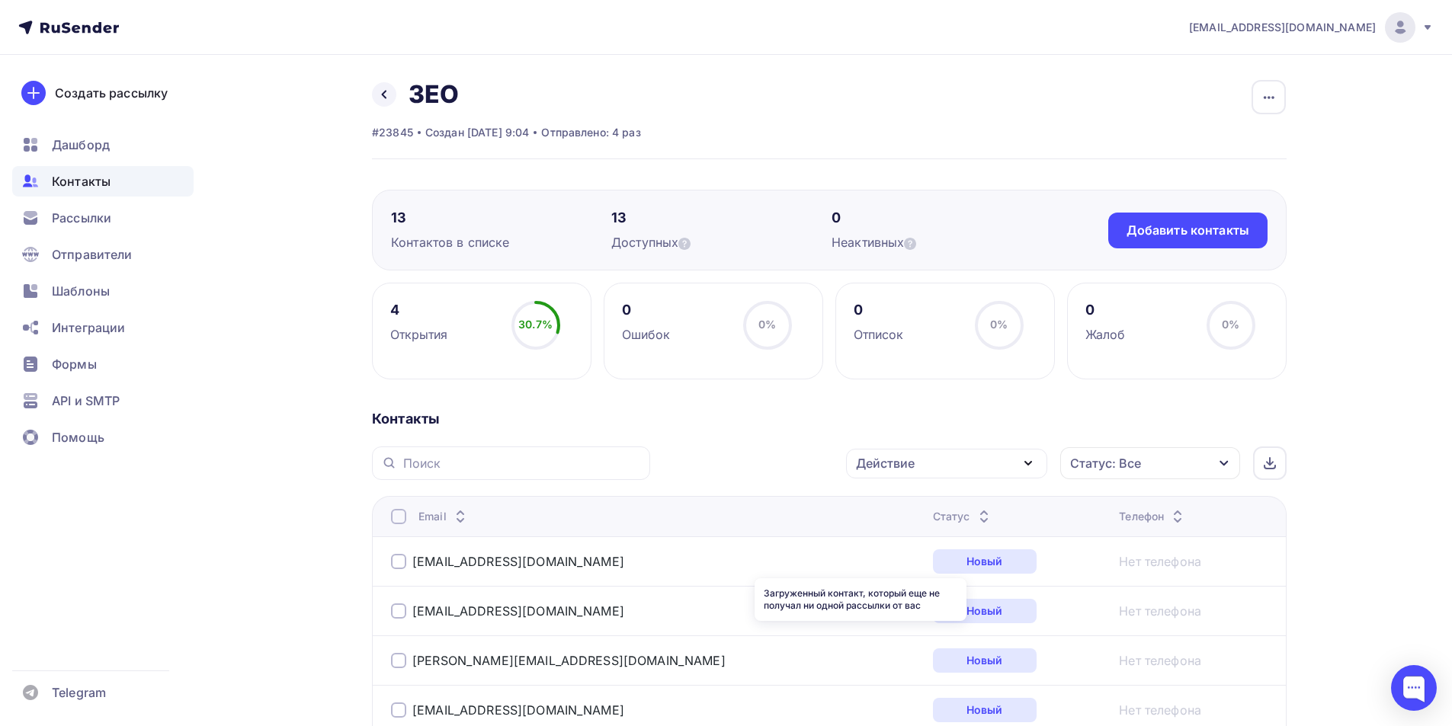
click at [933, 569] on div "Новый" at bounding box center [985, 562] width 104 height 24
click at [83, 220] on span "Рассылки" at bounding box center [81, 218] width 59 height 18
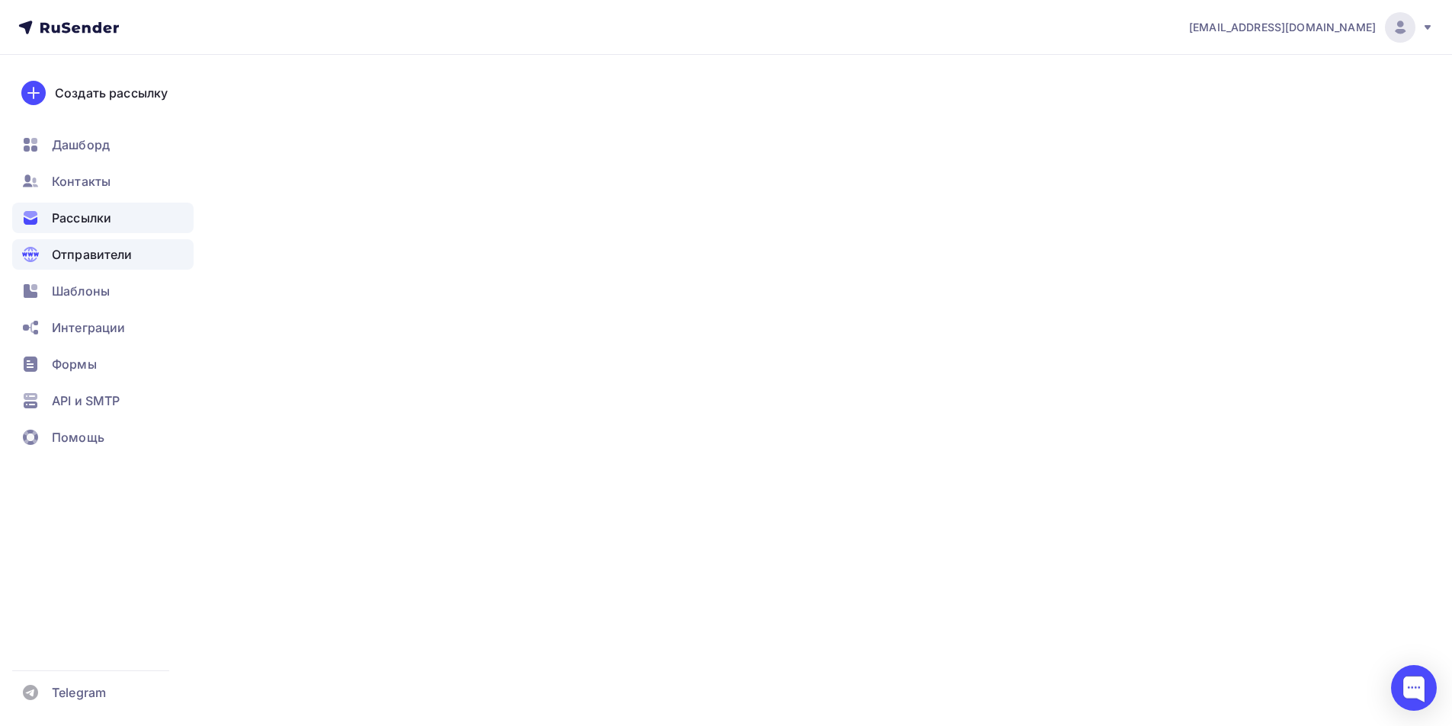
click at [85, 257] on span "Отправители" at bounding box center [92, 254] width 81 height 18
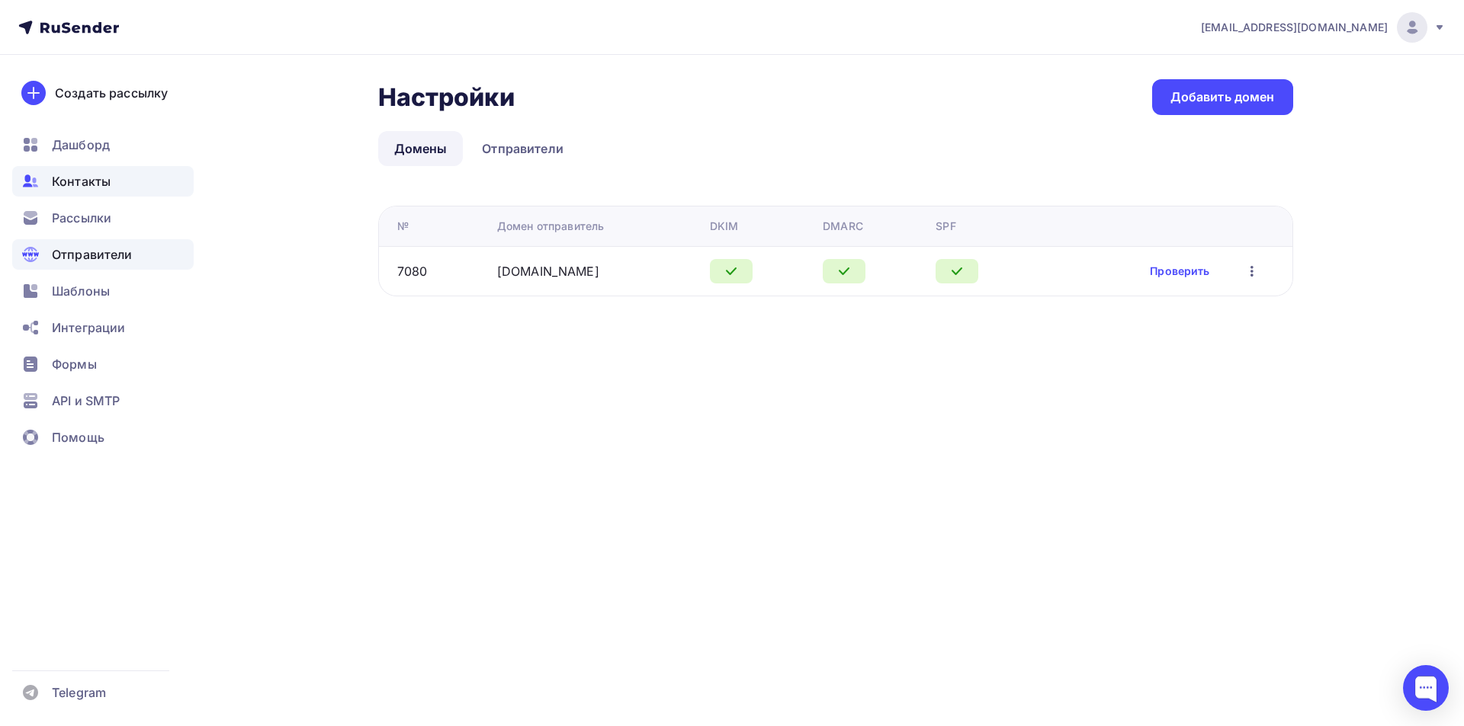
click at [99, 181] on span "Контакты" at bounding box center [81, 181] width 59 height 18
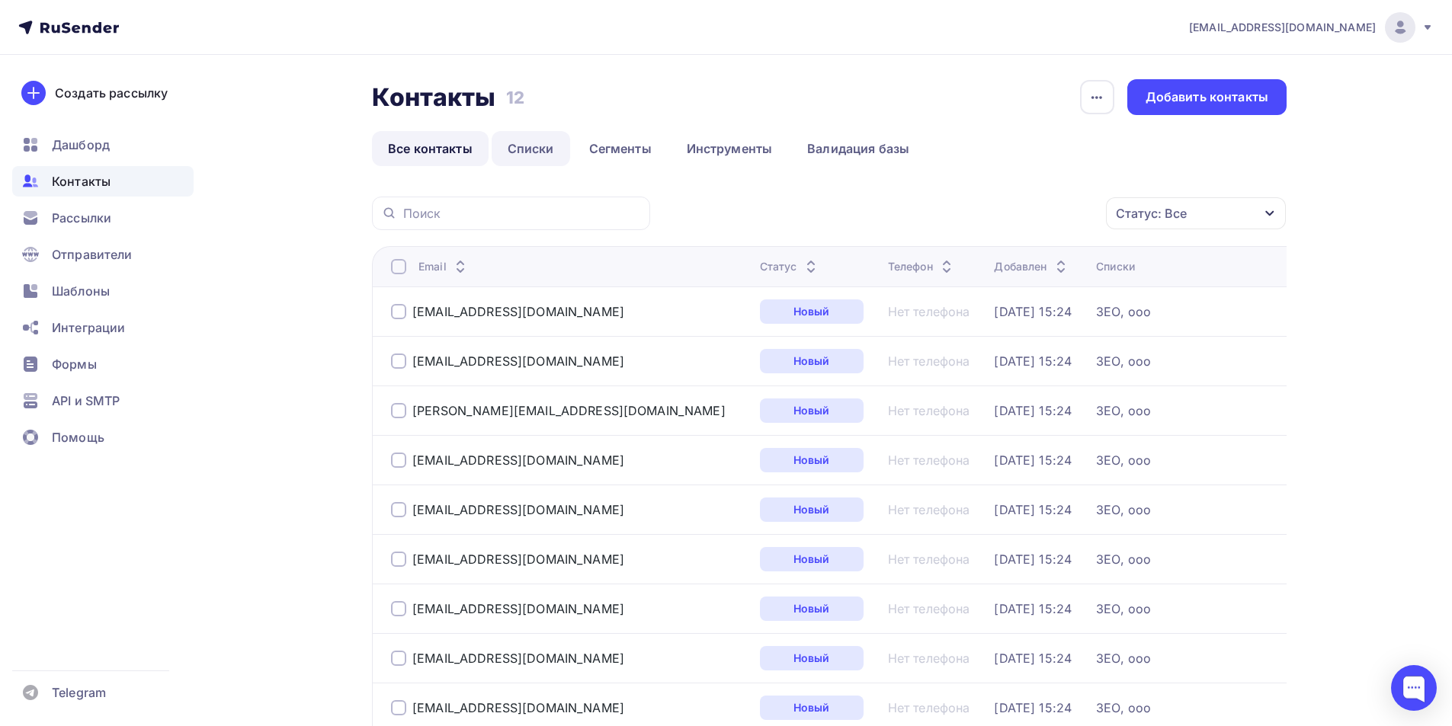
click at [536, 147] on link "Списки" at bounding box center [531, 148] width 79 height 35
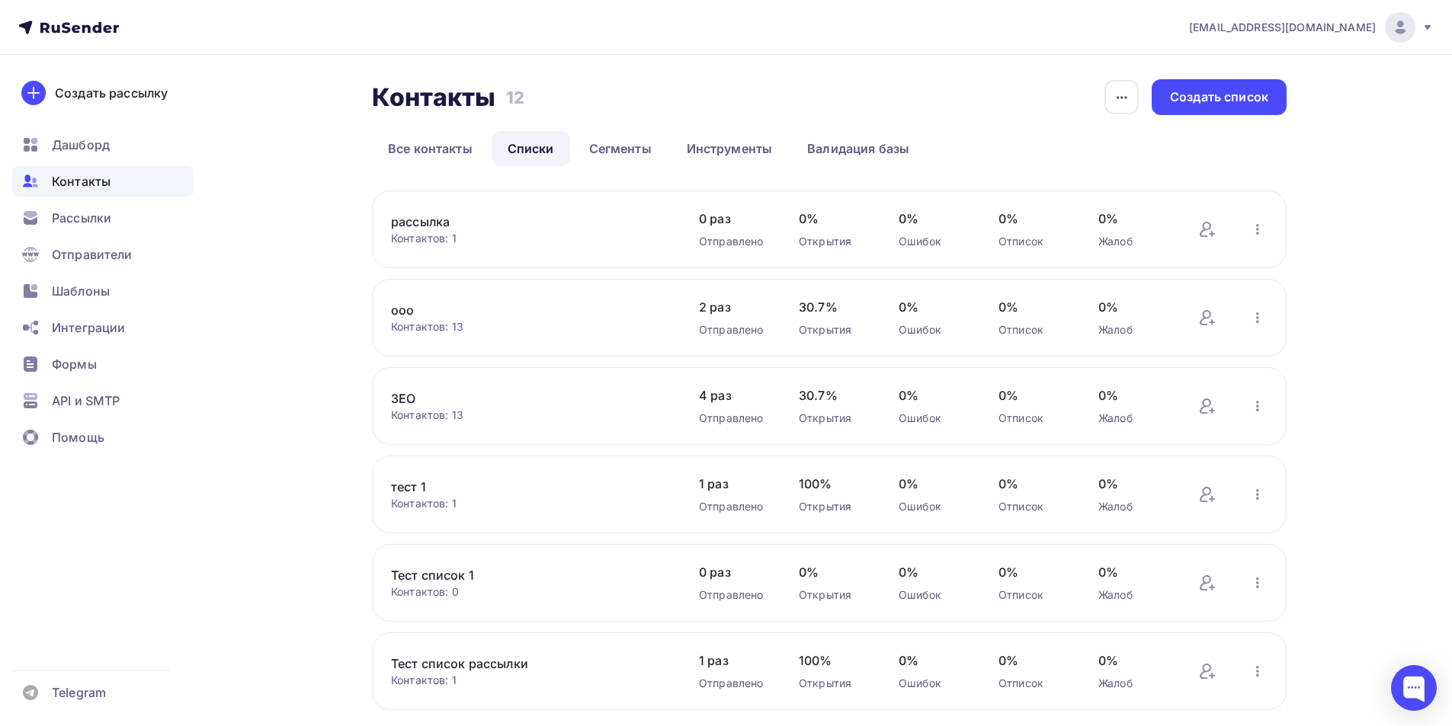
click at [431, 399] on link "ЗЕО" at bounding box center [520, 399] width 259 height 18
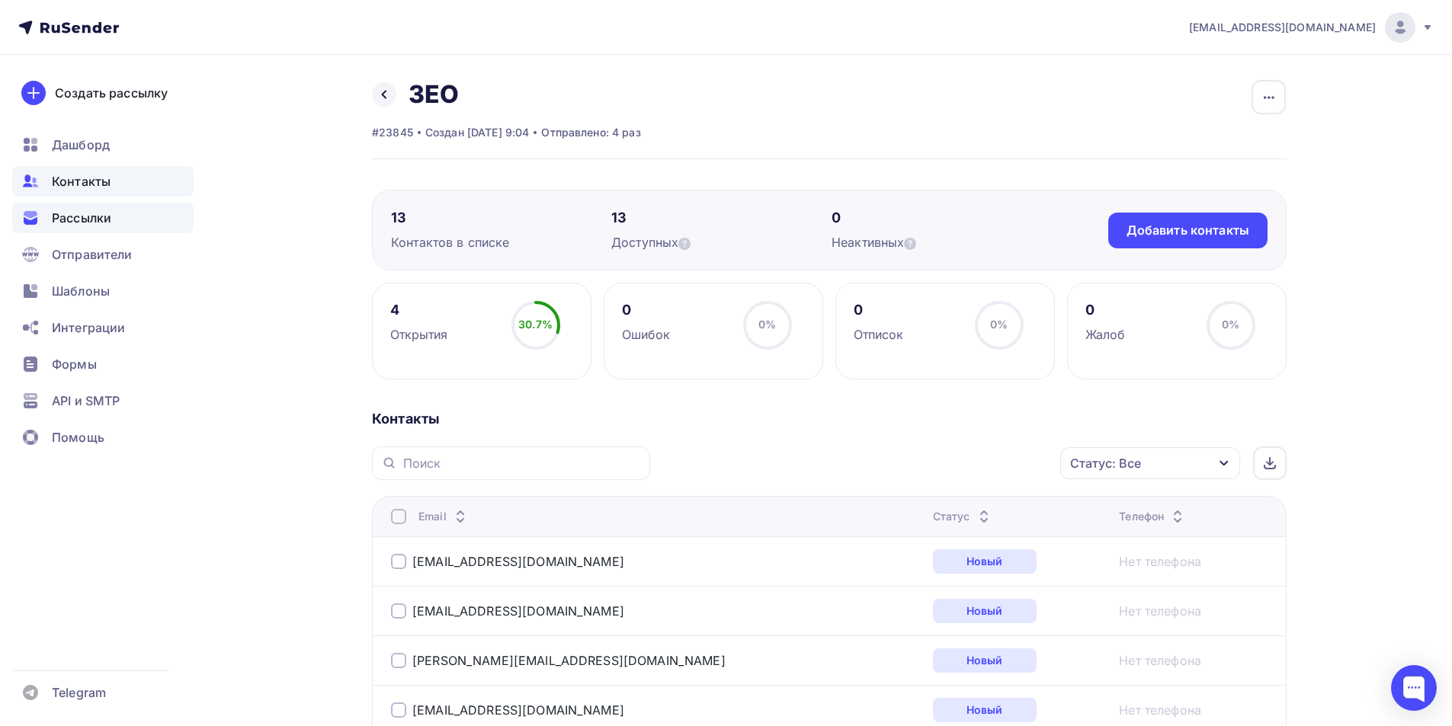
click at [53, 212] on span "Рассылки" at bounding box center [81, 218] width 59 height 18
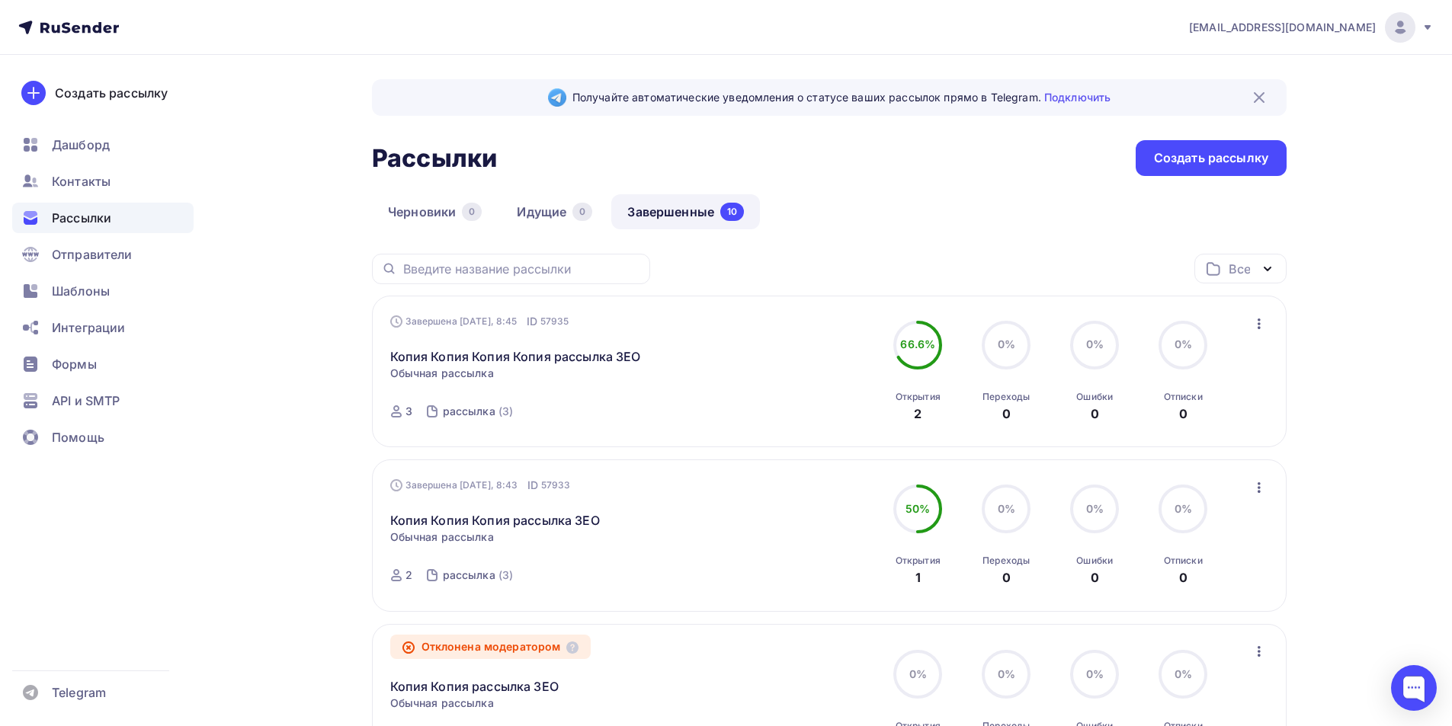
click at [643, 209] on link "Завершенные 10" at bounding box center [685, 211] width 149 height 35
click at [1252, 328] on icon "button" at bounding box center [1259, 324] width 18 height 18
click at [1208, 425] on div "Копировать в новую" at bounding box center [1189, 424] width 156 height 18
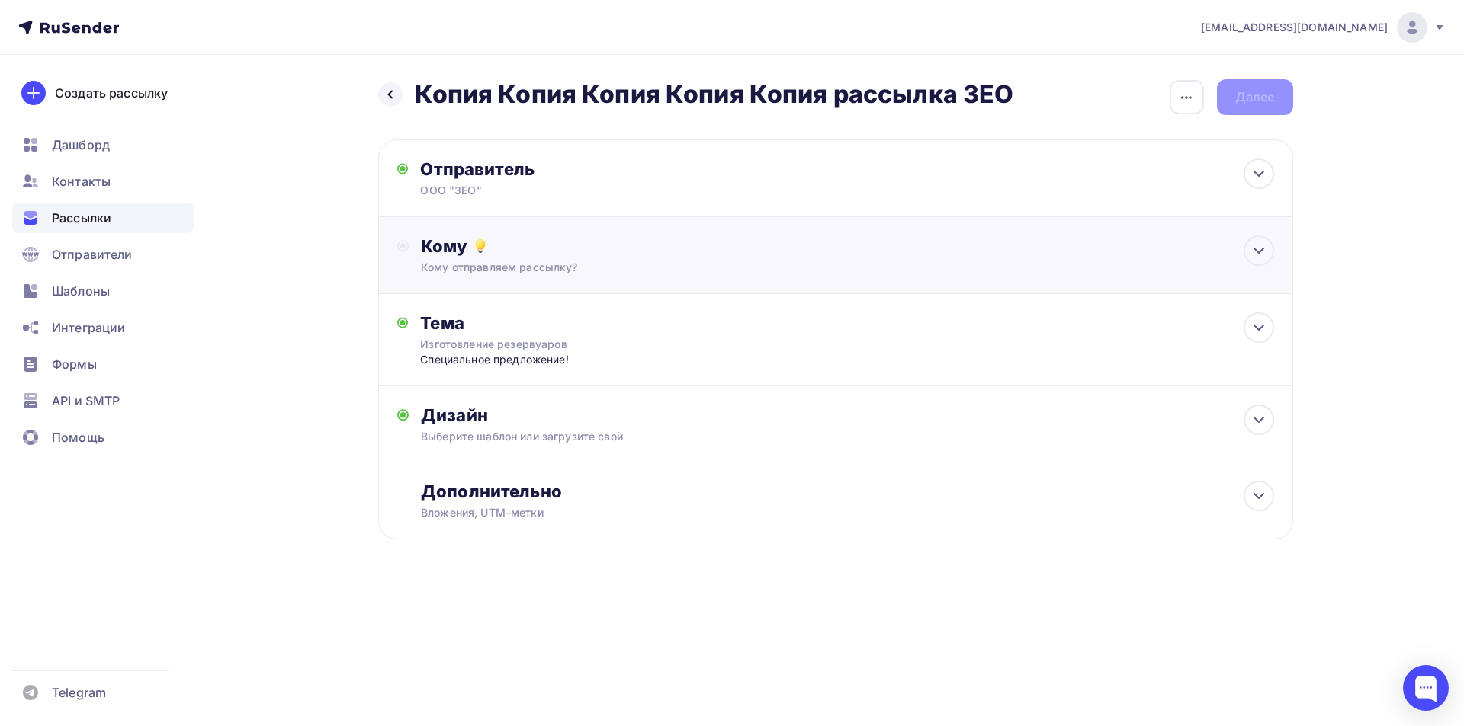
click at [593, 267] on div "Кому отправляем рассылку?" at bounding box center [805, 267] width 768 height 15
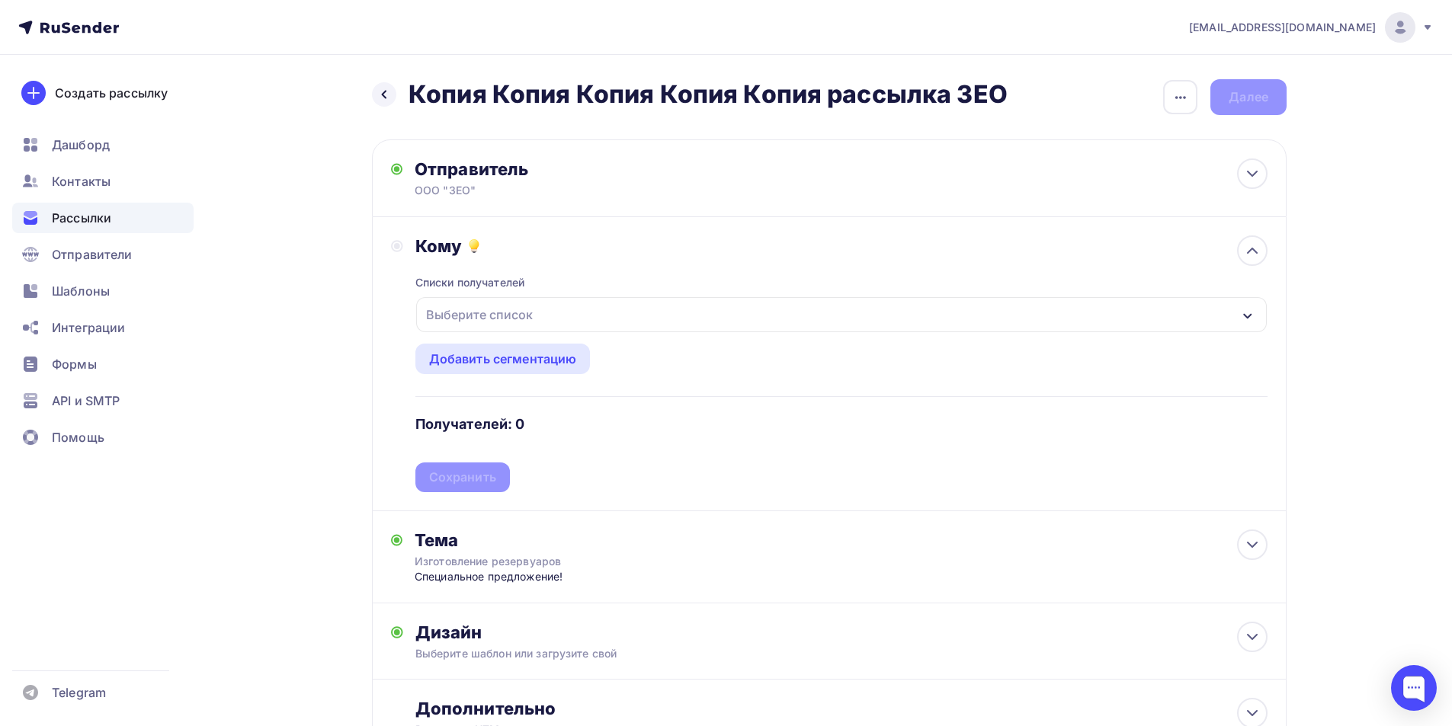
click at [533, 307] on div "Выберите список" at bounding box center [479, 314] width 119 height 27
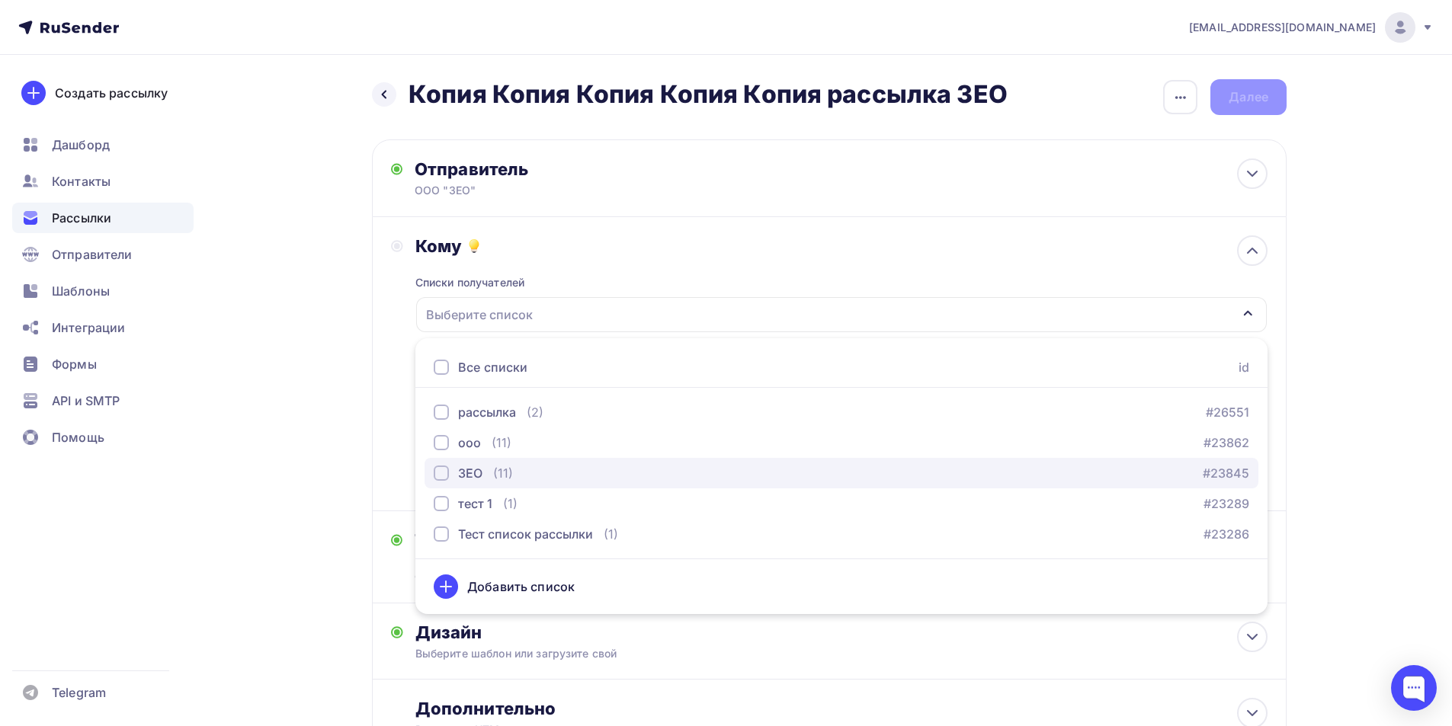
click at [478, 470] on div "ЗЕО" at bounding box center [470, 473] width 24 height 18
click at [822, 647] on div "Выберите шаблон или загрузите свой" at bounding box center [799, 653] width 768 height 15
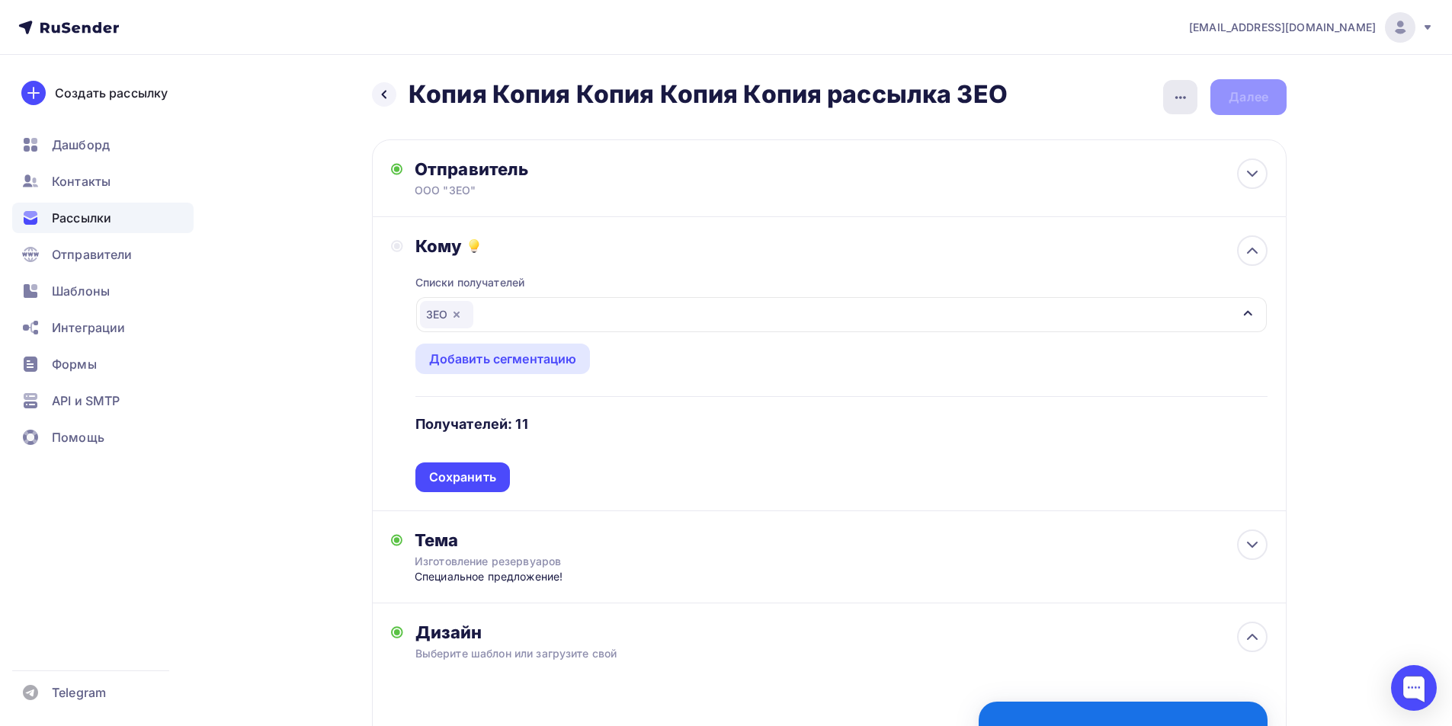
click at [1169, 96] on div "button" at bounding box center [1180, 97] width 34 height 34
click at [1127, 448] on div "Списки получателей ЗЕО Все списки id рассылка (2) #26551 ооо (11) #23862 ЗЕО (1…" at bounding box center [841, 375] width 852 height 236
click at [495, 316] on div "ЗЕО" at bounding box center [841, 314] width 851 height 35
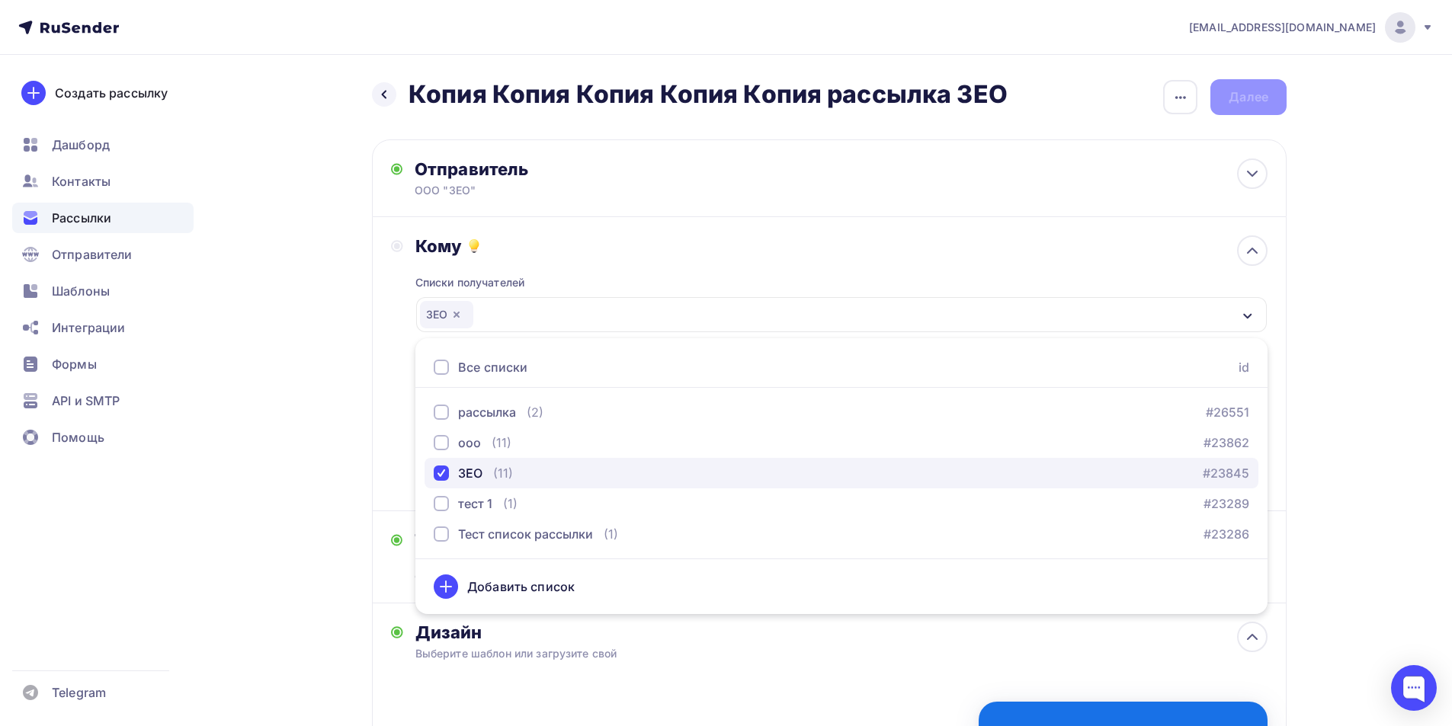
scroll to position [229, 0]
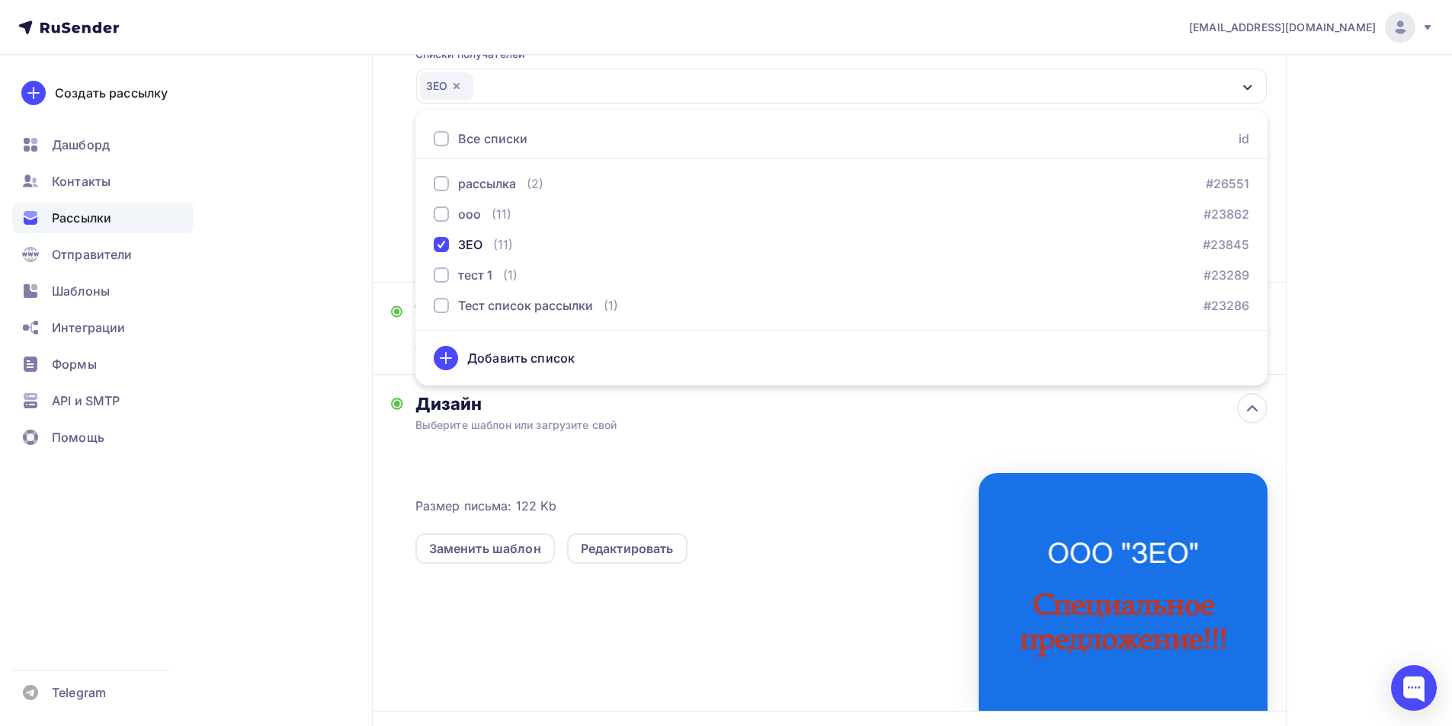
click at [749, 426] on div "Выберите шаблон или загрузите свой" at bounding box center [799, 425] width 768 height 15
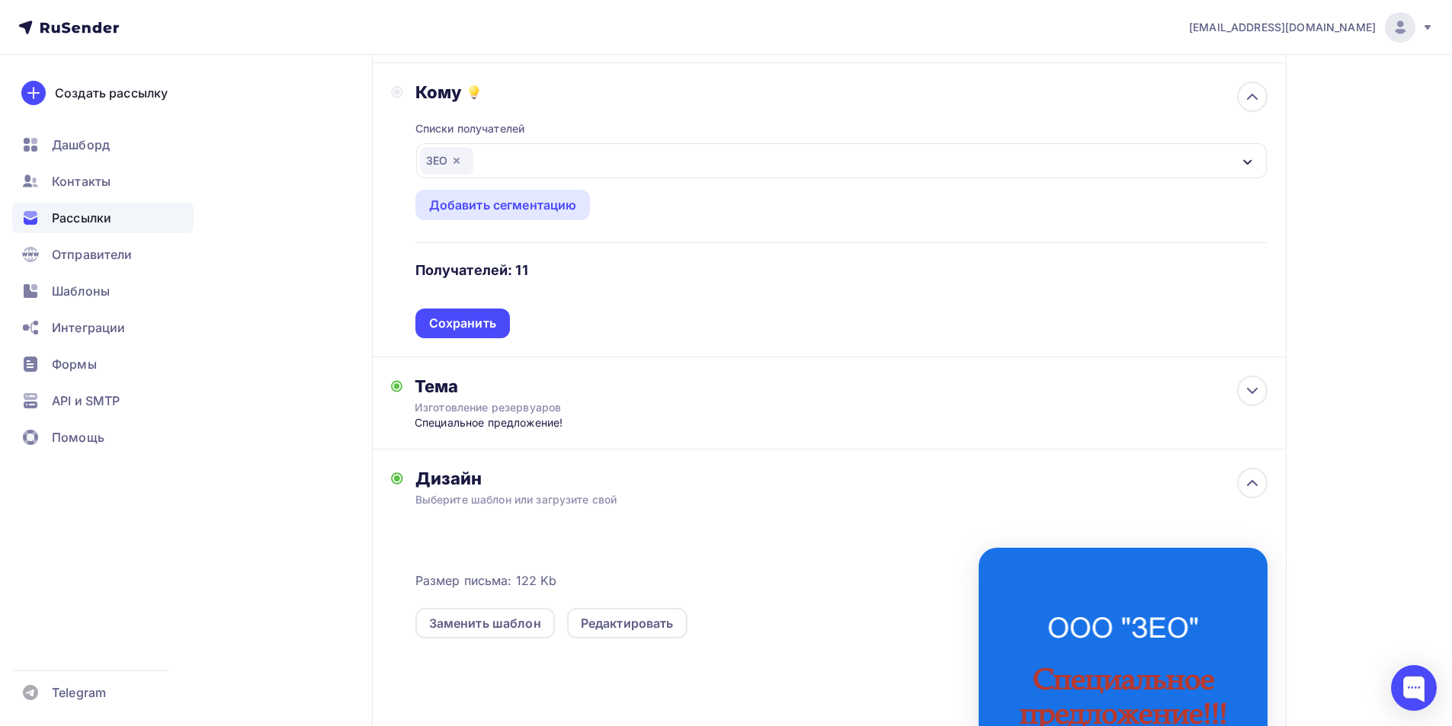
scroll to position [0, 0]
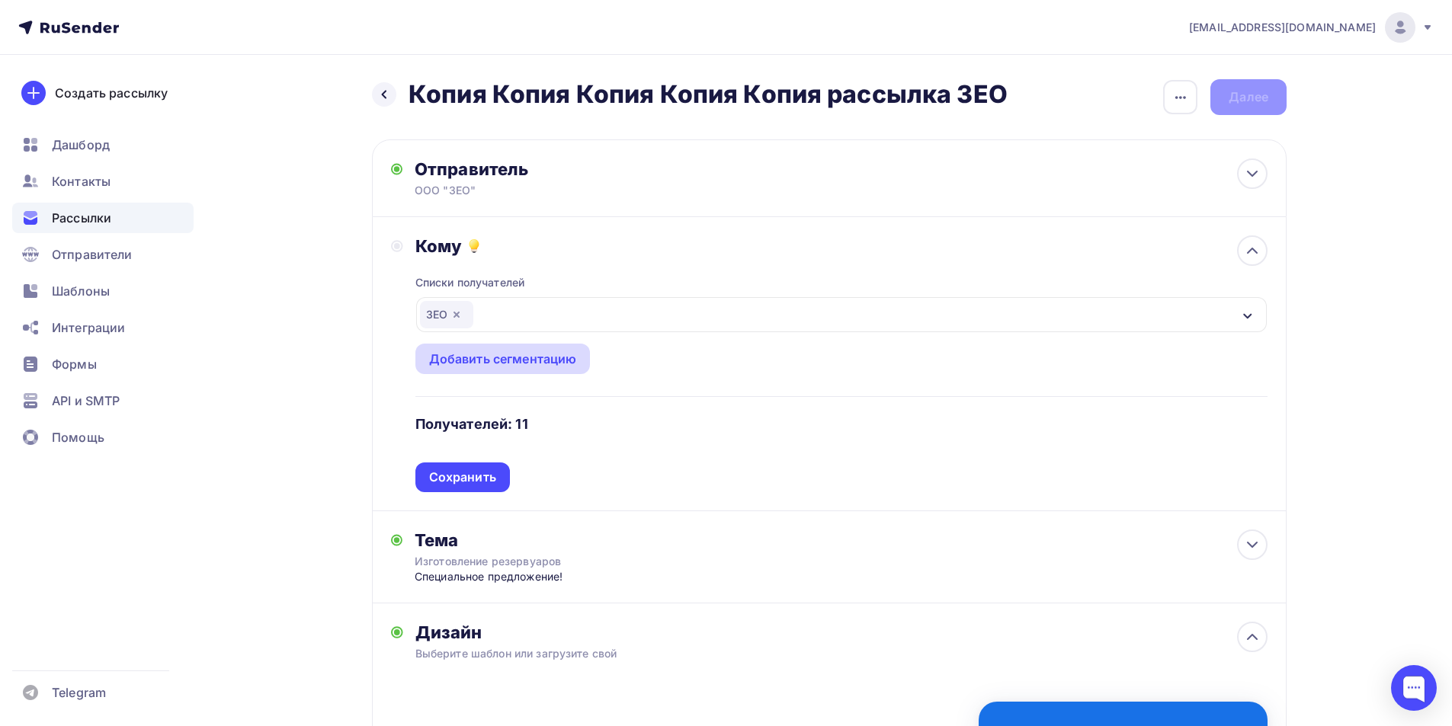
click at [521, 362] on div "Добавить сегментацию" at bounding box center [503, 359] width 148 height 18
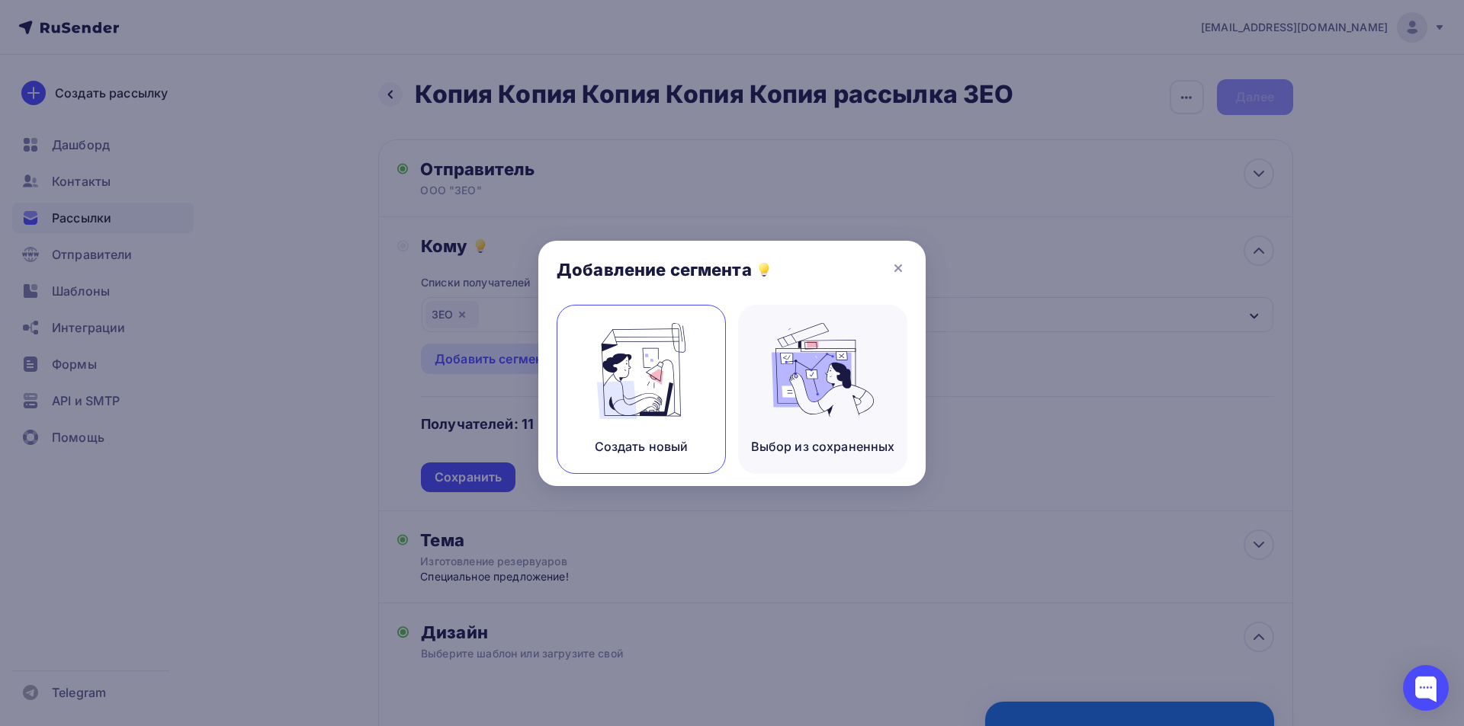
click at [613, 401] on img at bounding box center [641, 371] width 102 height 96
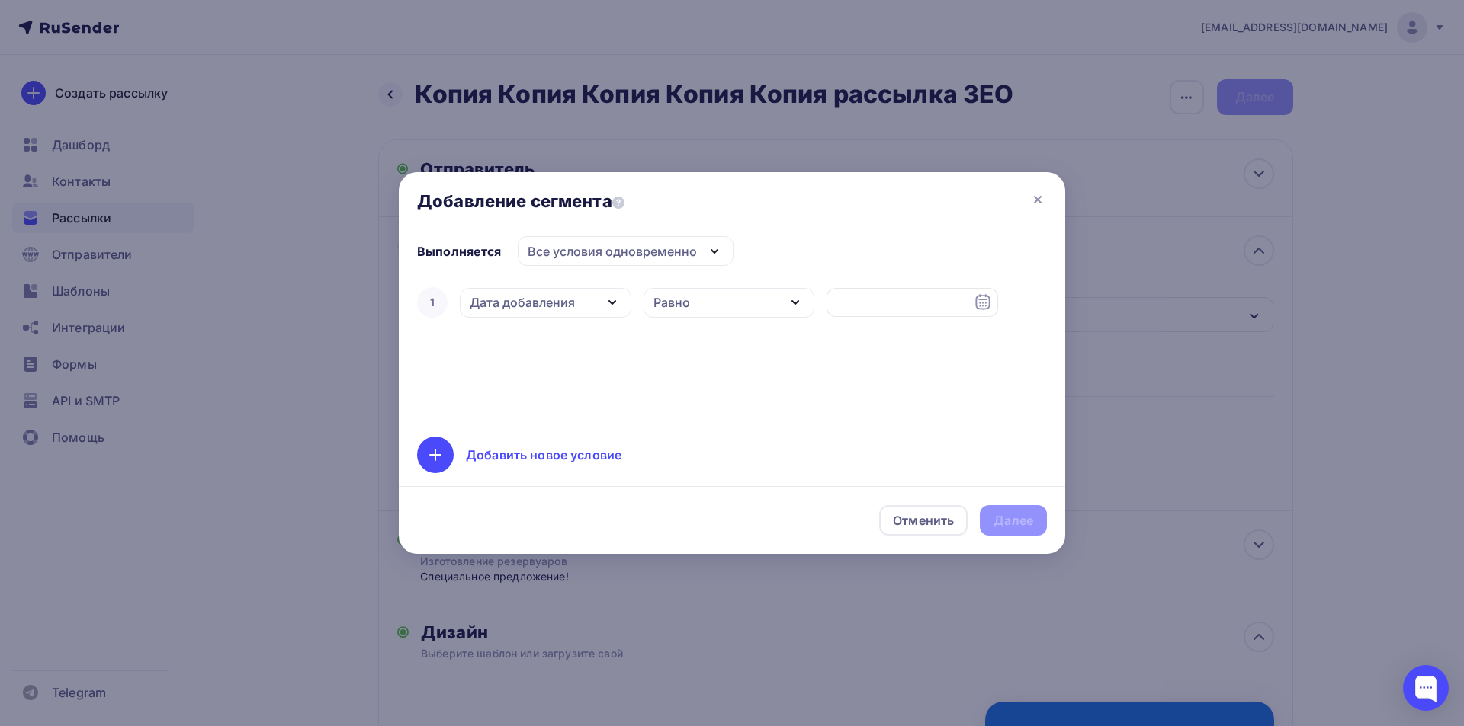
click at [589, 252] on div "Все условия одновременно" at bounding box center [611, 251] width 169 height 18
click at [600, 409] on div "1 Дата добавления Дата добавления Активность в рассылке Наличие в списке Статус…" at bounding box center [732, 351] width 630 height 134
click at [577, 304] on div "Дата добавления" at bounding box center [546, 303] width 172 height 30
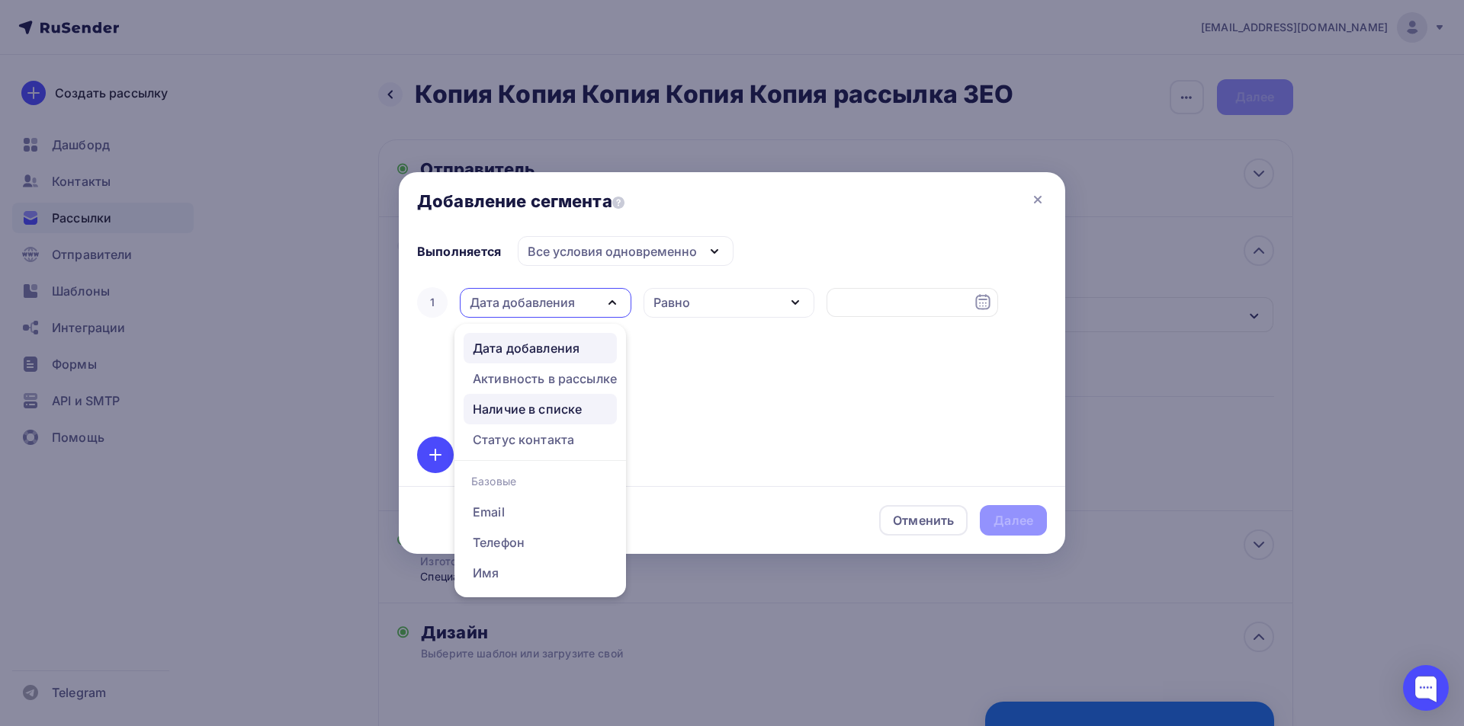
click at [552, 409] on div "Наличие в списке" at bounding box center [527, 409] width 109 height 18
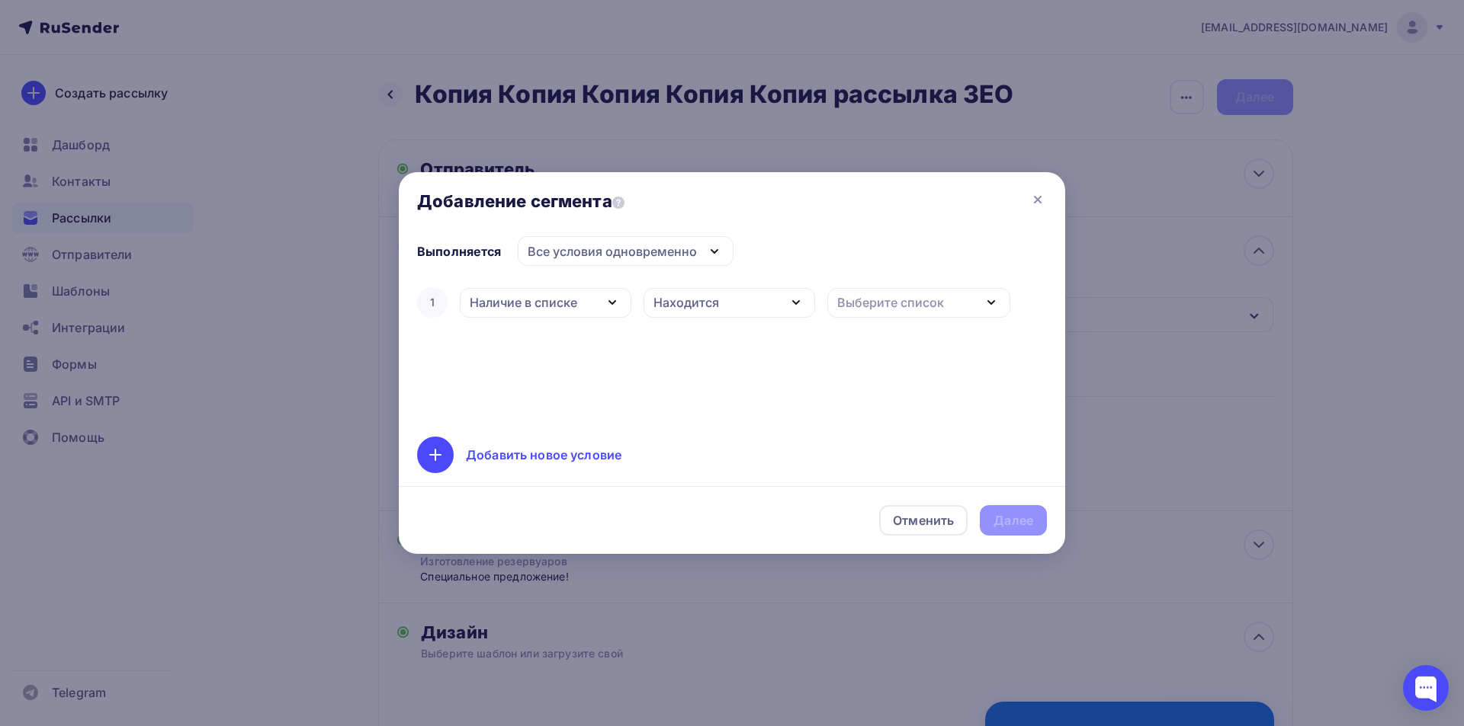
click at [576, 369] on div "1 Наличие в списке Дата добавления Активность в рассылке Наличие в списке Стату…" at bounding box center [732, 351] width 630 height 134
click at [704, 288] on div "Находится" at bounding box center [729, 303] width 172 height 30
click at [691, 354] on div "Находится" at bounding box center [689, 347] width 66 height 18
click at [908, 292] on div "Выберите список" at bounding box center [918, 303] width 183 height 30
click at [622, 309] on div "Наличие в списке" at bounding box center [546, 303] width 172 height 30
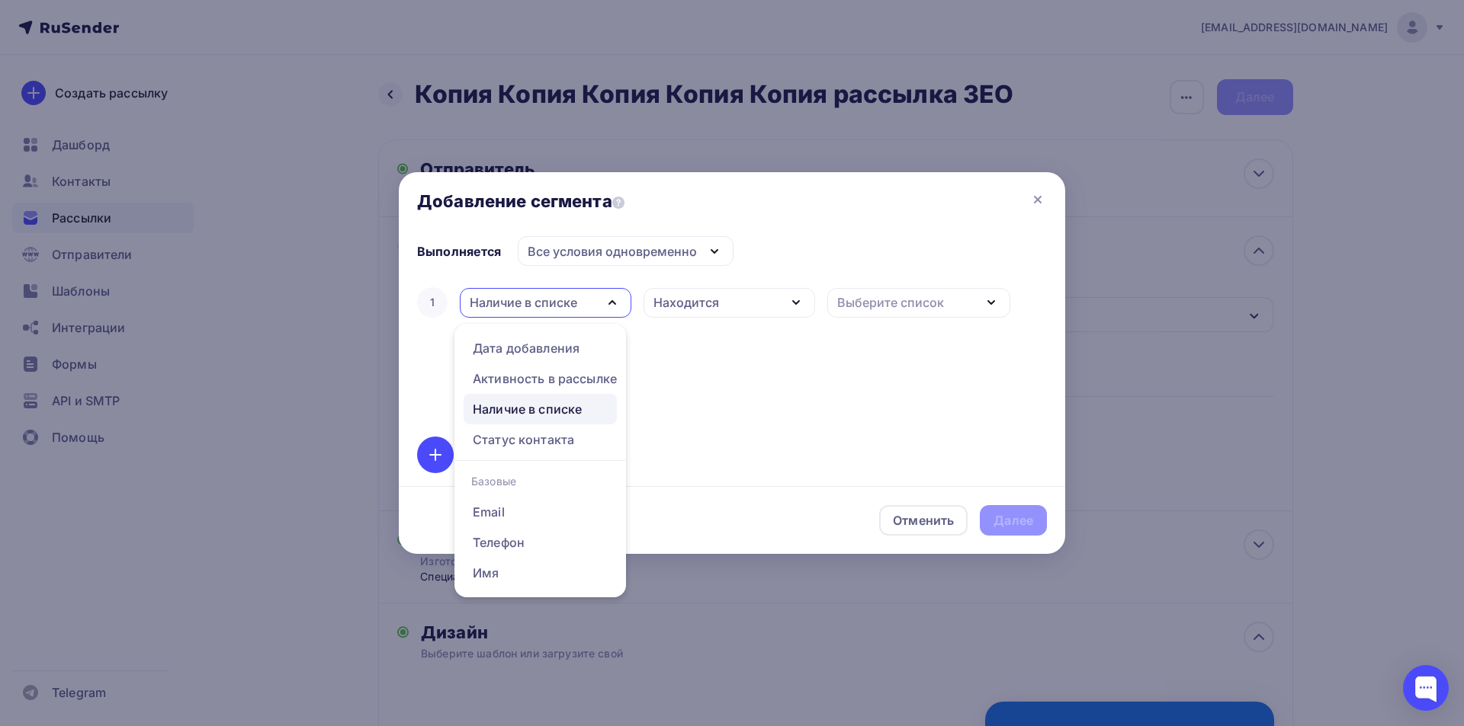
click at [550, 401] on div "Наличие в списке" at bounding box center [527, 409] width 109 height 18
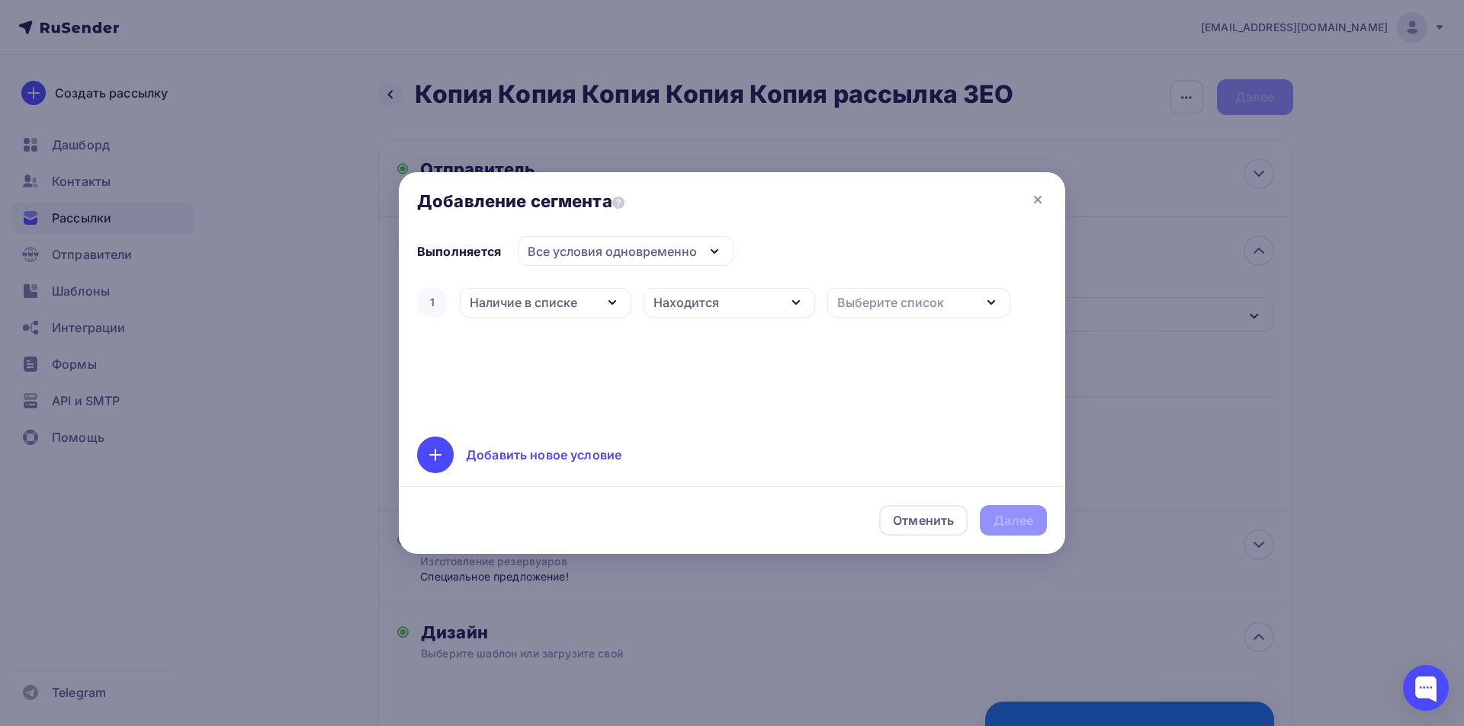
click at [901, 306] on div "Выберите список" at bounding box center [890, 302] width 107 height 18
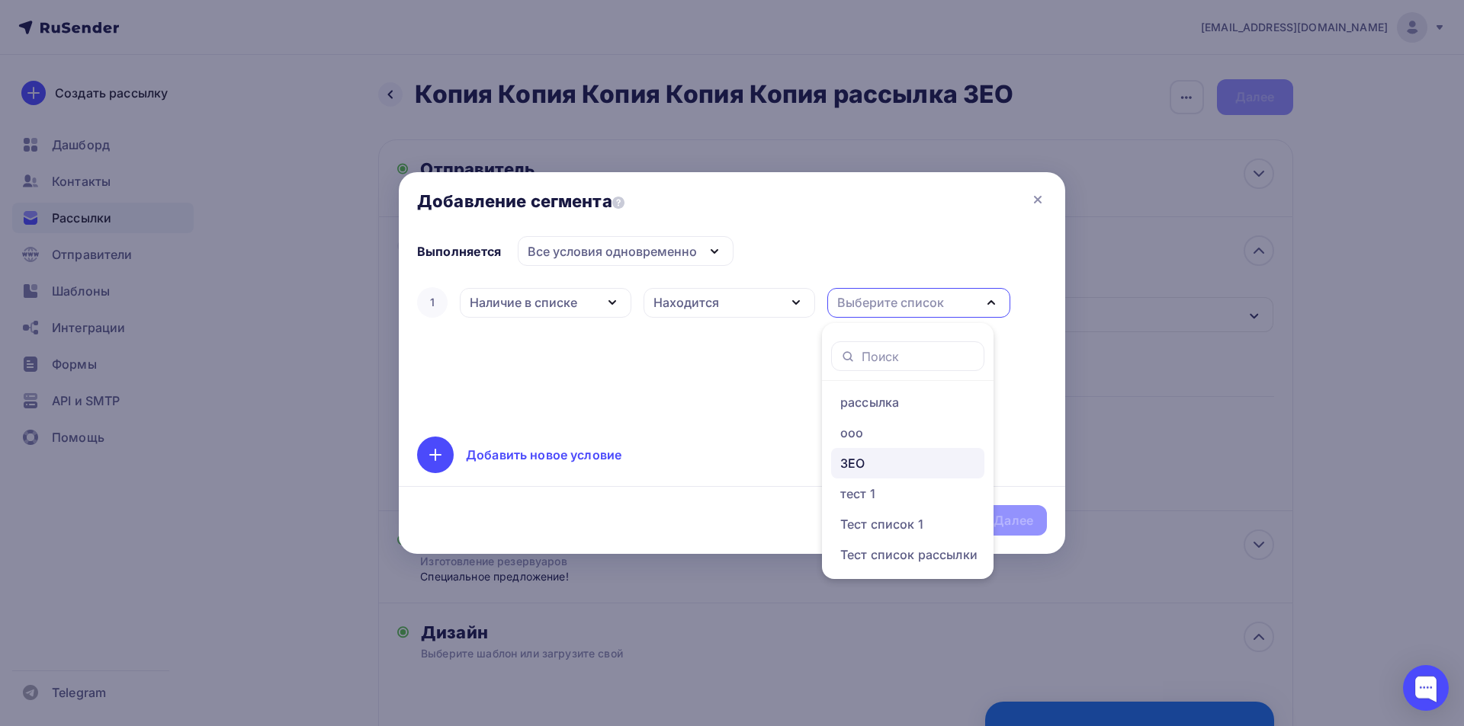
click at [845, 463] on div "ЗЕО" at bounding box center [852, 463] width 24 height 18
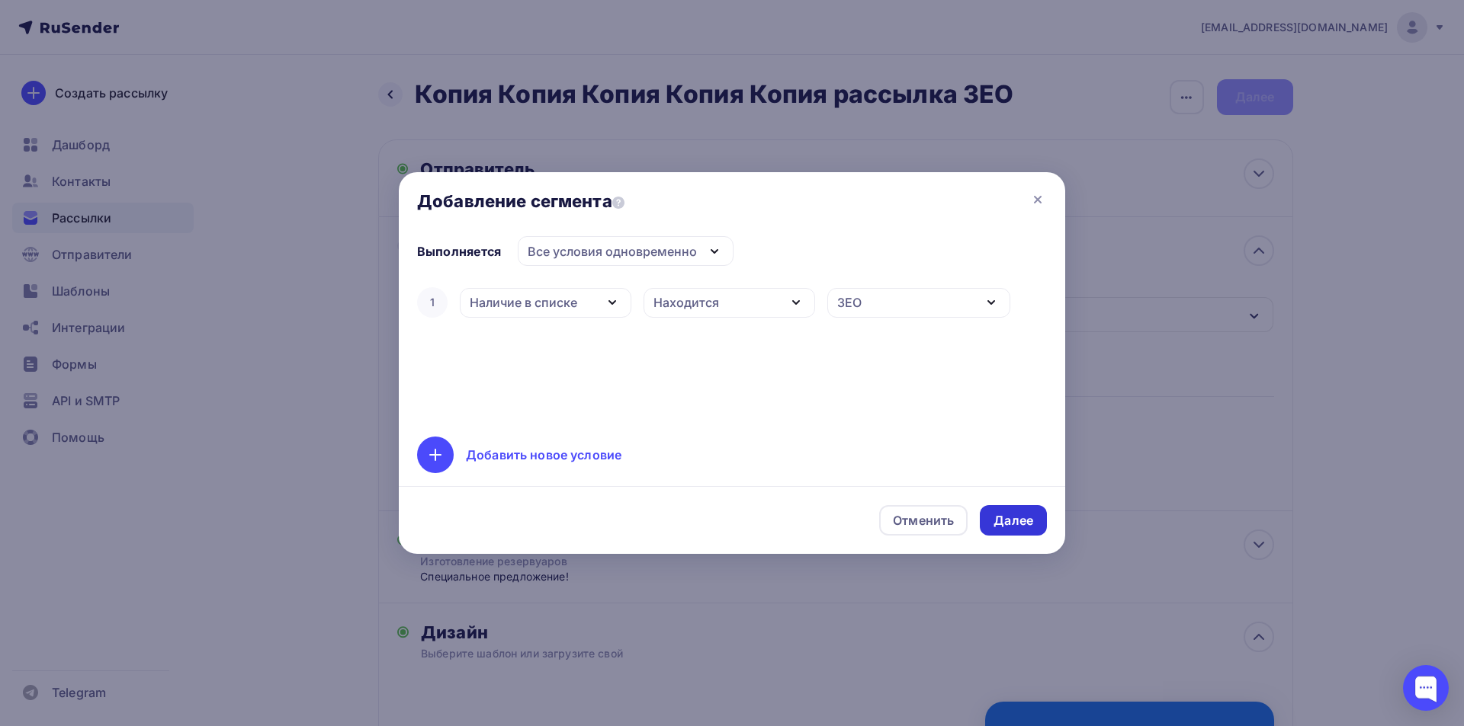
click at [992, 515] on div "Далее" at bounding box center [1013, 520] width 67 height 30
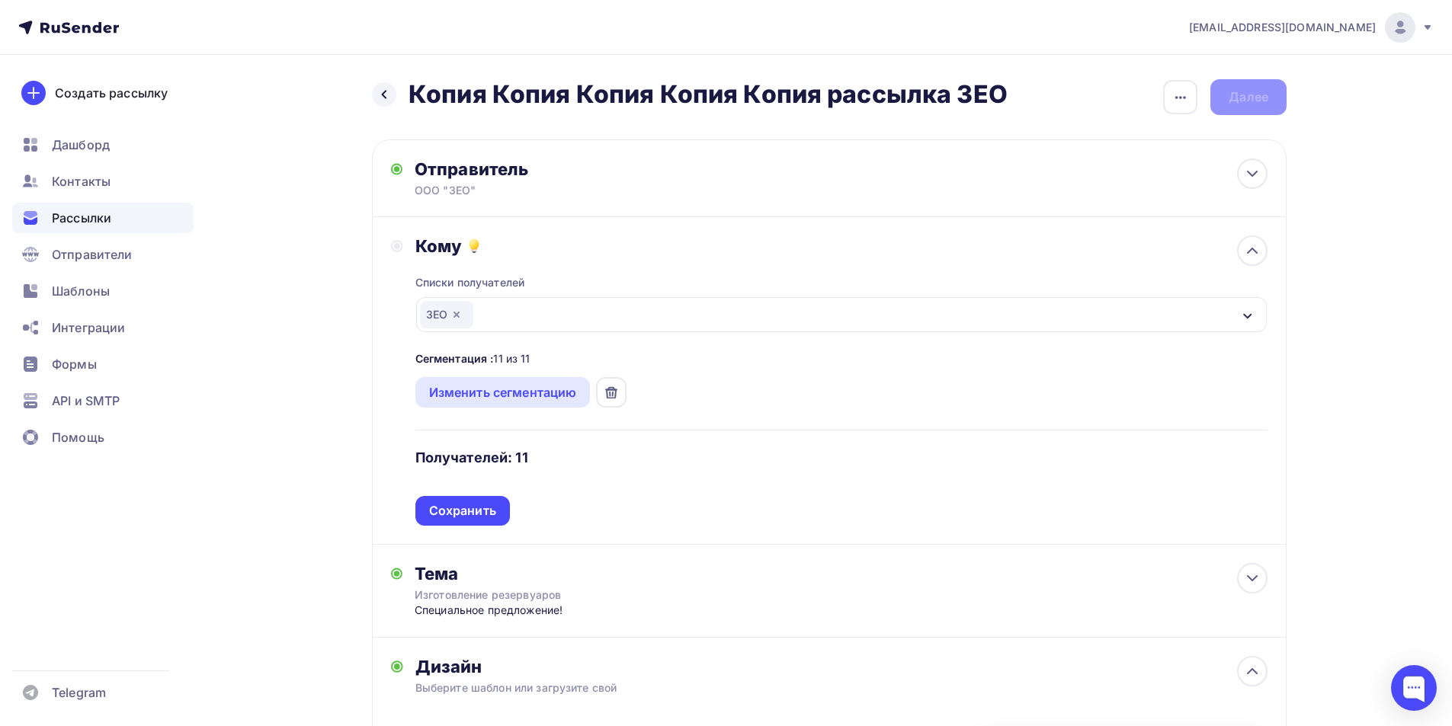
click at [1274, 101] on div "Назад Копия Копия Копия Копия Копия рассылка ЗЕО Копия Копия Копия Копия Копия …" at bounding box center [829, 97] width 915 height 36
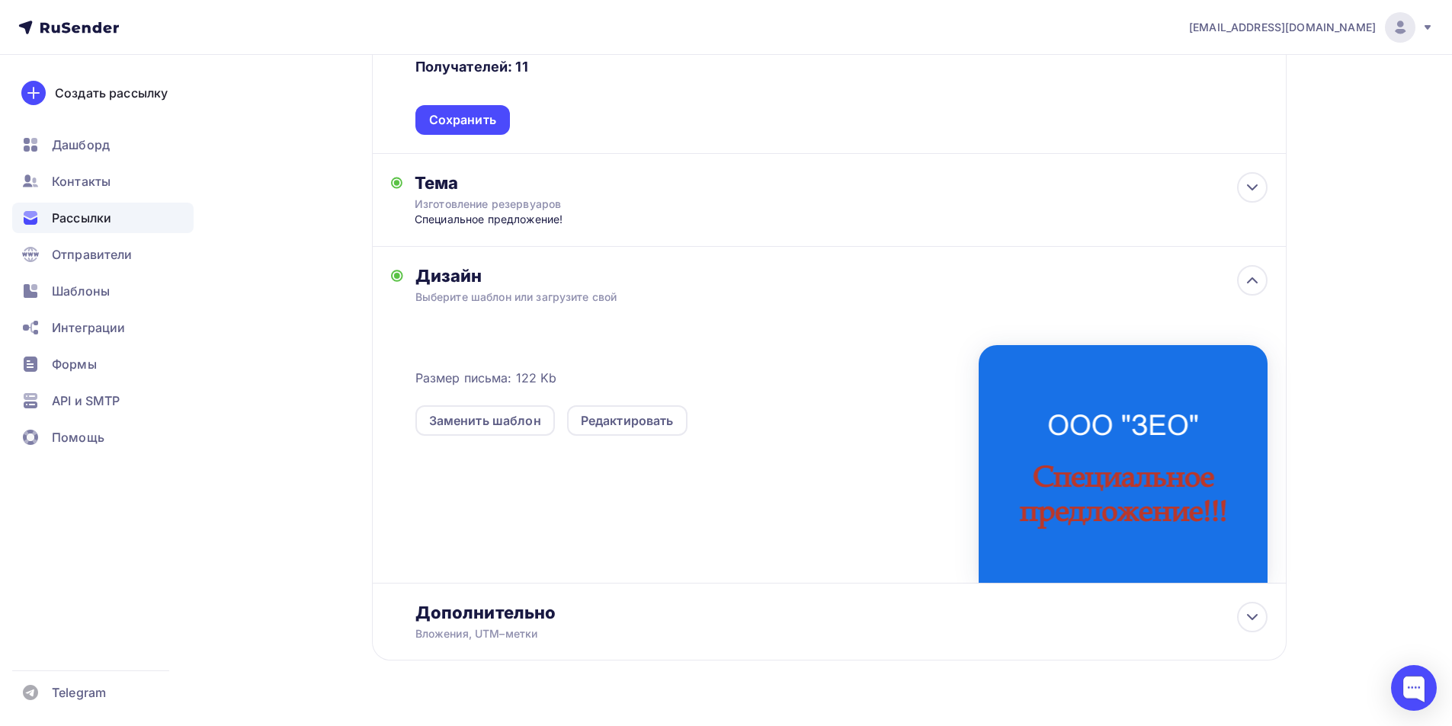
scroll to position [424, 0]
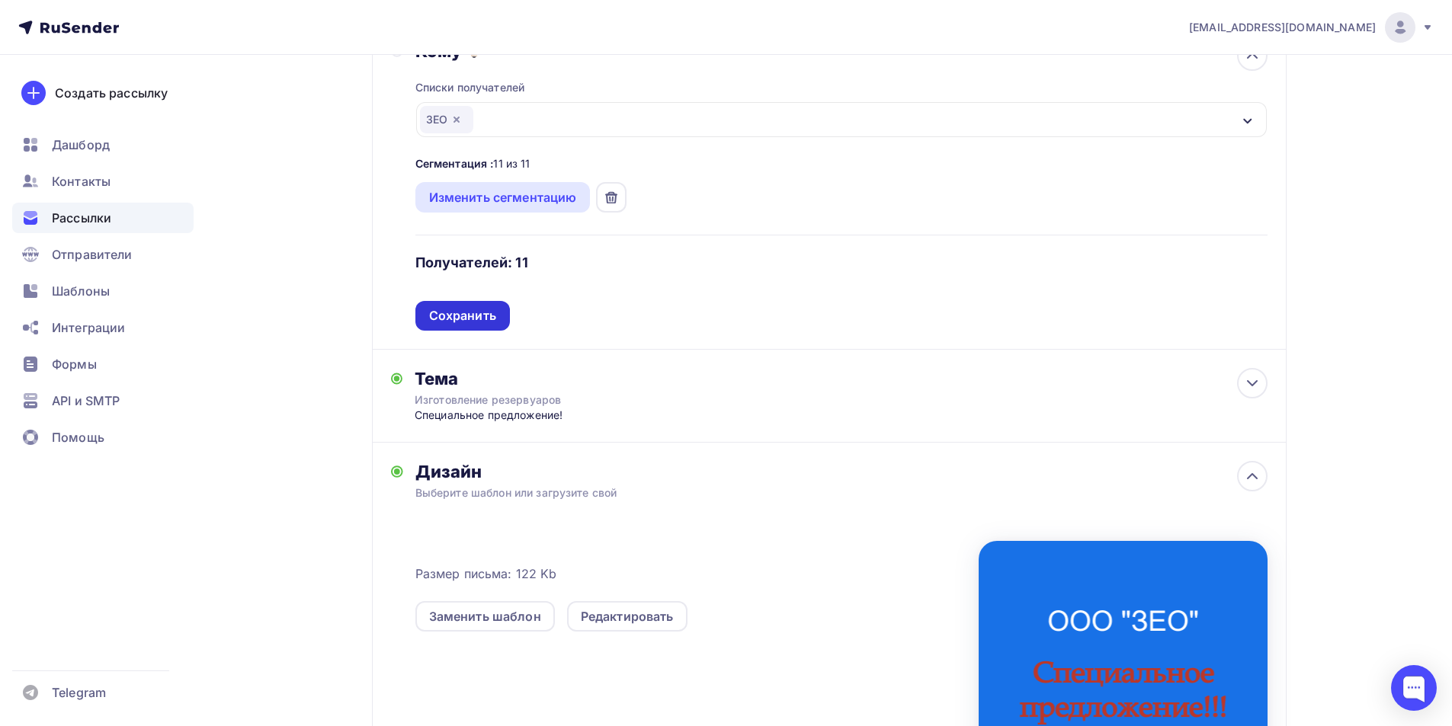
click at [489, 313] on div "Сохранить" at bounding box center [462, 316] width 67 height 18
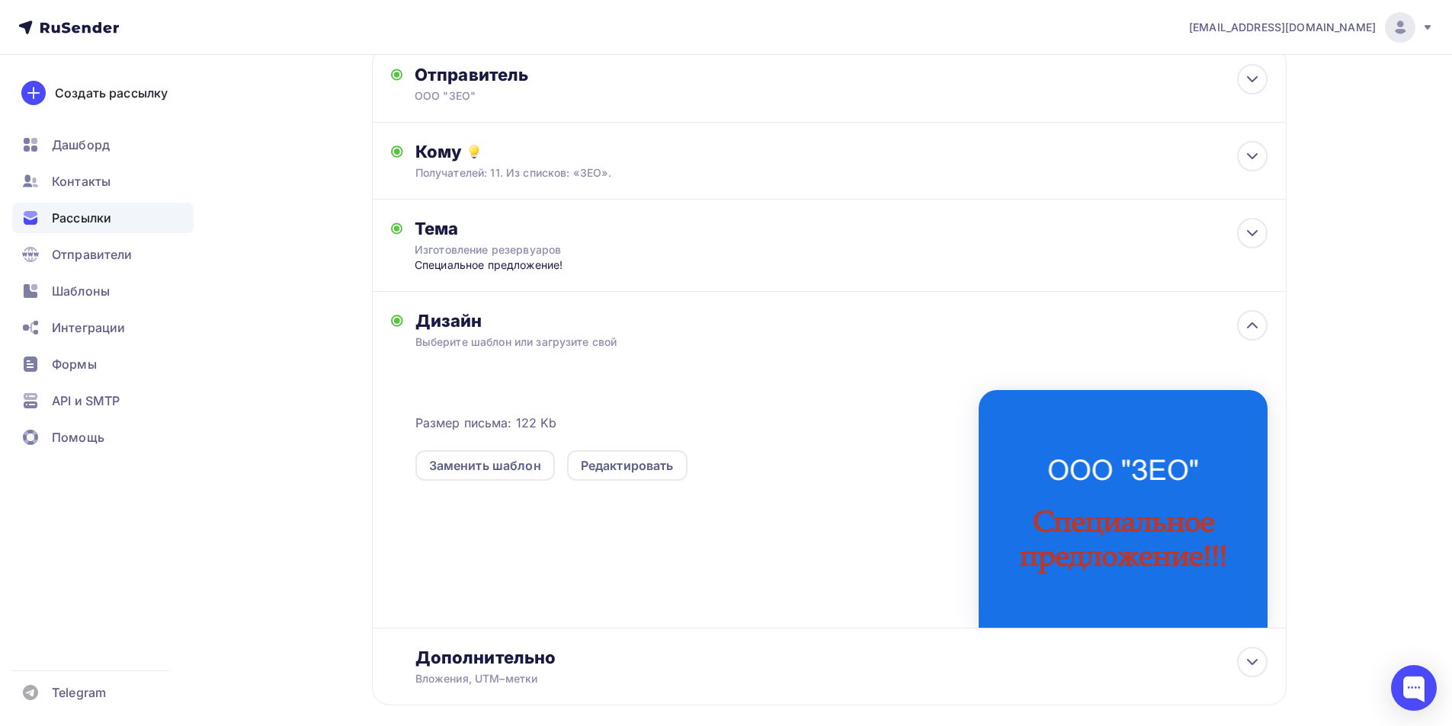
scroll to position [0, 0]
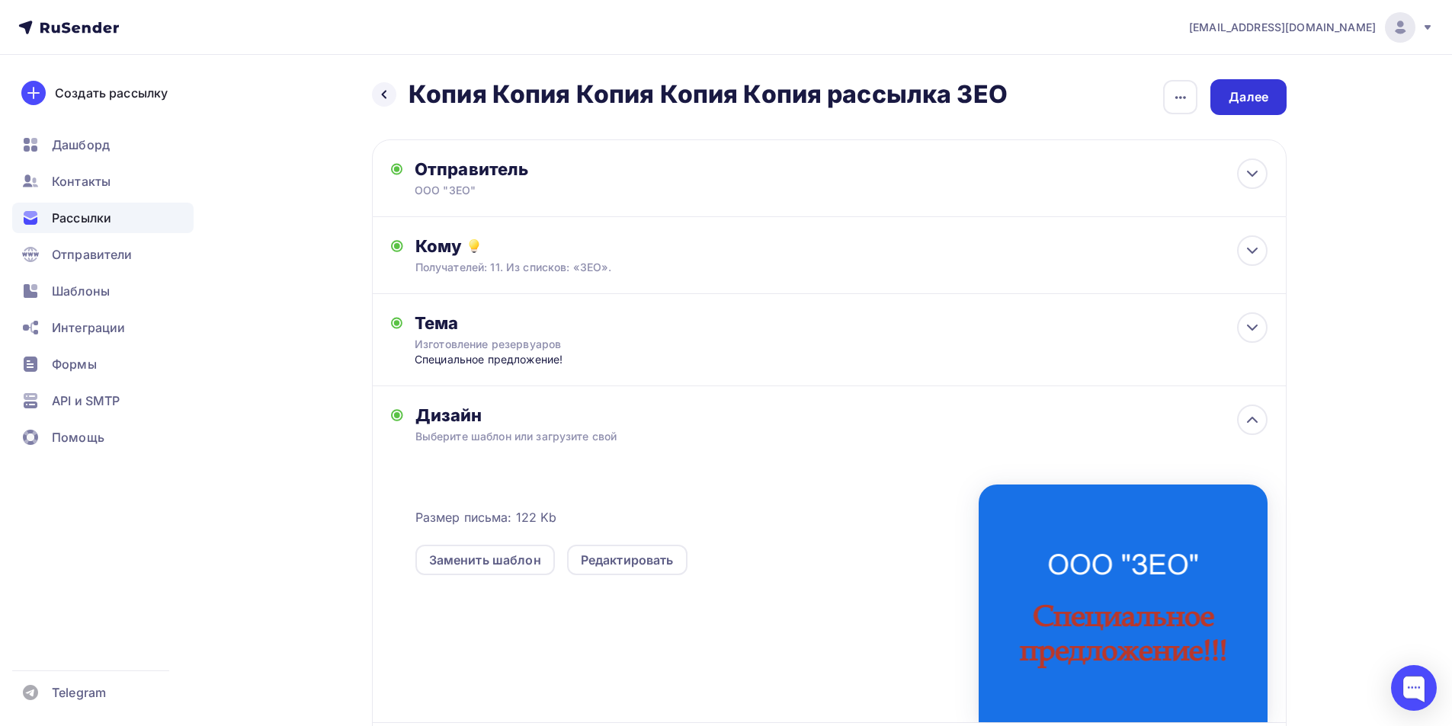
click at [1255, 95] on div "Далее" at bounding box center [1249, 97] width 40 height 18
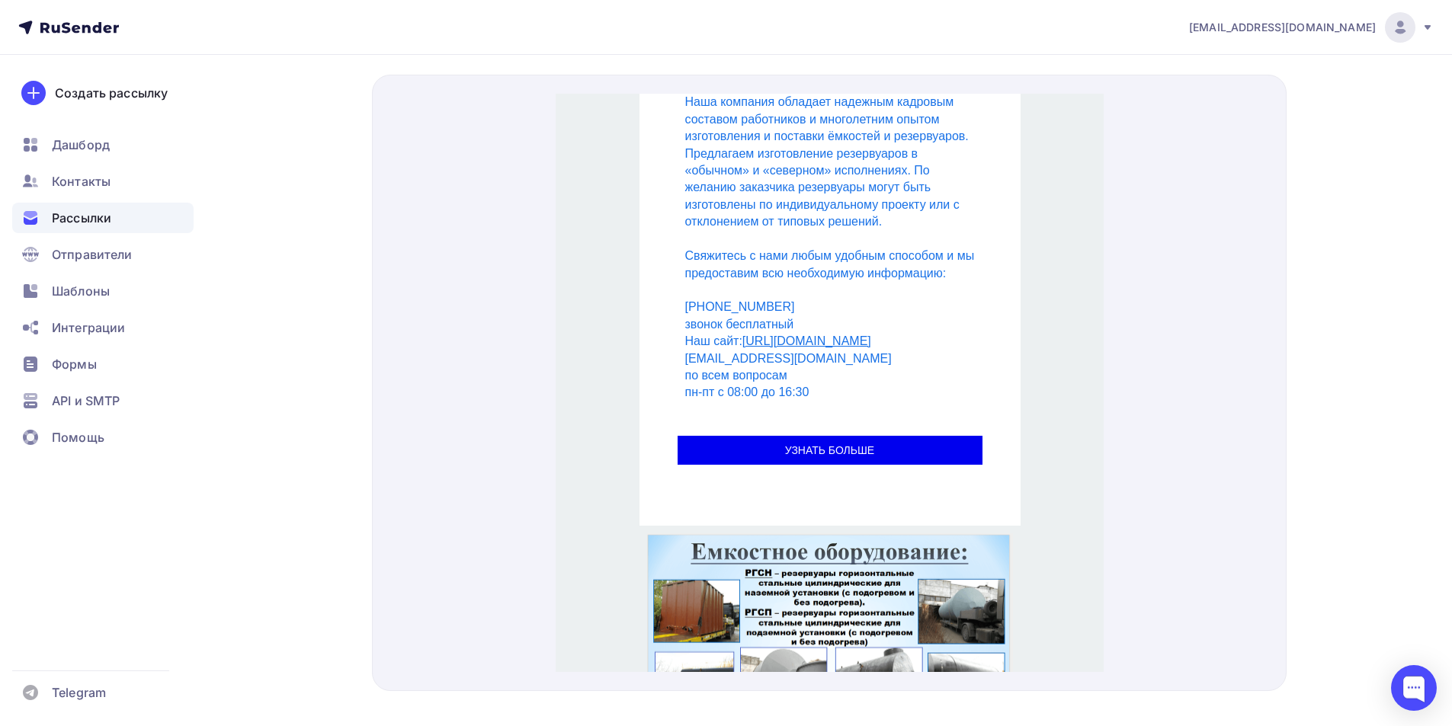
scroll to position [494, 0]
click at [801, 424] on span "УЗНАТЬ БОЛЬШЕ" at bounding box center [829, 432] width 305 height 29
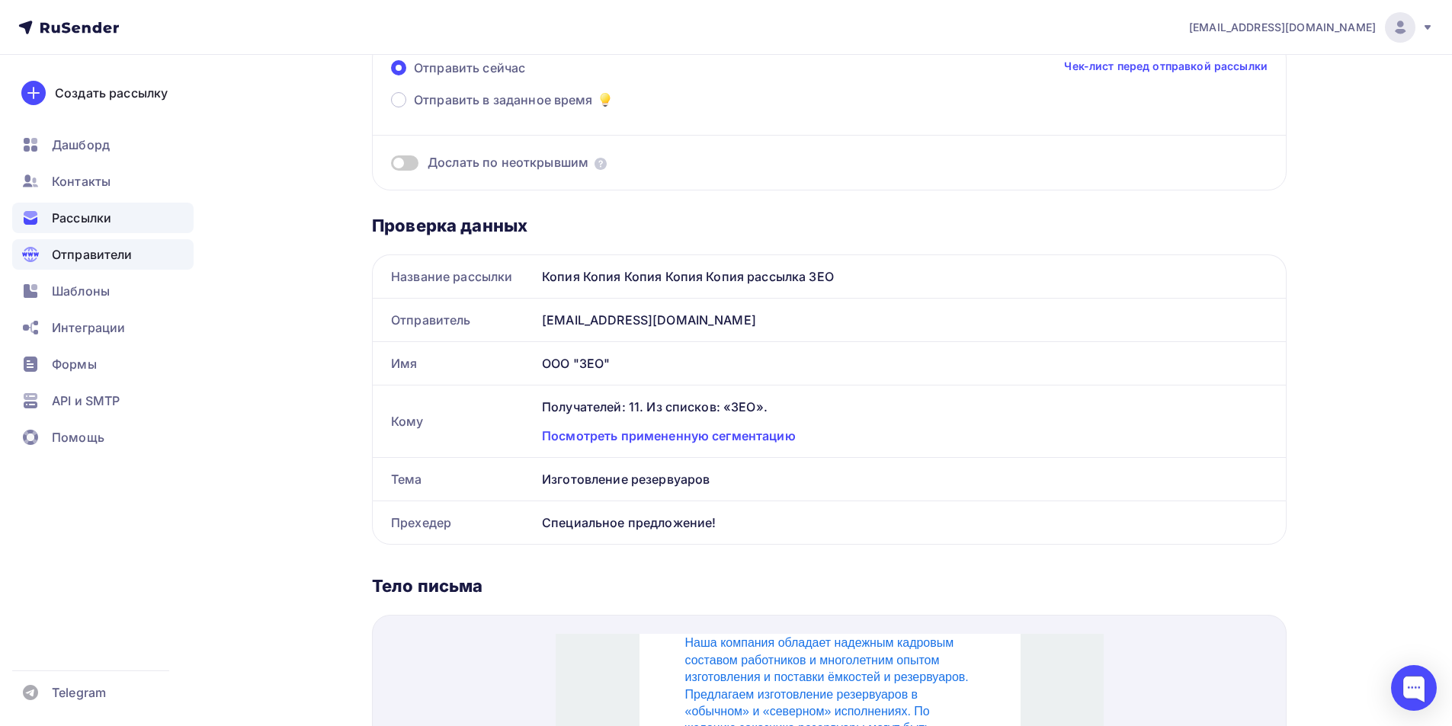
scroll to position [0, 0]
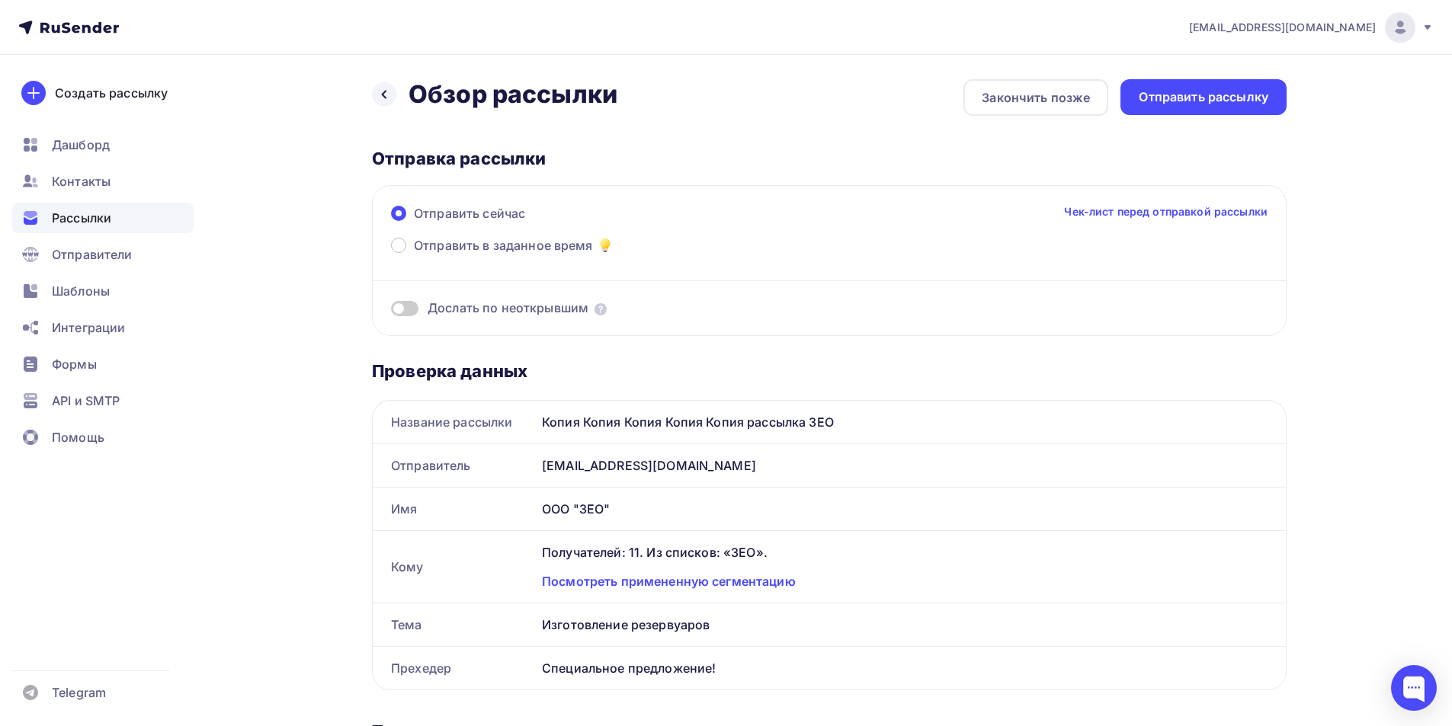
drag, startPoint x: 123, startPoint y: 223, endPoint x: 108, endPoint y: 222, distance: 15.3
click at [123, 223] on div "Рассылки" at bounding box center [102, 218] width 181 height 30
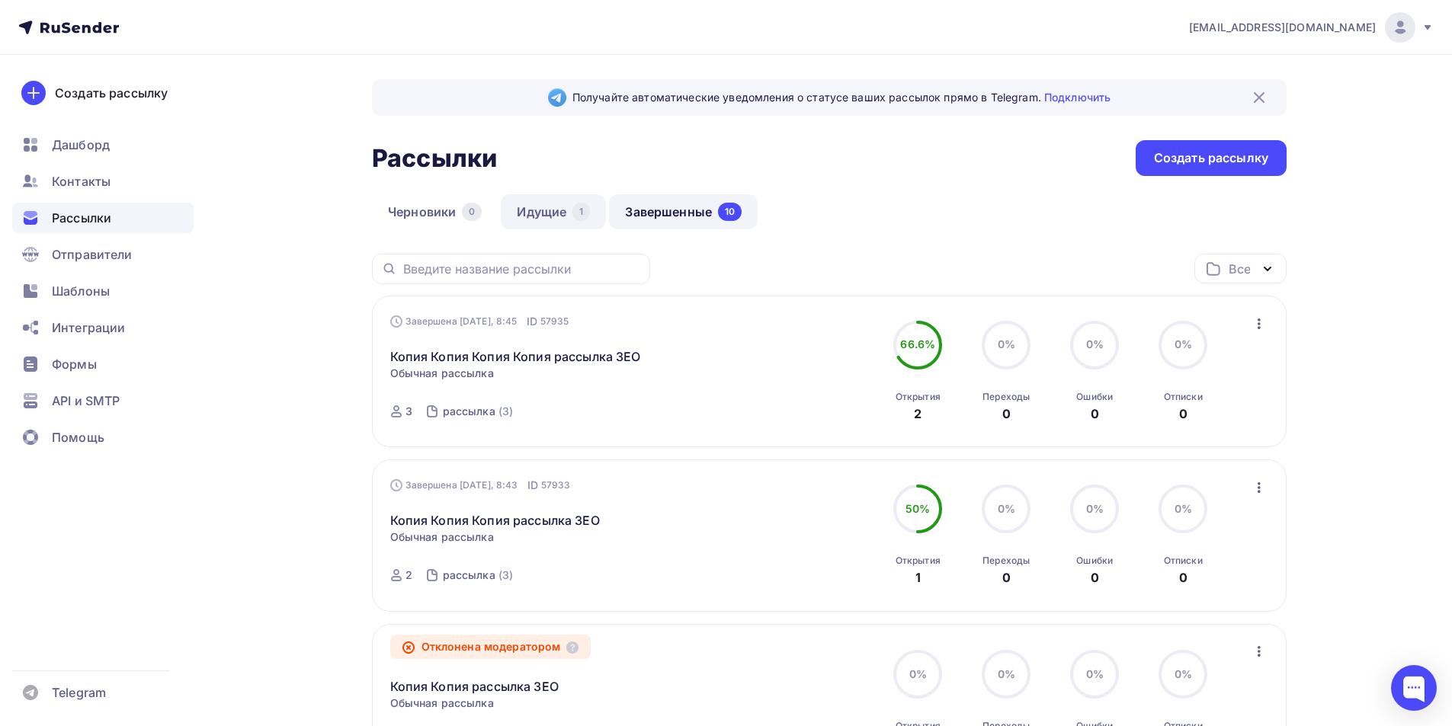
click at [553, 207] on link "Идущие 1" at bounding box center [553, 211] width 105 height 35
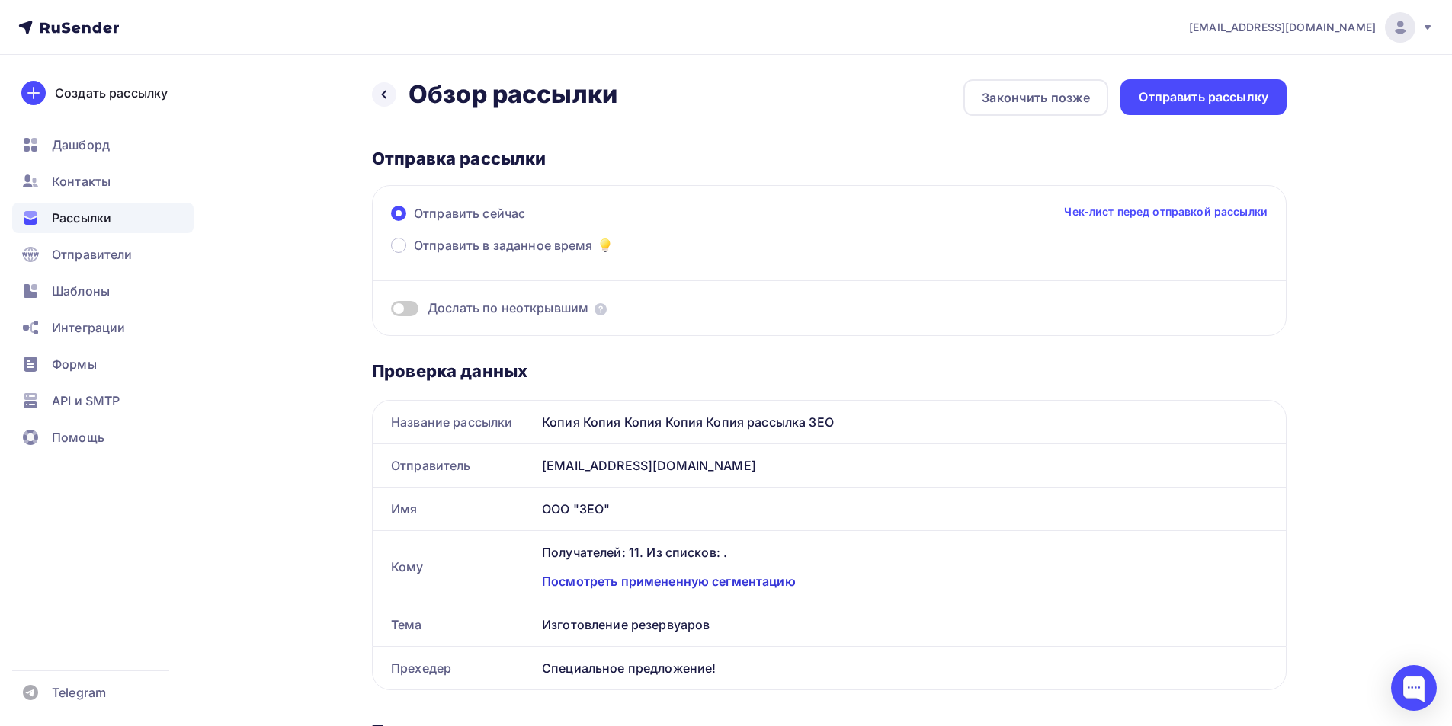
click at [742, 585] on div "Посмотреть примененную сегментацию" at bounding box center [905, 581] width 726 height 18
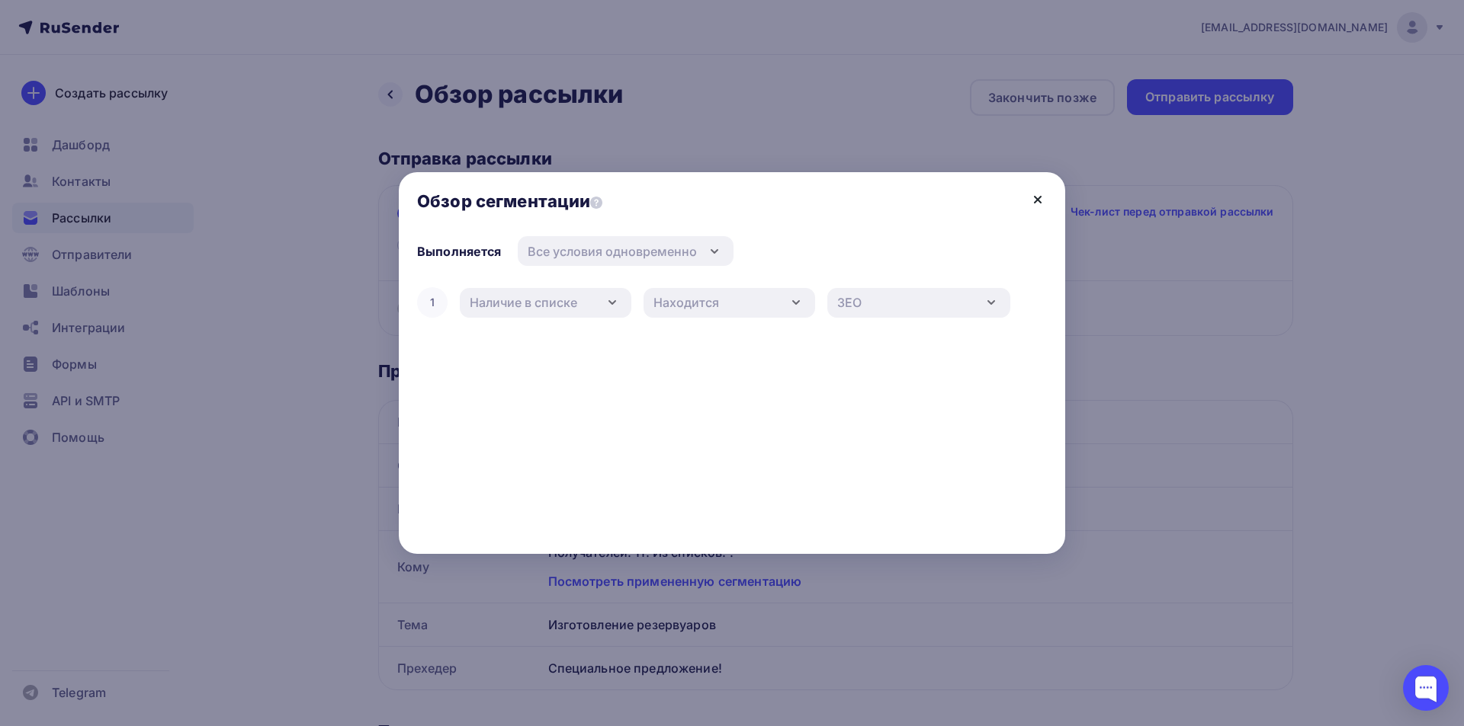
click at [1037, 193] on icon at bounding box center [1037, 200] width 18 height 18
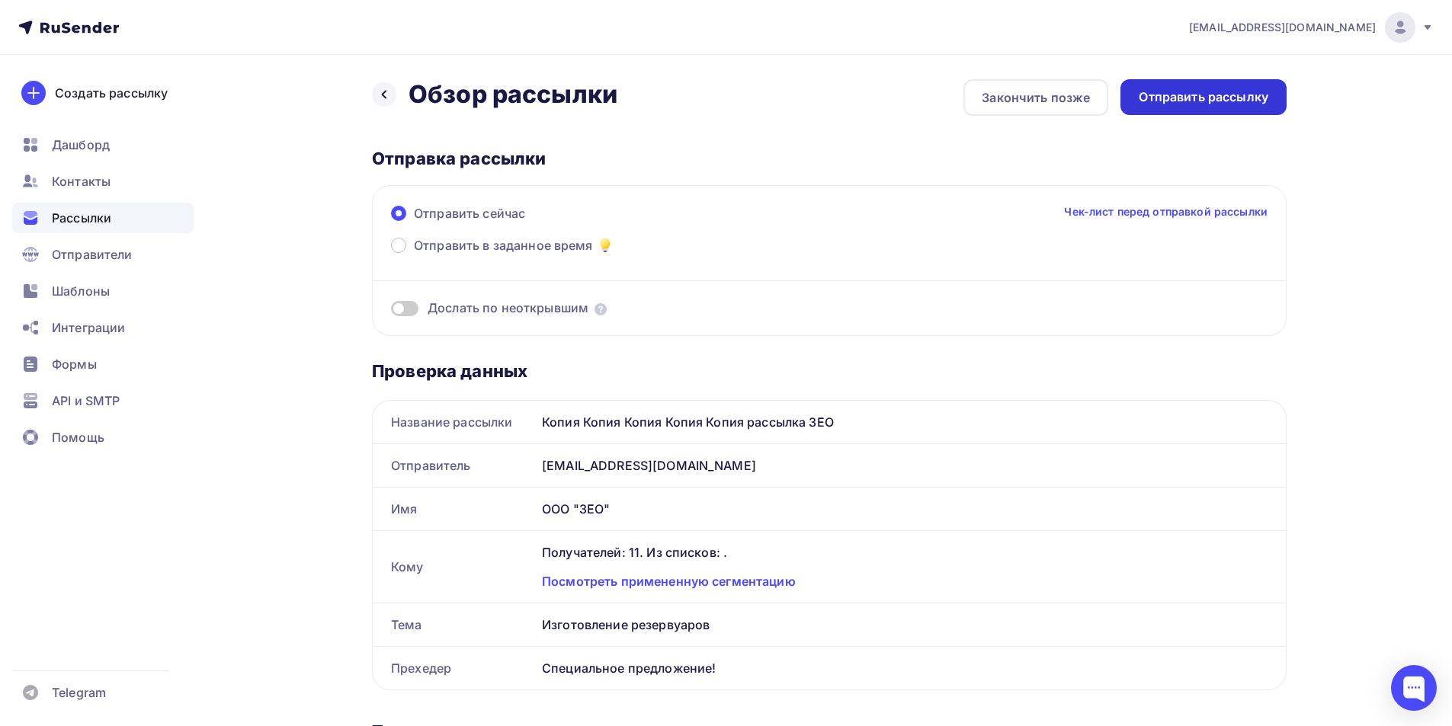
click at [1209, 101] on div "Отправить рассылку" at bounding box center [1204, 97] width 130 height 18
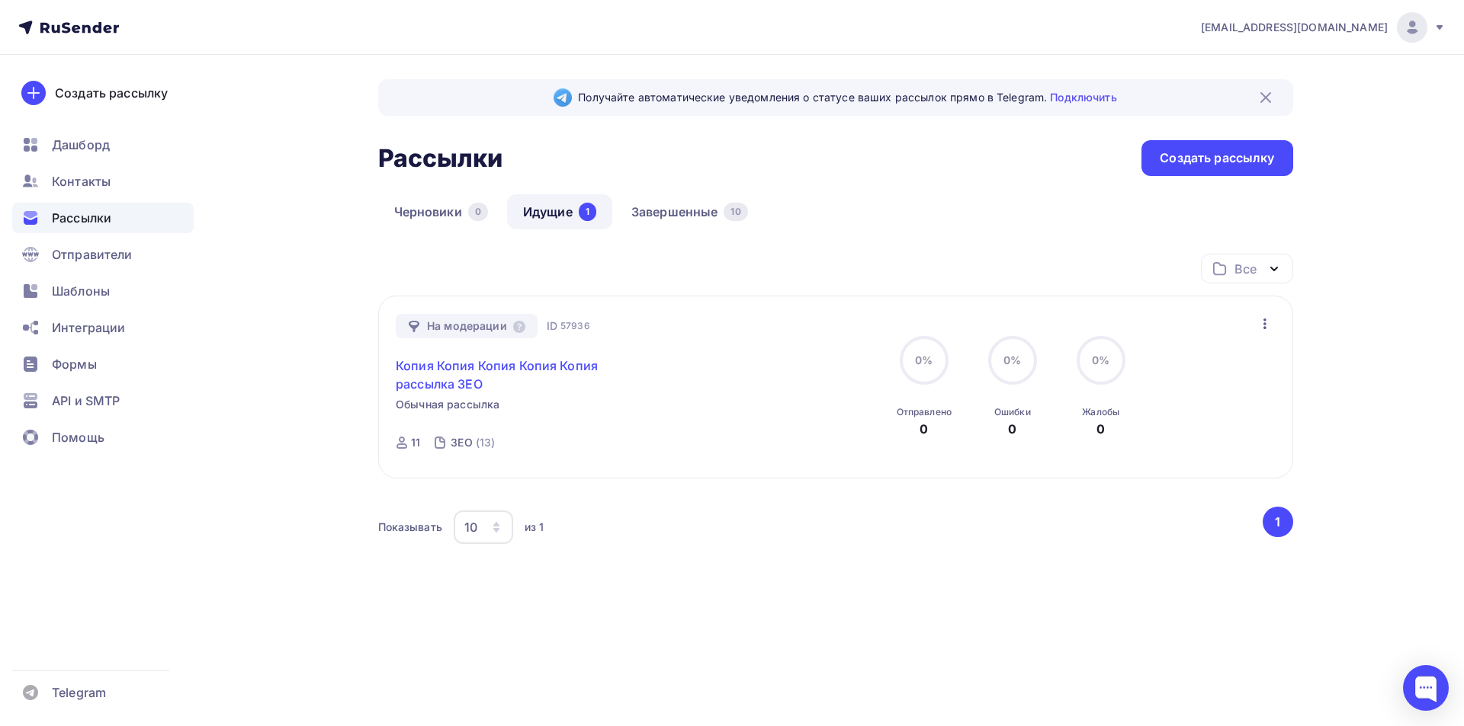
click at [520, 372] on link "Копия Копия Копия Копия Копия рассылка ЗЕО" at bounding box center [526, 375] width 261 height 37
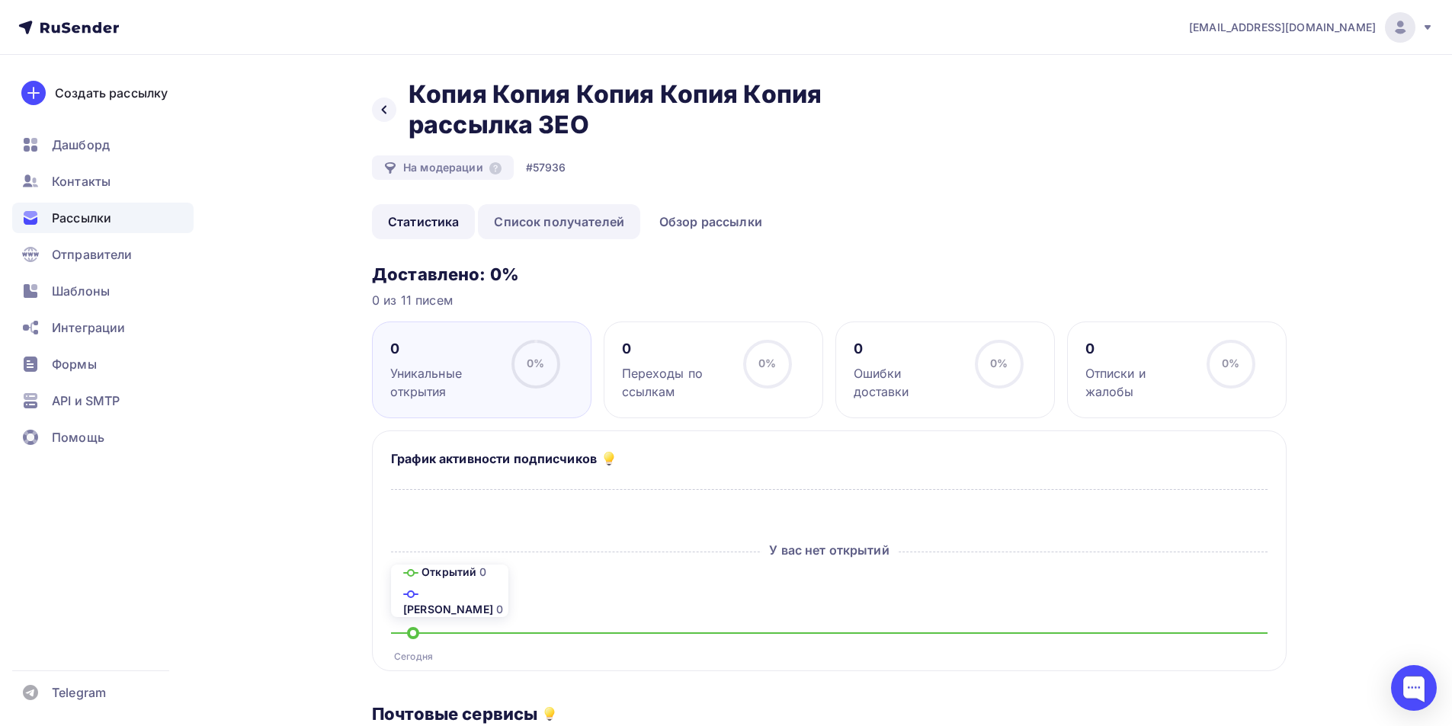
click at [604, 220] on link "Список получателей" at bounding box center [559, 221] width 162 height 35
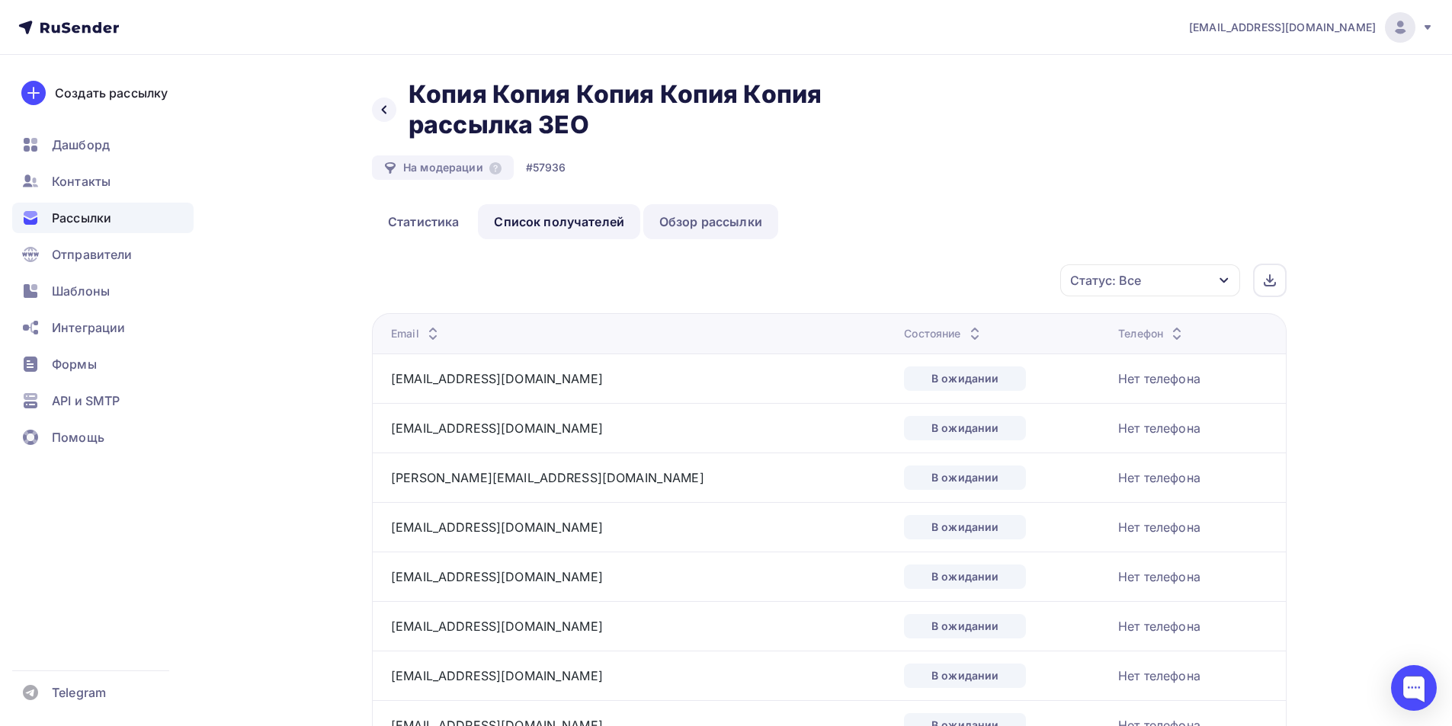
click at [680, 224] on link "Обзор рассылки" at bounding box center [710, 221] width 135 height 35
